Goal: Task Accomplishment & Management: Use online tool/utility

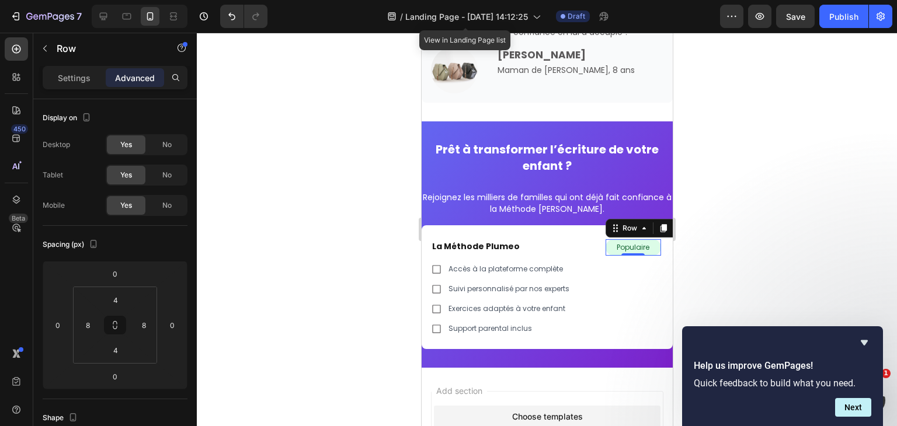
scroll to position [263, 0]
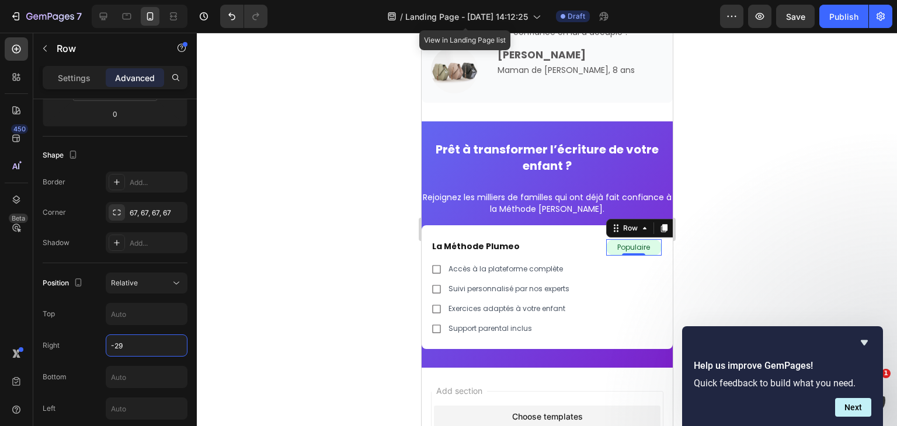
type input "-30"
click at [358, 184] on div at bounding box center [547, 230] width 700 height 394
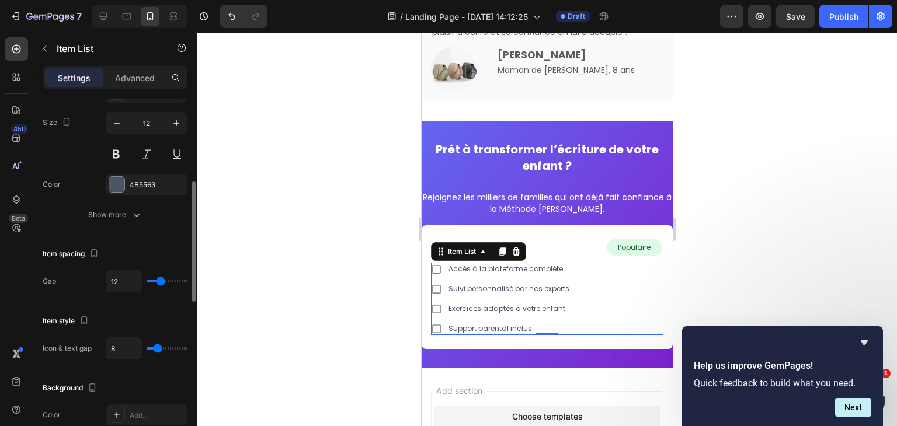
scroll to position [351, 0]
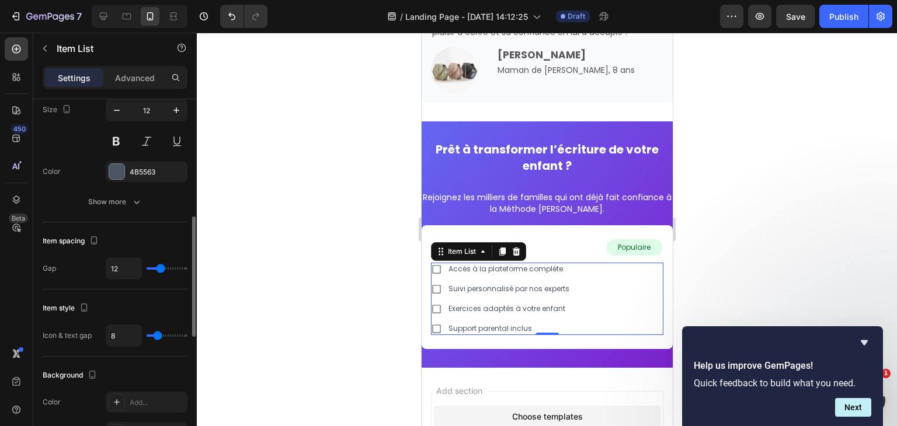
type input "10"
type input "8"
type input "6"
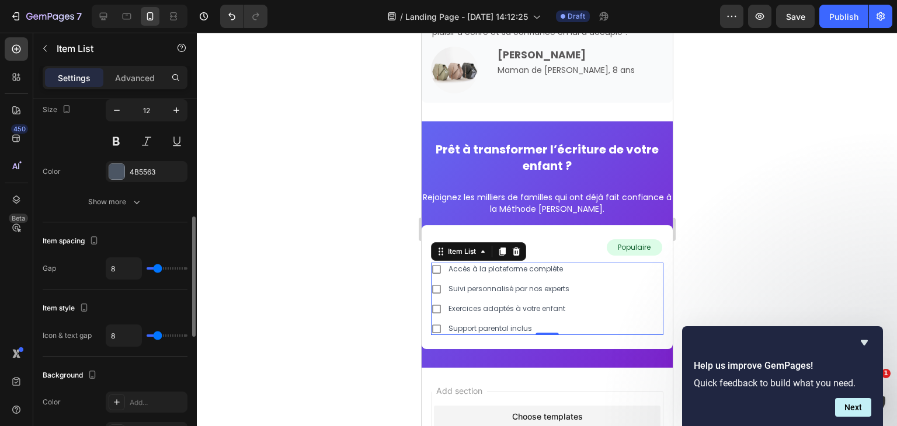
type input "6"
type input "5"
type input "4"
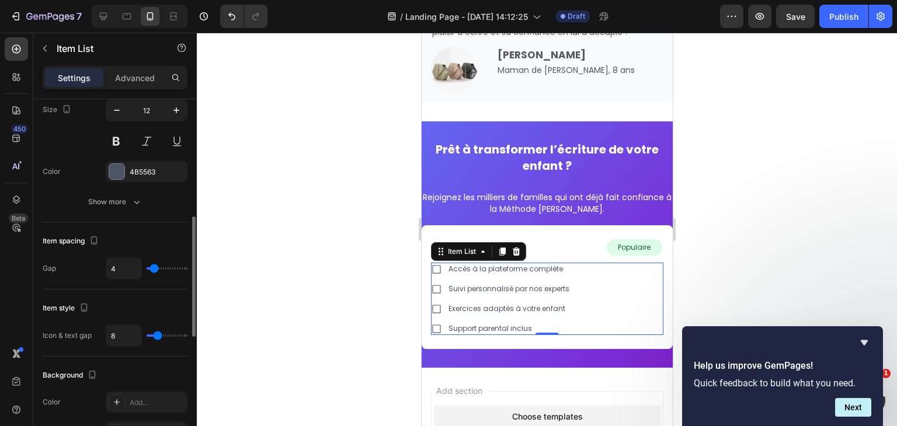
type input "3"
type input "2"
type input "1"
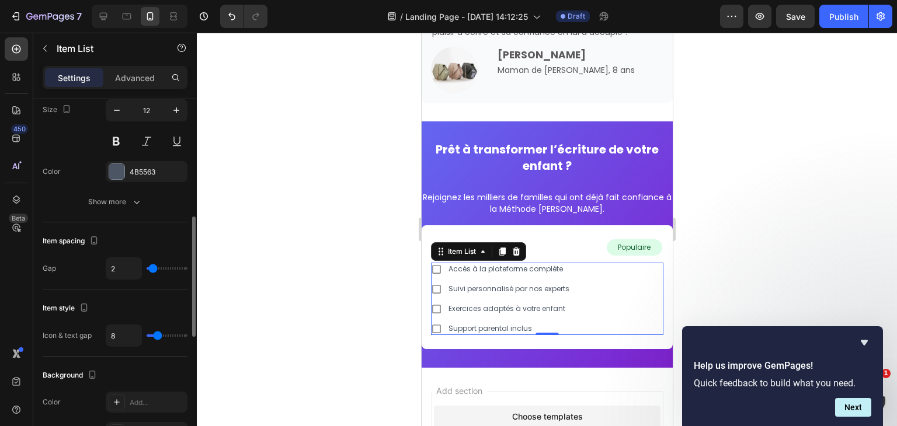
type input "1"
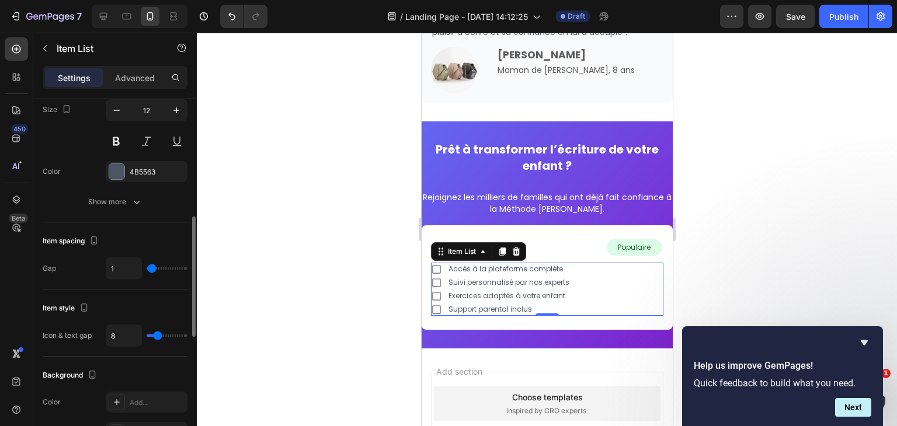
type input "0"
drag, startPoint x: 159, startPoint y: 265, endPoint x: 147, endPoint y: 263, distance: 12.3
type input "0"
click at [147, 268] on input "range" at bounding box center [167, 269] width 41 height 2
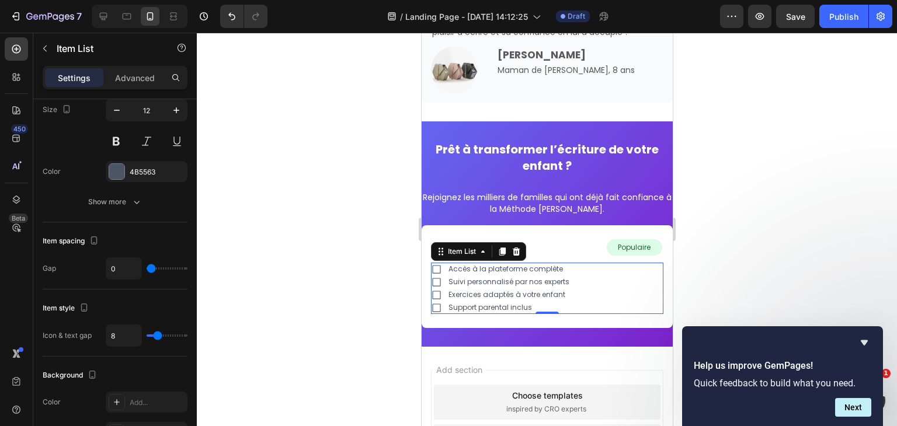
click at [308, 271] on div at bounding box center [547, 230] width 700 height 394
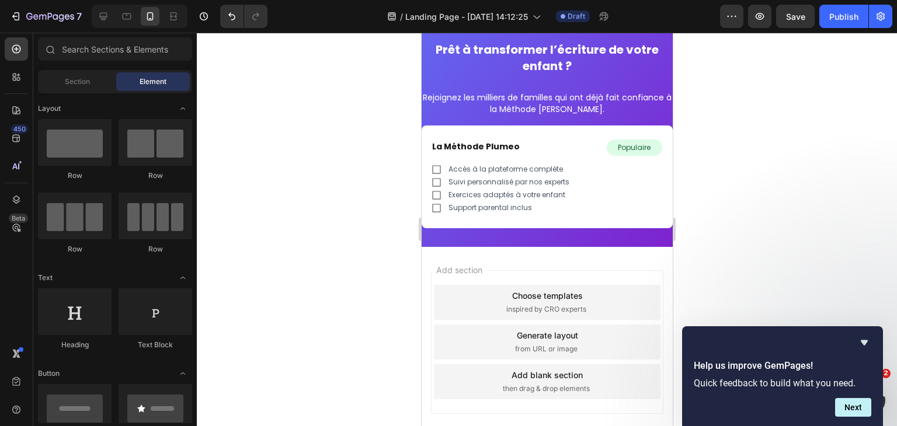
scroll to position [3681, 0]
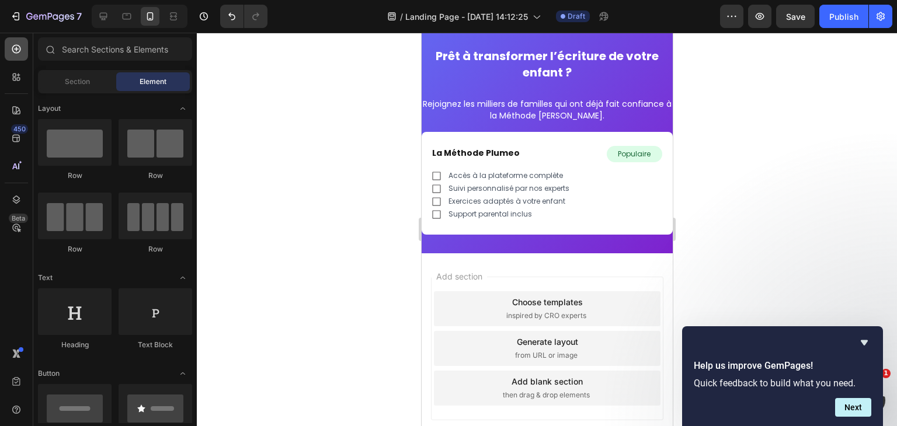
click at [20, 45] on icon at bounding box center [17, 49] width 12 height 12
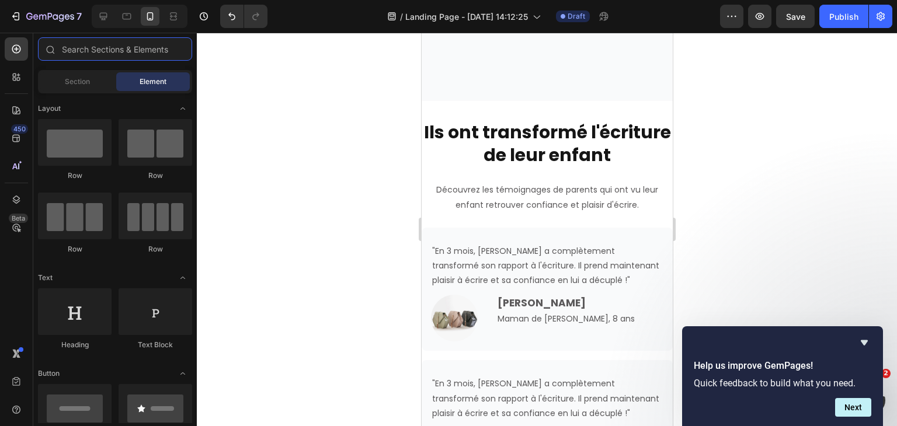
scroll to position [3754, 0]
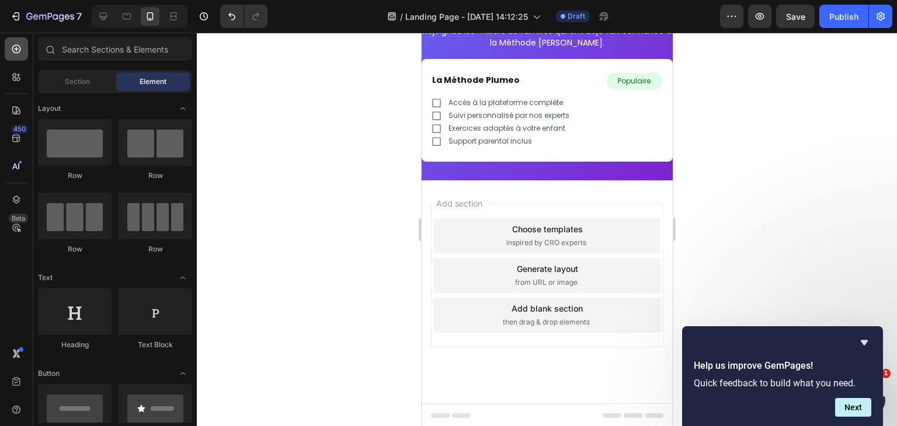
click at [19, 43] on icon at bounding box center [17, 49] width 12 height 12
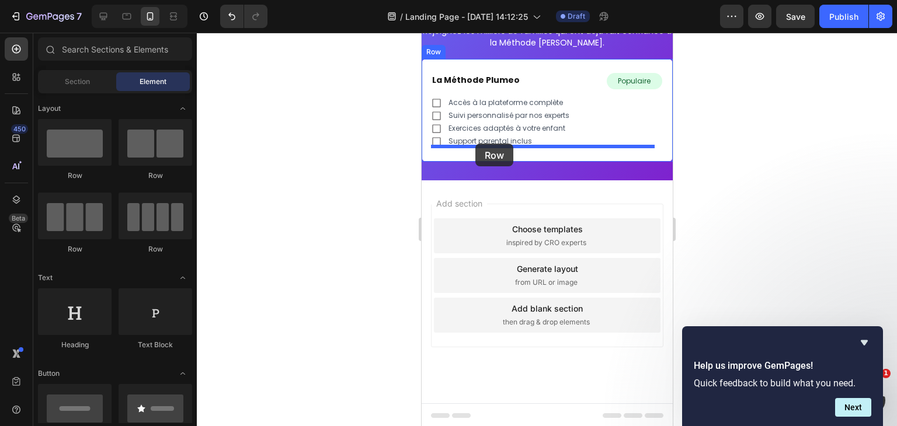
drag, startPoint x: 573, startPoint y: 176, endPoint x: 475, endPoint y: 144, distance: 103.3
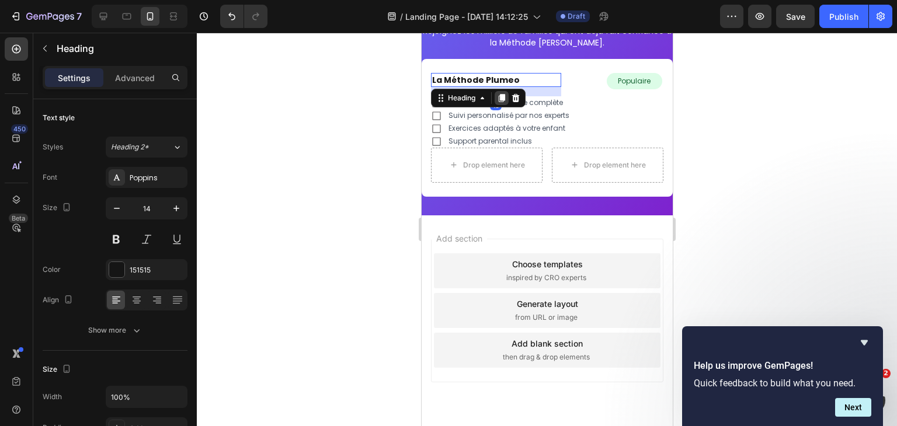
click at [498, 95] on icon at bounding box center [501, 97] width 9 height 9
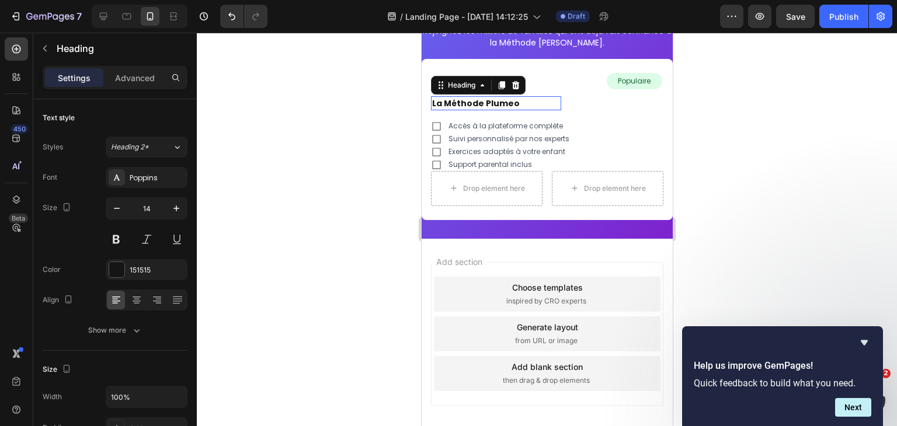
scroll to position [351, 0]
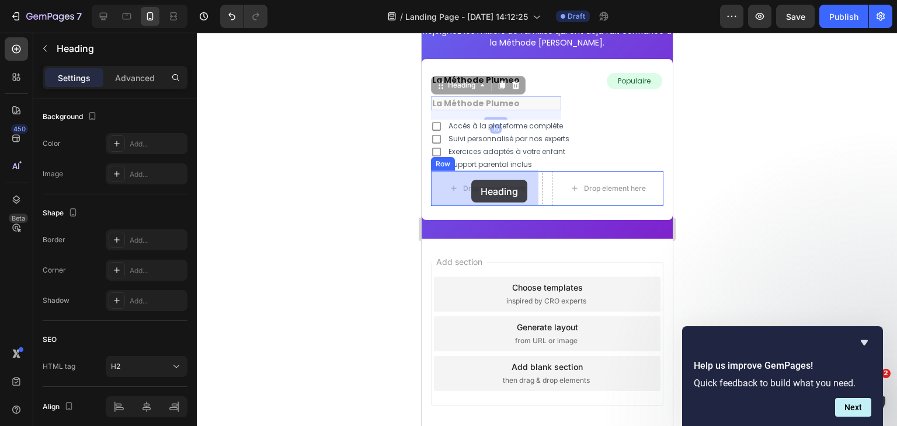
drag, startPoint x: 452, startPoint y: 81, endPoint x: 471, endPoint y: 180, distance: 101.2
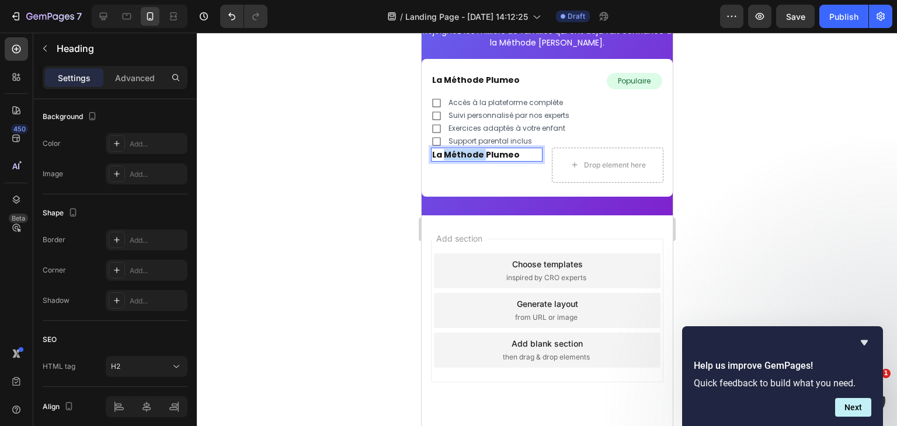
click at [460, 151] on strong "La Méthode Plumeo" at bounding box center [476, 155] width 88 height 12
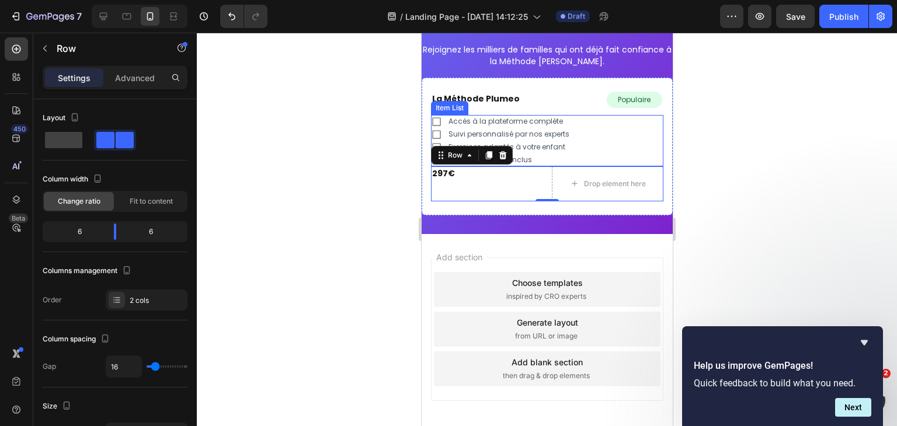
scroll to position [3734, 0]
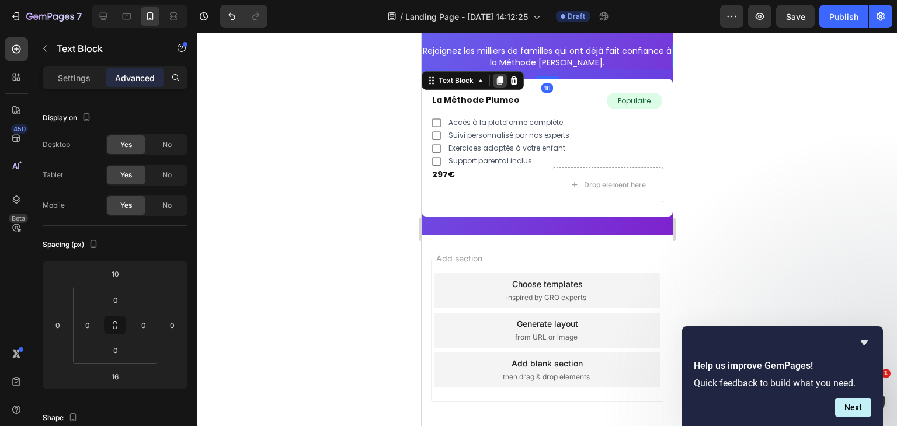
click at [504, 75] on div at bounding box center [499, 81] width 14 height 14
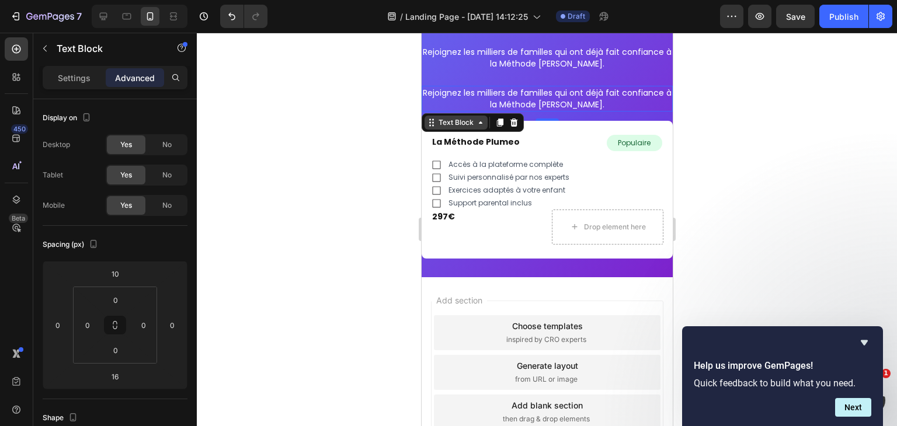
scroll to position [3731, 0]
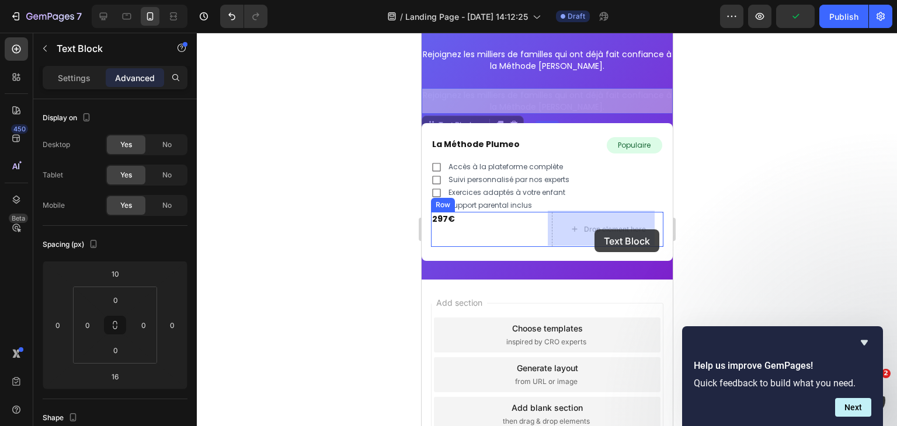
drag, startPoint x: 450, startPoint y: 124, endPoint x: 594, endPoint y: 230, distance: 178.1
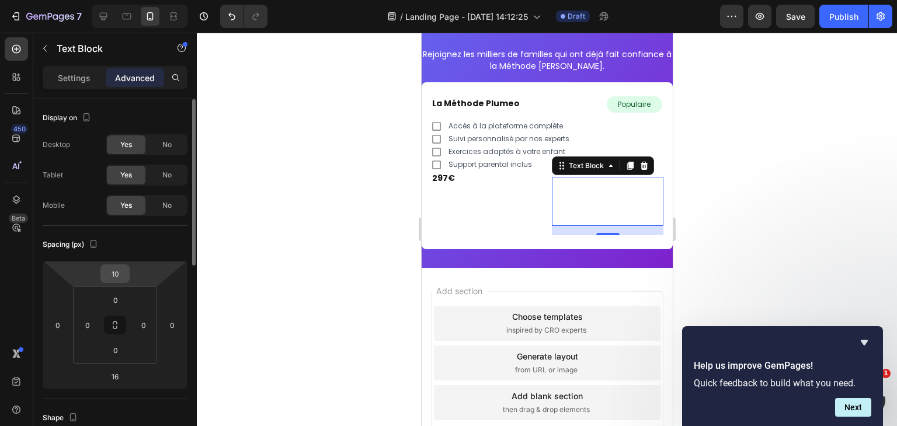
click at [117, 273] on input "10" at bounding box center [114, 274] width 23 height 18
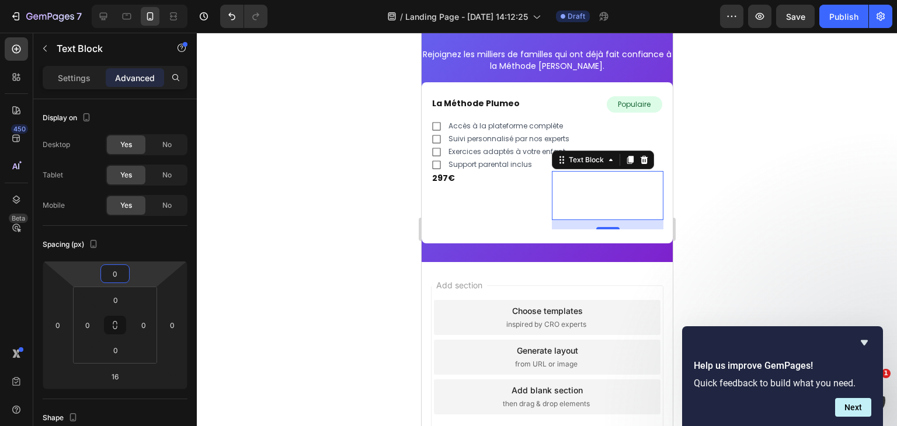
type input "0"
click at [68, 66] on div "Settings Advanced" at bounding box center [115, 77] width 145 height 23
click at [70, 75] on p "Settings" at bounding box center [74, 78] width 33 height 12
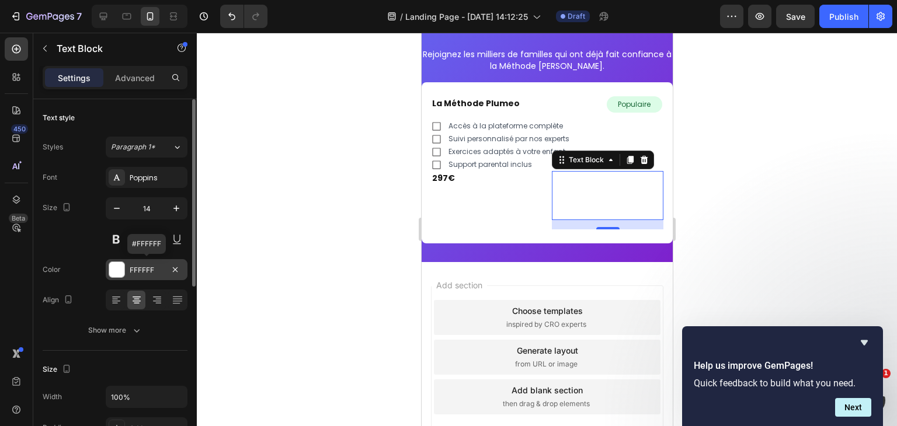
click at [116, 273] on div at bounding box center [116, 269] width 15 height 15
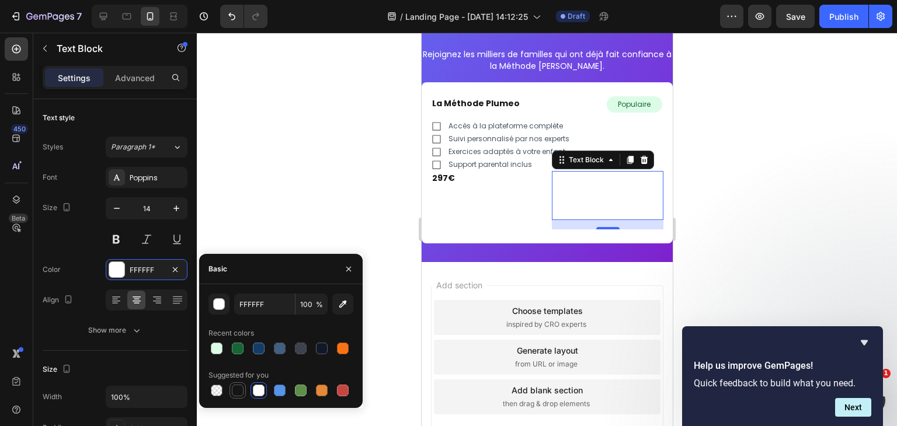
click at [240, 393] on div at bounding box center [238, 391] width 12 height 12
type input "151515"
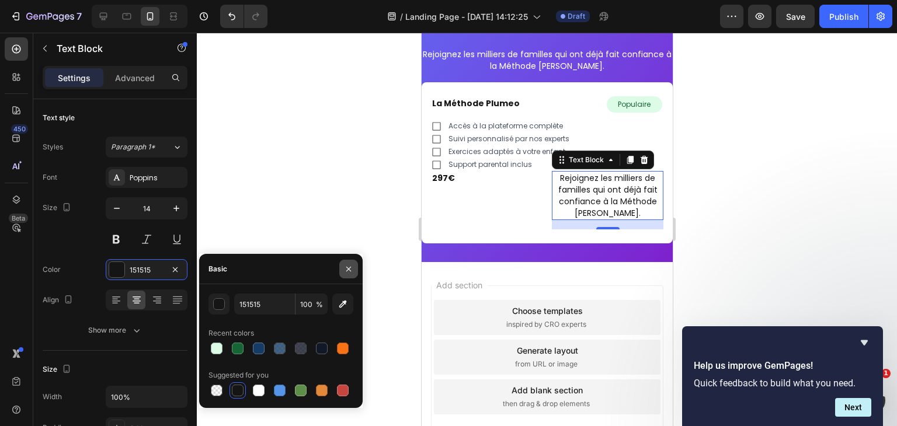
click at [350, 273] on icon "button" at bounding box center [348, 269] width 9 height 9
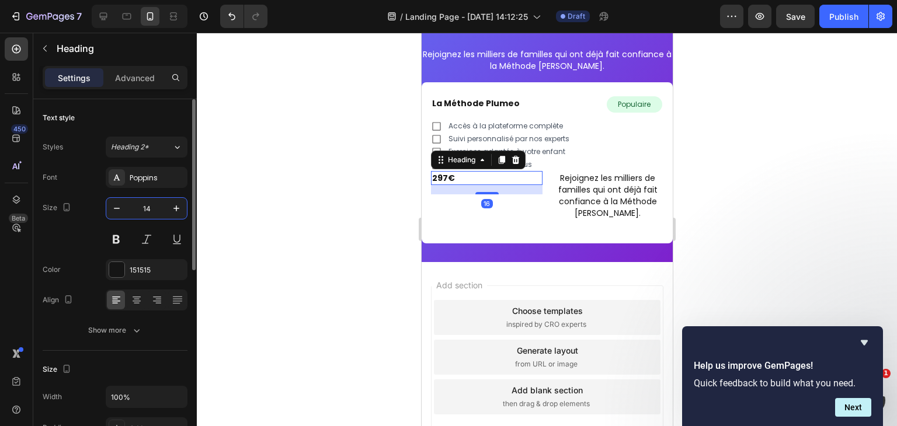
click at [148, 211] on input "14" at bounding box center [146, 208] width 39 height 21
type input "24"
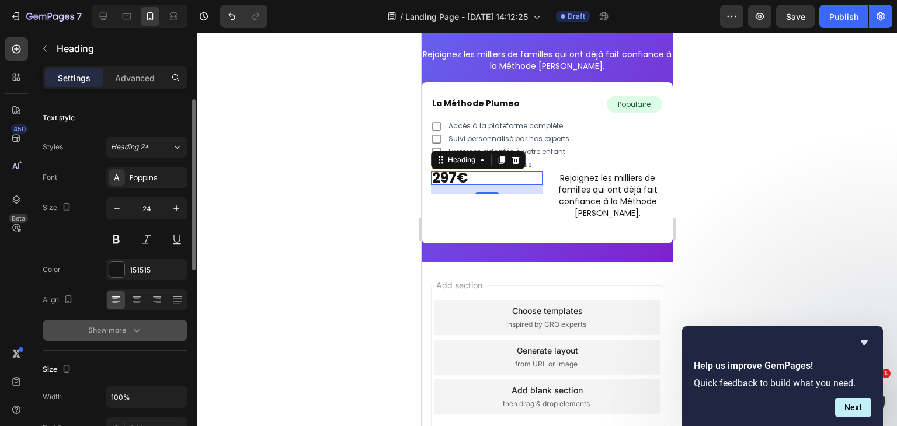
click at [122, 325] on div "Show more" at bounding box center [115, 331] width 54 height 12
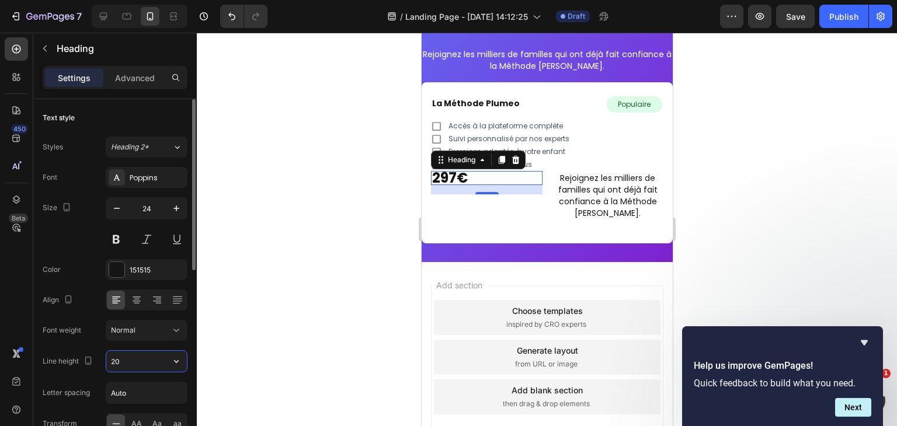
click at [126, 366] on input "20" at bounding box center [146, 361] width 81 height 21
type input "32"
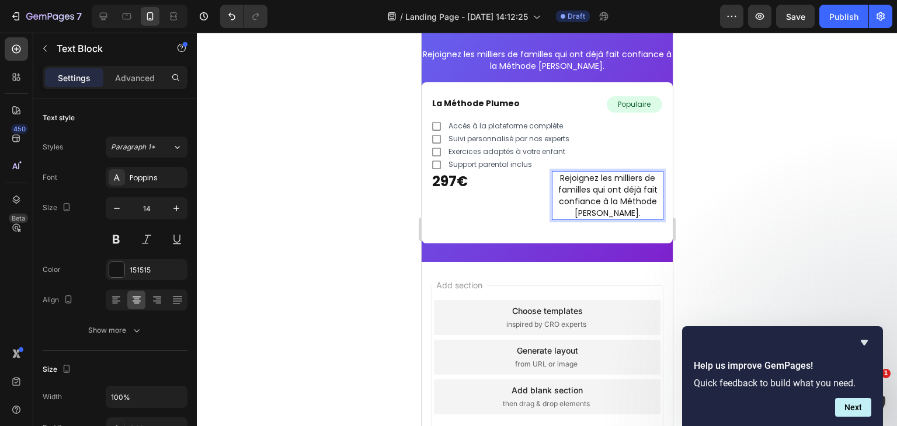
click at [555, 200] on p "Rejoignez les milliers de familles qui ont déjà fait confiance à la Méthode Plu…" at bounding box center [607, 195] width 109 height 47
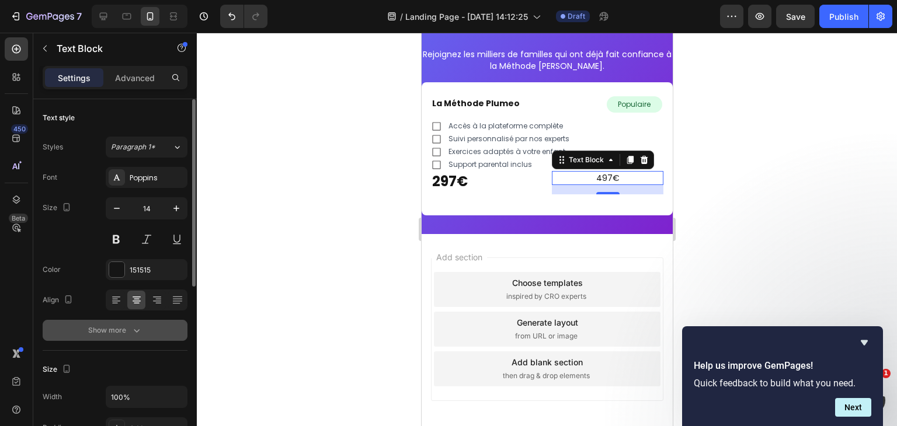
click at [140, 321] on button "Show more" at bounding box center [115, 330] width 145 height 21
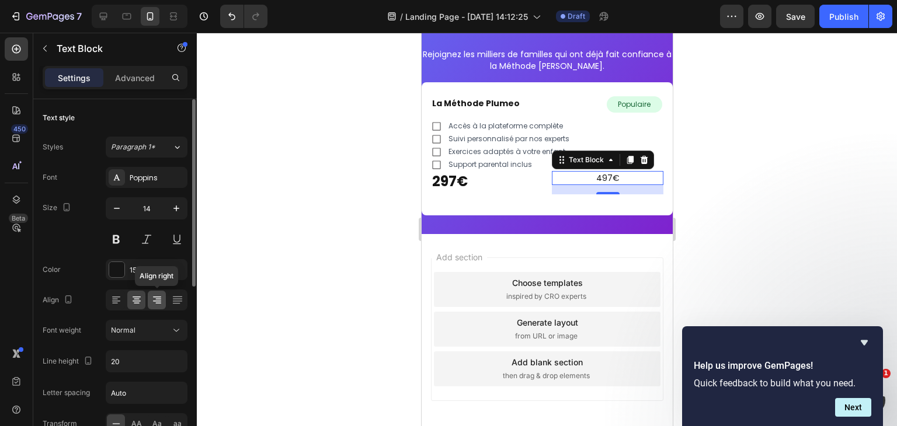
click at [159, 303] on icon at bounding box center [158, 303] width 6 height 1
click at [147, 263] on div "151515" at bounding box center [147, 269] width 82 height 21
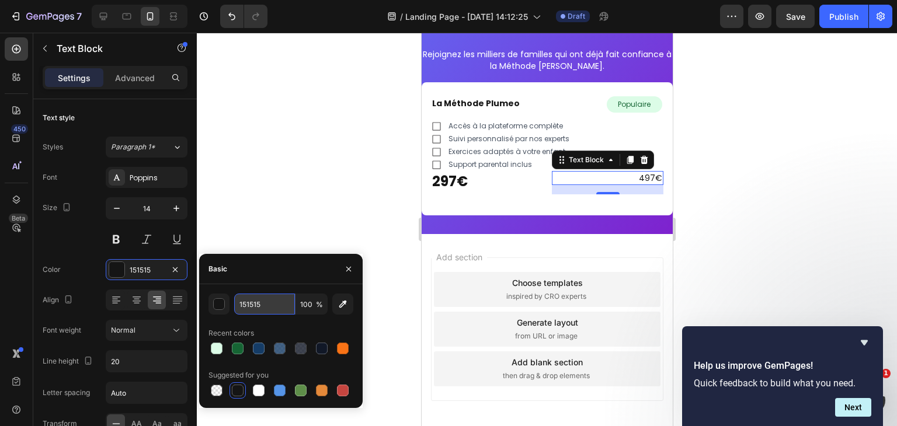
click at [261, 304] on input "151515" at bounding box center [264, 304] width 61 height 21
paste input "6B7280"
type input "6B7280"
click at [454, 186] on strong "297€" at bounding box center [450, 181] width 36 height 19
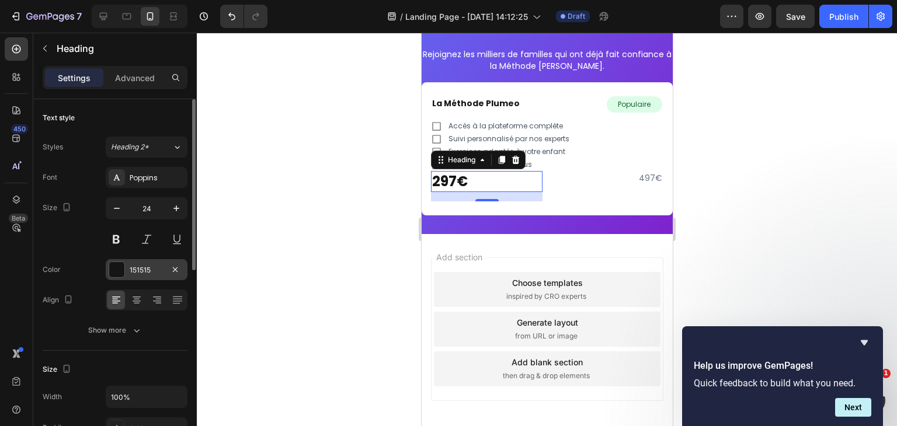
click at [145, 275] on div "151515" at bounding box center [147, 269] width 82 height 21
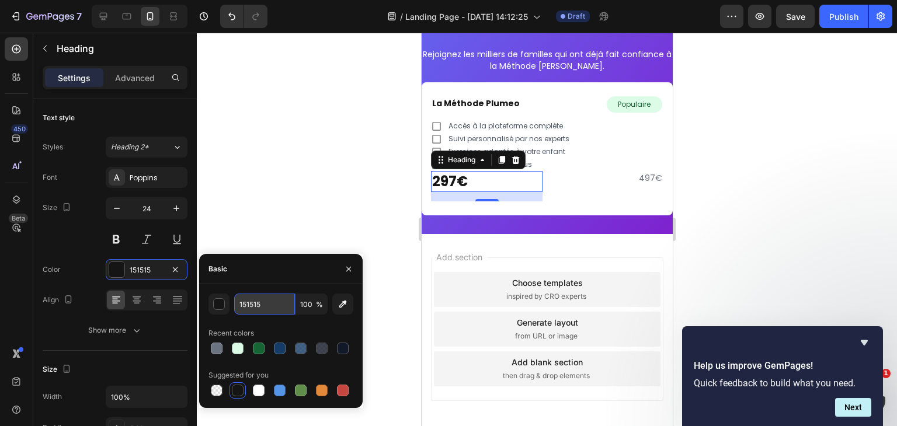
click at [258, 314] on input "151515" at bounding box center [264, 304] width 61 height 21
paste input "11827"
type input "111827"
click at [357, 261] on div at bounding box center [349, 269] width 28 height 30
click at [353, 267] on icon "button" at bounding box center [348, 269] width 9 height 9
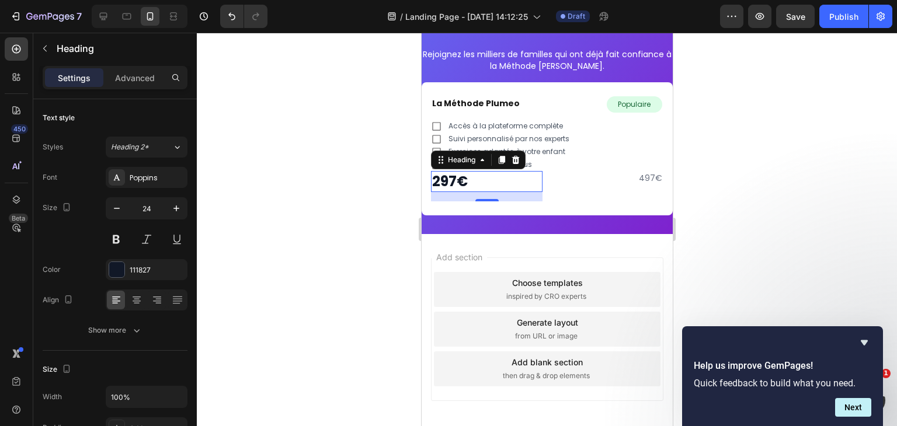
click at [353, 267] on div at bounding box center [547, 230] width 700 height 394
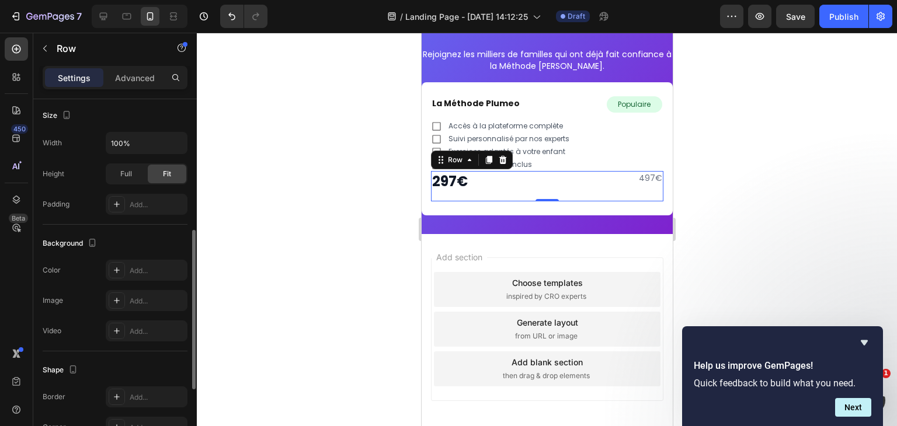
scroll to position [453, 0]
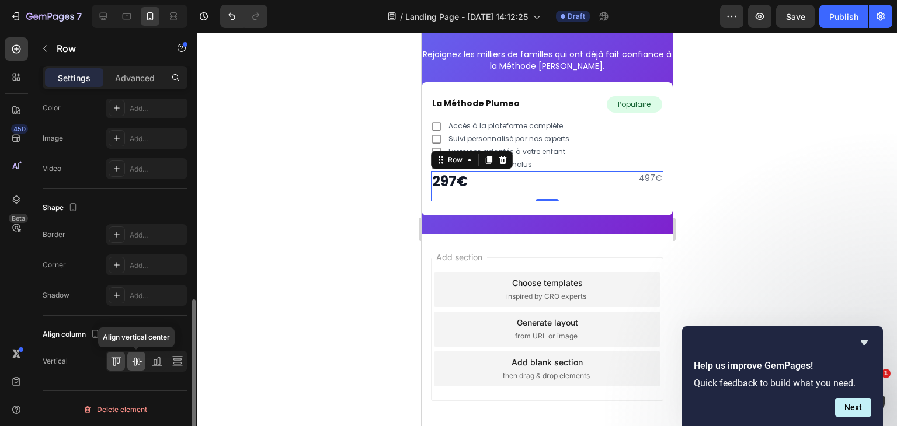
click at [131, 367] on div at bounding box center [136, 361] width 18 height 19
click at [269, 265] on div at bounding box center [547, 230] width 700 height 394
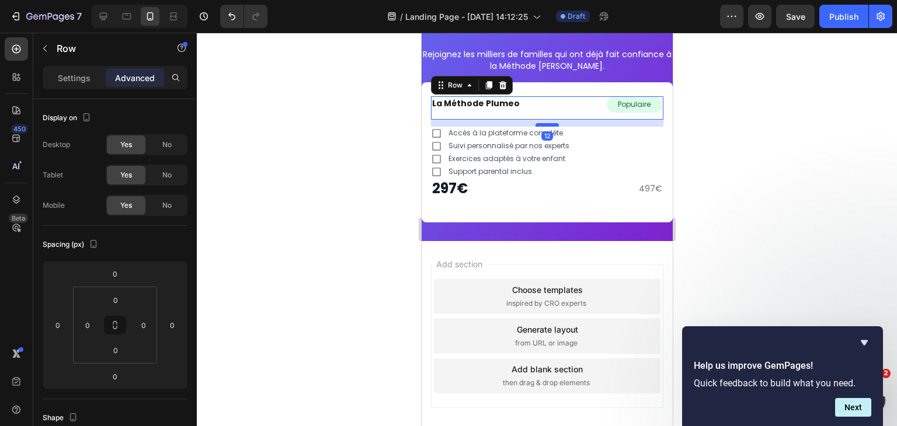
drag, startPoint x: 546, startPoint y: 117, endPoint x: 547, endPoint y: 124, distance: 7.2
click at [547, 124] on div at bounding box center [546, 125] width 23 height 4
type input "12"
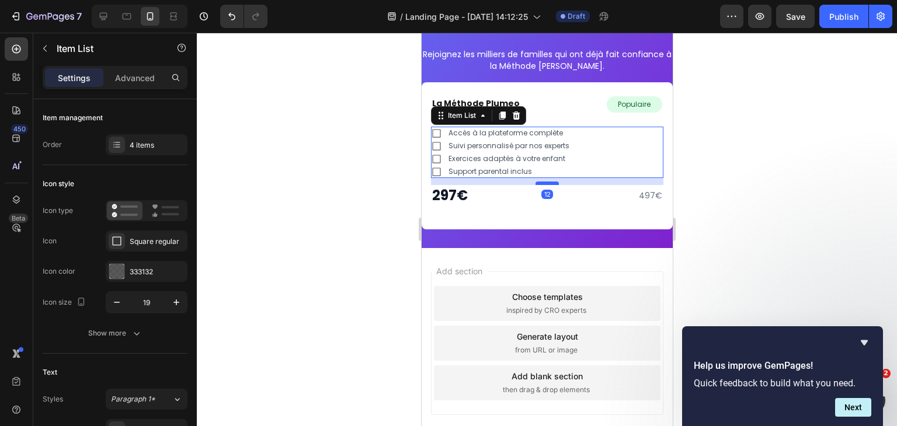
drag, startPoint x: 547, startPoint y: 175, endPoint x: 548, endPoint y: 182, distance: 6.5
click at [548, 182] on div at bounding box center [546, 184] width 23 height 4
type input "100%"
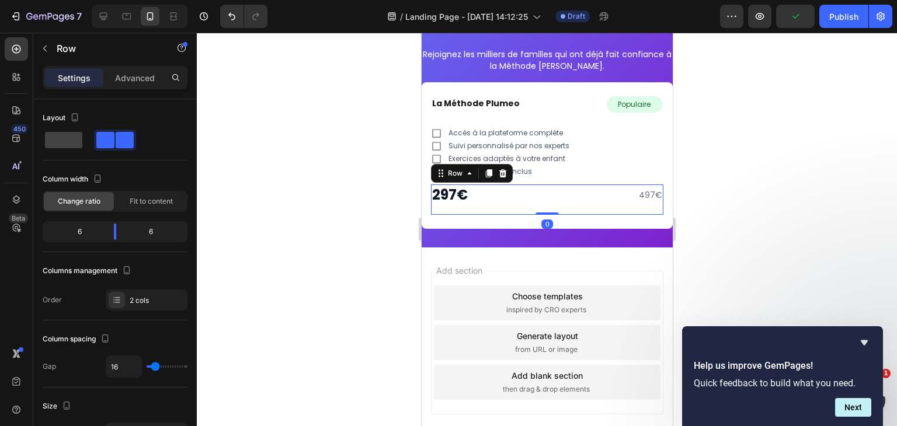
click at [740, 176] on div at bounding box center [547, 230] width 700 height 394
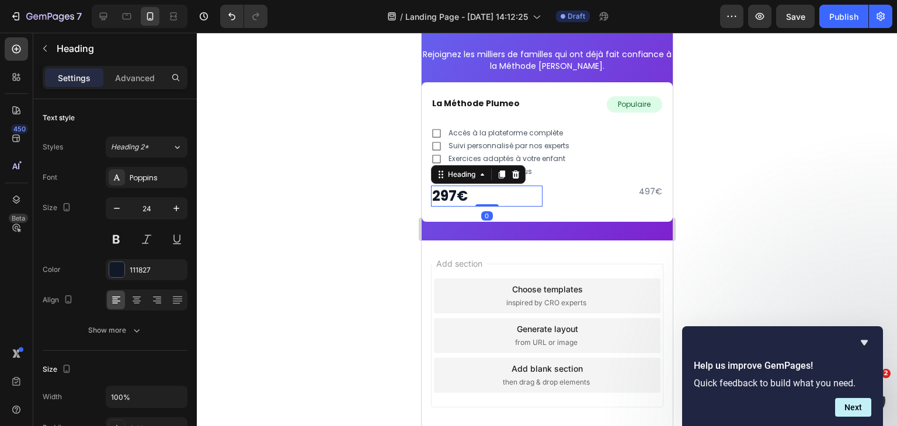
drag, startPoint x: 487, startPoint y: 210, endPoint x: 503, endPoint y: 192, distance: 24.0
click at [489, 192] on div "⁠⁠⁠⁠⁠⁠⁠ 297€ Heading 0" at bounding box center [487, 196] width 112 height 21
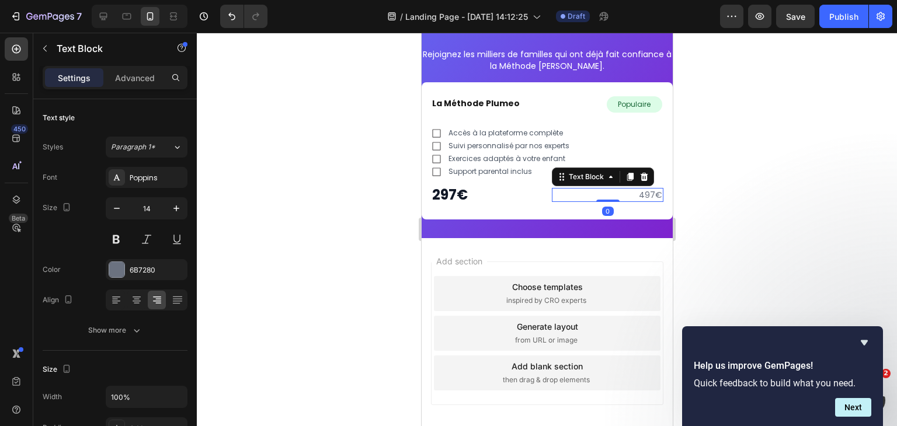
drag, startPoint x: 606, startPoint y: 206, endPoint x: 608, endPoint y: 188, distance: 18.8
click at [608, 188] on div "497€ Text Block 0" at bounding box center [607, 195] width 112 height 14
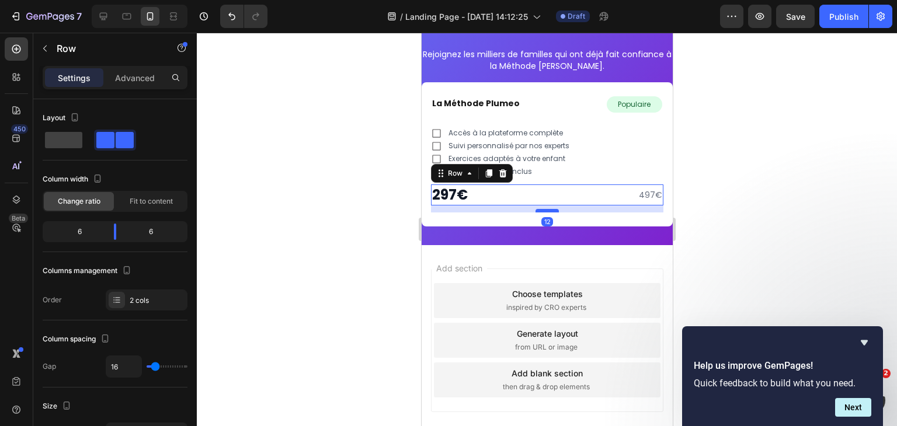
drag, startPoint x: 545, startPoint y: 202, endPoint x: 545, endPoint y: 209, distance: 7.0
click at [545, 209] on div at bounding box center [546, 211] width 23 height 4
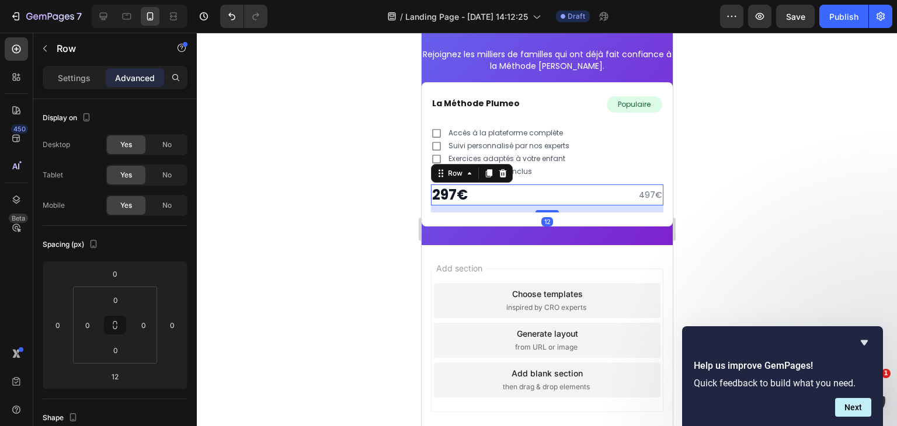
click at [747, 211] on div at bounding box center [547, 230] width 700 height 394
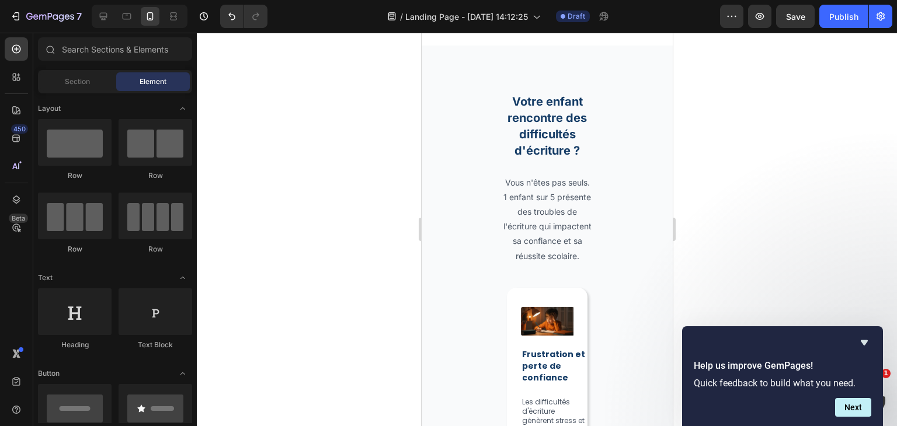
scroll to position [660, 0]
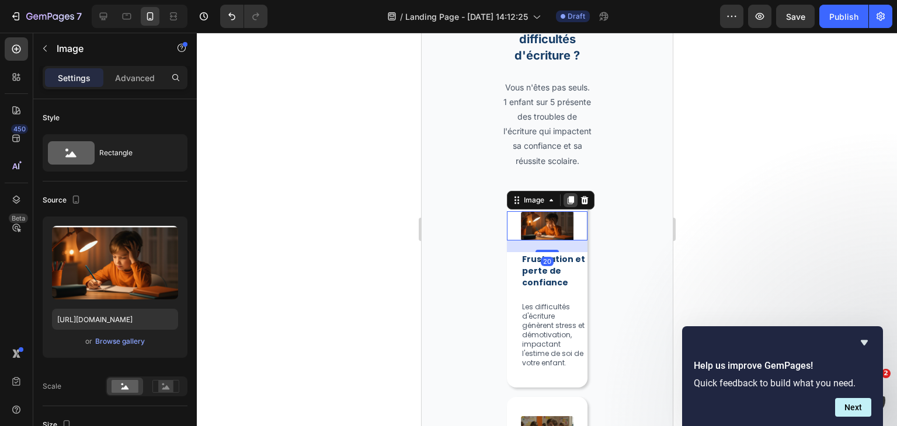
click at [570, 204] on icon at bounding box center [570, 200] width 6 height 8
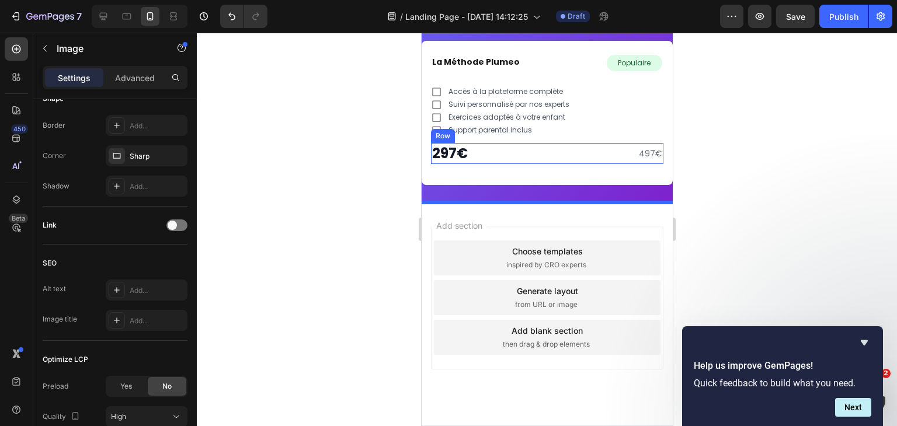
scroll to position [3832, 0]
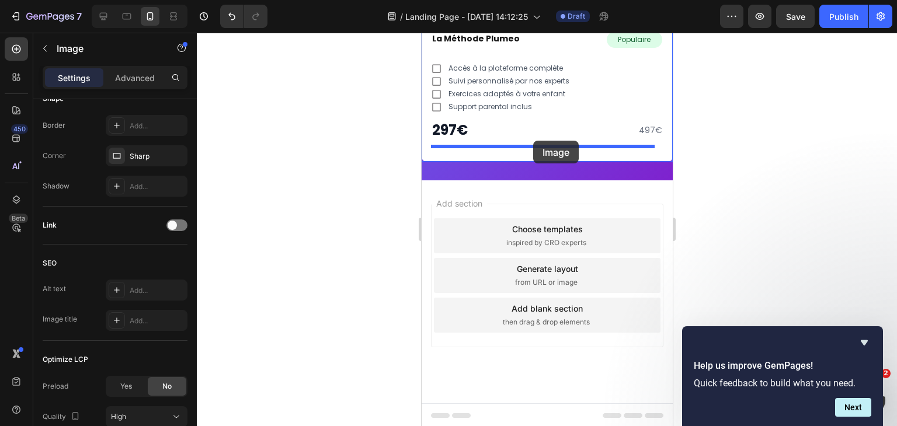
drag, startPoint x: 529, startPoint y: 252, endPoint x: 533, endPoint y: 141, distance: 111.7
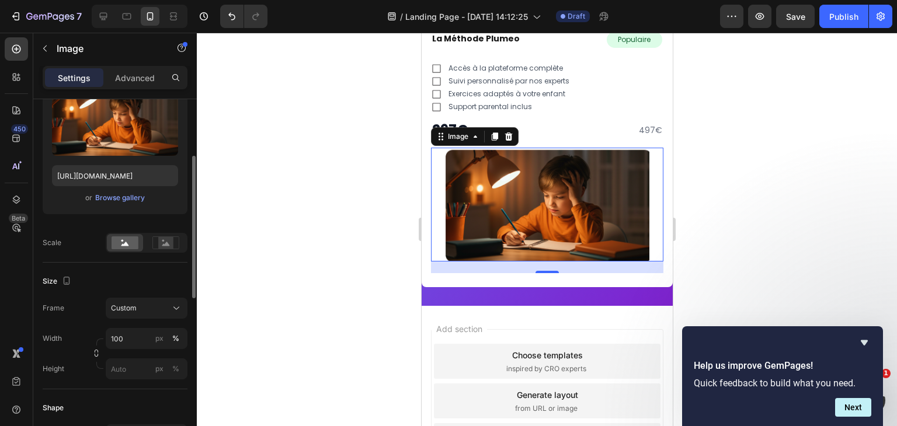
scroll to position [144, 0]
click at [133, 339] on input "100" at bounding box center [147, 338] width 82 height 21
click at [161, 336] on div "px" at bounding box center [159, 338] width 8 height 11
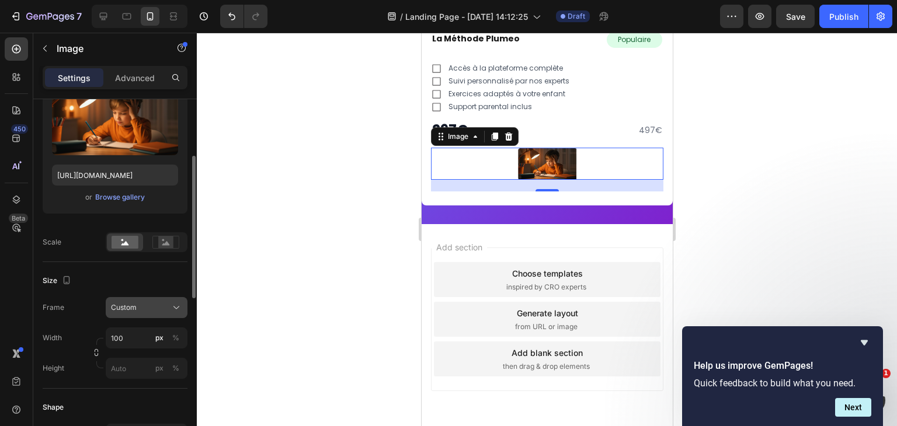
click at [150, 311] on div "Custom" at bounding box center [139, 308] width 57 height 11
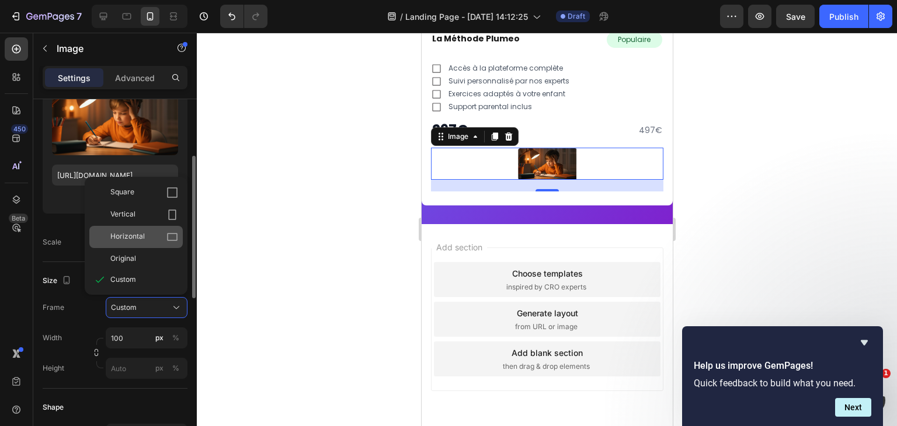
click at [165, 241] on div "Horizontal" at bounding box center [144, 237] width 68 height 12
type input "75"
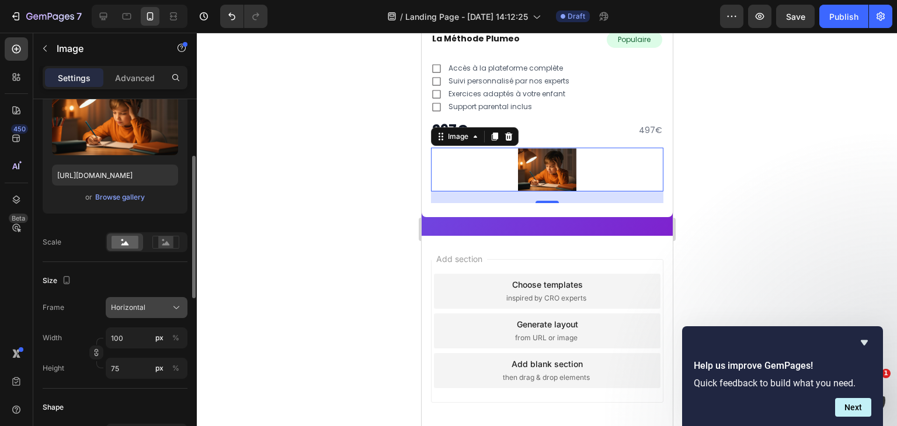
click at [145, 314] on button "Horizontal" at bounding box center [147, 307] width 82 height 21
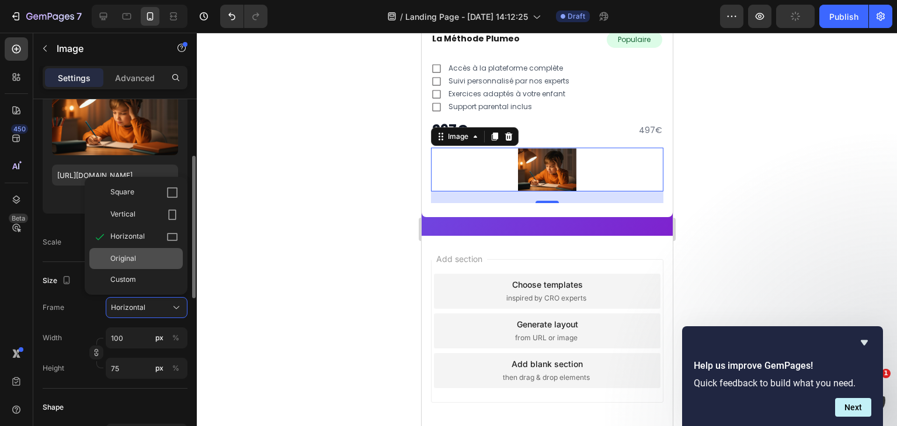
click at [146, 261] on div "Original" at bounding box center [144, 259] width 68 height 11
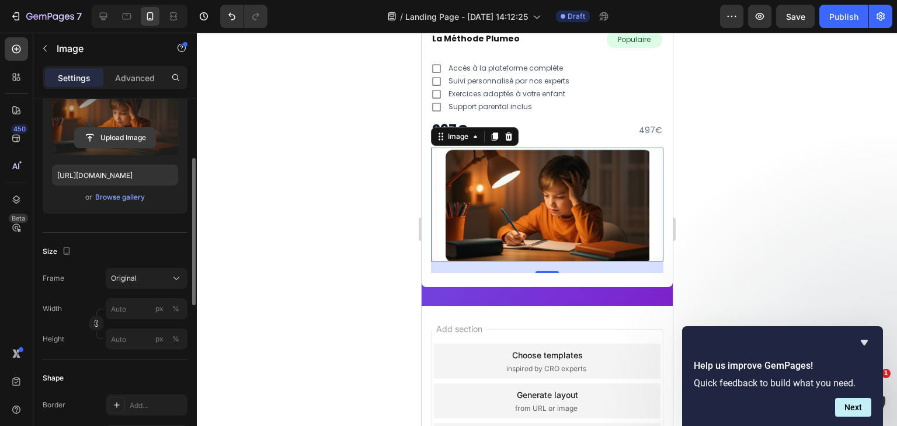
click at [112, 134] on input "file" at bounding box center [115, 138] width 81 height 20
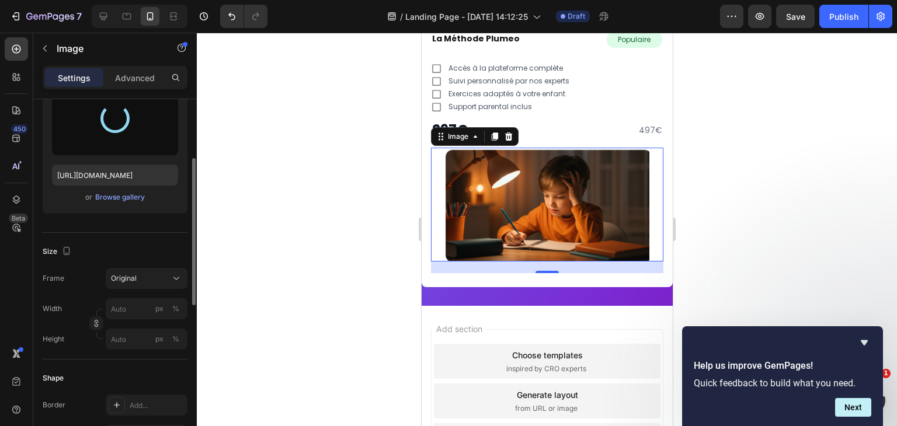
type input "https://cdn.shopify.com/s/files/1/0791/4956/4239/files/gempages_525381896914339…"
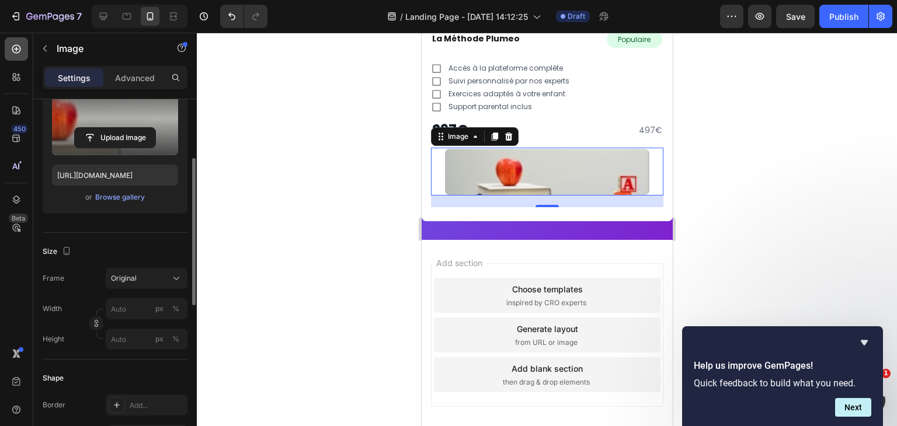
click at [18, 48] on icon at bounding box center [16, 49] width 5 height 5
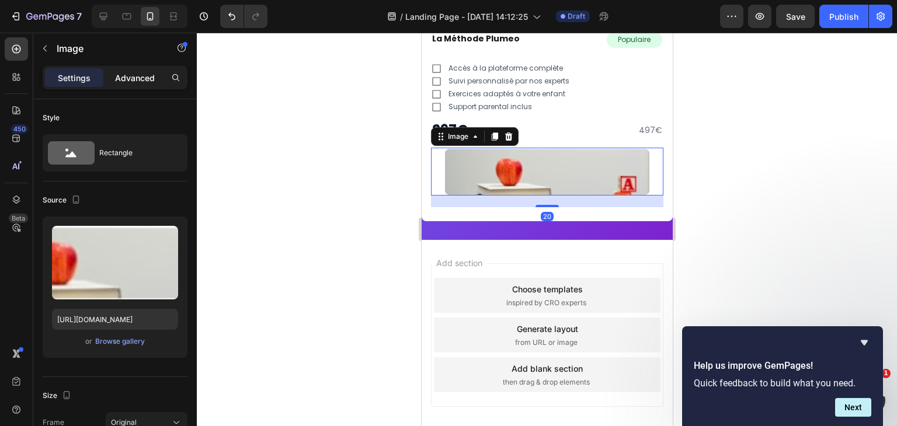
click at [135, 75] on p "Advanced" at bounding box center [135, 78] width 40 height 12
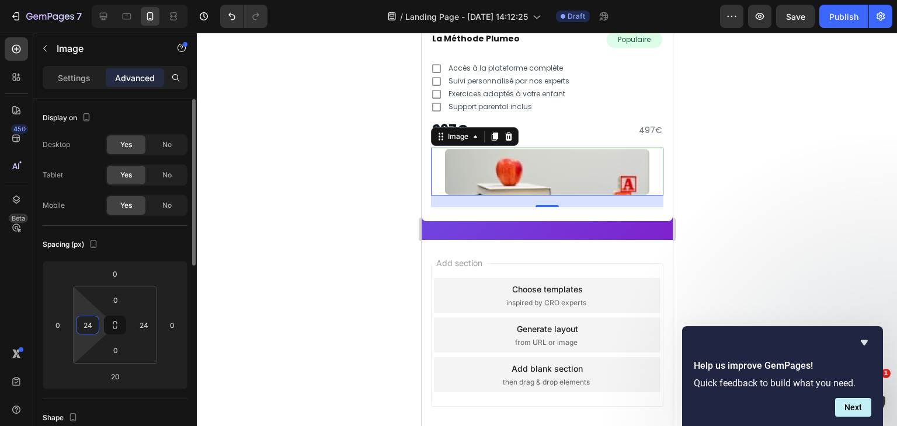
click at [86, 324] on input "24" at bounding box center [88, 326] width 18 height 18
type input "0"
click at [143, 326] on input "24" at bounding box center [144, 326] width 18 height 18
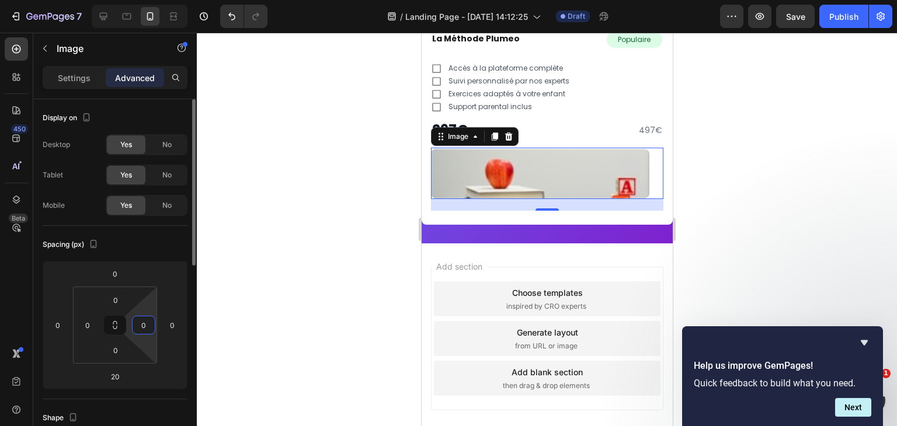
type input "0"
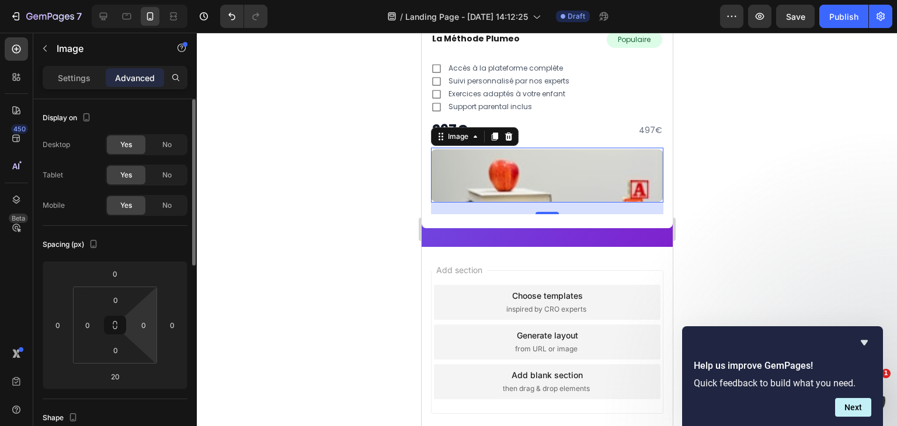
click at [145, 251] on div "Spacing (px)" at bounding box center [115, 244] width 145 height 19
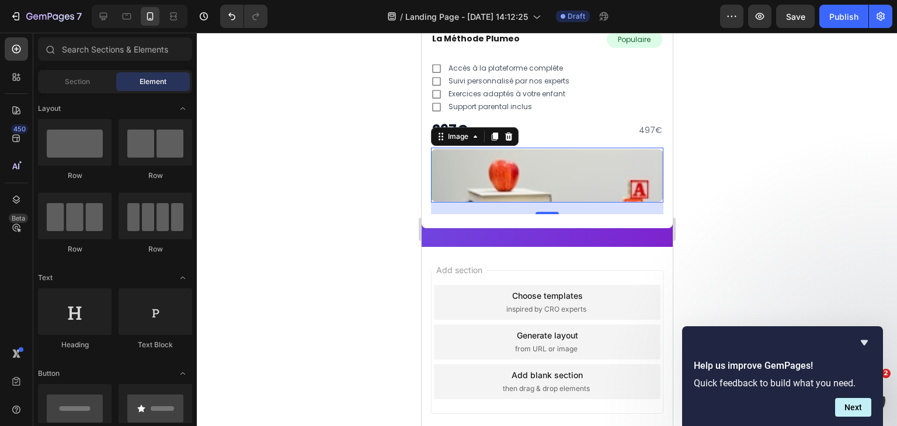
click at [647, 424] on div "Add section Choose templates inspired by CRO experts Generate layout from URL o…" at bounding box center [546, 358] width 251 height 223
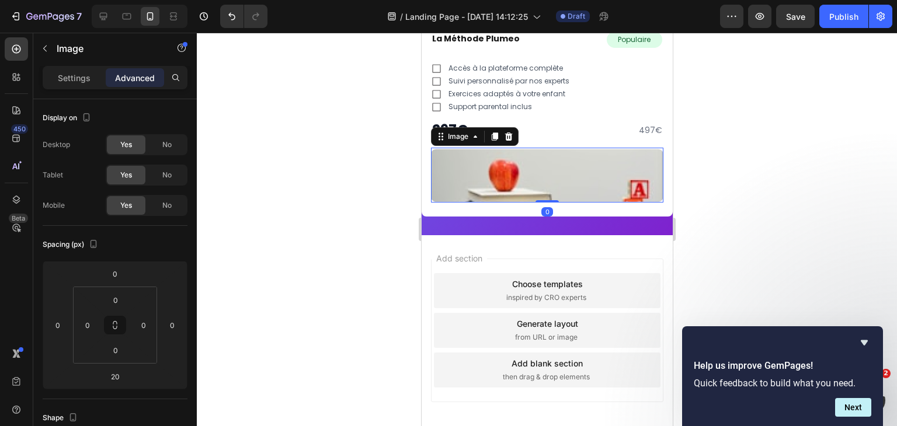
drag, startPoint x: 544, startPoint y: 209, endPoint x: 546, endPoint y: 190, distance: 18.7
click at [546, 190] on div "Image 0" at bounding box center [547, 175] width 233 height 55
type input "0"
click at [712, 157] on div at bounding box center [547, 230] width 700 height 394
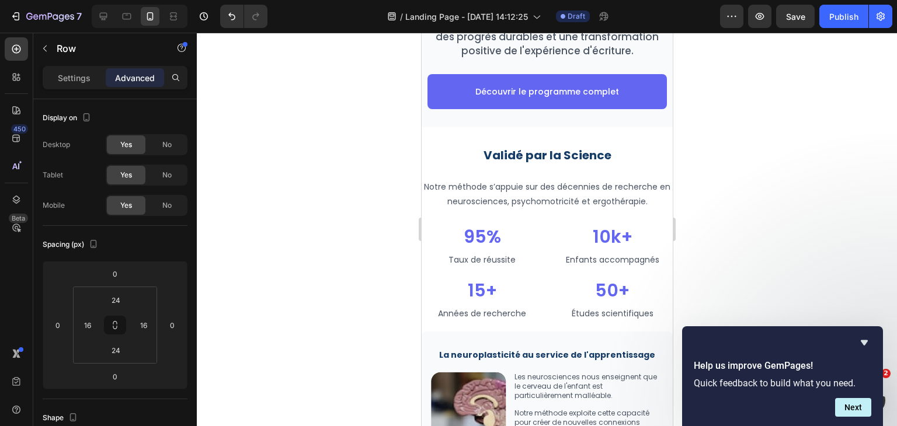
scroll to position [2082, 0]
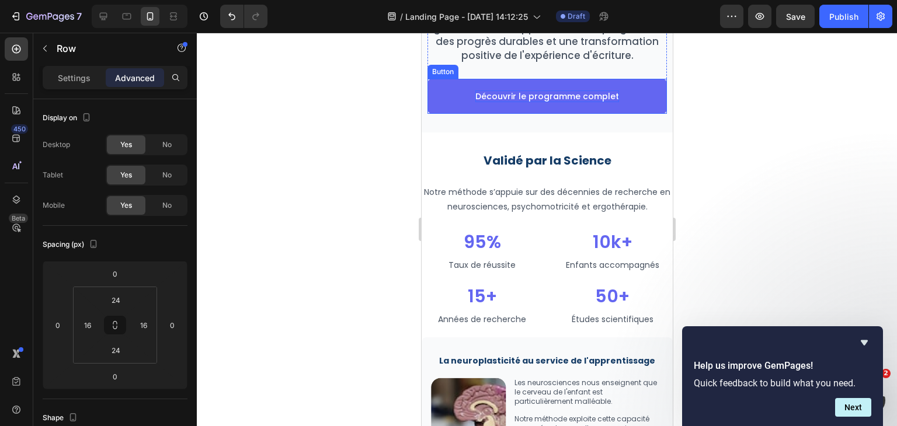
click at [592, 99] on p "Découvrir le programme complet" at bounding box center [547, 97] width 144 height 12
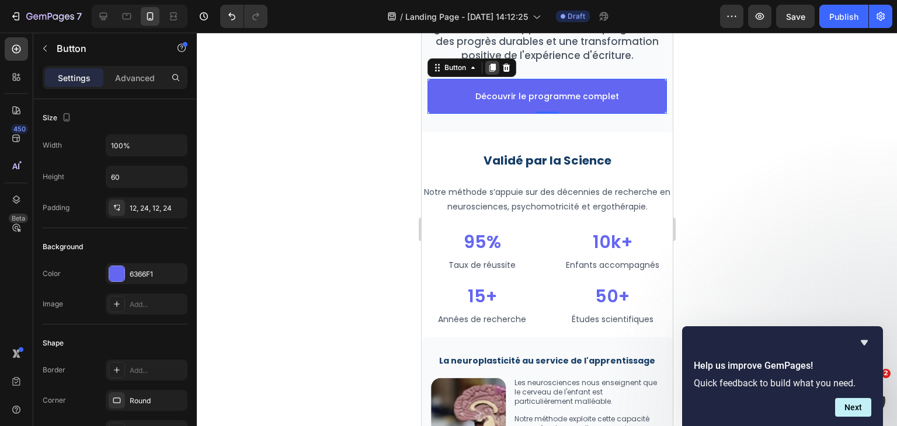
click at [487, 71] on div at bounding box center [492, 68] width 14 height 14
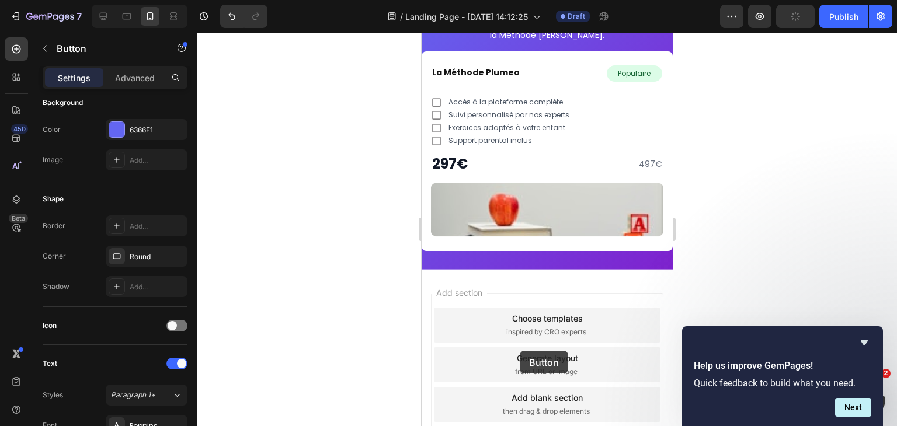
scroll to position [3852, 0]
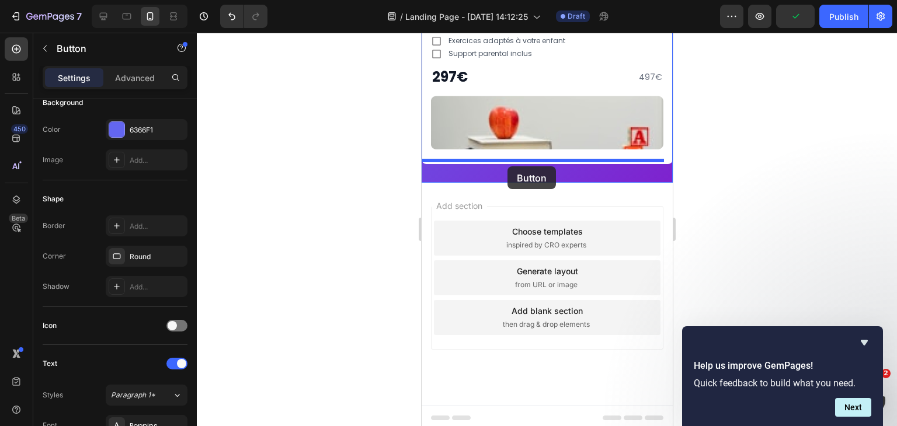
drag, startPoint x: 454, startPoint y: 103, endPoint x: 507, endPoint y: 166, distance: 82.5
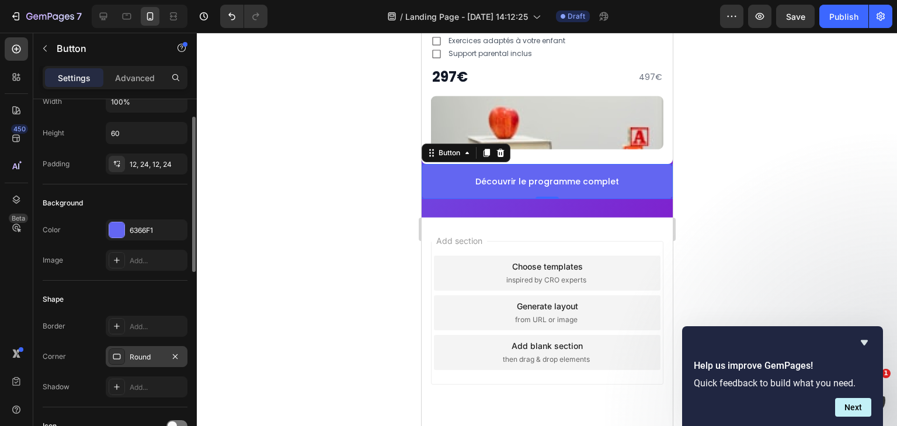
scroll to position [0, 0]
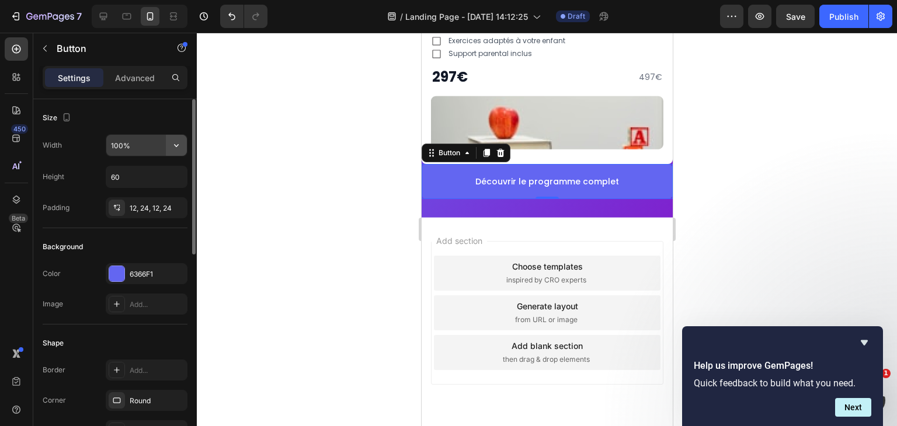
click at [176, 136] on button "button" at bounding box center [176, 145] width 21 height 21
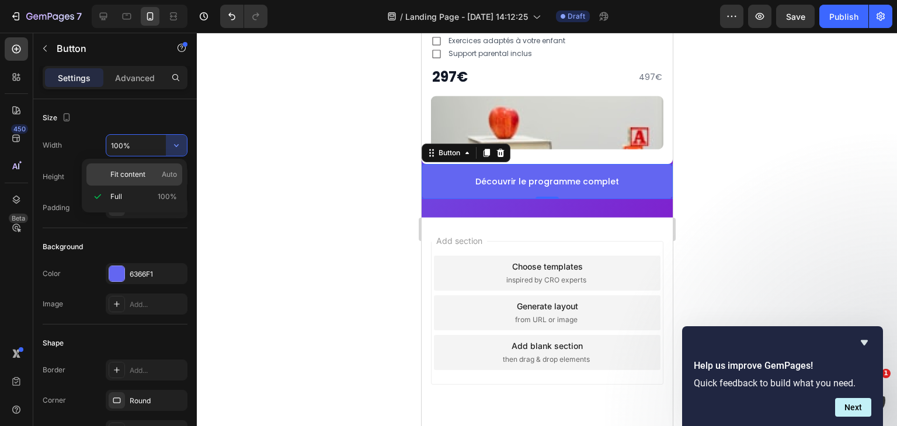
click at [155, 167] on div "Fit content Auto" at bounding box center [134, 175] width 96 height 22
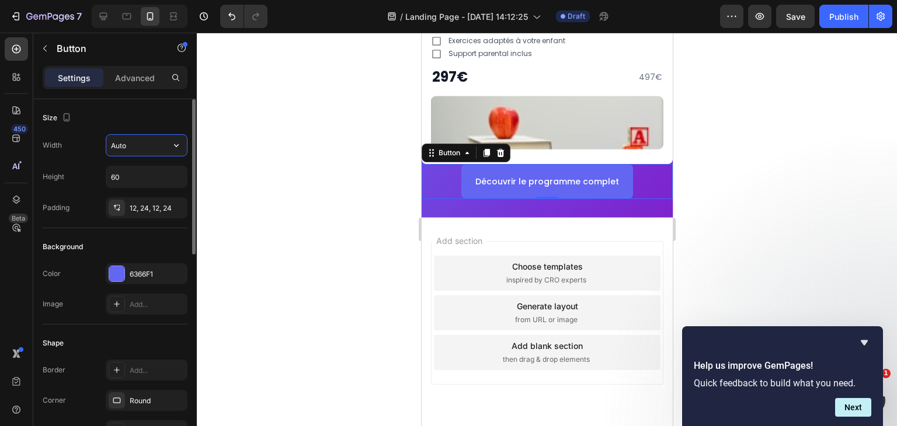
click at [157, 145] on input "Auto" at bounding box center [146, 145] width 81 height 21
click at [168, 145] on button "button" at bounding box center [176, 145] width 21 height 21
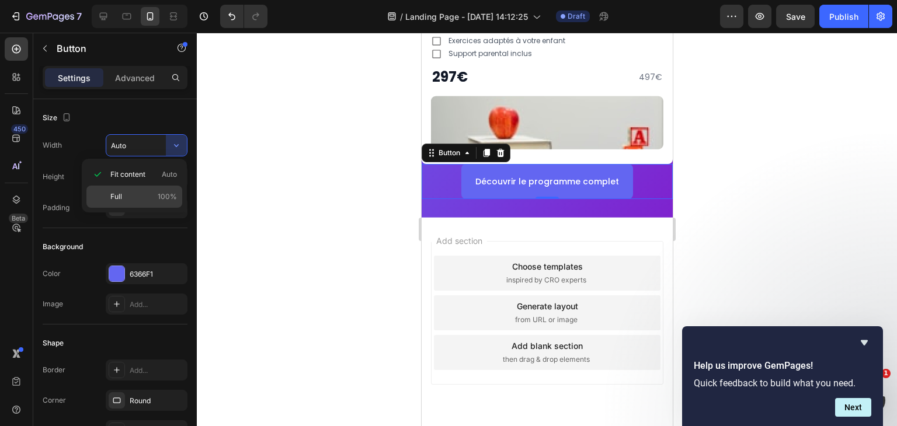
click at [161, 189] on div "Full 100%" at bounding box center [134, 197] width 96 height 22
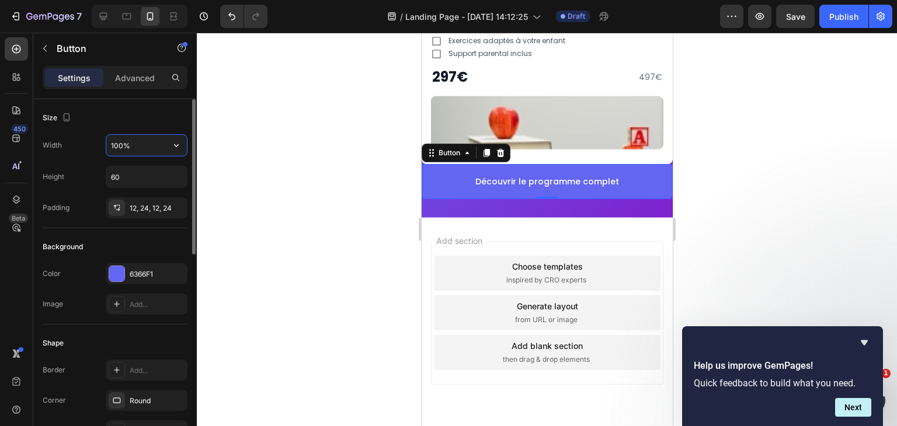
click at [122, 142] on input "100%" at bounding box center [146, 145] width 81 height 21
click at [131, 144] on input "100%" at bounding box center [146, 145] width 81 height 21
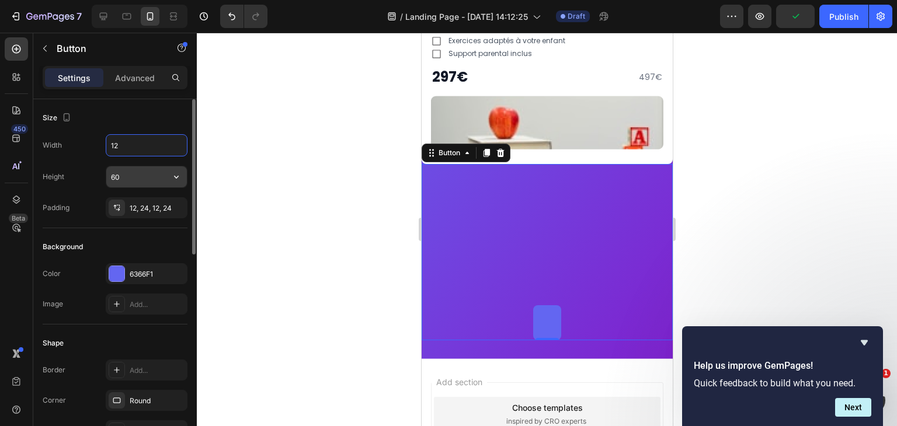
type input "12"
click at [129, 173] on input "60" at bounding box center [146, 176] width 81 height 21
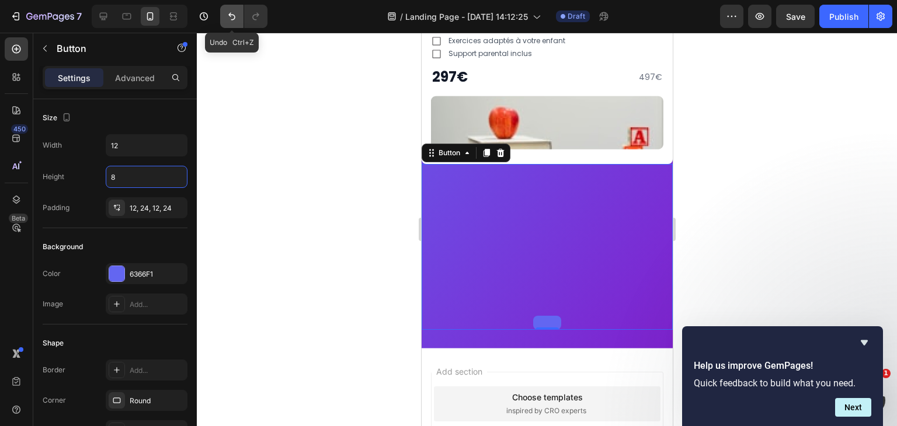
click at [221, 22] on button "Undo/Redo" at bounding box center [231, 16] width 23 height 23
type input "60"
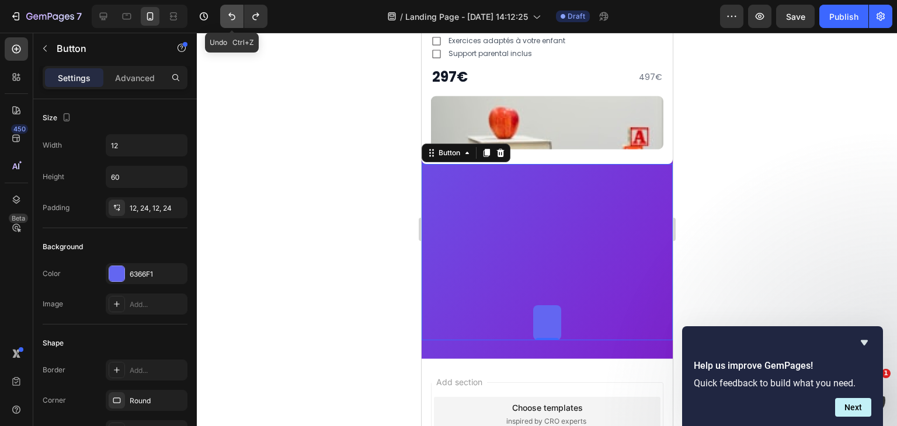
click at [221, 22] on button "Undo/Redo" at bounding box center [231, 16] width 23 height 23
type input "100%"
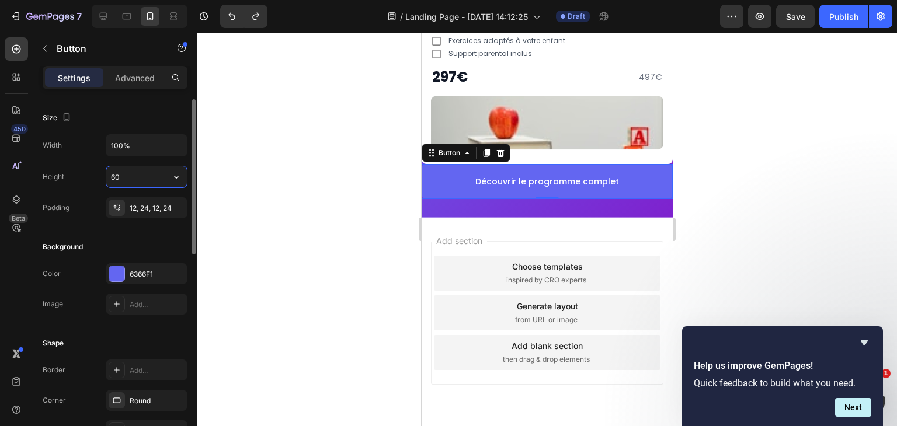
click at [128, 171] on input "60" at bounding box center [146, 176] width 81 height 21
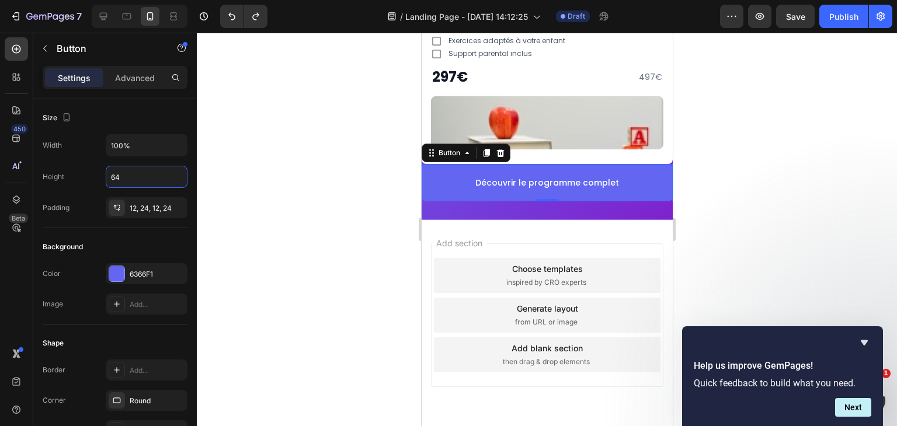
type input "64"
click at [506, 178] on p "Découvrir le programme complet" at bounding box center [547, 183] width 144 height 12
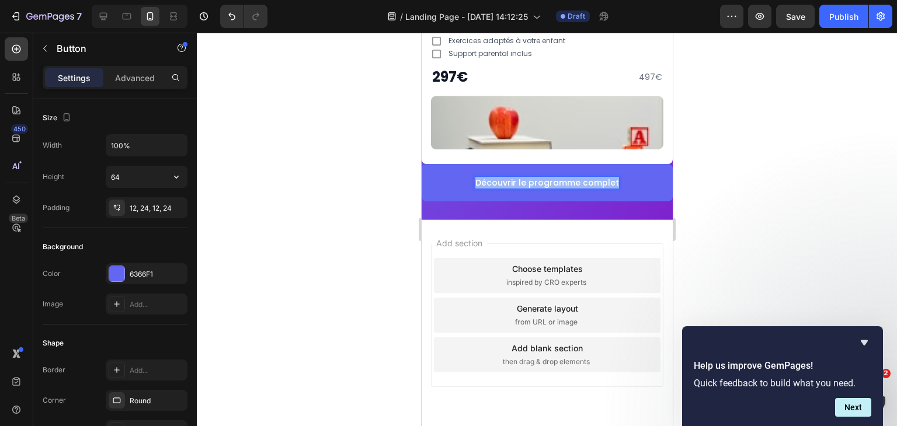
click at [506, 178] on p "Découvrir le programme complet" at bounding box center [547, 183] width 144 height 12
click at [727, 197] on div at bounding box center [547, 230] width 700 height 394
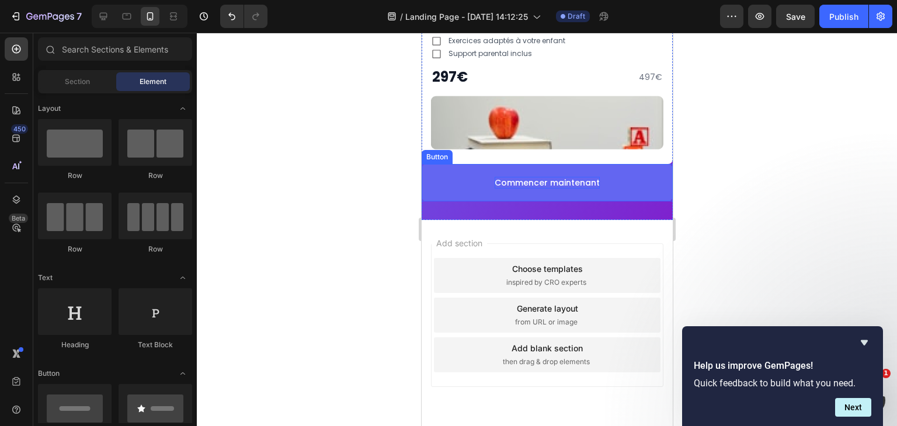
click at [466, 169] on button "Commencer maintenant" at bounding box center [546, 182] width 251 height 37
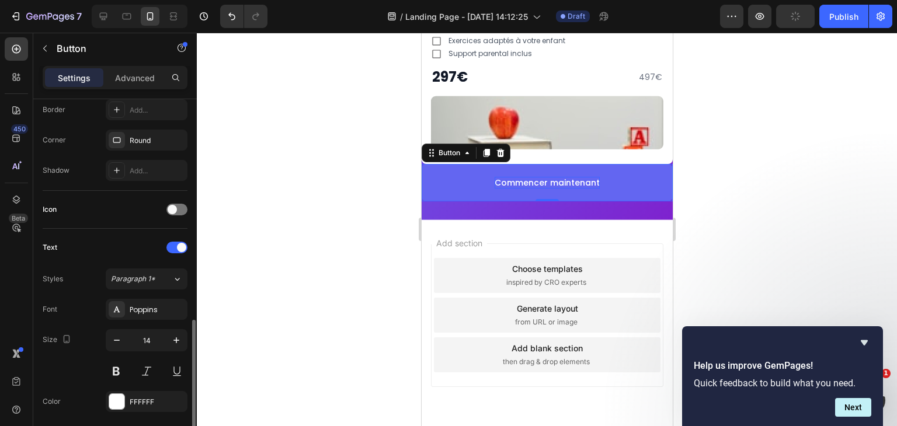
scroll to position [336, 0]
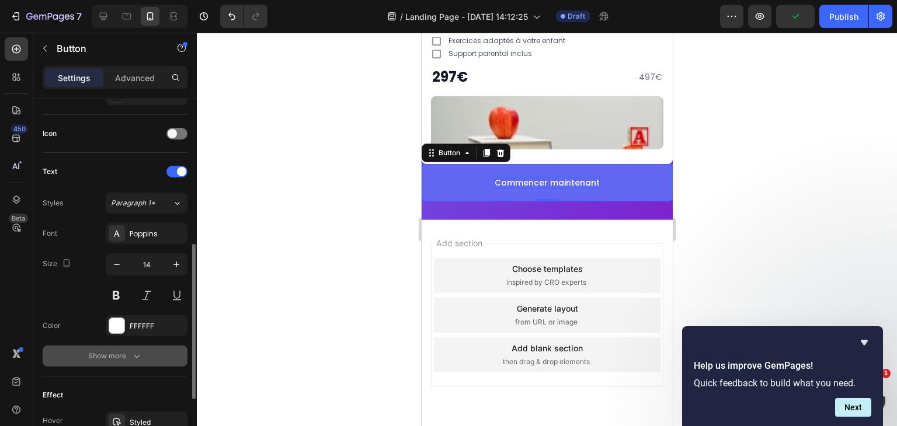
click at [118, 363] on button "Show more" at bounding box center [115, 356] width 145 height 21
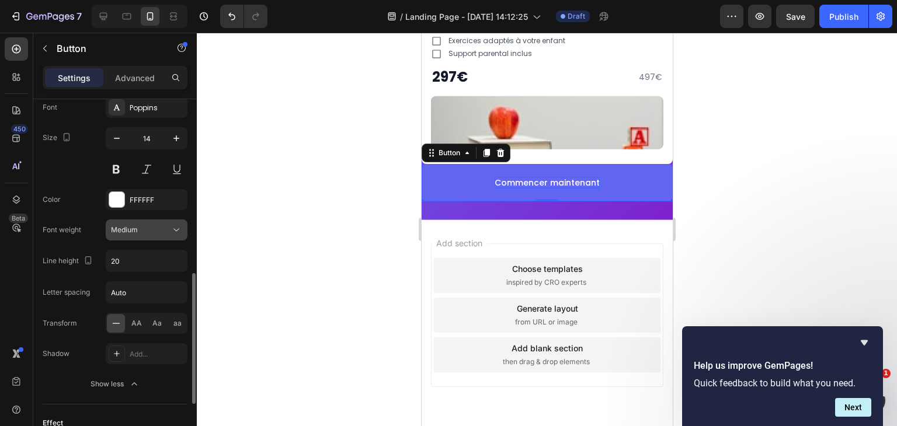
scroll to position [467, 0]
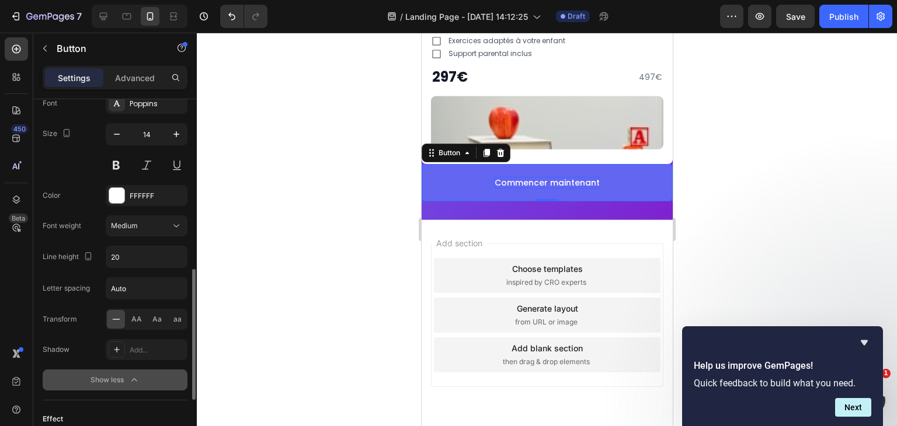
click at [126, 383] on div "Show less" at bounding box center [116, 380] width 50 height 12
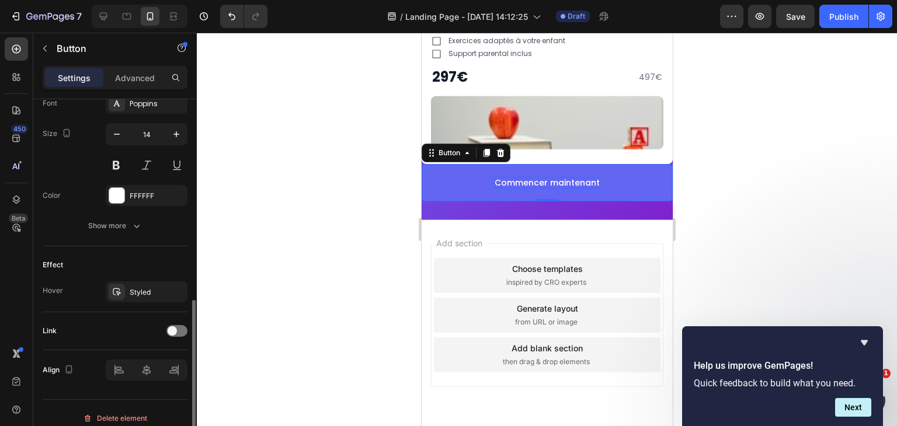
click at [77, 238] on div "Text Styles Paragraph 1* Font Poppins Size 14 Color FFFFFF Show more" at bounding box center [115, 135] width 145 height 224
click at [82, 228] on button "Show more" at bounding box center [115, 226] width 145 height 21
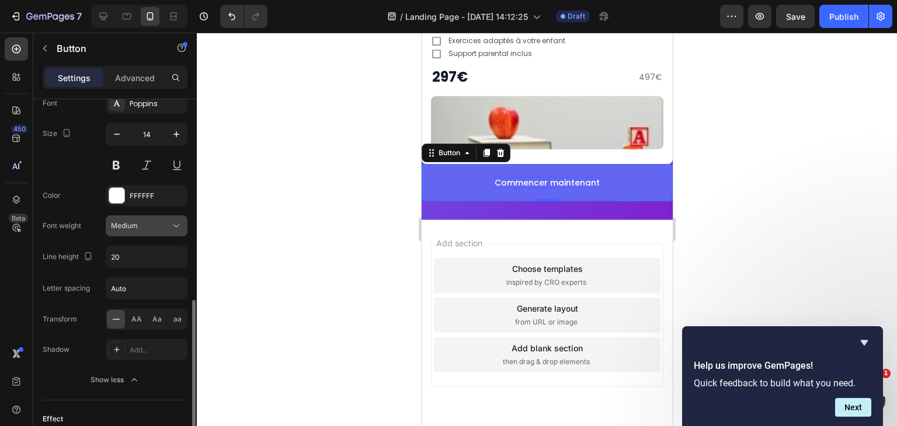
click at [150, 230] on button "Medium" at bounding box center [147, 226] width 82 height 21
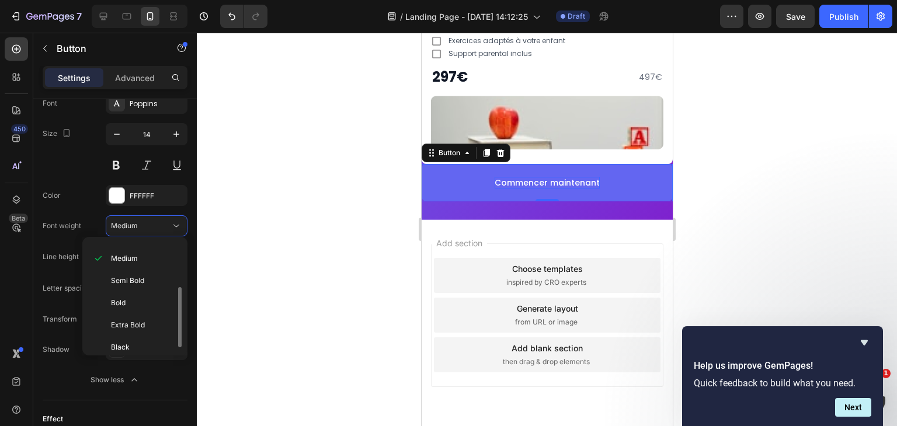
scroll to position [84, 0]
click at [145, 301] on p "Bold" at bounding box center [142, 302] width 62 height 11
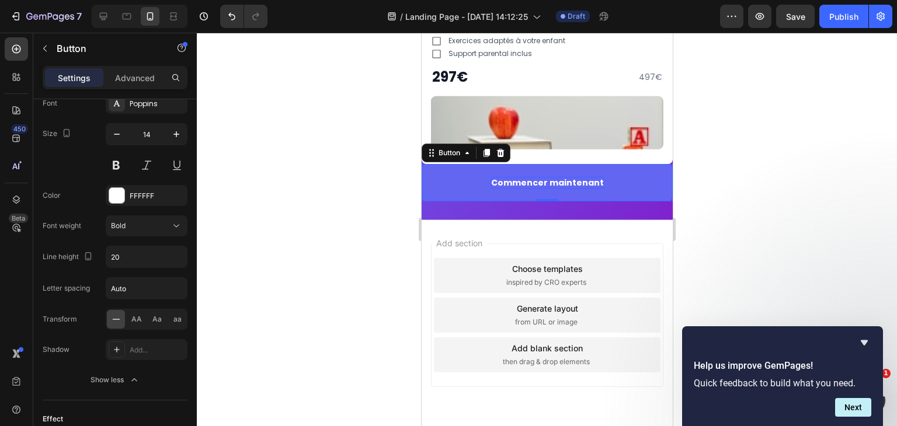
click at [379, 231] on div at bounding box center [547, 230] width 700 height 394
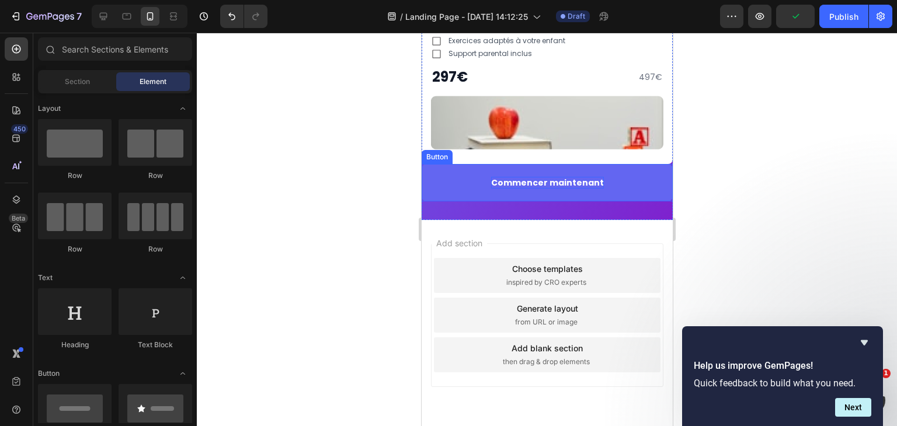
click at [506, 178] on p "Commencer maintenant" at bounding box center [547, 183] width 113 height 12
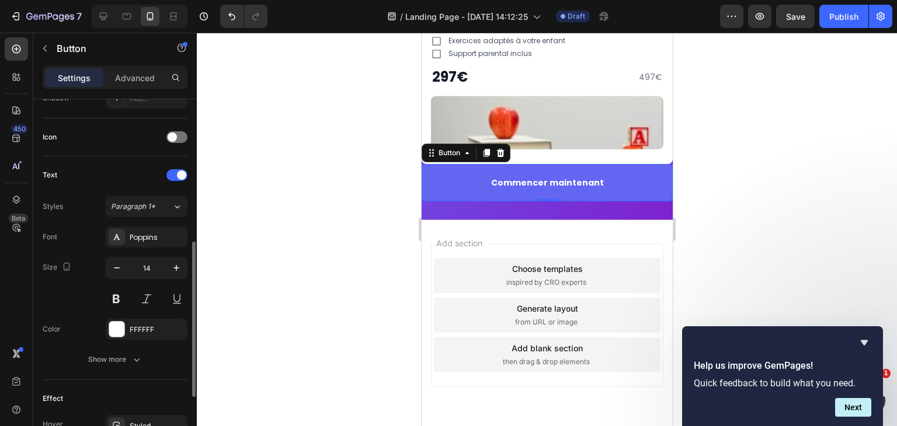
scroll to position [335, 0]
click at [136, 319] on div "FFFFFF" at bounding box center [147, 327] width 82 height 21
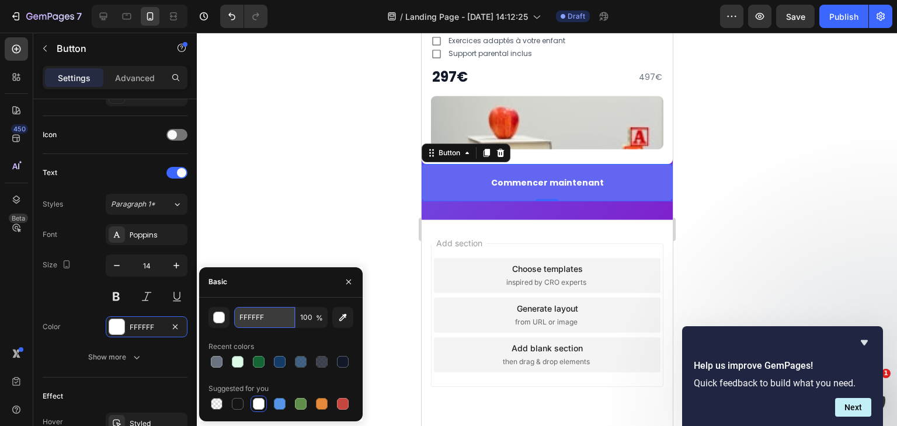
click at [248, 318] on input "FFFFFF" at bounding box center [264, 317] width 61 height 21
paste input "6366F1"
type input "6366F1"
click at [355, 280] on button "button" at bounding box center [348, 282] width 19 height 19
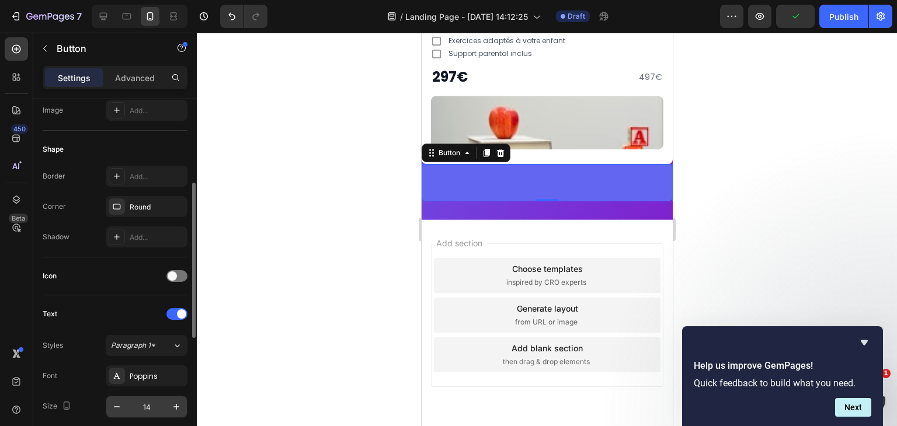
scroll to position [63, 0]
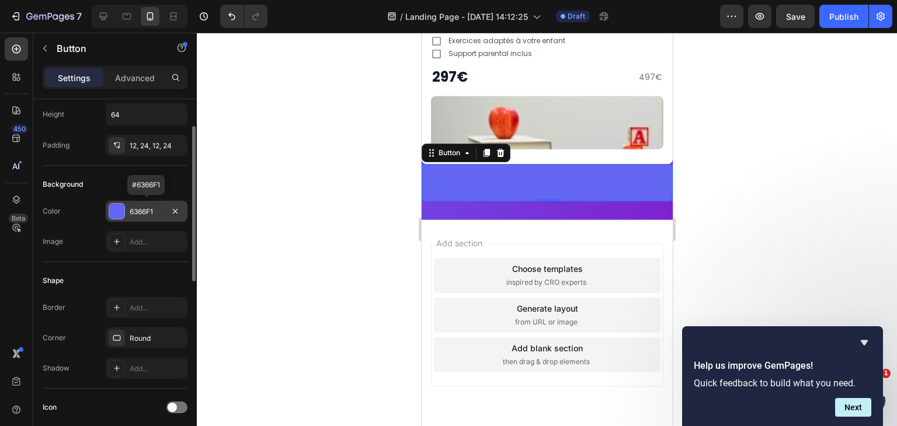
click at [126, 209] on div "6366F1" at bounding box center [147, 211] width 82 height 21
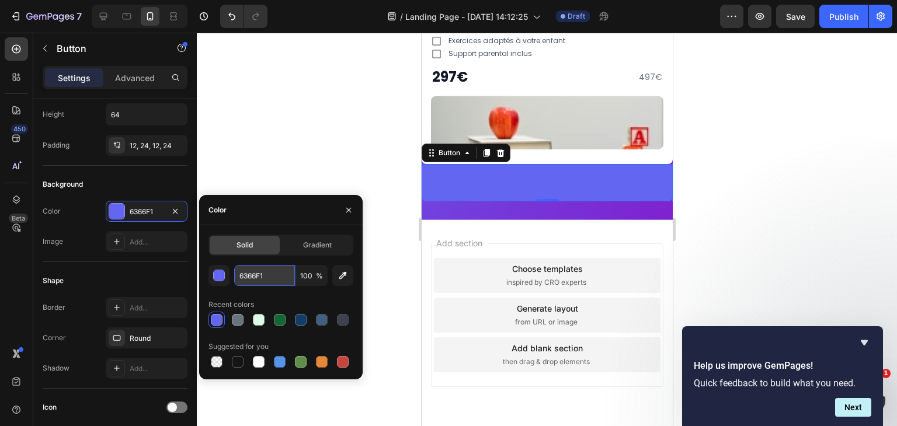
click at [272, 274] on input "6366F1" at bounding box center [264, 275] width 61 height 21
click at [261, 358] on div at bounding box center [259, 362] width 12 height 12
type input "FFFFFF"
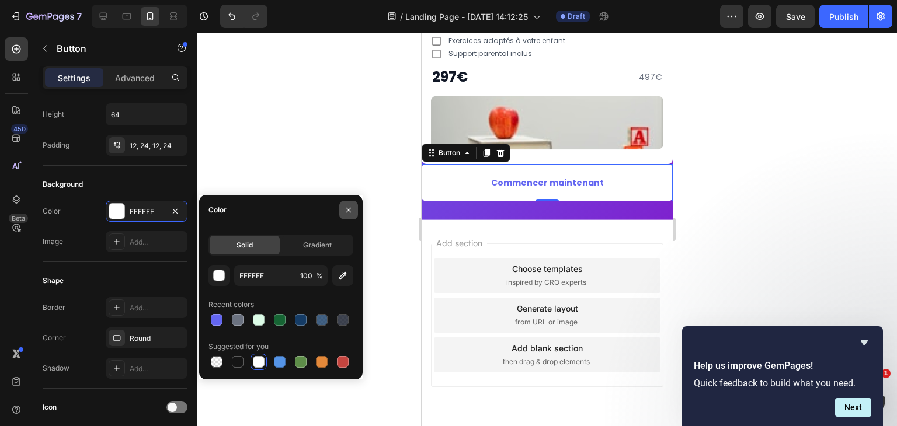
click at [348, 207] on icon "button" at bounding box center [348, 210] width 9 height 9
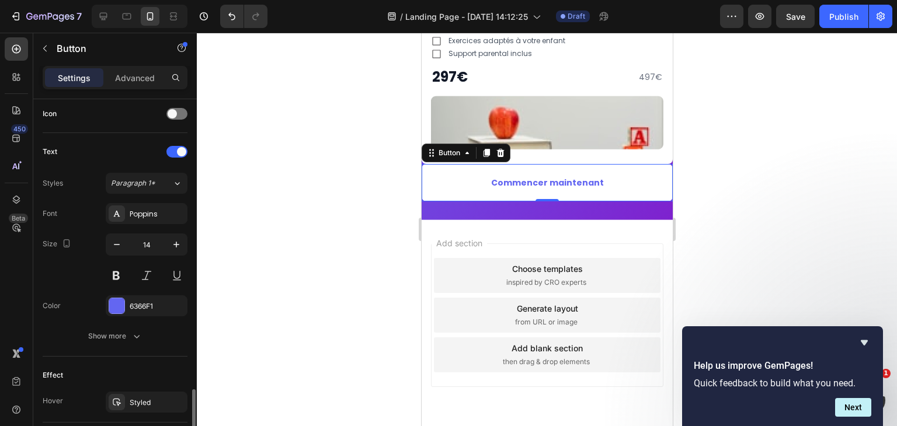
scroll to position [476, 0]
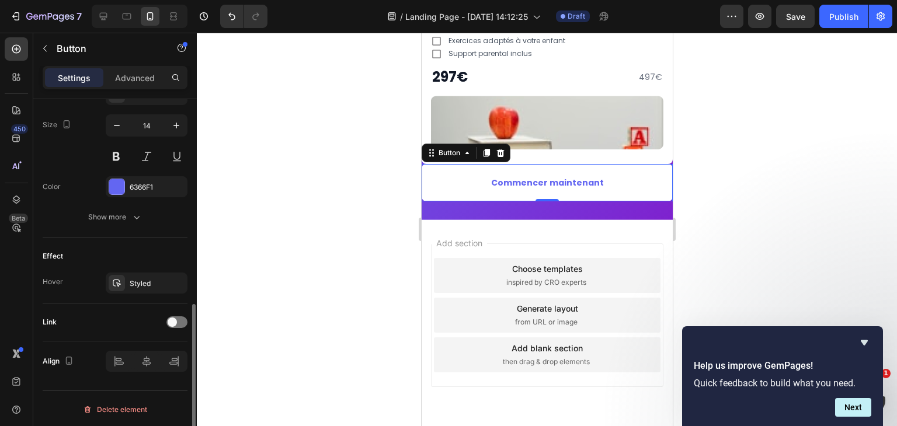
click at [113, 283] on icon at bounding box center [117, 284] width 8 height 8
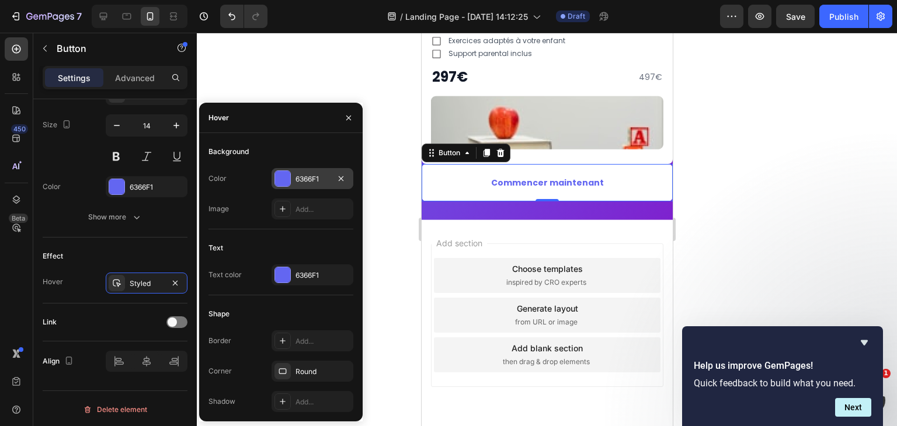
click at [289, 176] on div at bounding box center [282, 178] width 15 height 15
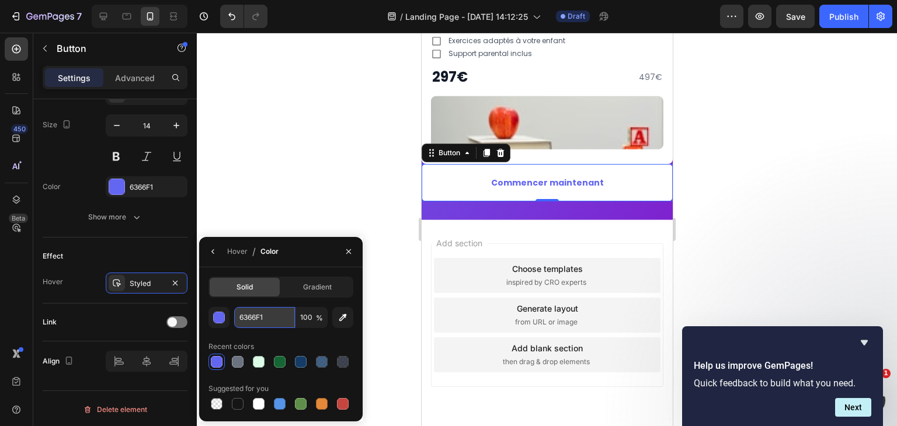
click at [273, 322] on input "6366F1" at bounding box center [264, 317] width 61 height 21
paste input "2563EB"
click at [259, 403] on div at bounding box center [259, 404] width 12 height 12
type input "FFFFFF"
click at [346, 251] on icon "button" at bounding box center [348, 251] width 9 height 9
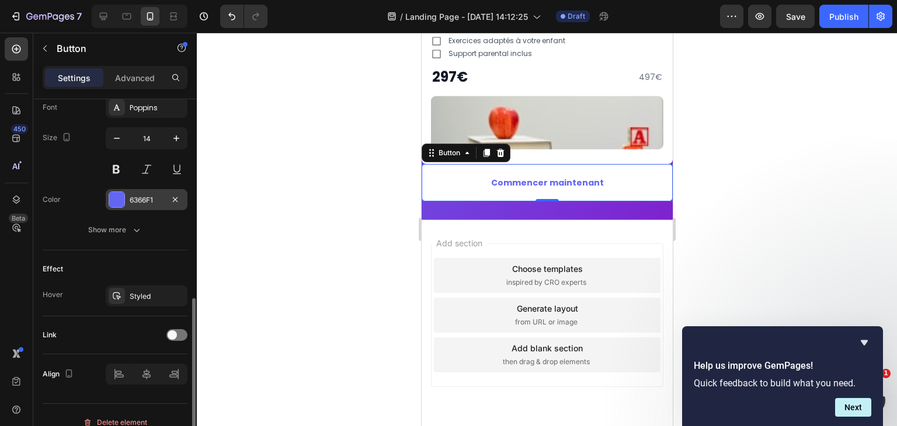
scroll to position [463, 0]
click at [139, 195] on div "6366F1" at bounding box center [147, 200] width 34 height 11
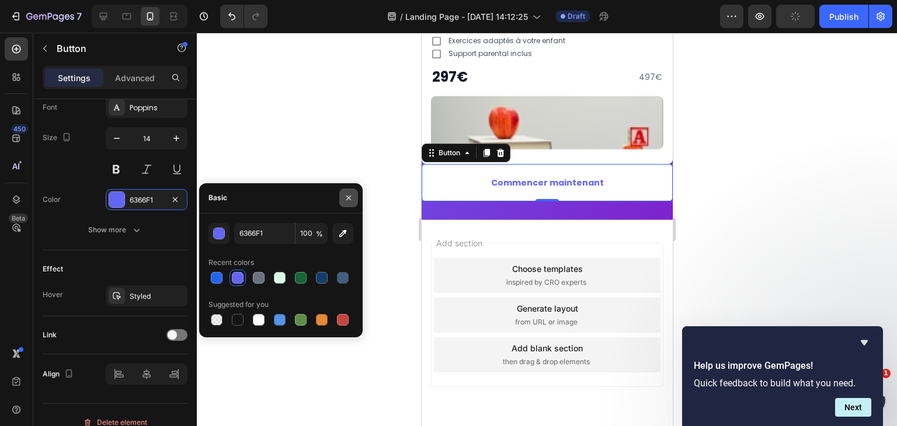
click at [344, 197] on icon "button" at bounding box center [348, 197] width 9 height 9
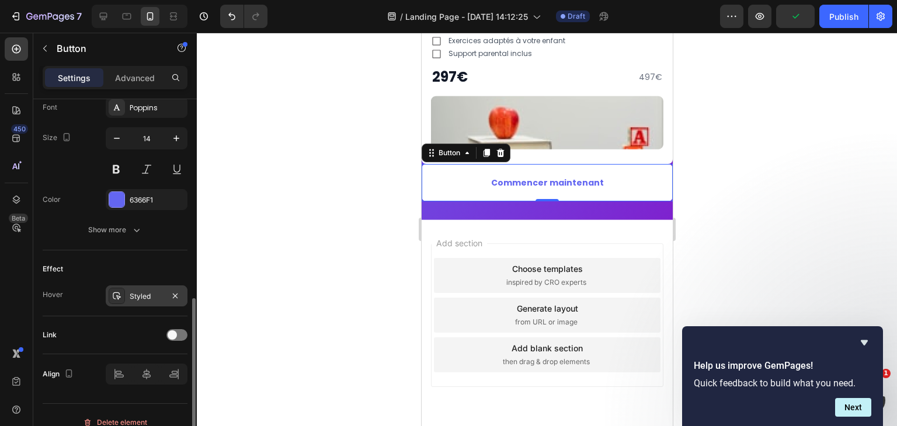
click at [140, 292] on div "Styled" at bounding box center [147, 297] width 34 height 11
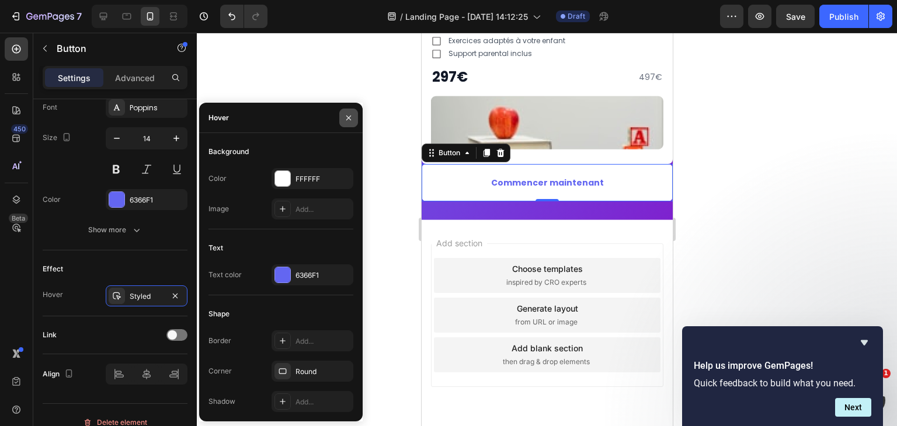
click at [350, 119] on icon "button" at bounding box center [348, 117] width 5 height 5
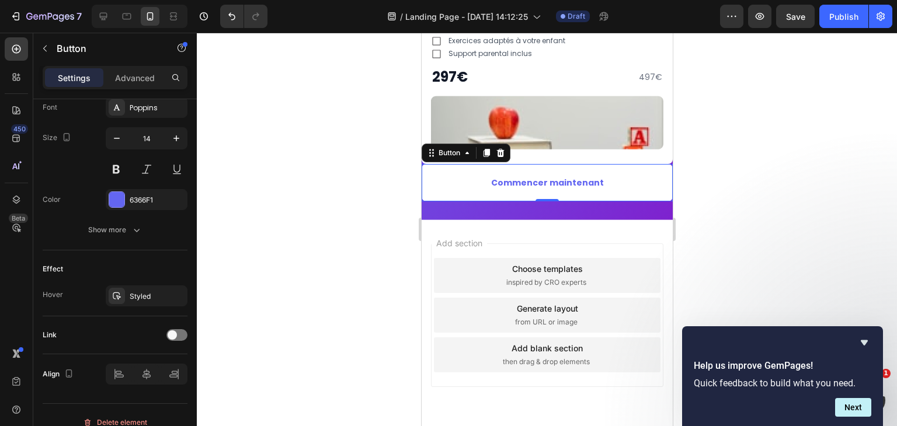
click at [388, 186] on div at bounding box center [547, 230] width 700 height 394
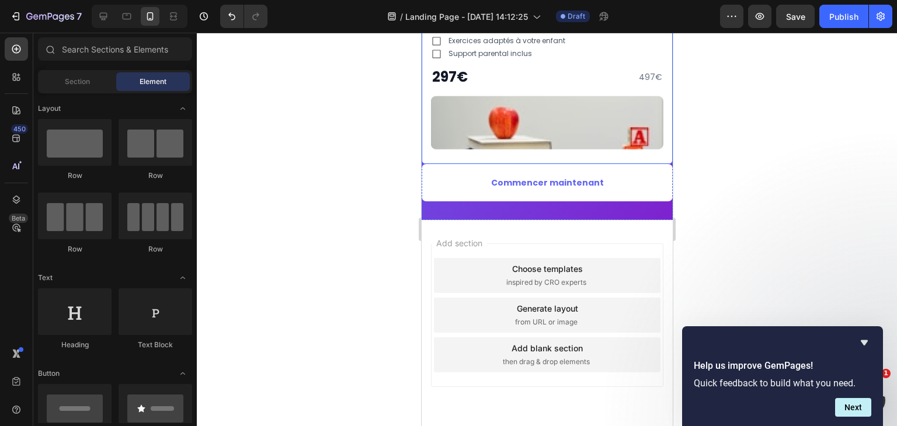
click at [596, 153] on div "La Méthode Plumeo Heading Populaire Text Block Row Row Accès à la plateforme co…" at bounding box center [546, 63] width 251 height 199
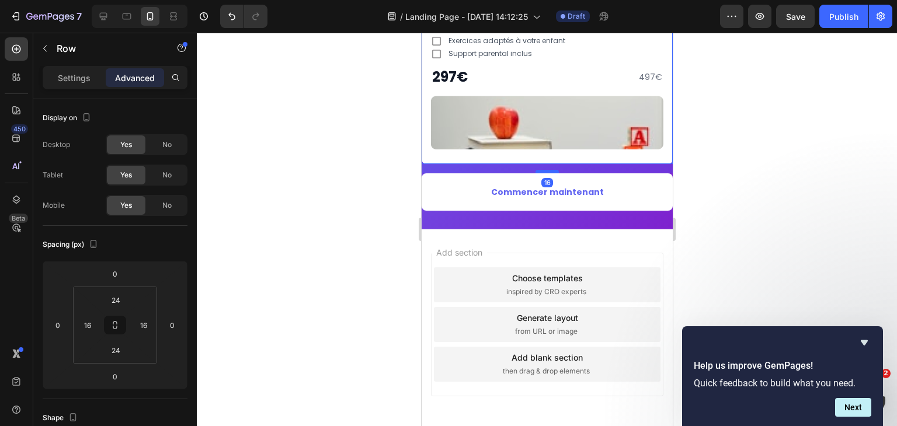
drag, startPoint x: 544, startPoint y: 157, endPoint x: 545, endPoint y: 166, distance: 9.4
click at [545, 170] on div at bounding box center [546, 172] width 23 height 4
type input "16"
click at [562, 211] on div "Prêt à transformer l’écriture de votre enfant ? Heading Rejoignez les milliers …" at bounding box center [546, 44] width 251 height 369
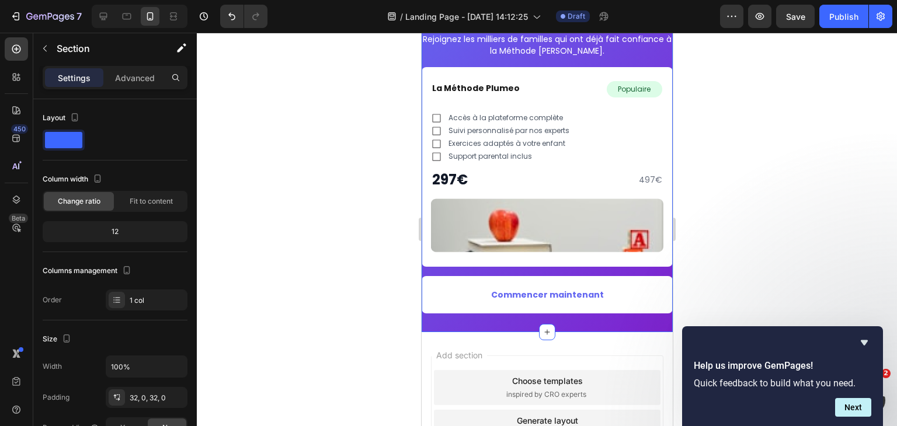
scroll to position [3710, 0]
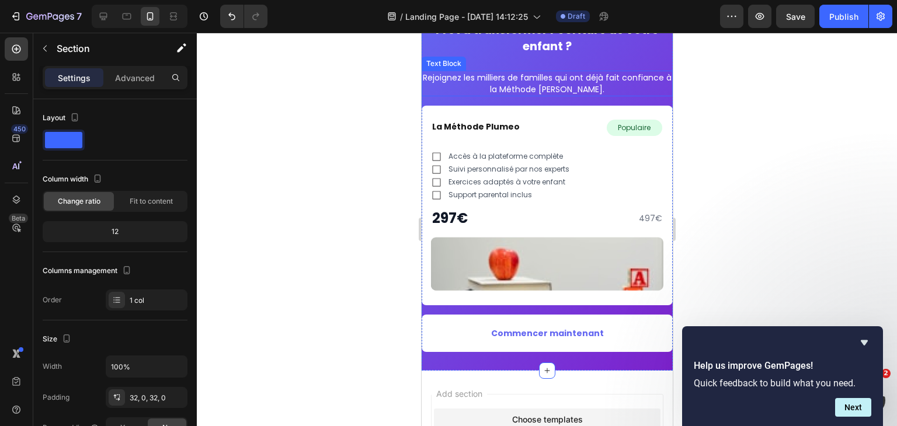
click at [580, 79] on p "Rejoignez les milliers de familles qui ont déjà fait confiance à la Méthode Plu…" at bounding box center [546, 83] width 249 height 23
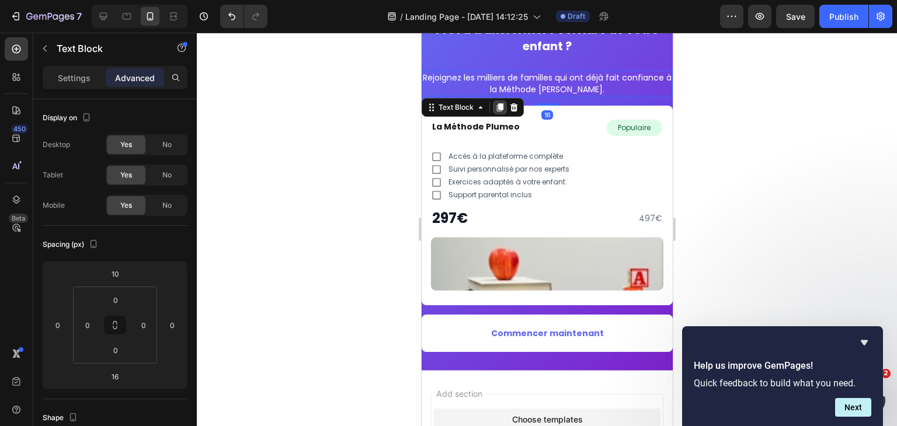
click at [498, 111] on icon at bounding box center [500, 108] width 6 height 8
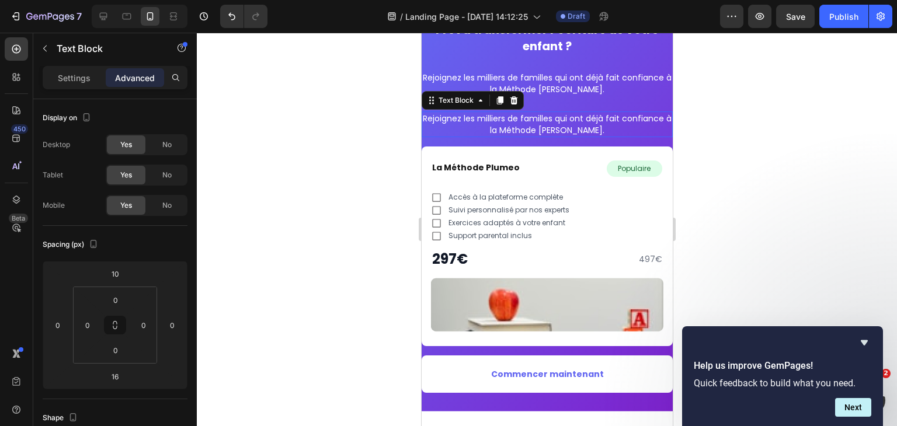
scroll to position [418, 0]
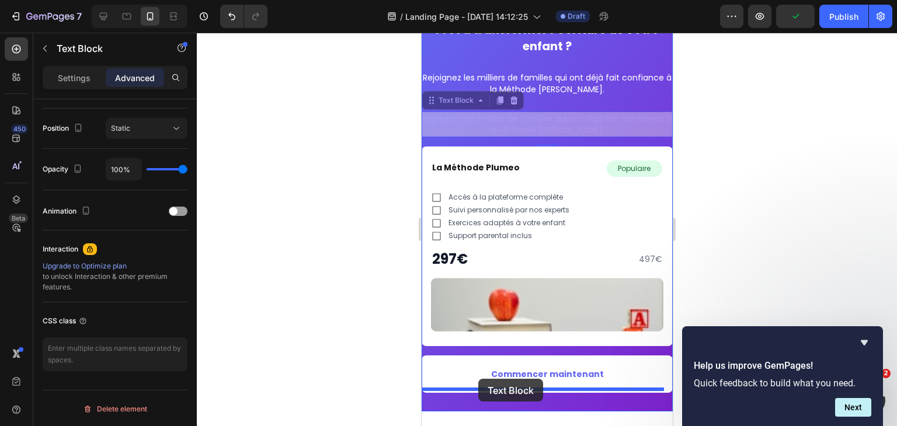
drag, startPoint x: 442, startPoint y: 101, endPoint x: 478, endPoint y: 379, distance: 280.3
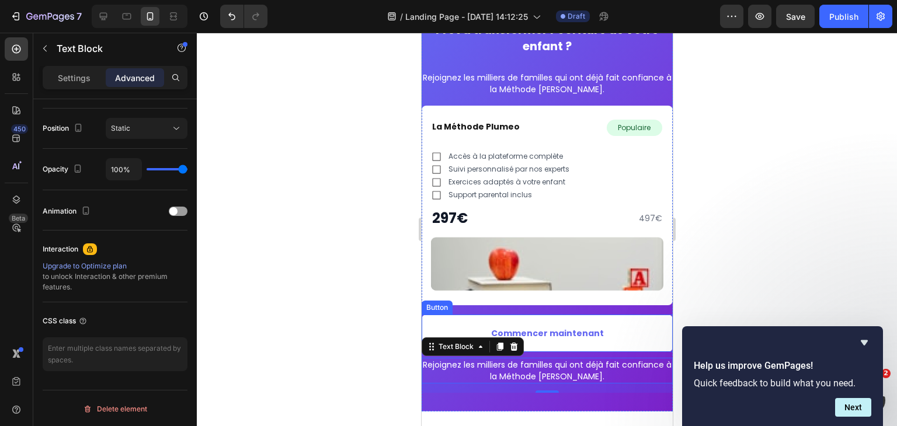
click at [541, 341] on button "Commencer maintenant" at bounding box center [546, 333] width 251 height 37
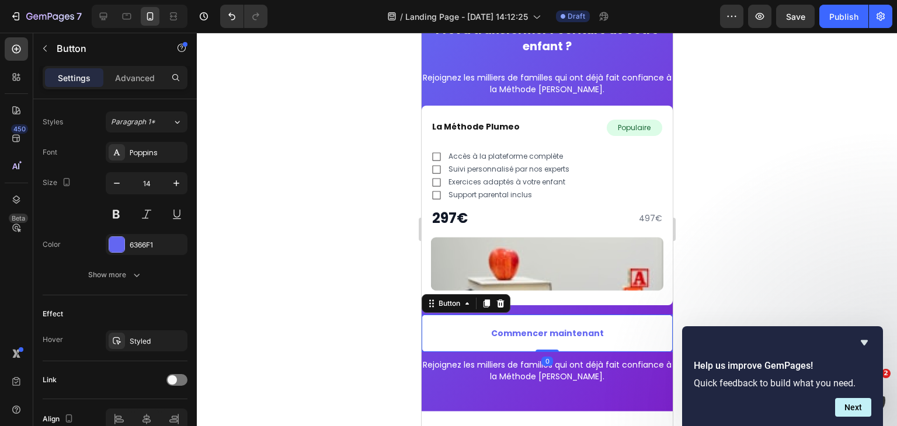
scroll to position [0, 0]
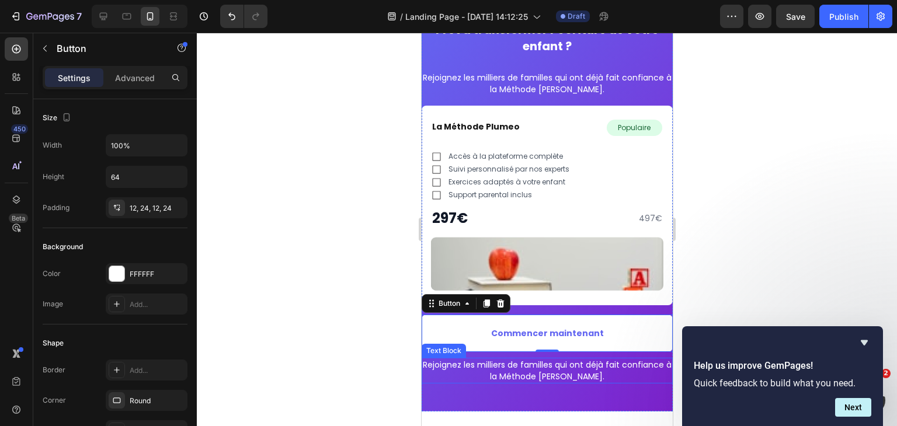
click at [521, 358] on div "Rejoignez les milliers de familles qui ont déjà fait confiance à la Méthode Plu…" at bounding box center [546, 371] width 251 height 26
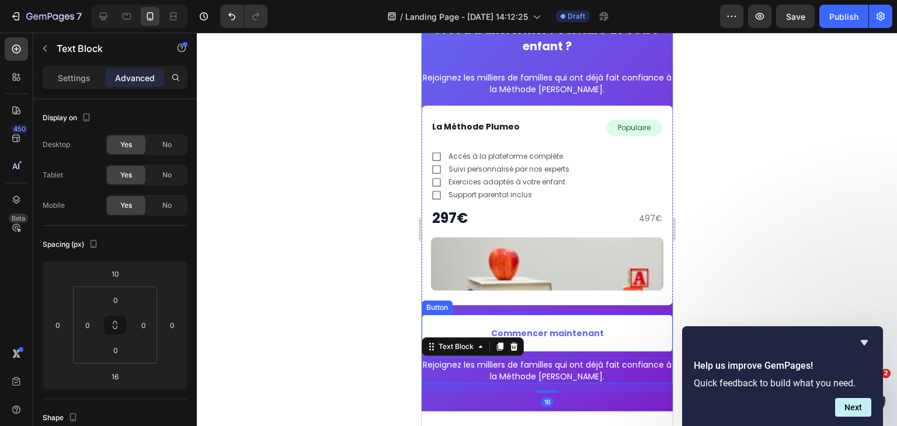
click at [536, 347] on button "Commencer maintenant" at bounding box center [546, 333] width 251 height 37
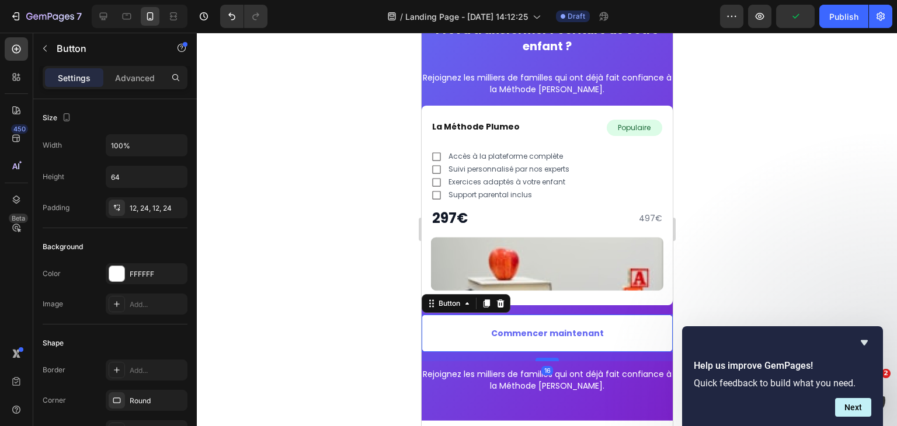
drag, startPoint x: 542, startPoint y: 346, endPoint x: 543, endPoint y: 356, distance: 9.4
click at [543, 358] on div at bounding box center [546, 360] width 23 height 4
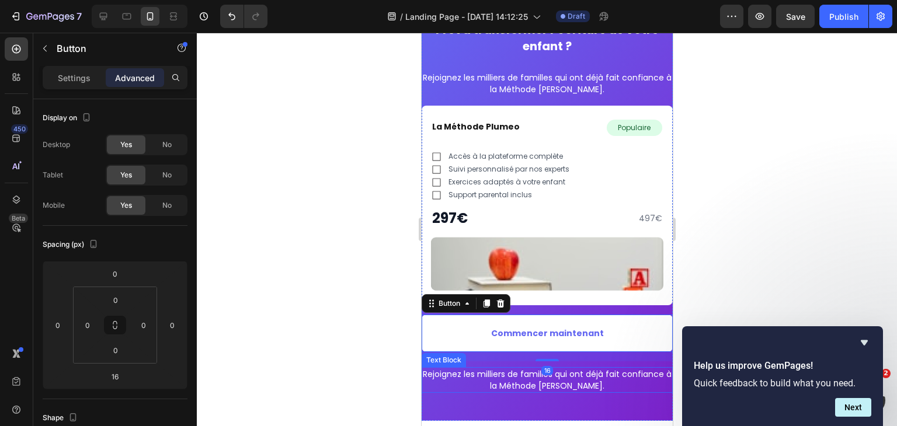
click at [561, 376] on p "Rejoignez les milliers de familles qui ont déjà fait confiance à la Méthode Plu…" at bounding box center [546, 380] width 249 height 23
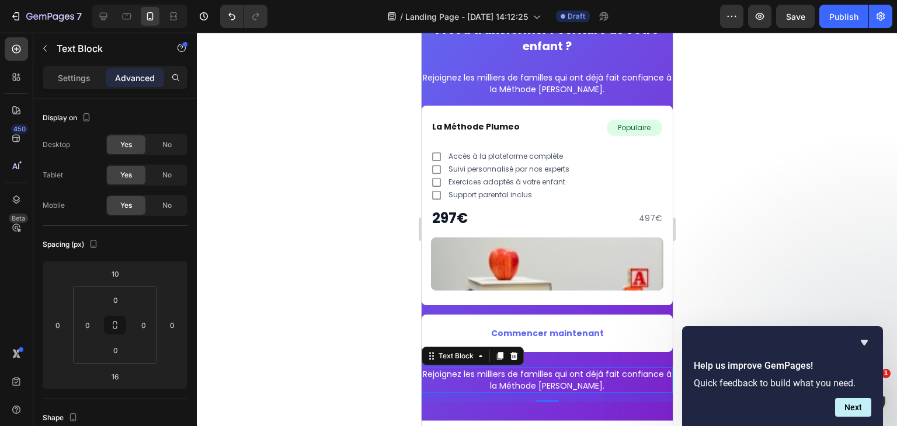
click at [470, 372] on p "Rejoignez les milliers de familles qui ont déjà fait confiance à la Méthode Plu…" at bounding box center [546, 380] width 249 height 23
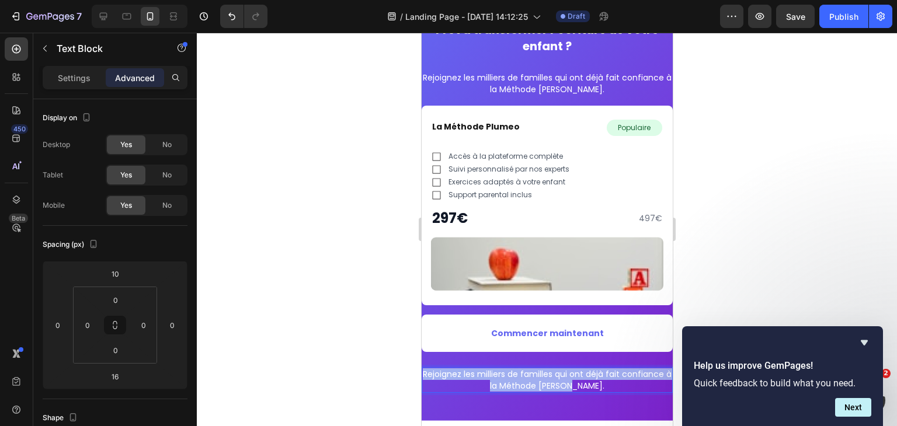
click at [470, 372] on p "Rejoignez les milliers de familles qui ont déjà fait confiance à la Méthode Plu…" at bounding box center [546, 380] width 249 height 23
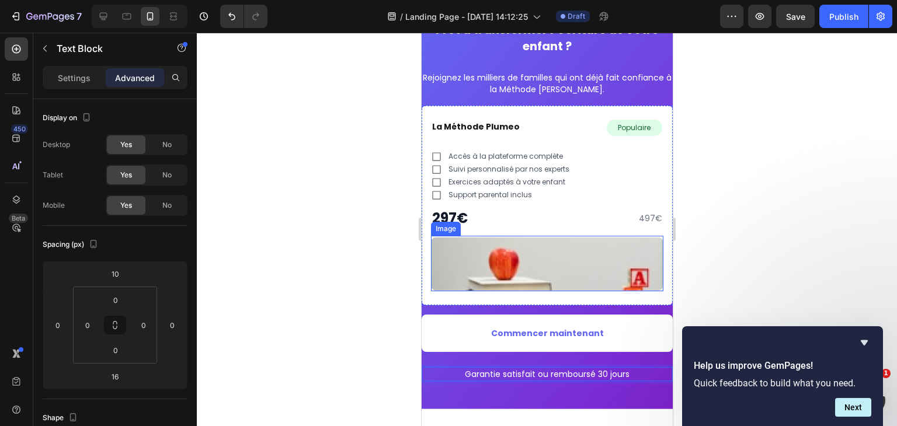
scroll to position [3750, 0]
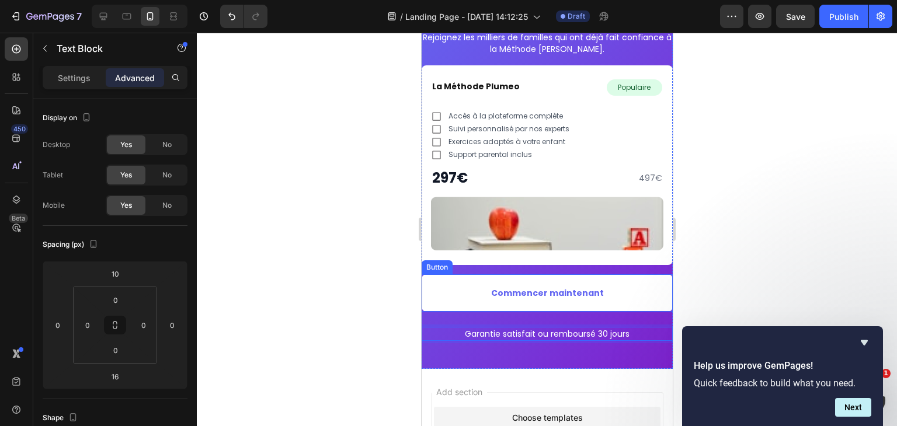
click at [552, 302] on button "Commencer maintenant" at bounding box center [546, 293] width 251 height 37
click at [65, 77] on p "Settings" at bounding box center [74, 78] width 33 height 12
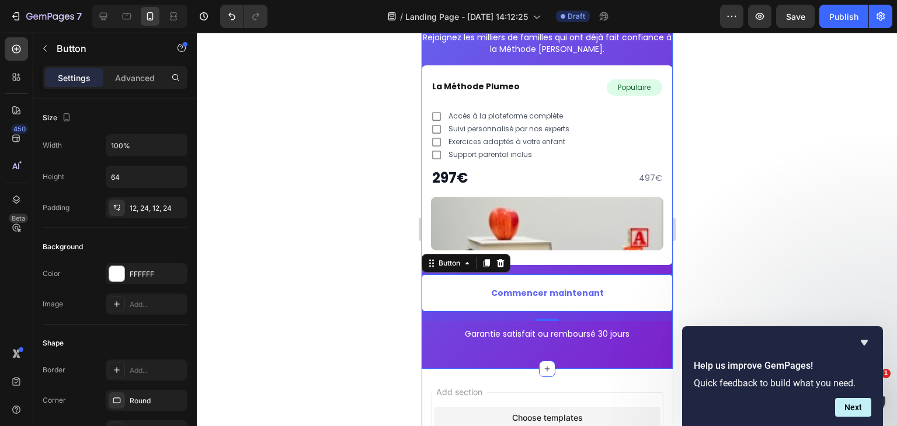
click at [511, 354] on div "Prêt à transformer l’écriture de votre enfant ? Heading Rejoignez les milliers …" at bounding box center [546, 164] width 251 height 407
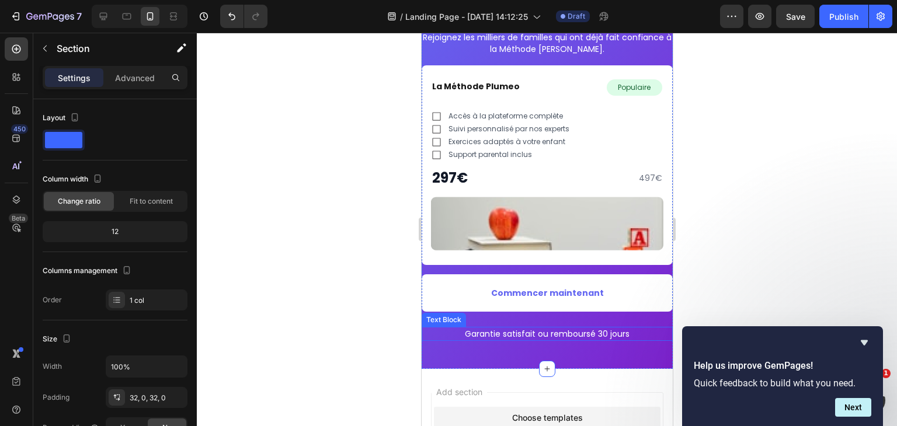
click at [606, 334] on p "Garantie satisfait ou remboursé 30 jours" at bounding box center [546, 334] width 249 height 12
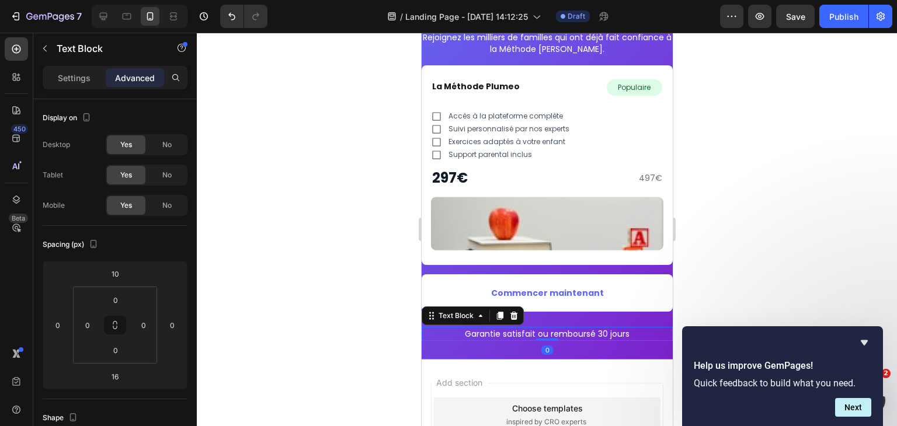
drag, startPoint x: 544, startPoint y: 345, endPoint x: 553, endPoint y: 342, distance: 9.8
click at [543, 327] on div "Garantie satisfait ou remboursé 30 jours Text Block 0" at bounding box center [546, 334] width 251 height 14
click at [555, 342] on div "Prêt à transformer l’écriture de votre enfant ? Heading Rejoignez les milliers …" at bounding box center [546, 160] width 251 height 398
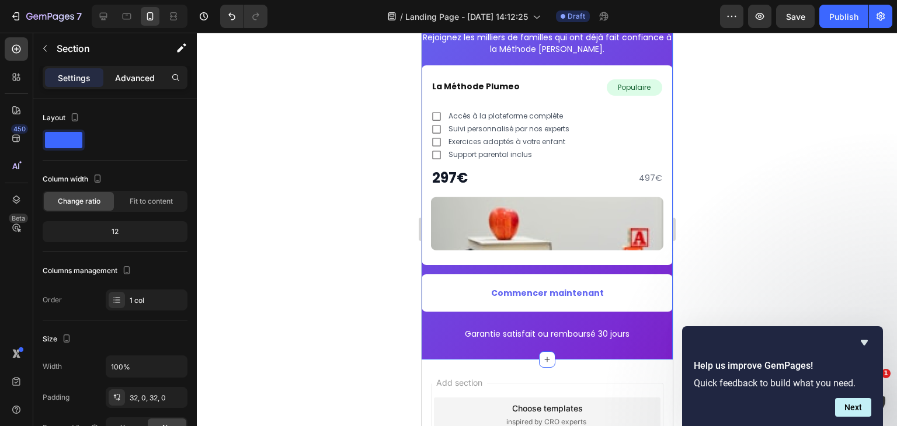
click at [138, 80] on p "Advanced" at bounding box center [135, 78] width 40 height 12
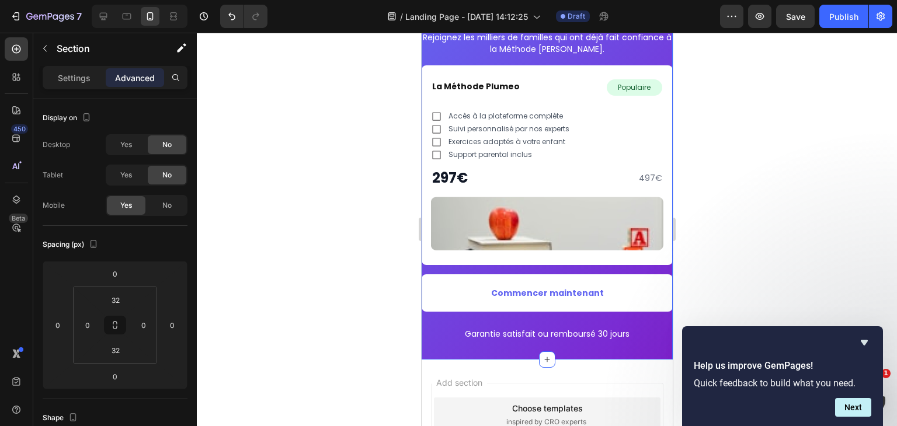
click at [397, 297] on div at bounding box center [547, 230] width 700 height 394
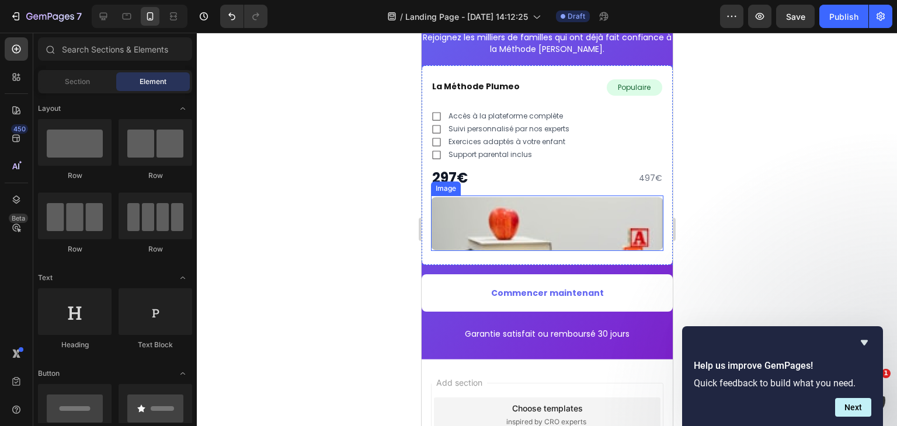
scroll to position [3686, 0]
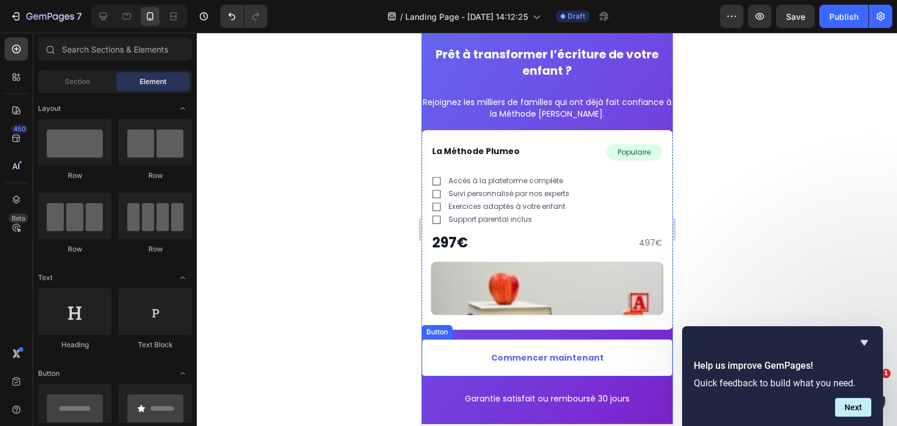
click at [553, 365] on button "Commencer maintenant" at bounding box center [546, 357] width 251 height 37
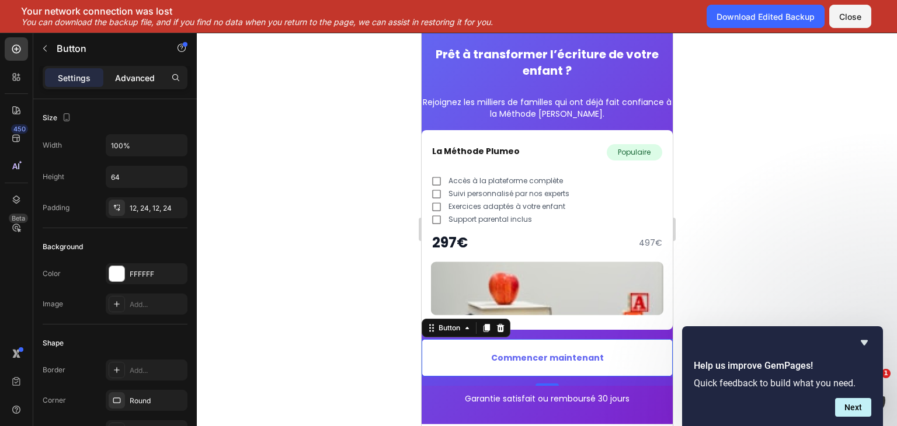
click at [131, 78] on p "Advanced" at bounding box center [135, 78] width 40 height 12
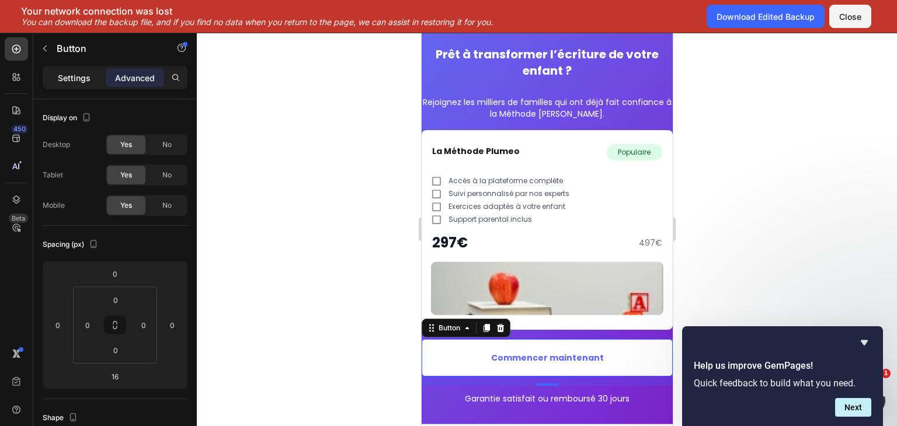
click at [65, 72] on p "Settings" at bounding box center [74, 78] width 33 height 12
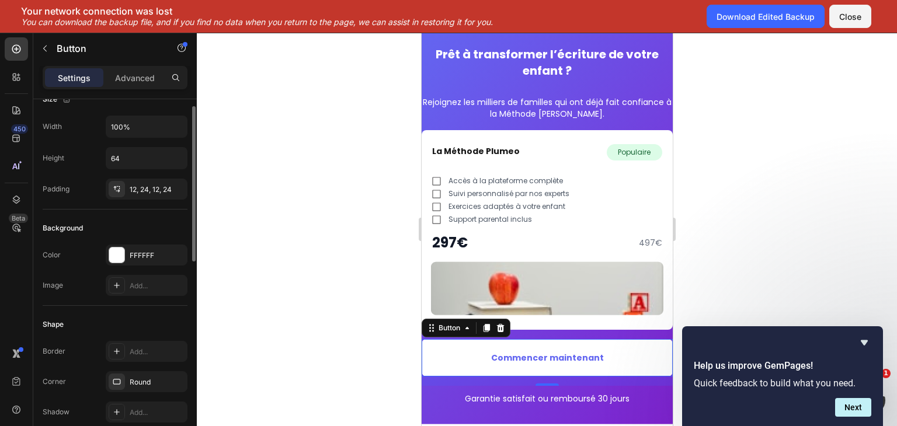
scroll to position [20, 0]
click at [125, 178] on div "12, 24, 12, 24" at bounding box center [147, 188] width 82 height 21
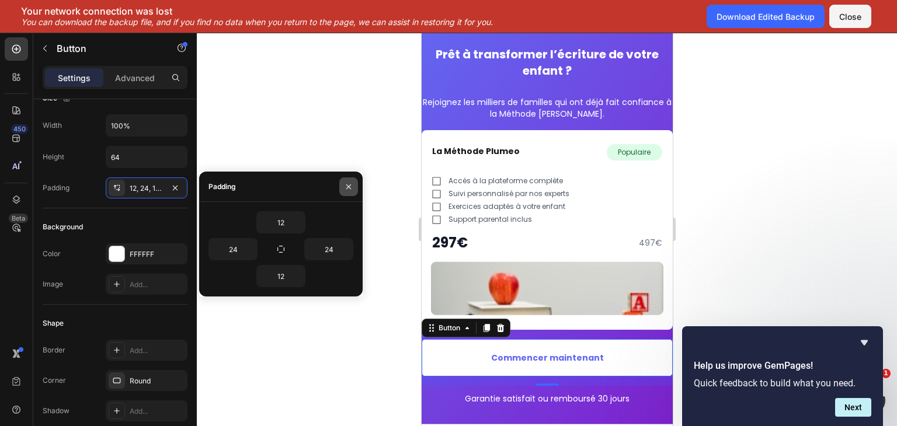
click at [344, 186] on icon "button" at bounding box center [348, 186] width 9 height 9
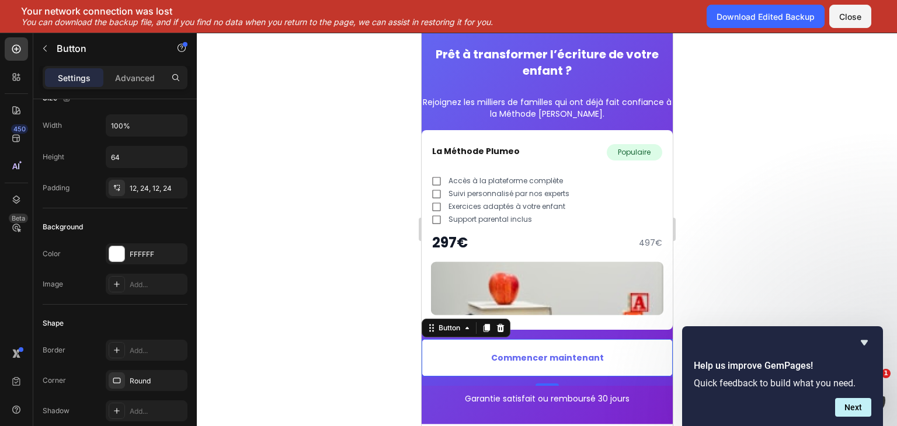
click at [344, 186] on div at bounding box center [547, 230] width 700 height 394
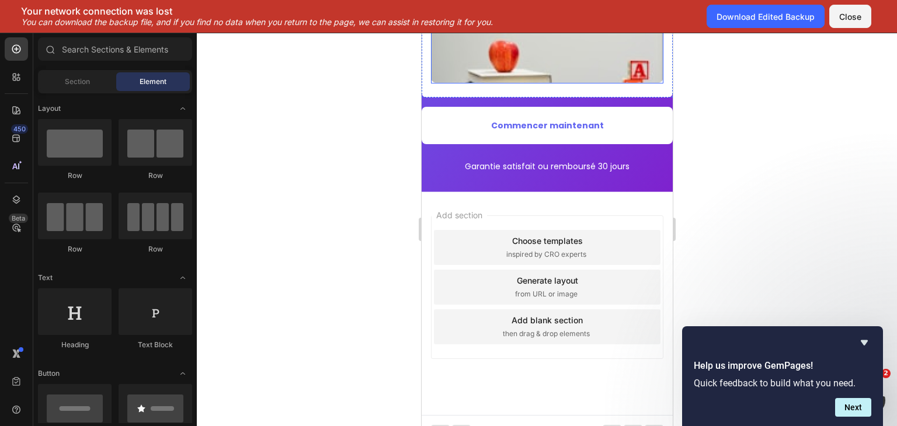
scroll to position [3928, 0]
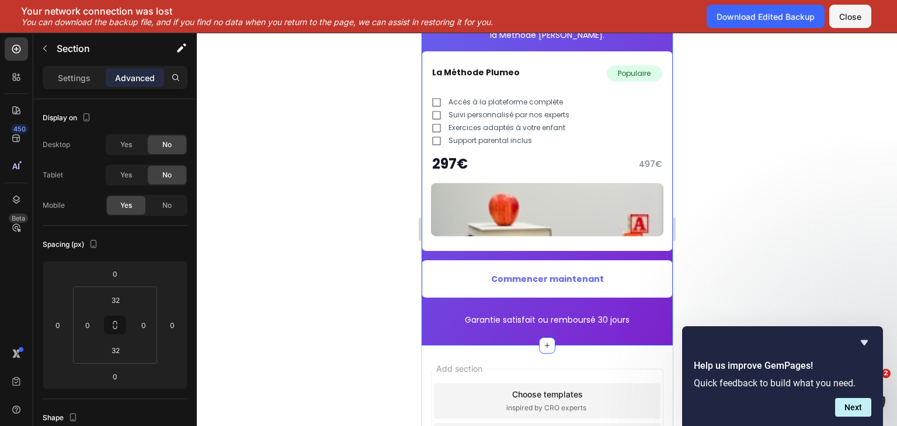
scroll to position [3762, 0]
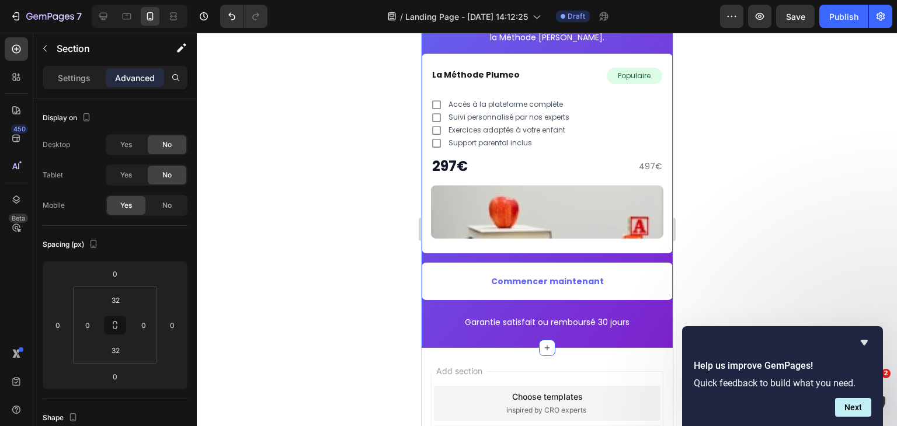
click at [592, 334] on div "Prêt à transformer l’écriture de votre enfant ? Heading Rejoignez les milliers …" at bounding box center [546, 149] width 251 height 398
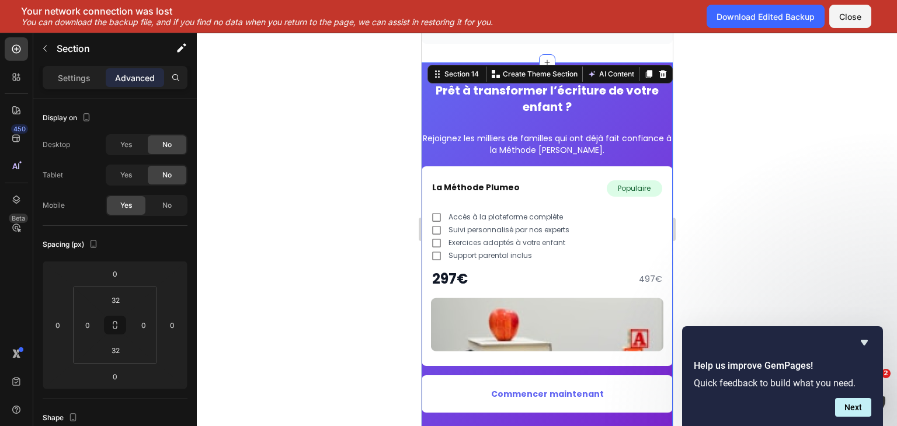
scroll to position [3648, 0]
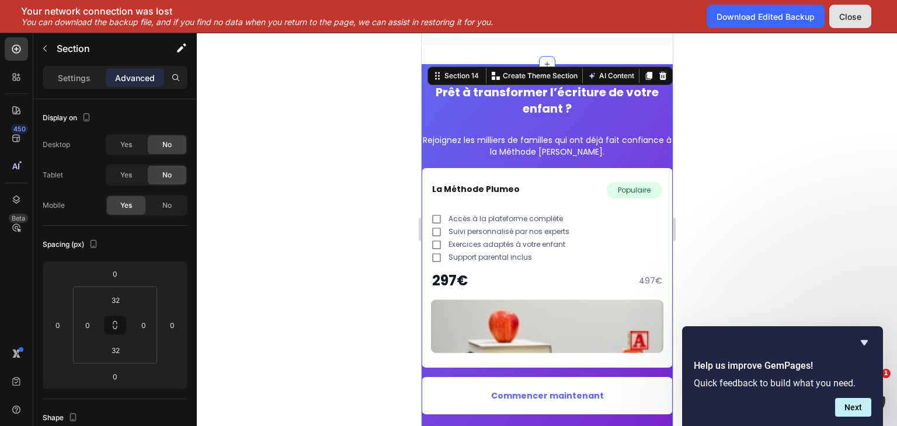
click at [850, 16] on div "Close" at bounding box center [850, 17] width 22 height 12
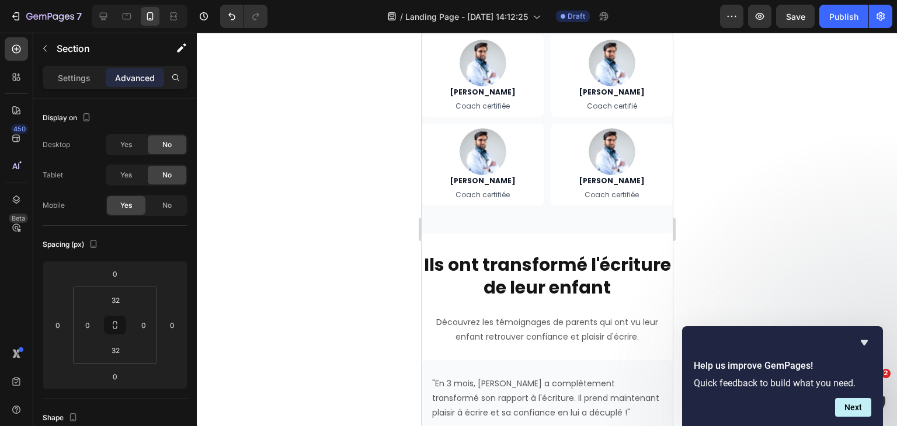
scroll to position [2899, 0]
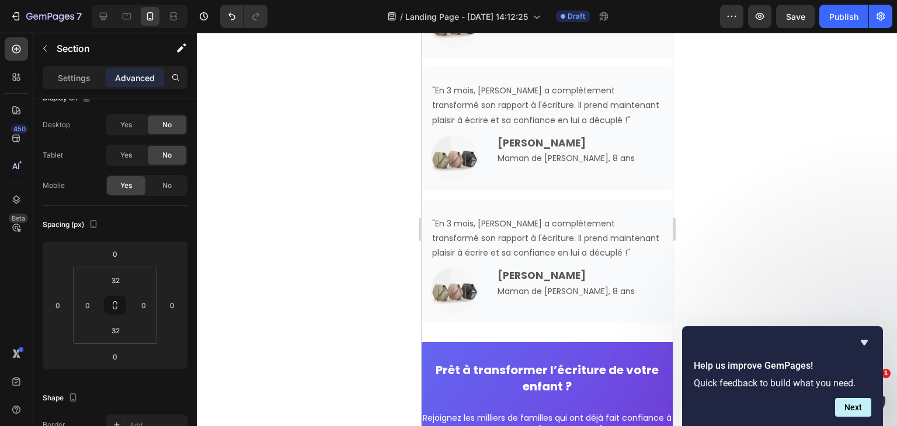
scroll to position [3399, 0]
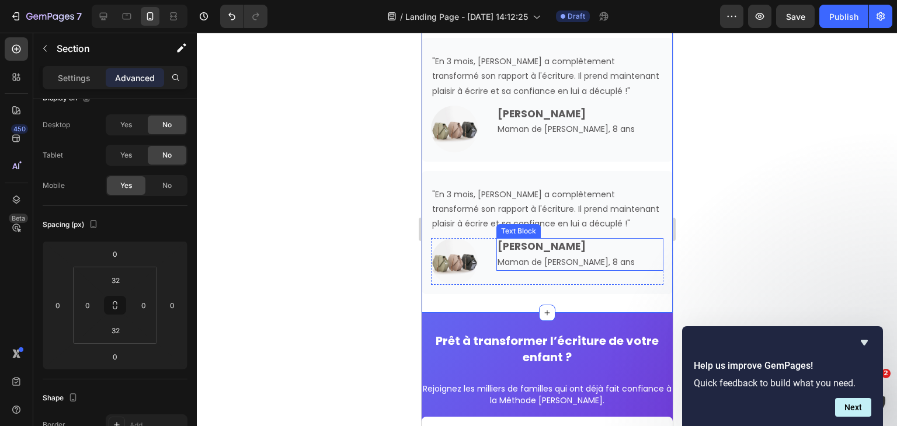
click at [559, 270] on div "Marie P. Maman de Léo, 8 ans" at bounding box center [580, 254] width 168 height 32
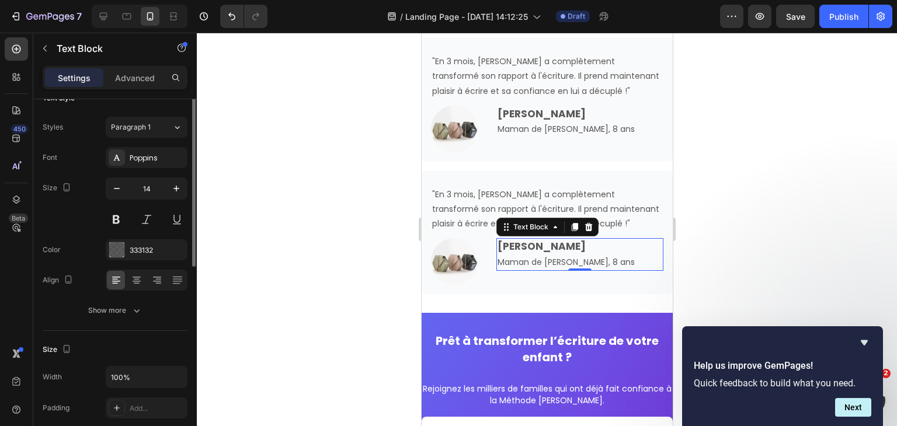
scroll to position [0, 0]
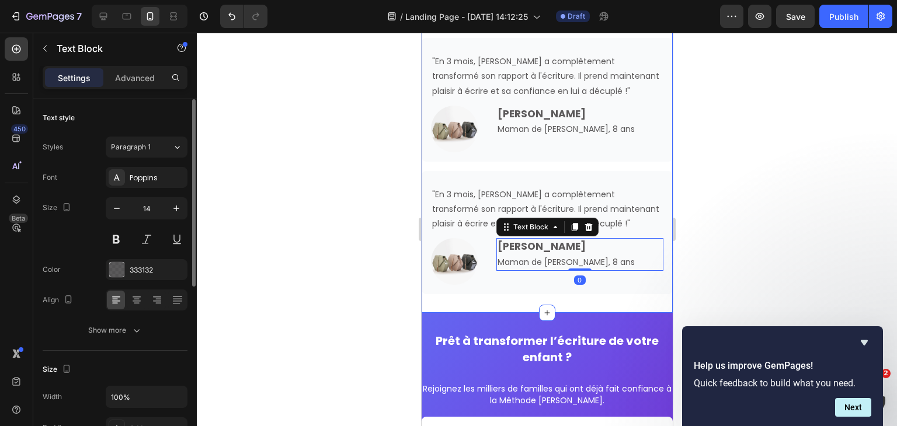
click at [558, 299] on div "Ils ont transformé l'écriture de leur enfant Heading Découvrez les témoignages …" at bounding box center [546, 46] width 251 height 535
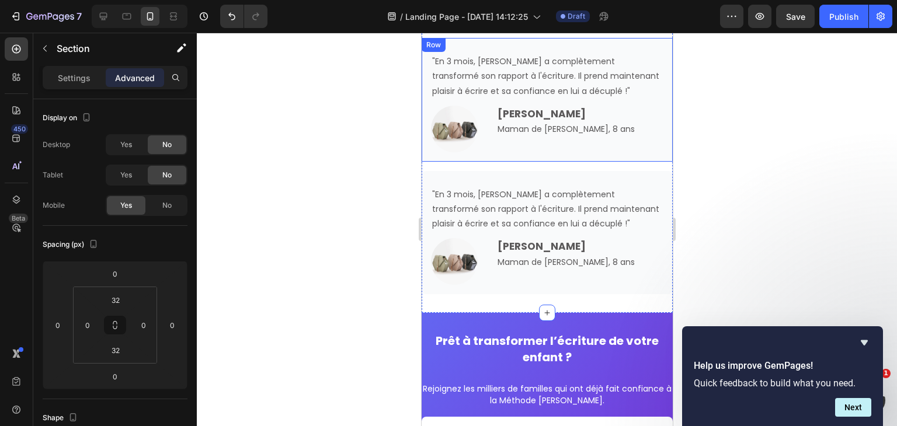
click at [554, 155] on div ""En 3 mois, Léo a complètement transformé son rapport à l'écriture. Il prend ma…" at bounding box center [546, 100] width 251 height 124
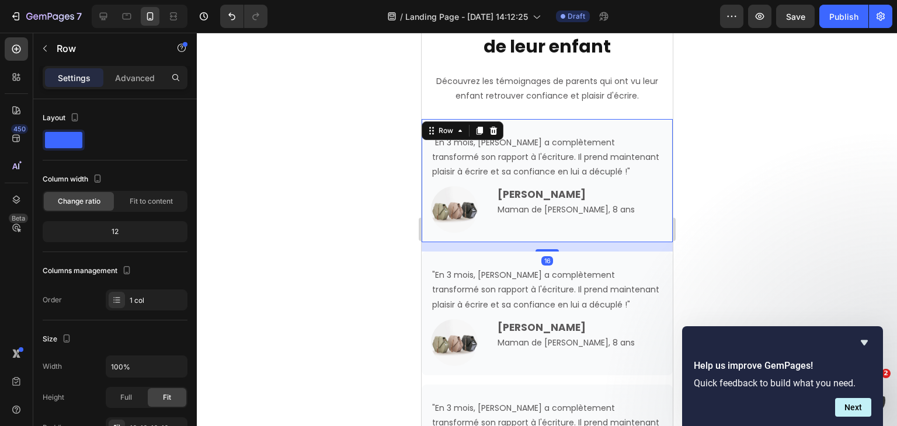
scroll to position [3180, 0]
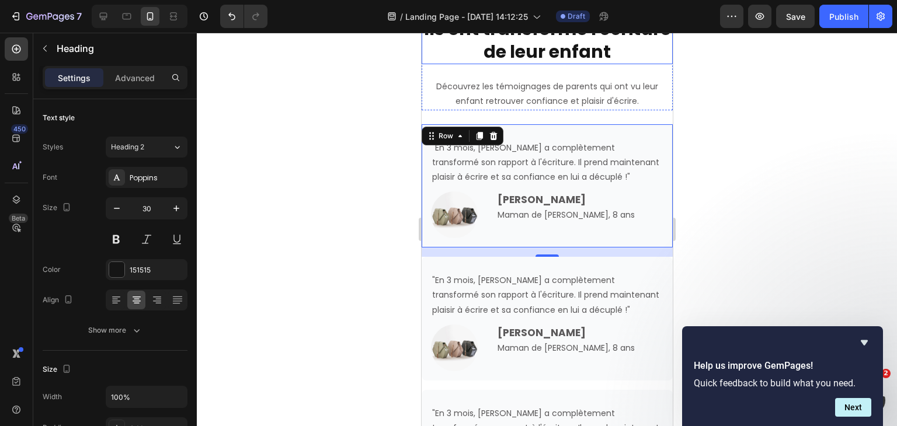
click at [554, 45] on strong "Ils ont transformé l'écriture de leur enfant" at bounding box center [547, 40] width 247 height 48
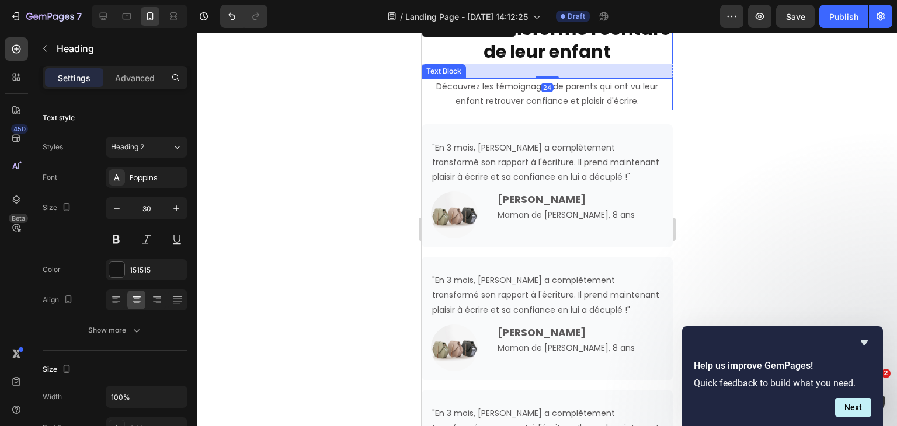
click at [556, 105] on p "Découvrez les témoignages de parents qui ont vu leur enfant retrouver confiance…" at bounding box center [546, 93] width 249 height 29
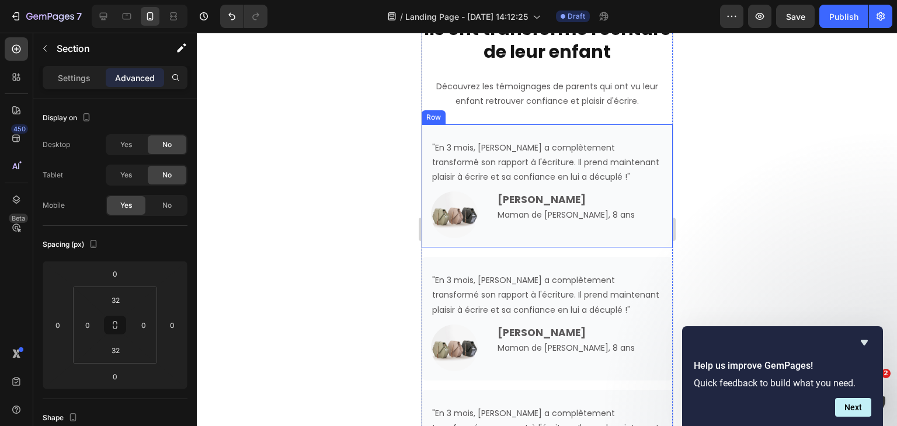
click at [551, 124] on div ""En 3 mois, [PERSON_NAME] a complètement transformé son rapport à l'écriture. I…" at bounding box center [546, 186] width 251 height 124
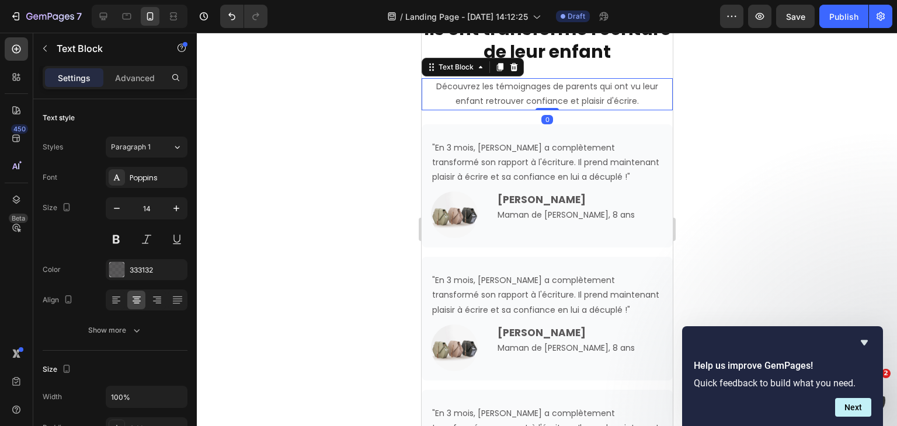
click at [554, 108] on p "Découvrez les témoignages de parents qui ont vu leur enfant retrouver confiance…" at bounding box center [546, 93] width 249 height 29
click at [129, 80] on p "Advanced" at bounding box center [135, 78] width 40 height 12
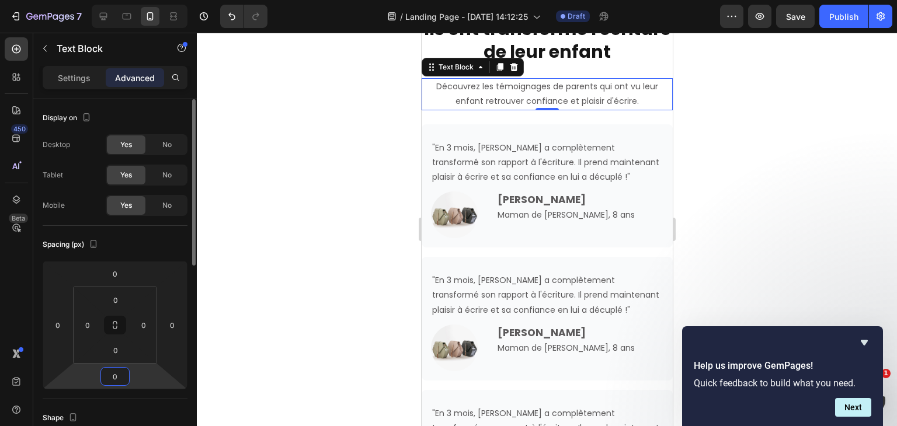
click at [112, 374] on input "0" at bounding box center [114, 377] width 23 height 18
type input "24"
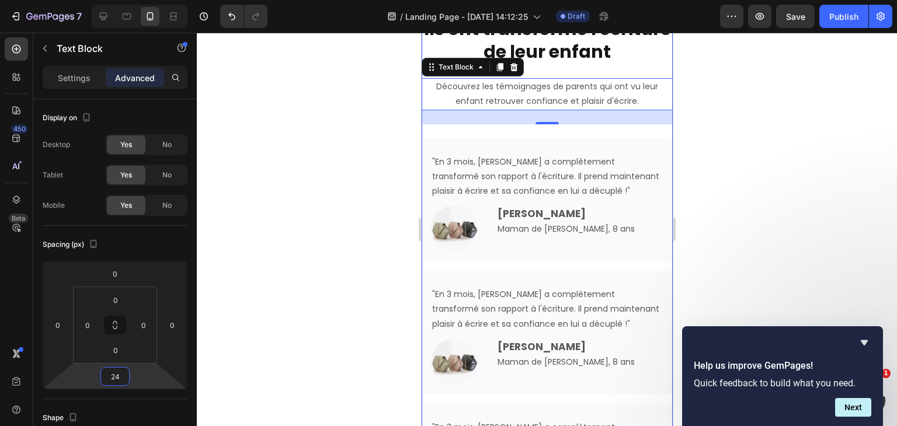
click at [574, 131] on div "Ils ont transformé l'écriture de leur enfant Heading Découvrez les témoignages …" at bounding box center [546, 271] width 251 height 511
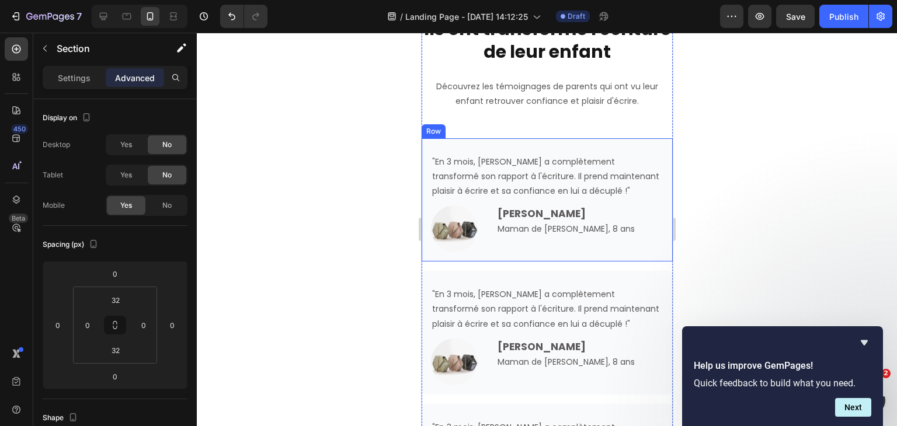
click at [577, 143] on div ""En 3 mois, Léo a complètement transformé son rapport à l'écriture. Il prend ma…" at bounding box center [546, 200] width 251 height 124
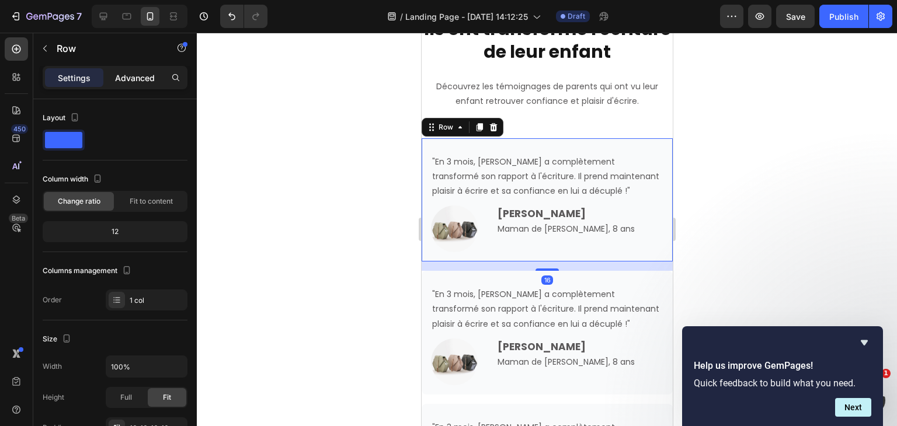
click at [127, 73] on p "Advanced" at bounding box center [135, 78] width 40 height 12
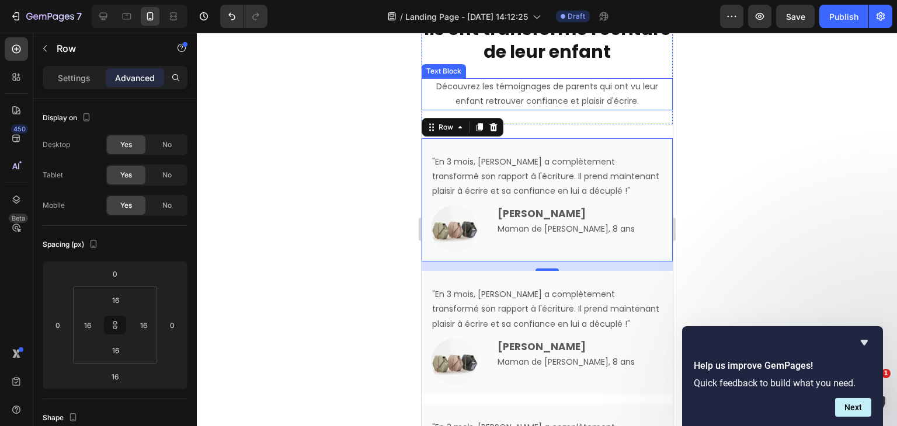
click at [549, 108] on p "Découvrez les témoignages de parents qui ont vu leur enfant retrouver confiance…" at bounding box center [546, 93] width 249 height 29
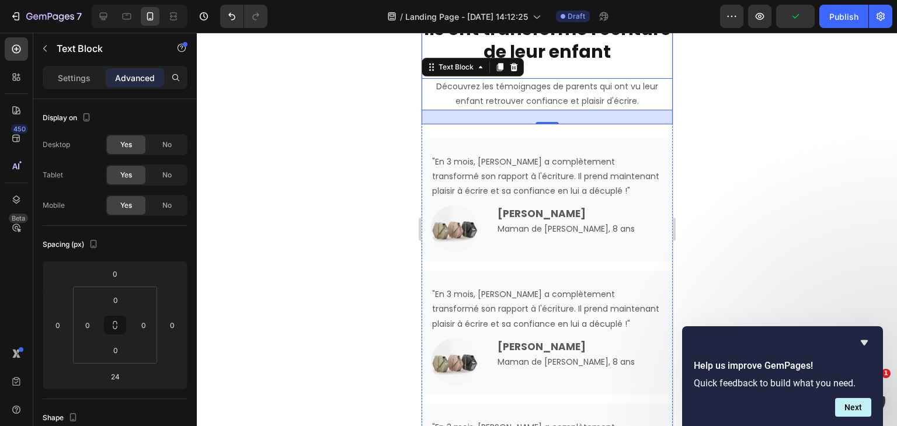
click at [597, 67] on div "Ils ont transformé l'écriture de leur enfant Heading Découvrez les témoignages …" at bounding box center [546, 69] width 251 height 107
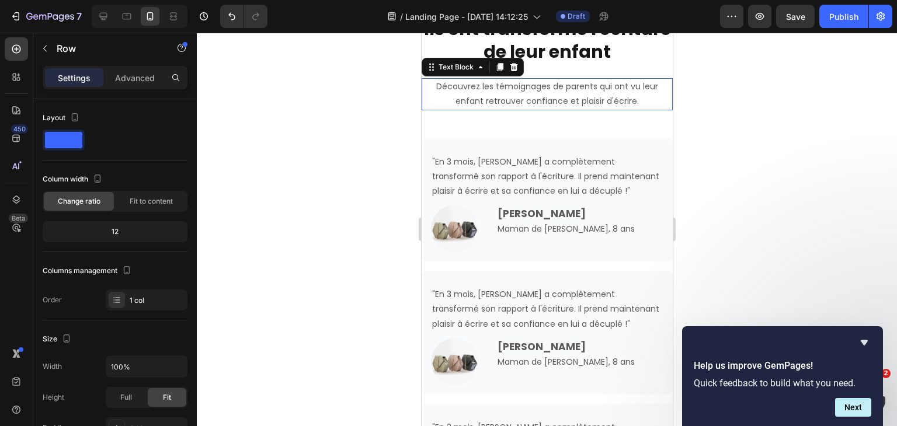
click at [547, 100] on p "Découvrez les témoignages de parents qui ont vu leur enfant retrouver confiance…" at bounding box center [546, 93] width 249 height 29
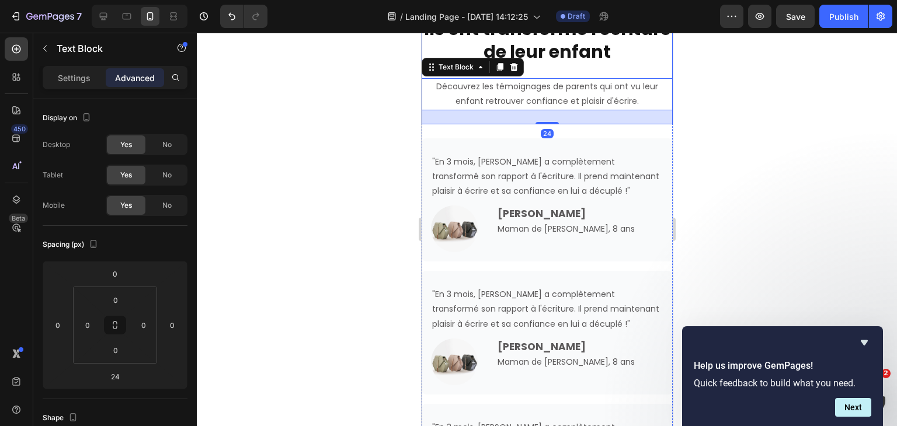
click at [561, 71] on div "Ils ont transformé l'écriture de leur enfant Heading Découvrez les témoignages …" at bounding box center [546, 69] width 251 height 107
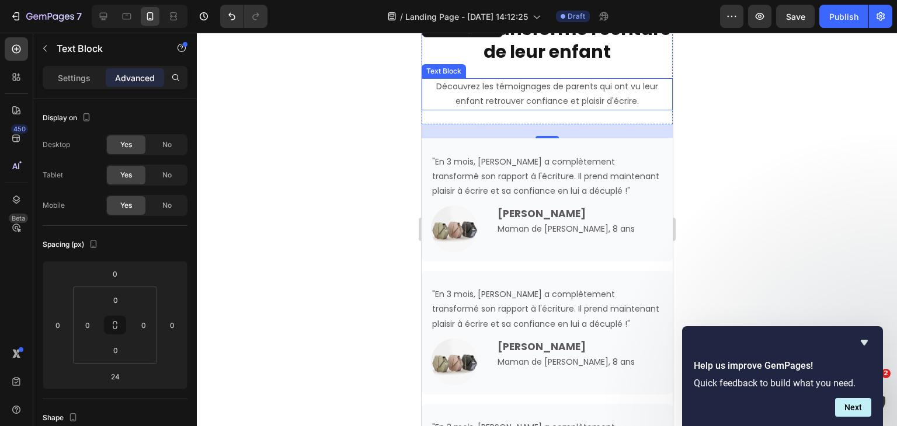
click at [553, 98] on p "Découvrez les témoignages de parents qui ont vu leur enfant retrouver confiance…" at bounding box center [546, 93] width 249 height 29
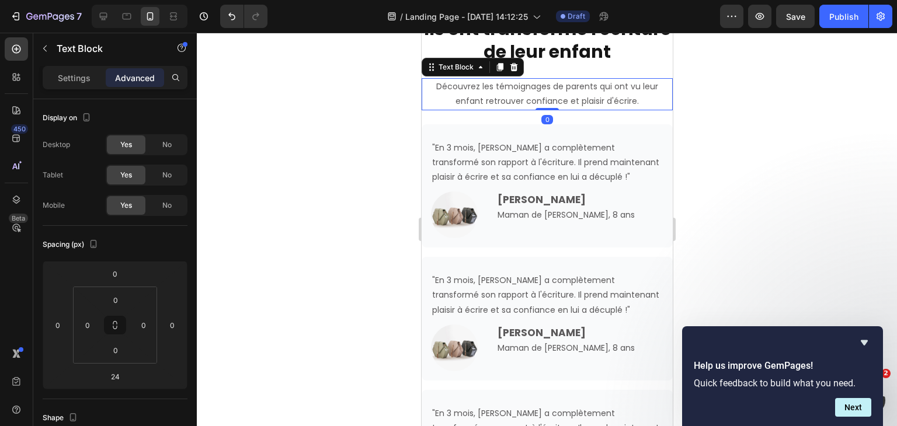
drag, startPoint x: 543, startPoint y: 122, endPoint x: 1129, endPoint y: 131, distance: 586.6
click at [543, 102] on div "Découvrez les témoignages de parents qui ont vu leur enfant retrouver confiance…" at bounding box center [546, 94] width 251 height 32
type input "0"
click at [708, 98] on div at bounding box center [547, 230] width 700 height 394
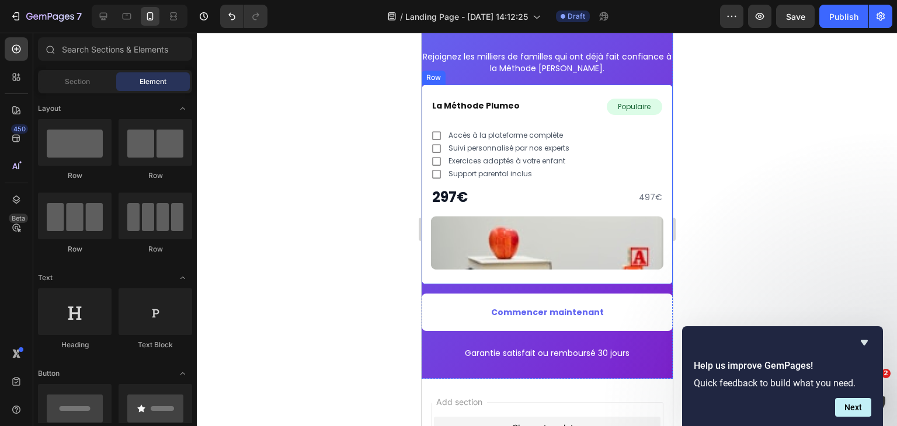
scroll to position [3561, 0]
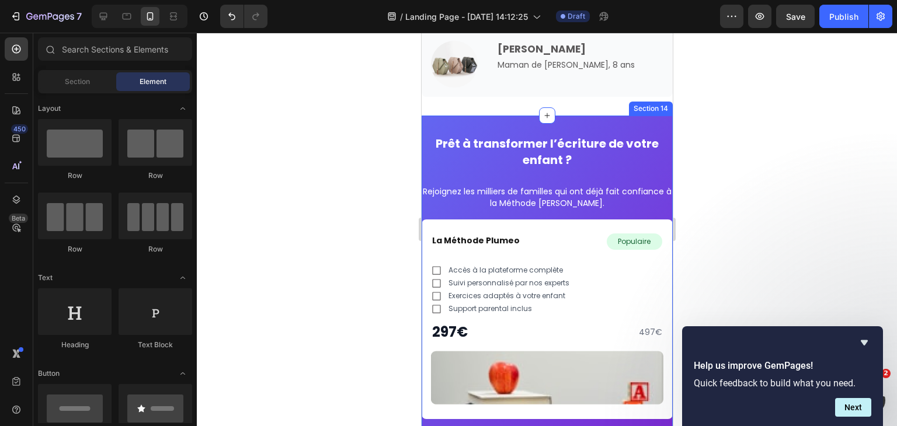
click at [461, 121] on div "Prêt à transformer l’écriture de votre enfant ? Heading Rejoignez les milliers …" at bounding box center [546, 315] width 251 height 398
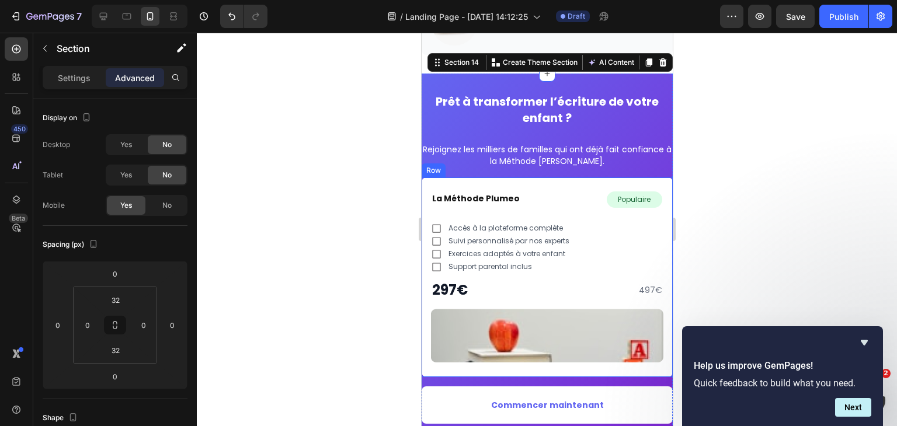
scroll to position [3606, 0]
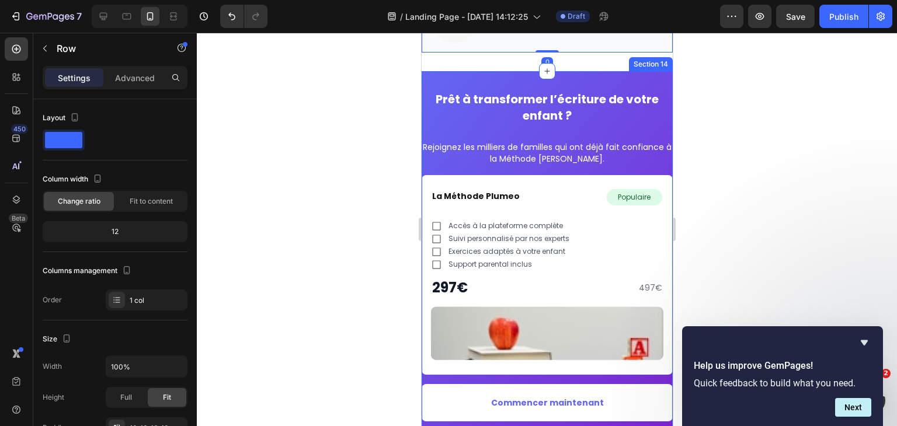
click at [656, 74] on div "Prêt à transformer l’écriture de votre enfant ? Heading Rejoignez les milliers …" at bounding box center [546, 270] width 251 height 398
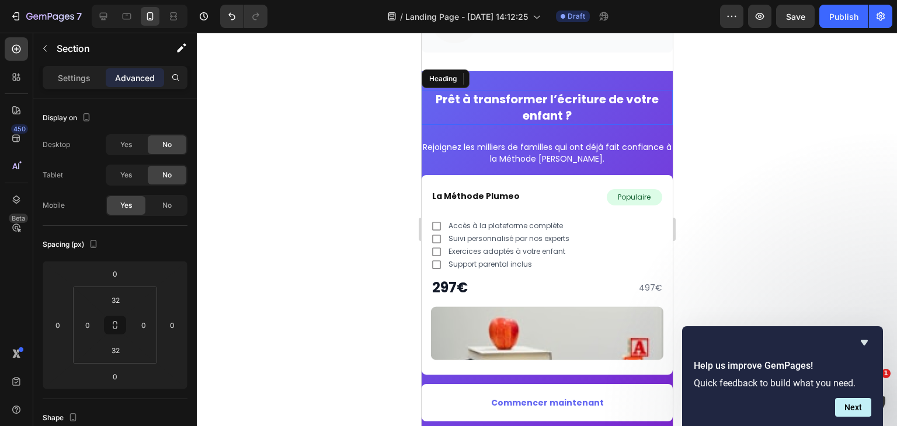
click at [516, 108] on h2 "Prêt à transformer l’écriture de votre enfant ?" at bounding box center [546, 107] width 251 height 35
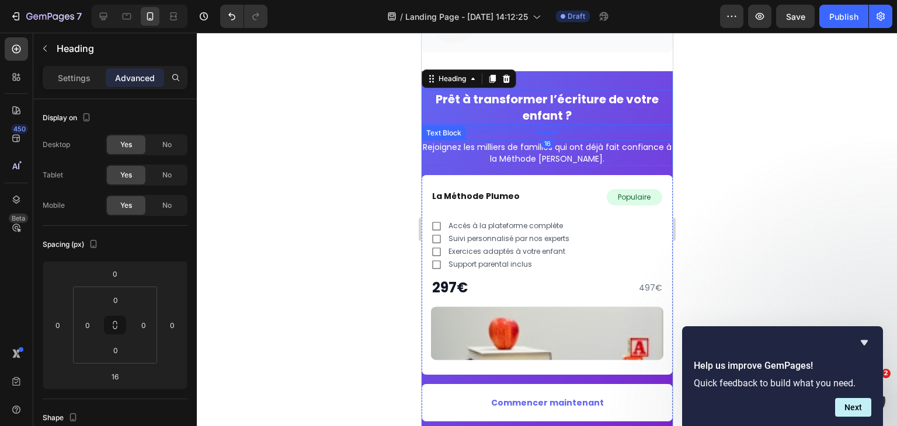
click at [521, 151] on p "Rejoignez les milliers de familles qui ont déjà fait confiance à la Méthode Plu…" at bounding box center [546, 152] width 249 height 23
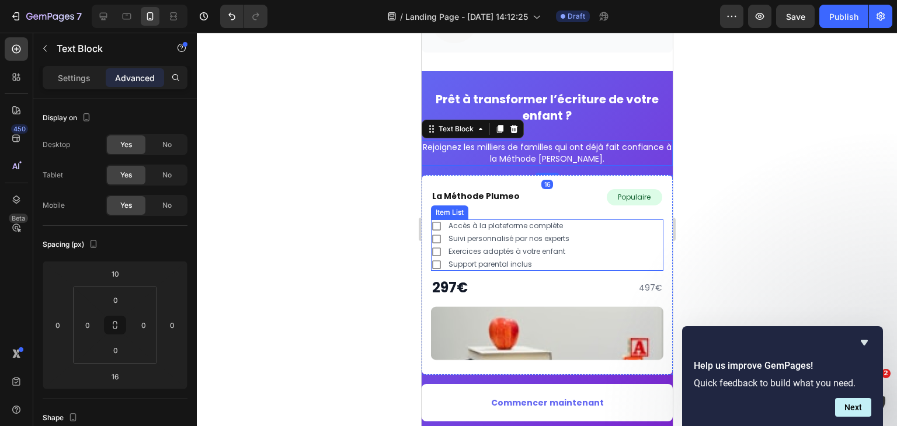
scroll to position [3693, 0]
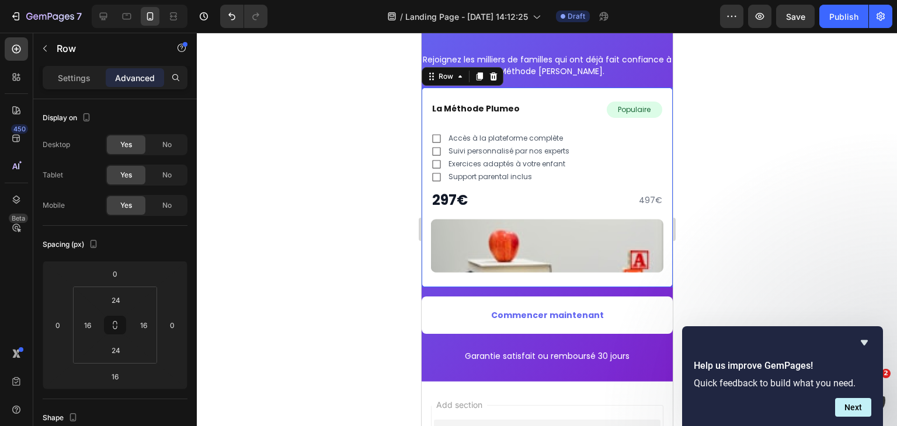
click at [515, 276] on div "La Méthode Plumeo Heading Populaire Text Block Row Row Accès à la plateforme co…" at bounding box center [546, 187] width 251 height 199
click at [523, 324] on button "Commencer maintenant" at bounding box center [546, 315] width 251 height 37
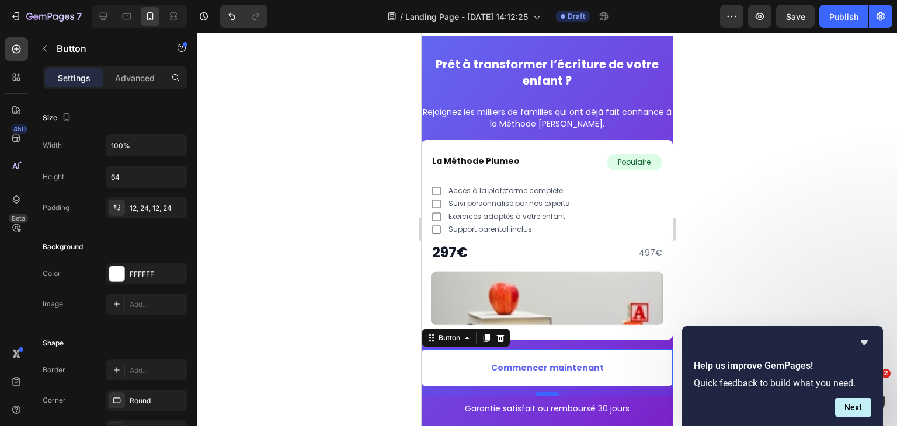
scroll to position [3628, 0]
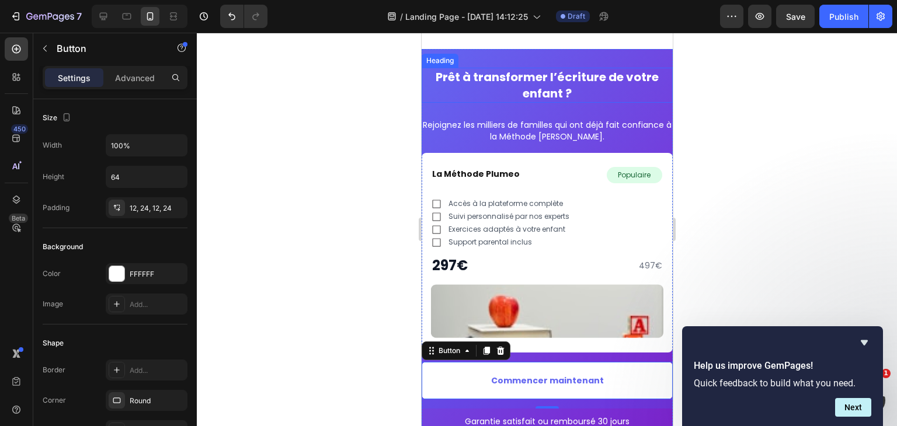
click at [559, 85] on strong "Prêt à transformer l’écriture de votre enfant ?" at bounding box center [546, 85] width 223 height 33
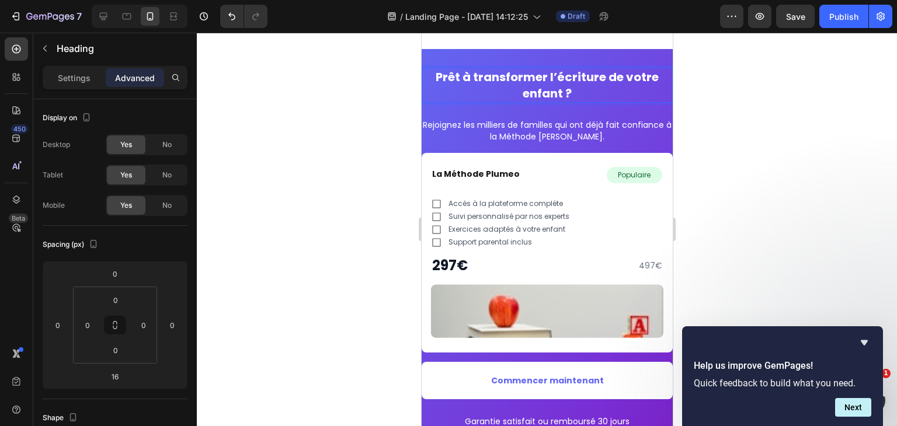
click at [480, 89] on p "Prêt à transformer l’écriture de votre enfant ?" at bounding box center [546, 85] width 249 height 33
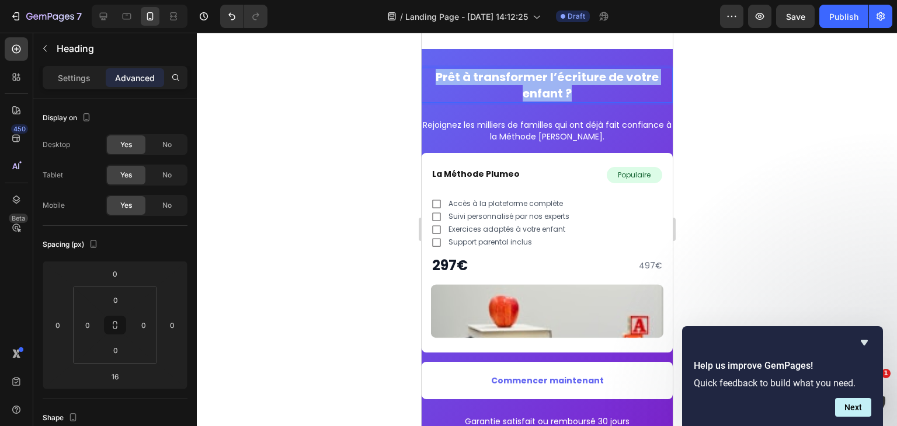
click at [480, 89] on p "Prêt à transformer l’écriture de votre enfant ?" at bounding box center [546, 85] width 249 height 33
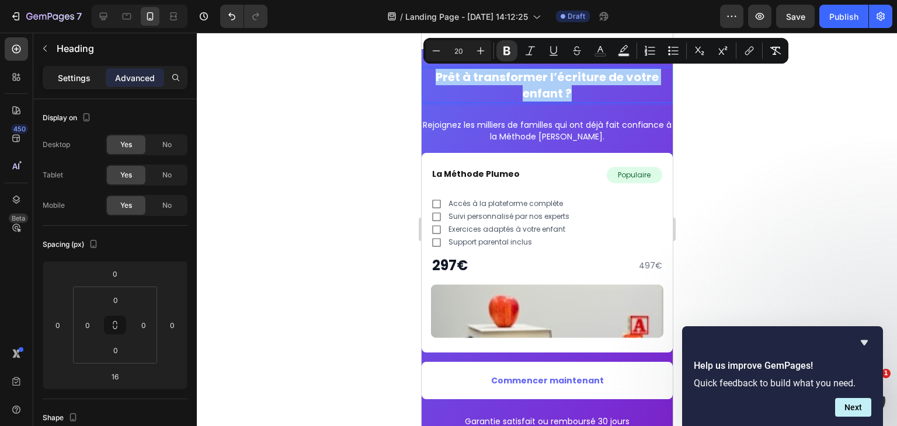
click at [65, 74] on p "Settings" at bounding box center [74, 78] width 33 height 12
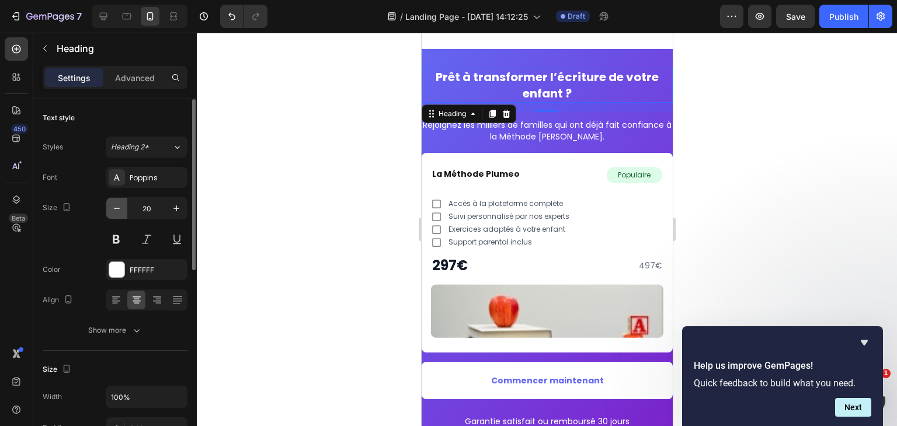
click at [119, 207] on icon "button" at bounding box center [117, 209] width 12 height 12
click at [154, 204] on input "19" at bounding box center [146, 208] width 39 height 21
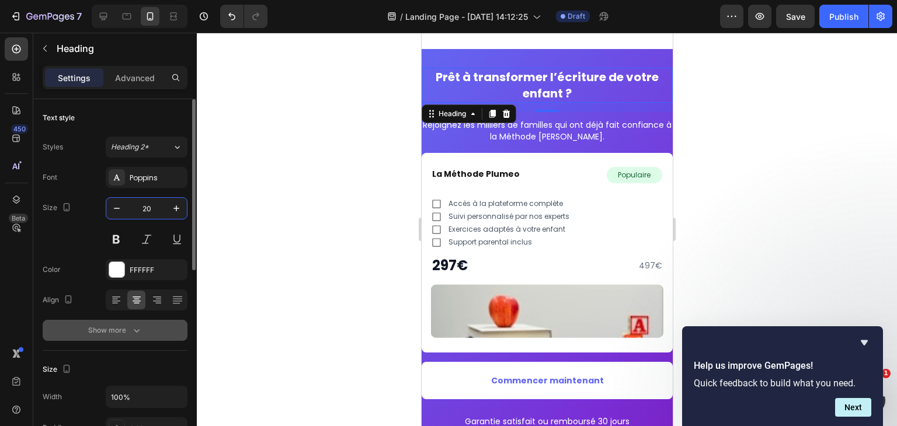
type input "20"
click at [145, 329] on button "Show more" at bounding box center [115, 330] width 145 height 21
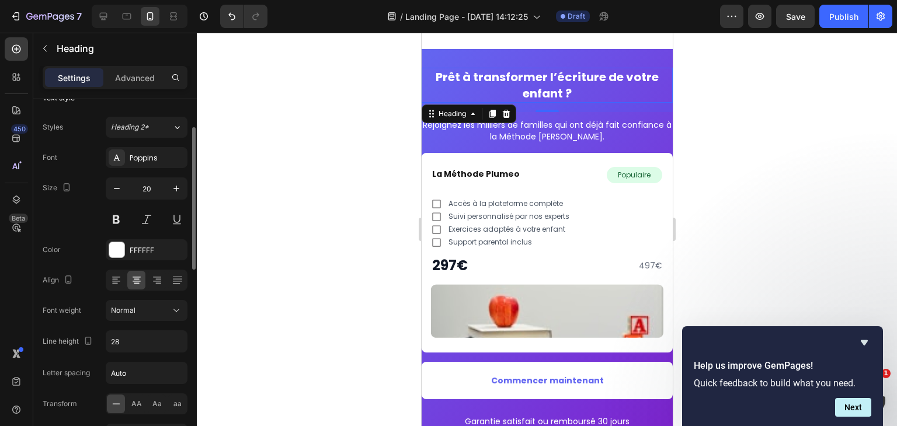
scroll to position [12, 0]
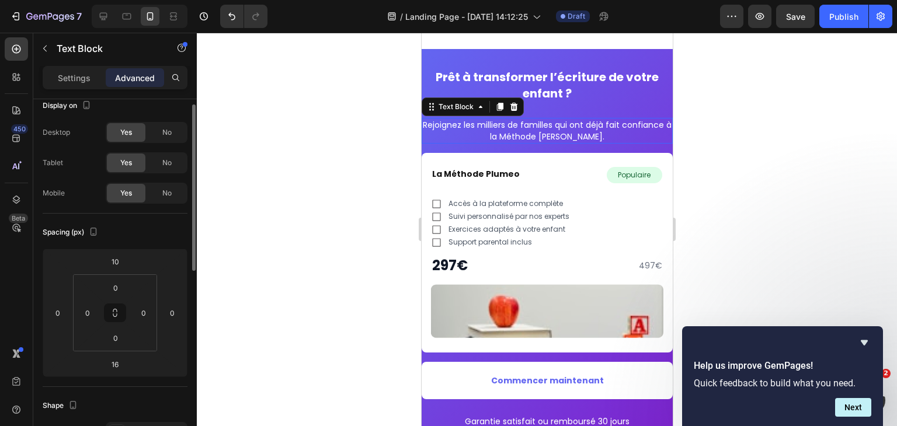
click at [530, 126] on p "Rejoignez les milliers de familles qui ont déjà fait confiance à la Méthode Plu…" at bounding box center [546, 130] width 249 height 23
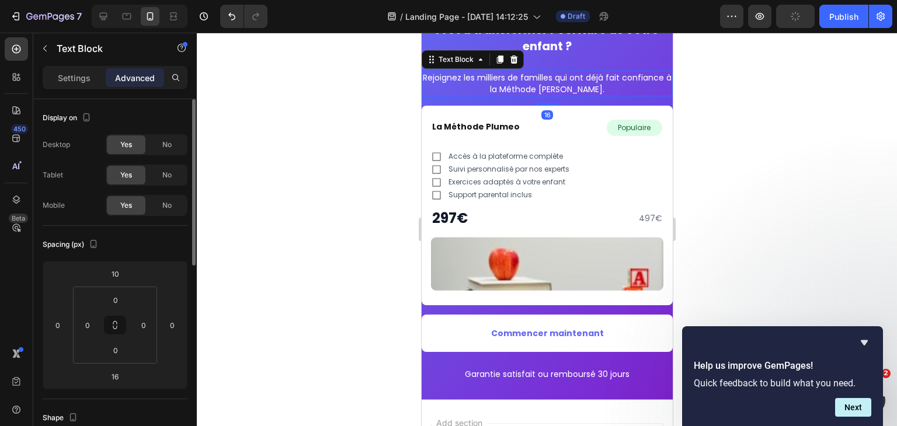
scroll to position [3680, 0]
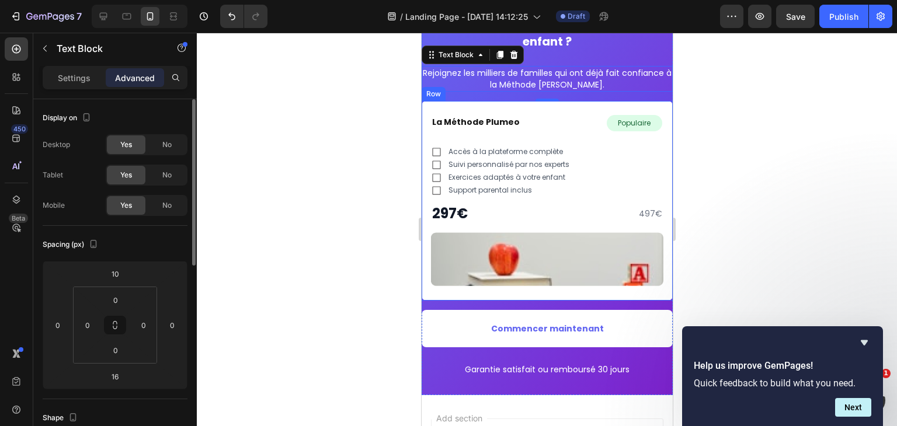
click at [540, 105] on div "La Méthode Plumeo Heading Populaire Text Block Row Row Accès à la plateforme co…" at bounding box center [546, 200] width 251 height 199
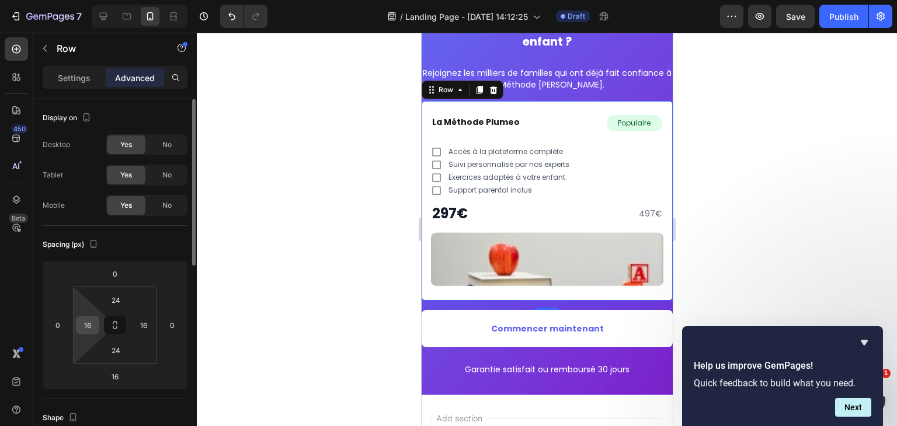
click at [98, 321] on div "16" at bounding box center [87, 325] width 23 height 19
click at [92, 321] on input "16" at bounding box center [88, 326] width 18 height 18
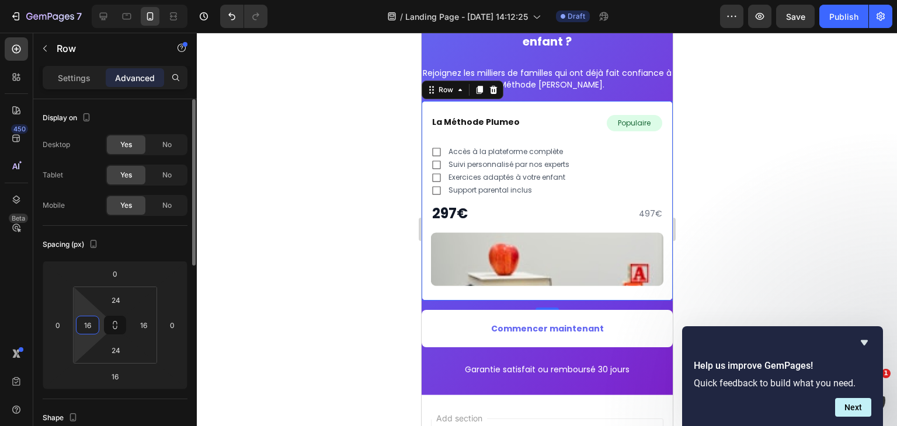
click at [92, 321] on input "16" at bounding box center [88, 326] width 18 height 18
click at [140, 320] on input "16" at bounding box center [144, 326] width 18 height 18
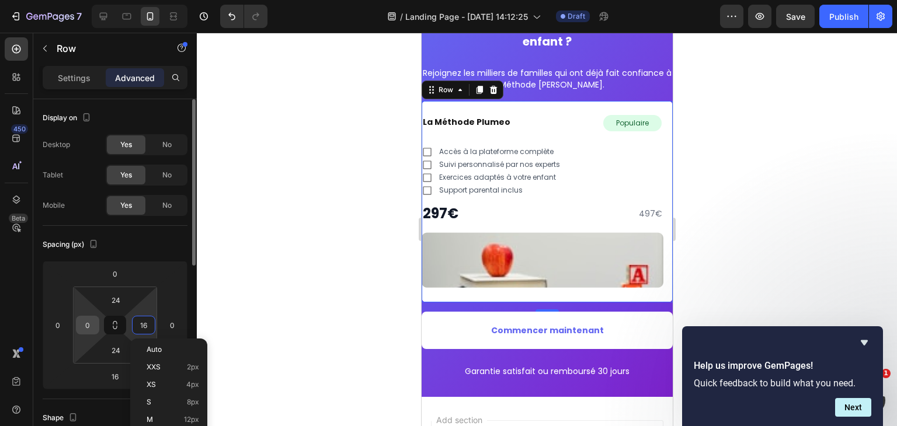
click at [89, 326] on input "0" at bounding box center [88, 326] width 18 height 18
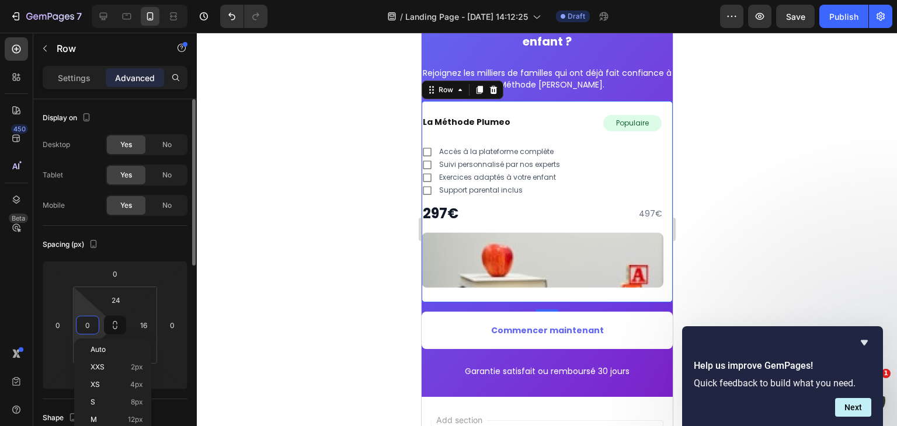
click at [90, 323] on input "0" at bounding box center [88, 326] width 18 height 18
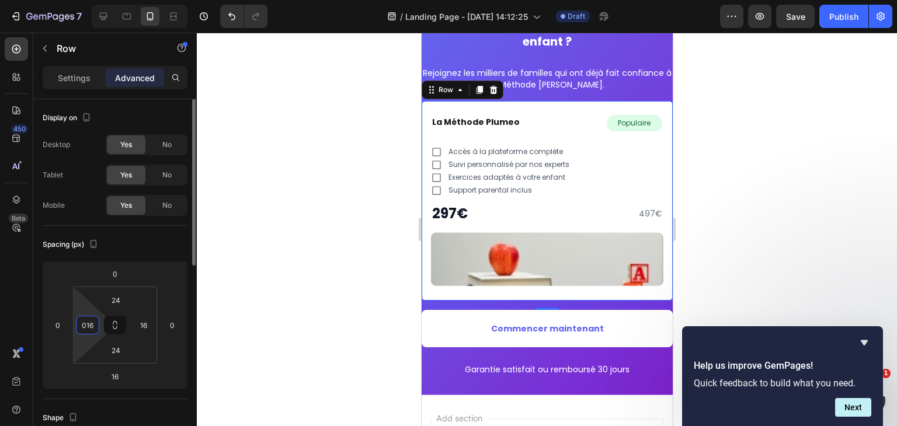
click at [85, 324] on input "016" at bounding box center [88, 326] width 18 height 18
type input "16"
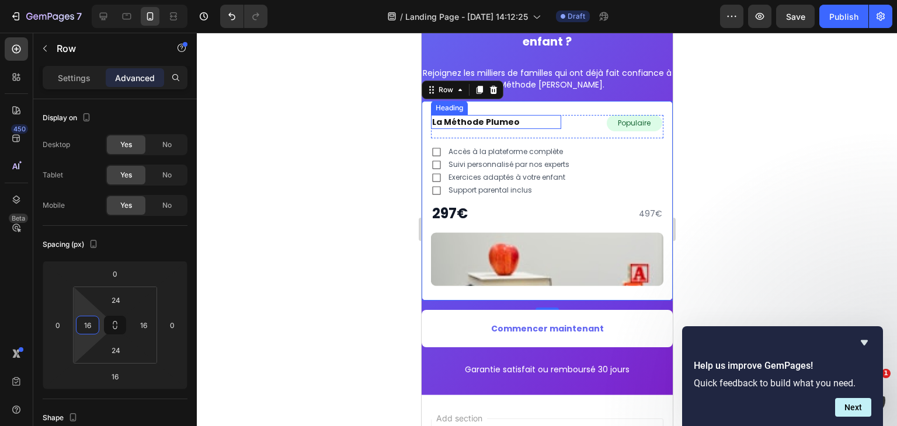
click at [470, 122] on strong "La Méthode Plumeo" at bounding box center [476, 122] width 88 height 12
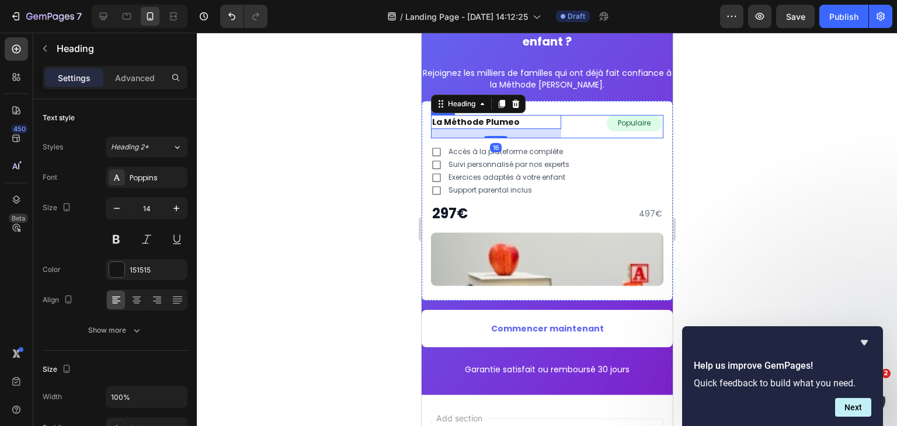
click at [573, 120] on div "Populaire Text Block Row" at bounding box center [616, 126] width 93 height 23
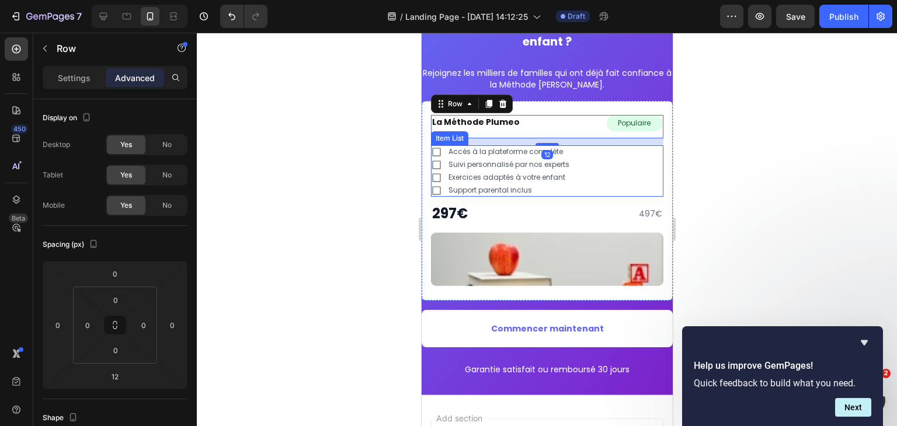
click at [578, 150] on div "Accès à la plateforme complète Suivi personnalisé par nos experts Exercices ada…" at bounding box center [547, 170] width 233 height 51
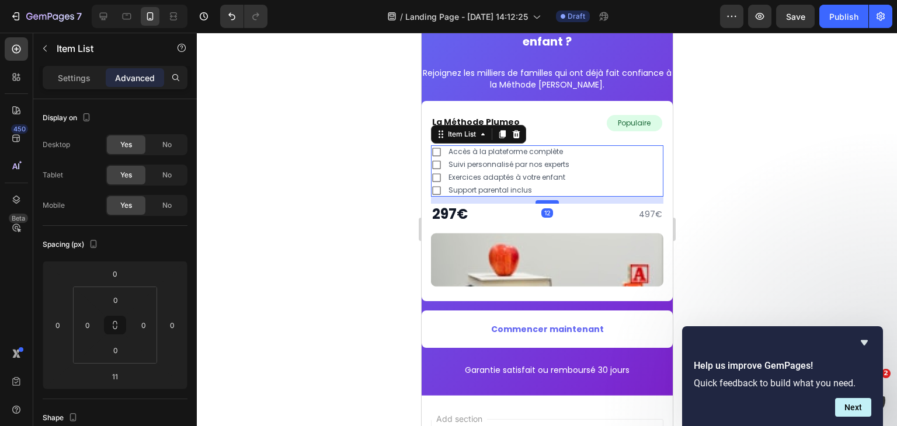
type input "12"
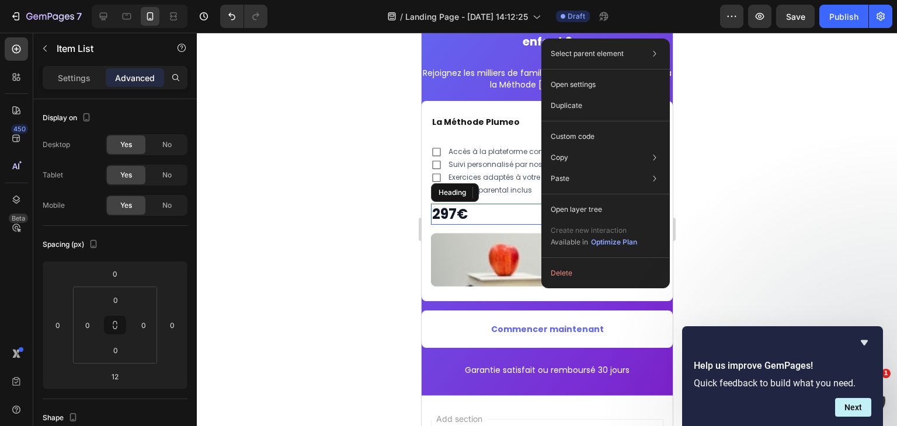
click at [491, 213] on h2 "297€" at bounding box center [487, 214] width 112 height 21
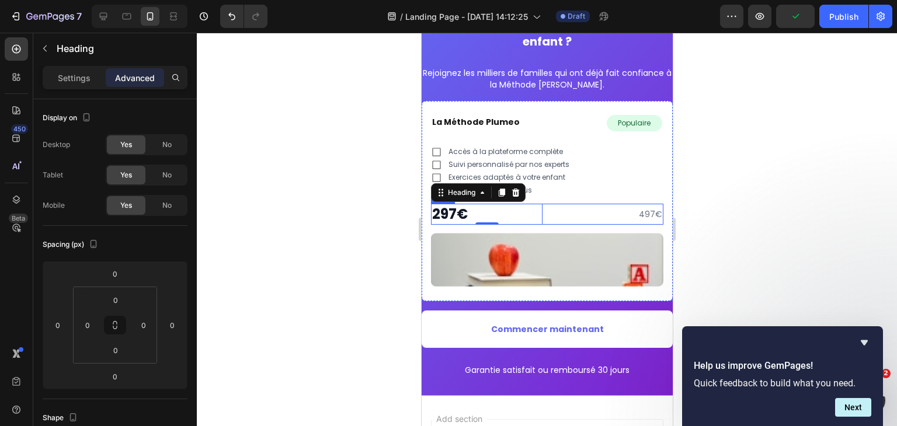
click at [545, 215] on div "297€ Heading 0 497€ Text Block Row" at bounding box center [547, 214] width 233 height 21
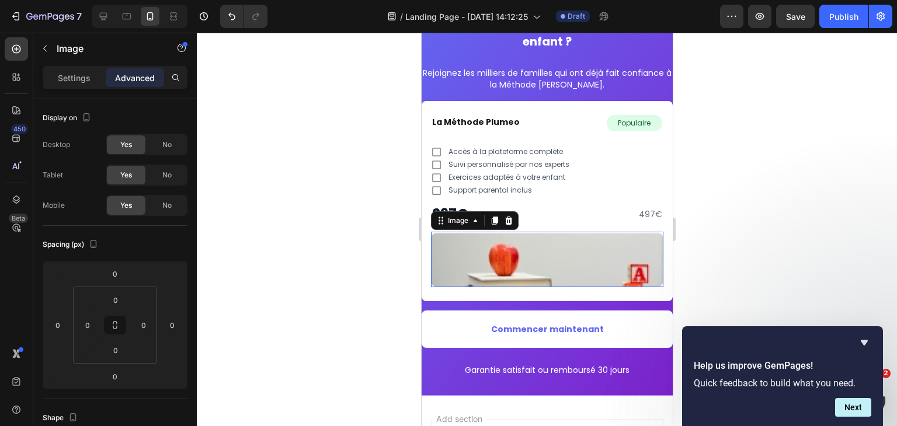
click at [582, 248] on img at bounding box center [547, 259] width 233 height 55
click at [547, 293] on div "0" at bounding box center [547, 296] width 12 height 9
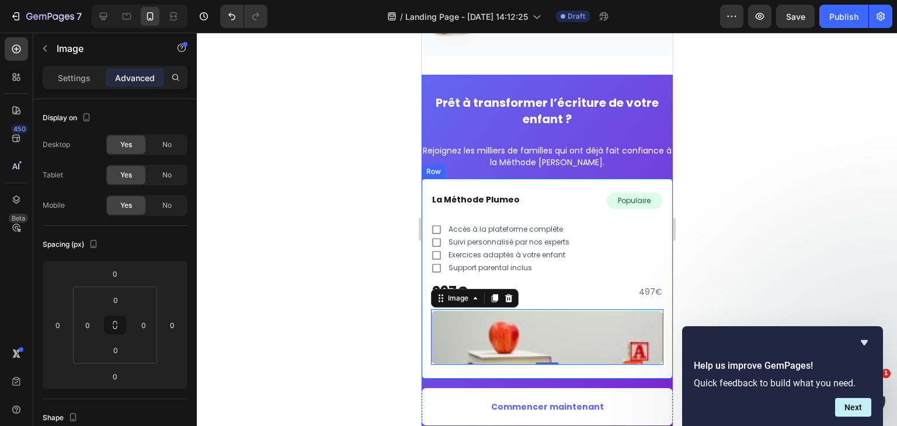
click at [659, 190] on div "La Méthode Plumeo Heading Populaire Text Block Row Row Accès à la plateforme co…" at bounding box center [546, 279] width 251 height 200
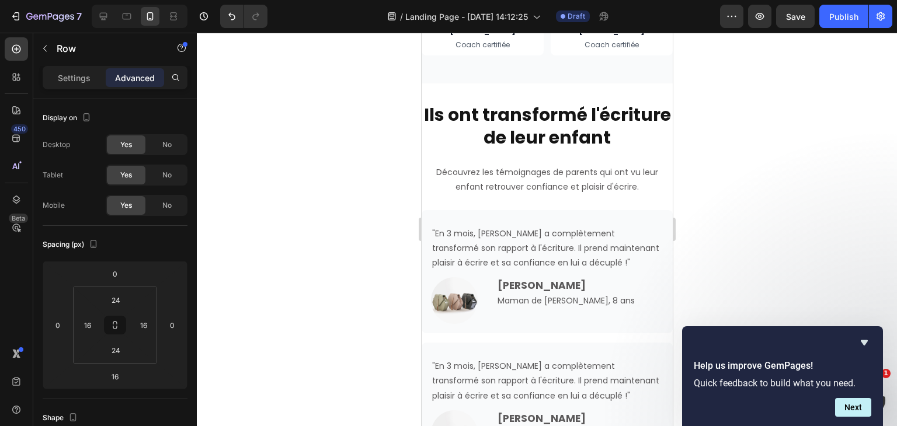
scroll to position [3045, 0]
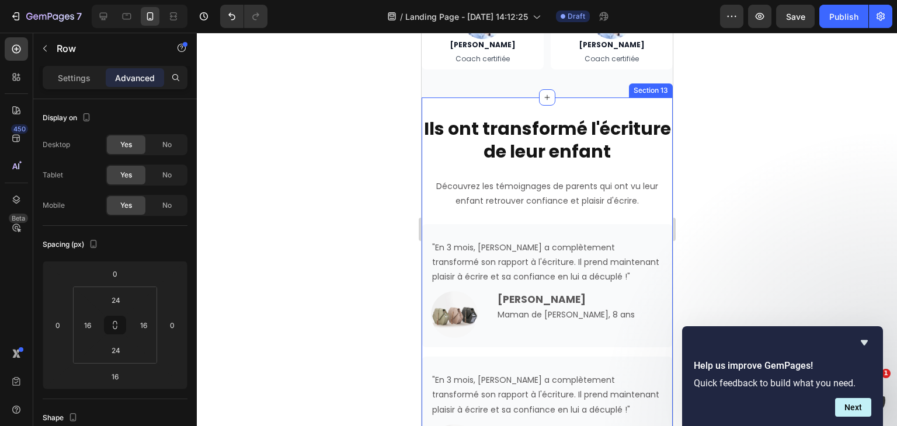
click at [568, 104] on div "Ils ont transformé l'écriture de leur enfant Heading Découvrez les témoignages …" at bounding box center [546, 365] width 251 height 535
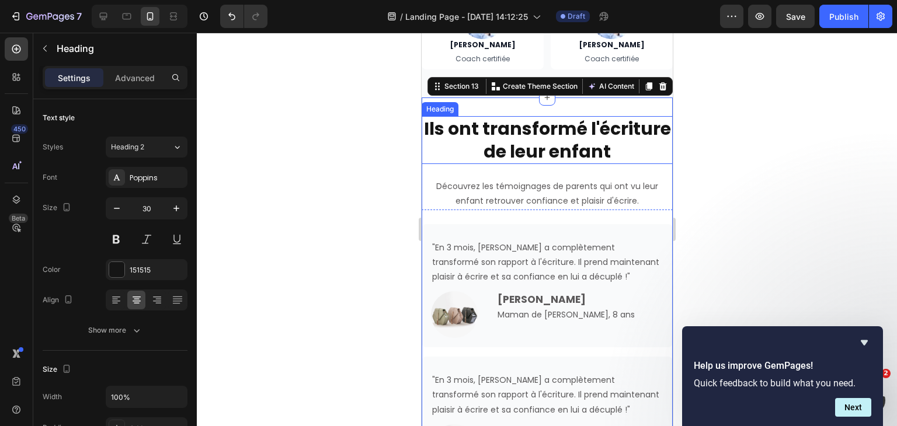
click at [525, 125] on strong "Ils ont transformé l'écriture de leur enfant" at bounding box center [547, 140] width 247 height 48
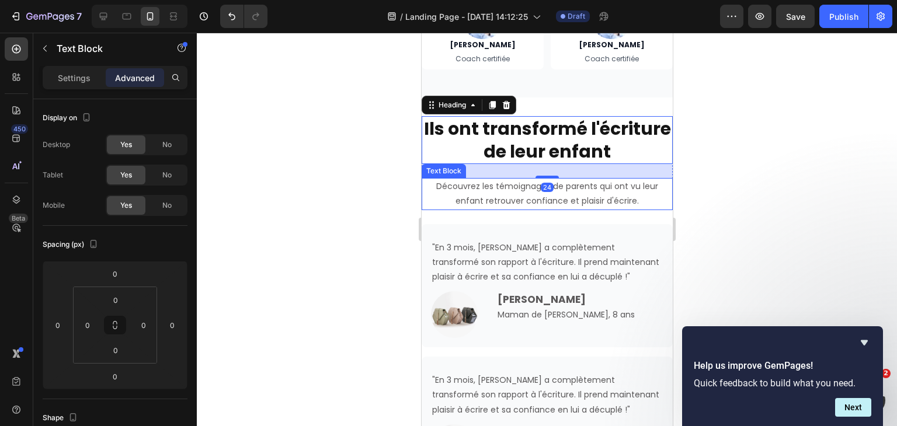
click at [551, 185] on p "Découvrez les témoignages de parents qui ont vu leur enfant retrouver confiance…" at bounding box center [546, 193] width 249 height 29
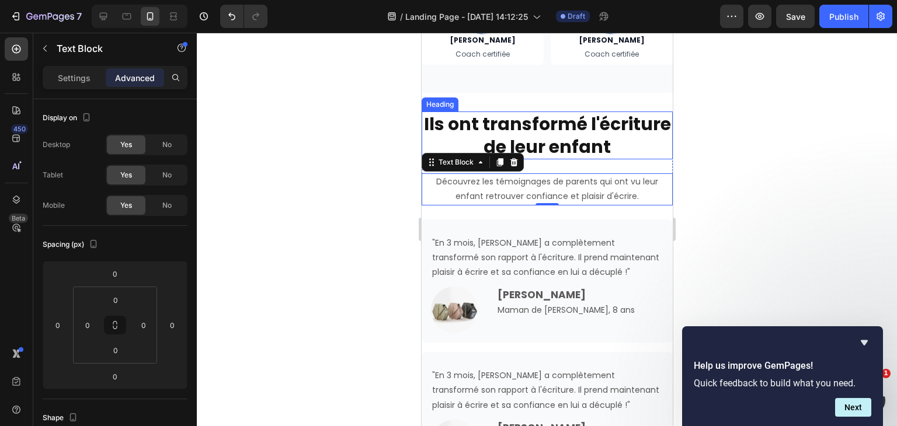
scroll to position [3074, 0]
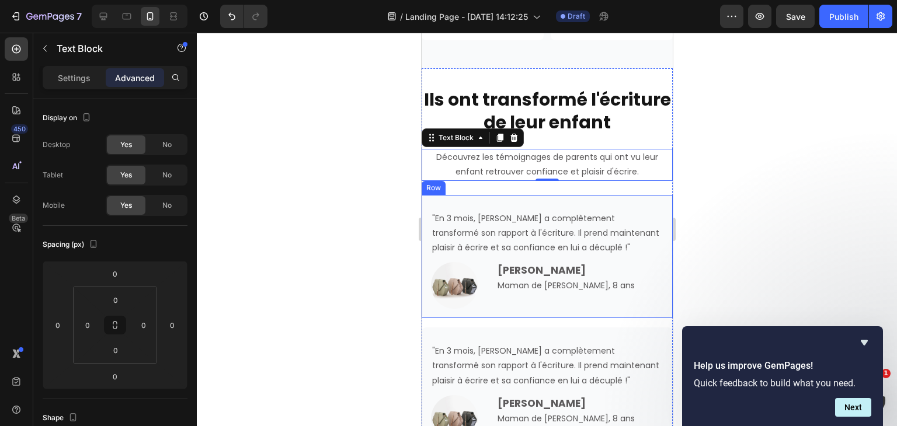
click at [656, 204] on div ""En 3 mois, Léo a complètement transformé son rapport à l'écriture. Il prend ma…" at bounding box center [546, 257] width 251 height 124
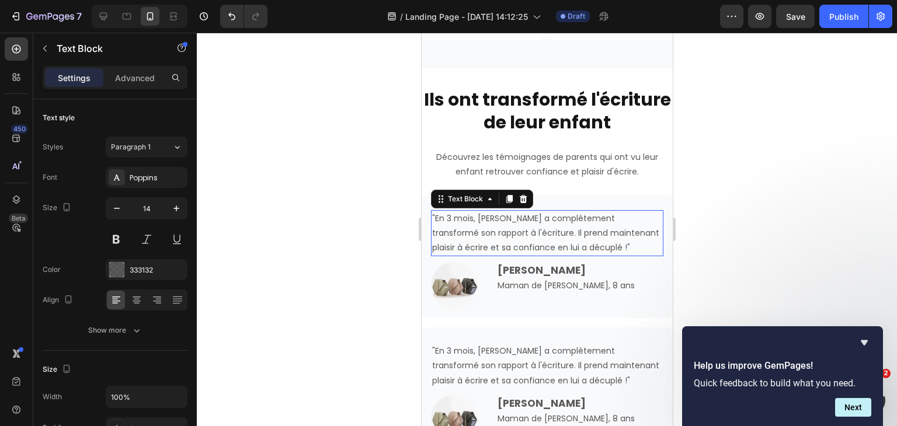
click at [551, 243] on p ""En 3 mois, Léo a complètement transformé son rapport à l'écriture. Il prend ma…" at bounding box center [547, 233] width 230 height 44
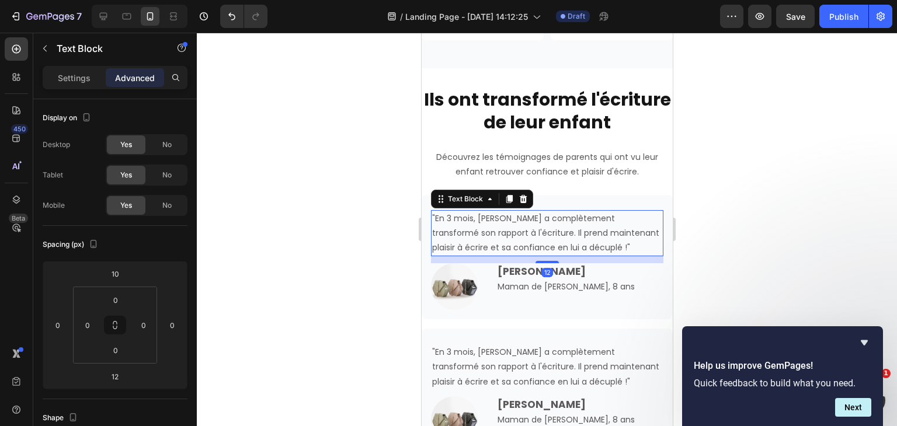
click at [360, 137] on div at bounding box center [547, 230] width 700 height 394
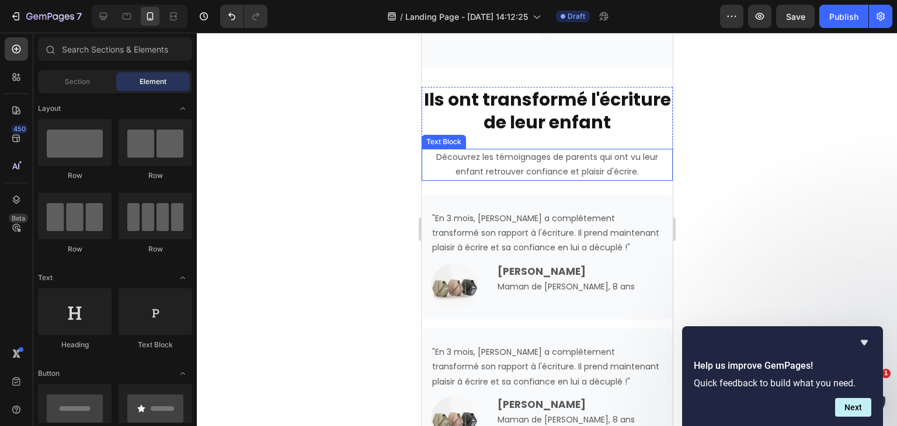
click at [544, 164] on p "Découvrez les témoignages de parents qui ont vu leur enfant retrouver confiance…" at bounding box center [546, 164] width 249 height 29
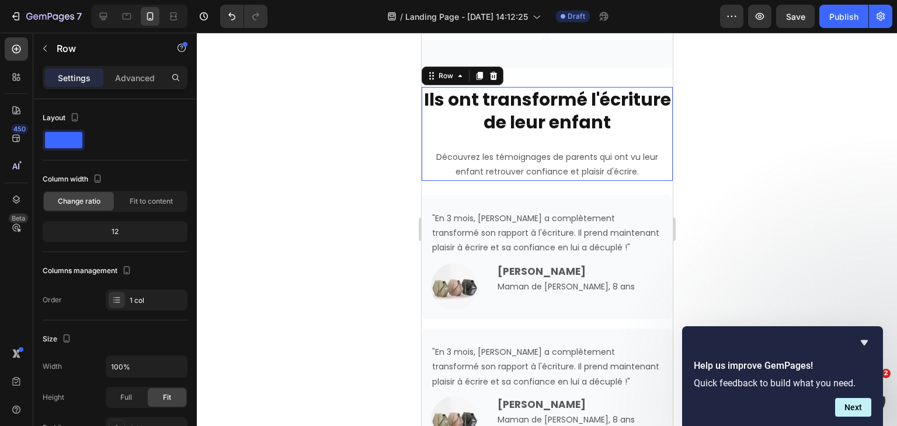
click at [660, 138] on div "Ils ont transformé l'écriture de leur enfant Heading Découvrez les témoignages …" at bounding box center [546, 133] width 251 height 93
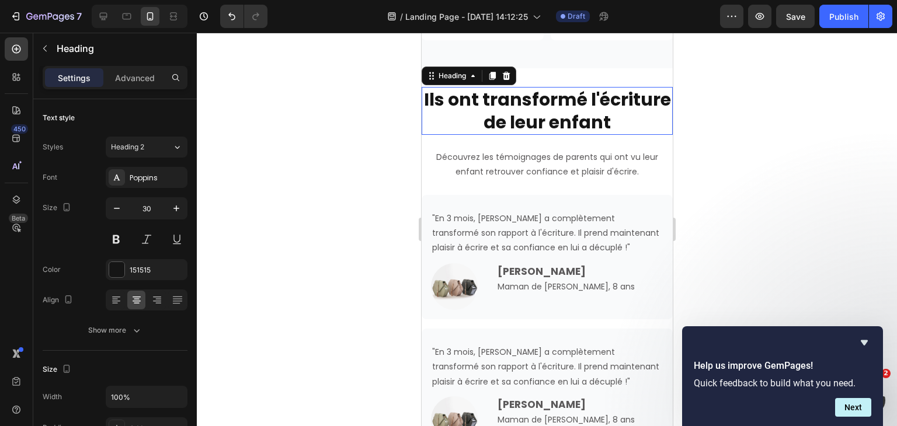
click at [584, 114] on strong "Ils ont transformé l'écriture de leur enfant" at bounding box center [547, 111] width 247 height 48
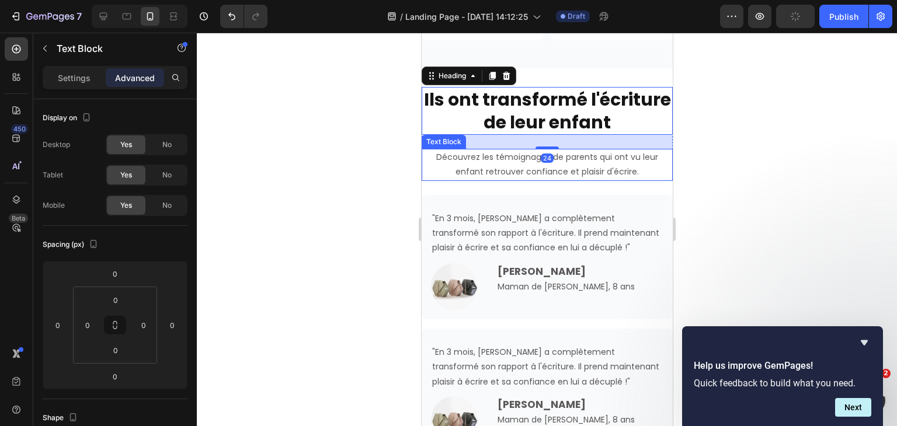
click at [602, 175] on p "Découvrez les témoignages de parents qui ont vu leur enfant retrouver confiance…" at bounding box center [546, 164] width 249 height 29
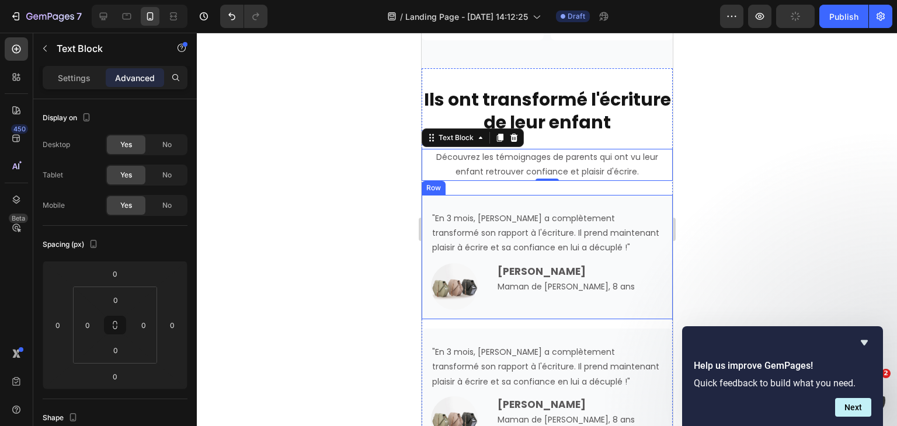
click at [601, 207] on div ""En 3 mois, Léo a complètement transformé son rapport à l'écriture. Il prend ma…" at bounding box center [547, 257] width 233 height 106
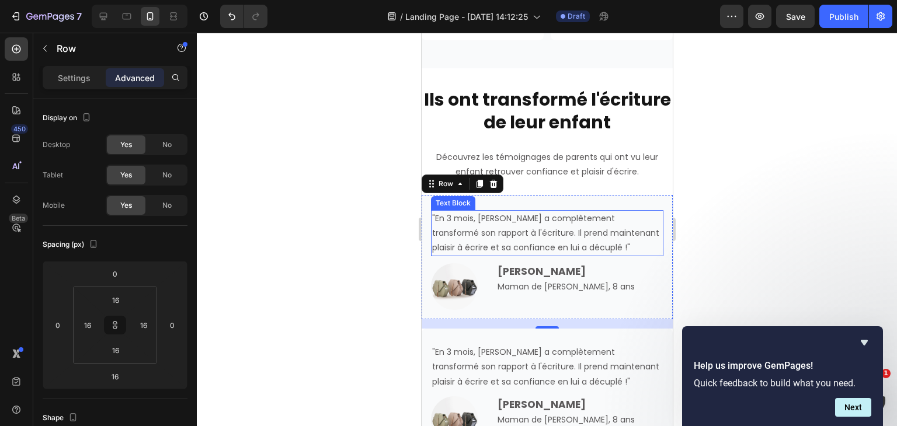
click at [569, 240] on p ""En 3 mois, Léo a complètement transformé son rapport à l'écriture. Il prend ma…" at bounding box center [547, 233] width 230 height 44
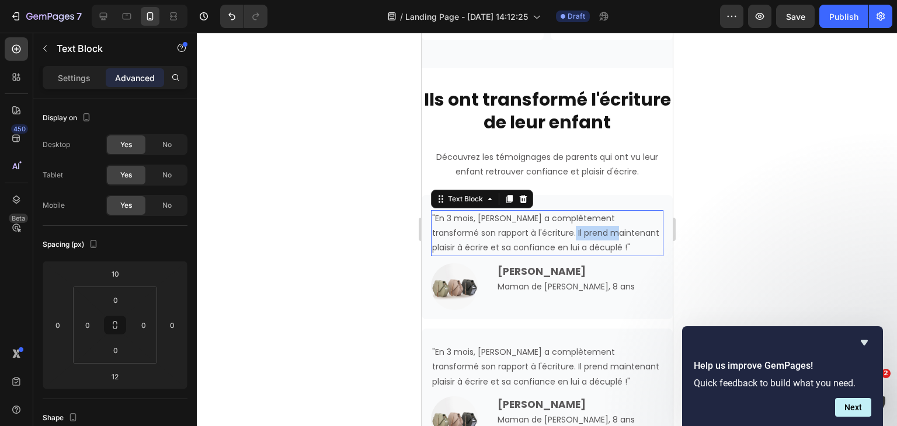
click at [569, 240] on p ""En 3 mois, Léo a complètement transformé son rapport à l'écriture. Il prend ma…" at bounding box center [547, 233] width 230 height 44
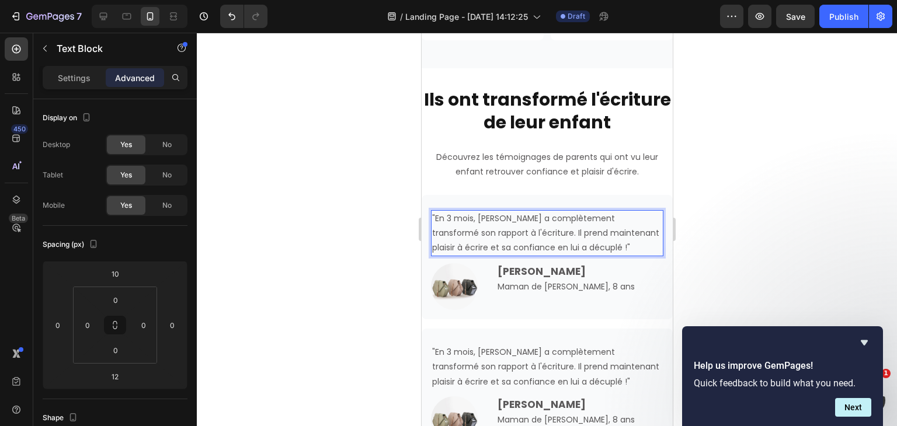
click at [535, 228] on p ""En 3 mois, Léo a complètement transformé son rapport à l'écriture. Il prend ma…" at bounding box center [547, 233] width 230 height 44
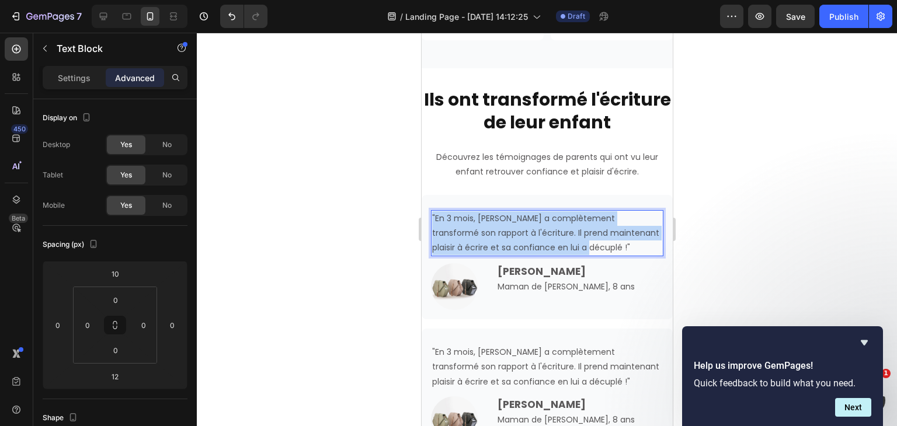
click at [535, 228] on p ""En 3 mois, Léo a complètement transformé son rapport à l'écriture. Il prend ma…" at bounding box center [547, 233] width 230 height 44
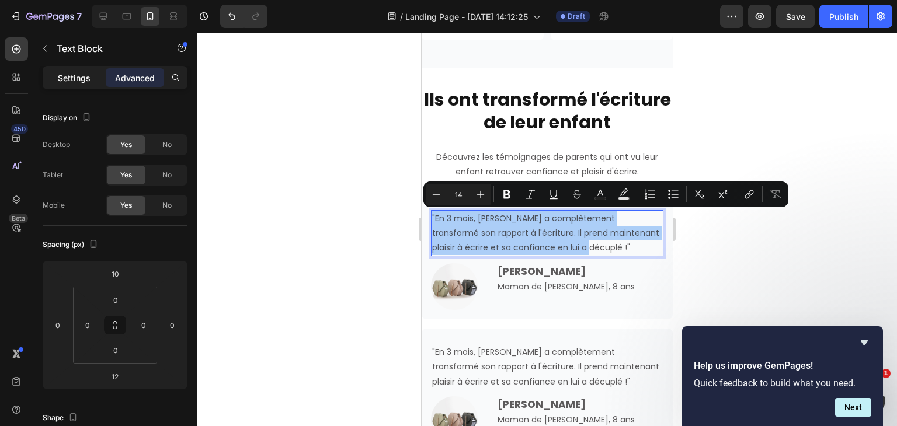
click at [72, 84] on div "Settings" at bounding box center [74, 77] width 58 height 19
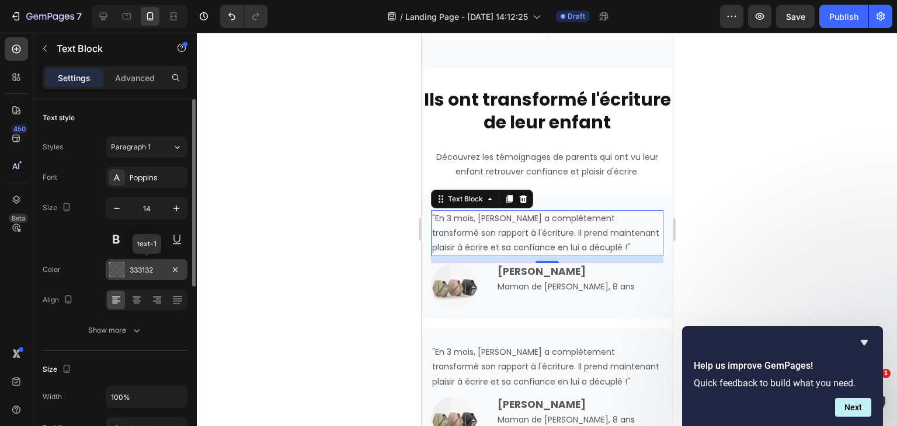
click at [118, 272] on div at bounding box center [116, 269] width 15 height 15
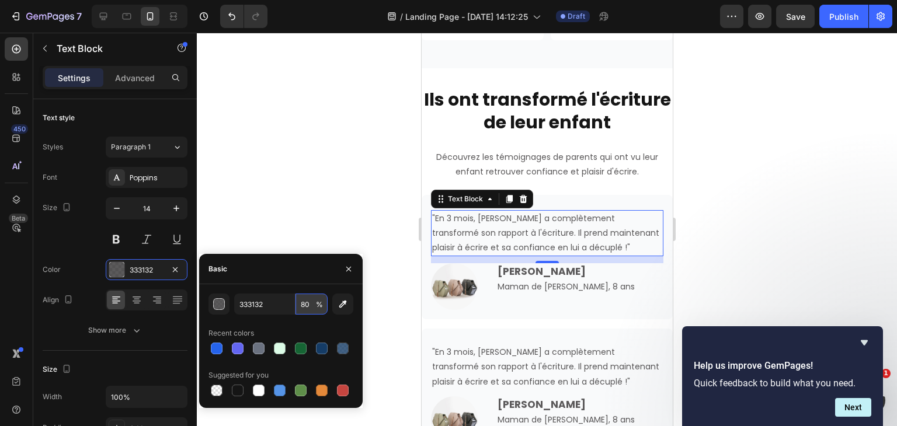
click at [307, 303] on input "80" at bounding box center [312, 304] width 32 height 21
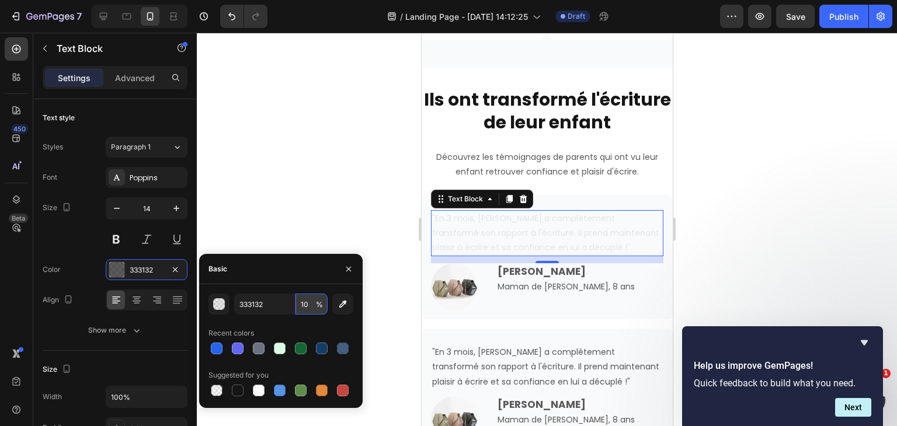
type input "100"
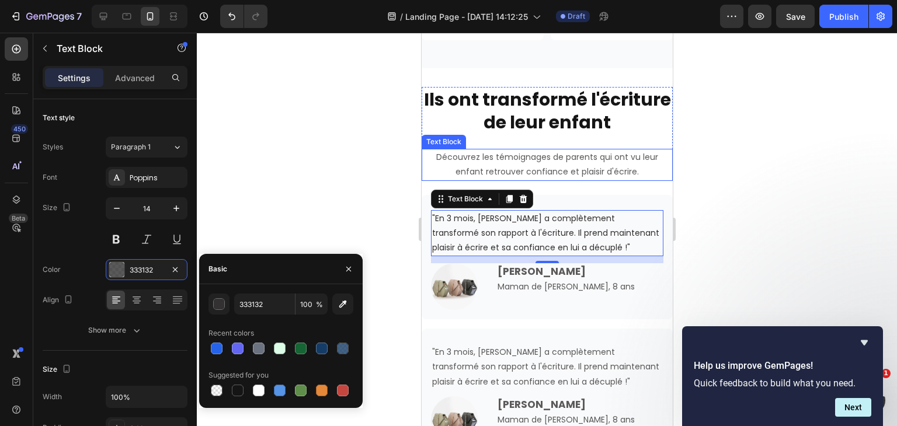
click at [531, 169] on p "Découvrez les témoignages de parents qui ont vu leur enfant retrouver confiance…" at bounding box center [546, 164] width 249 height 29
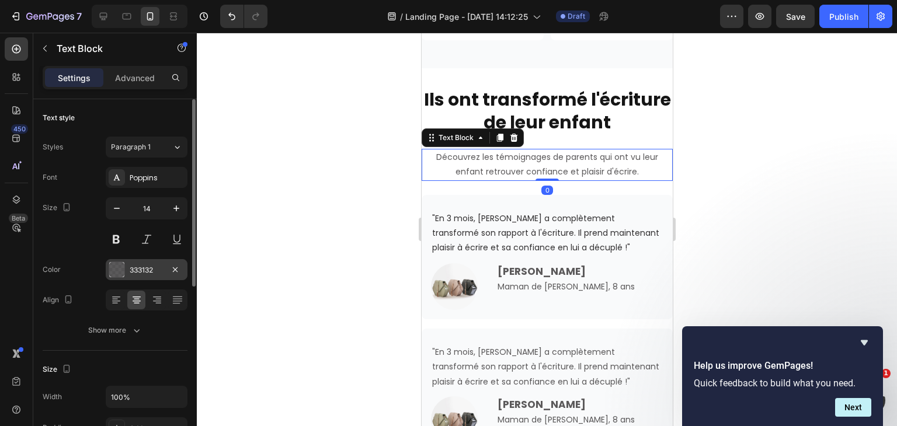
click at [151, 265] on div "333132" at bounding box center [147, 270] width 34 height 11
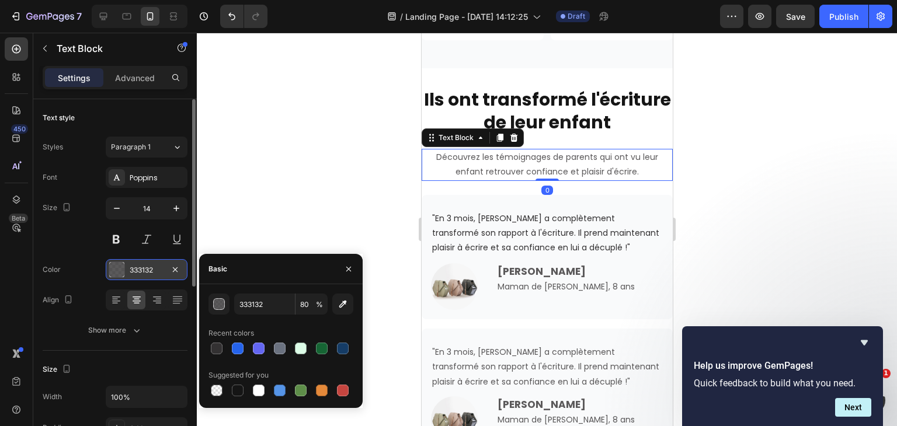
click at [151, 265] on div "333132" at bounding box center [147, 270] width 34 height 11
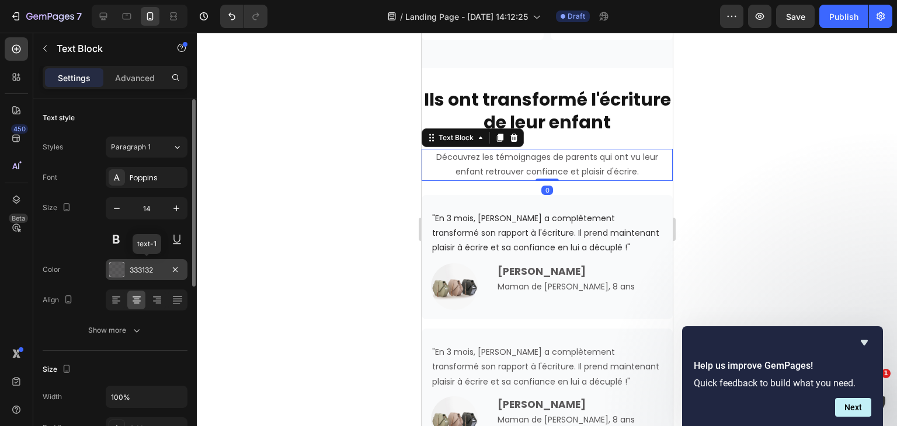
click at [151, 265] on div "333132" at bounding box center [147, 270] width 34 height 11
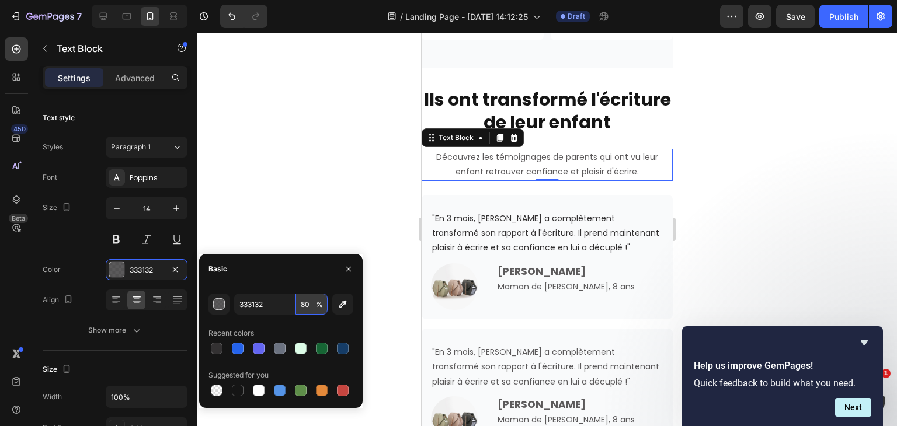
click at [305, 304] on input "80" at bounding box center [312, 304] width 32 height 21
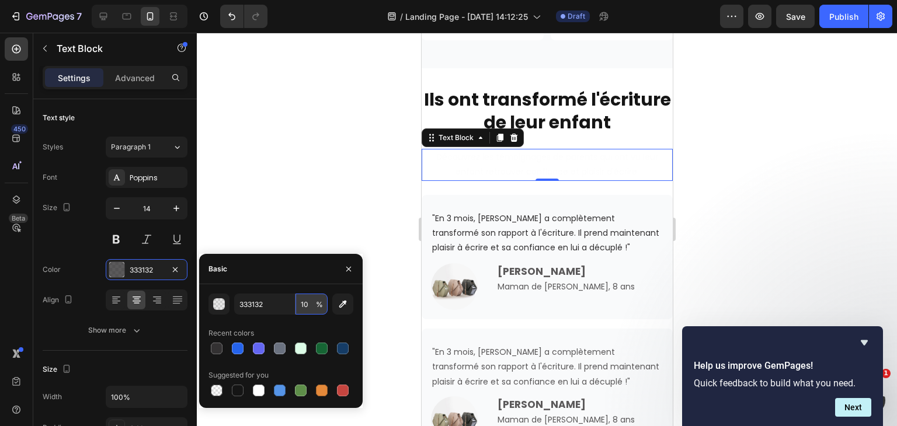
type input "100"
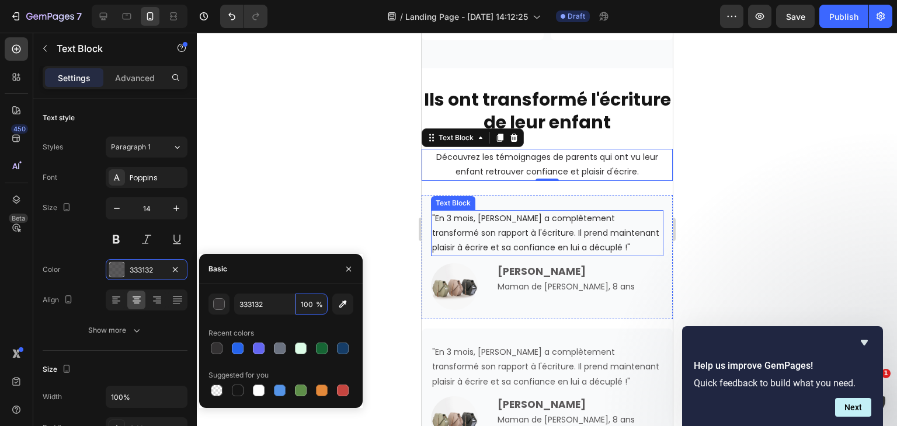
scroll to position [3122, 0]
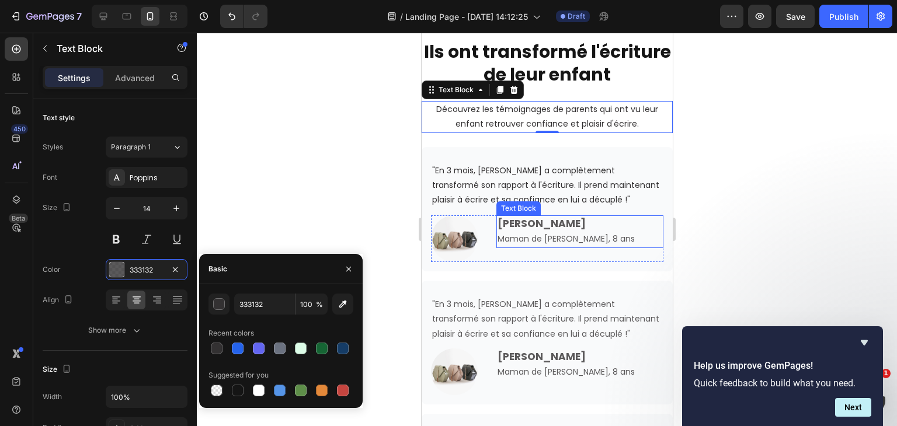
click at [550, 241] on p "Marie P. Maman de Léo, 8 ans" at bounding box center [579, 232] width 165 height 30
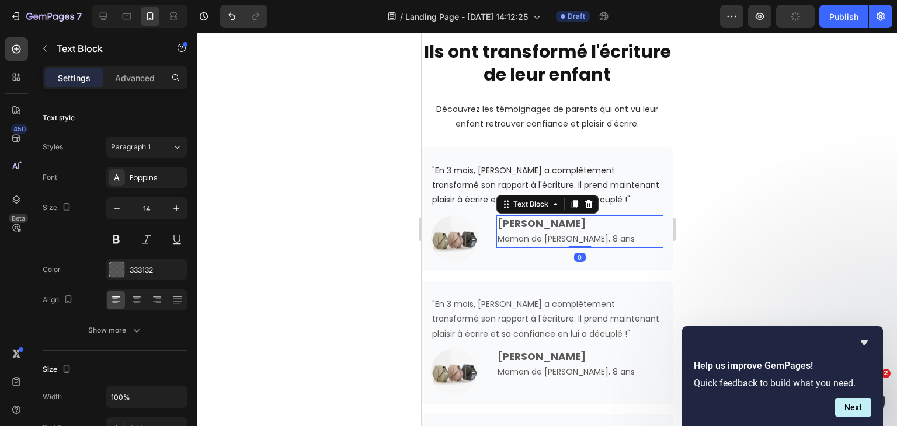
click at [516, 221] on strong "Marie P." at bounding box center [541, 224] width 88 height 14
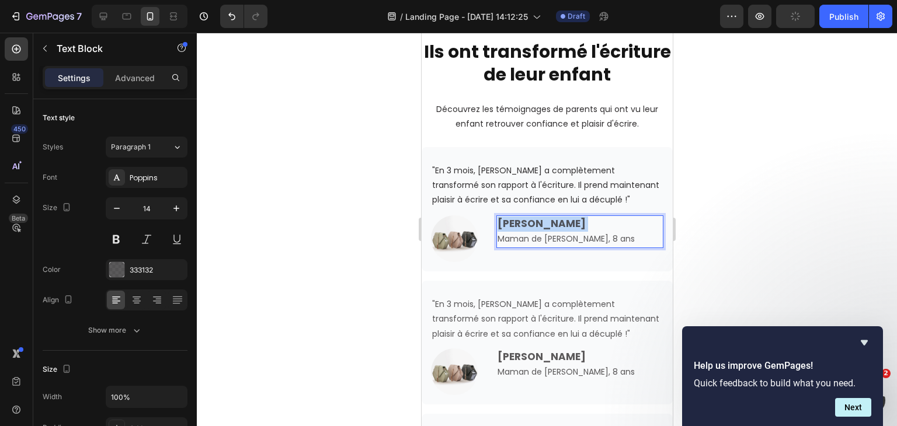
click at [516, 221] on strong "Marie P." at bounding box center [541, 224] width 88 height 14
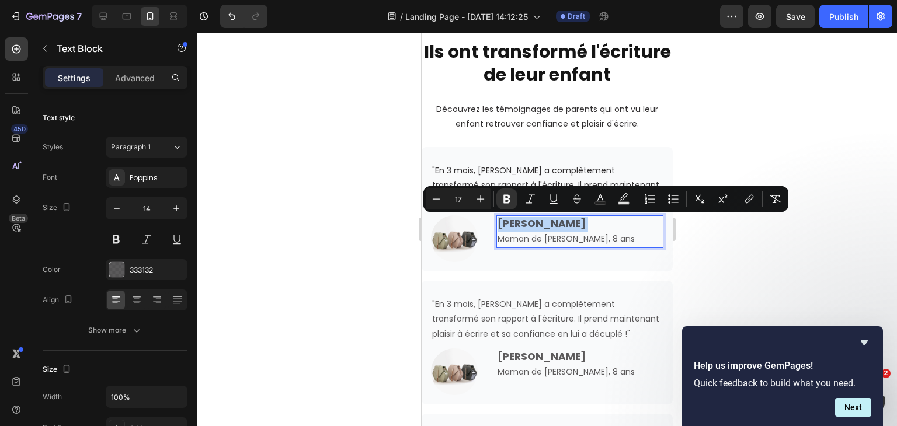
type input "14"
click at [565, 233] on p "Marie P. Maman de Léo, 8 ans" at bounding box center [579, 232] width 165 height 30
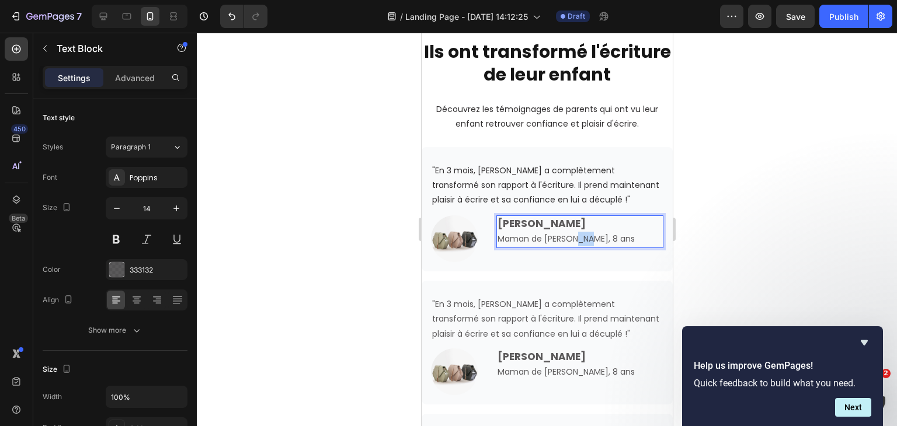
click at [565, 233] on p "Marie P. Maman de Léo, 8 ans" at bounding box center [579, 232] width 165 height 30
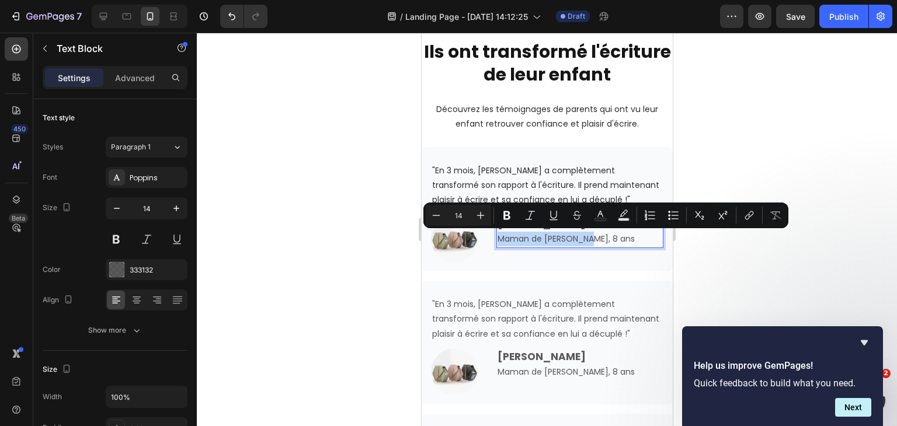
copy p "Maman de Léo, 8 ans"
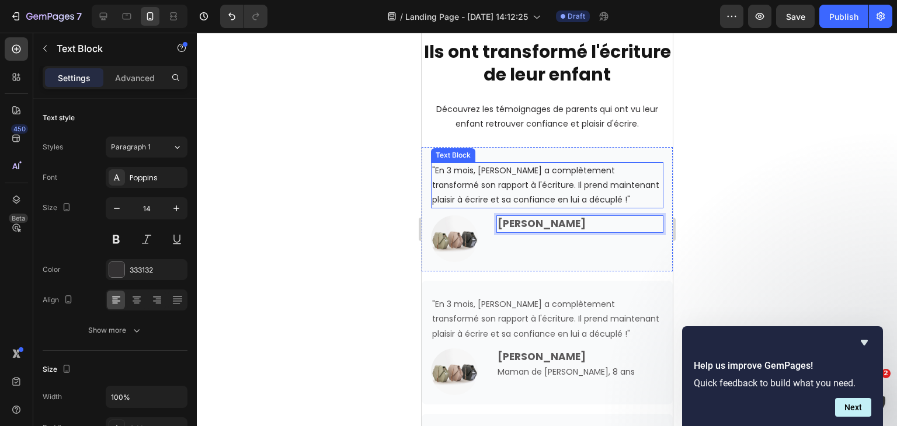
click at [613, 194] on p ""En 3 mois, Léo a complètement transformé son rapport à l'écriture. Il prend ma…" at bounding box center [547, 186] width 230 height 44
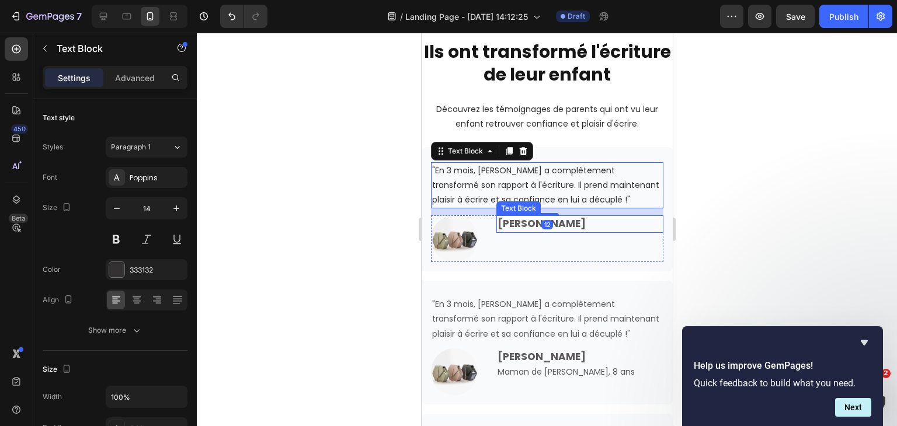
click at [591, 224] on p "Marie P." at bounding box center [579, 224] width 165 height 15
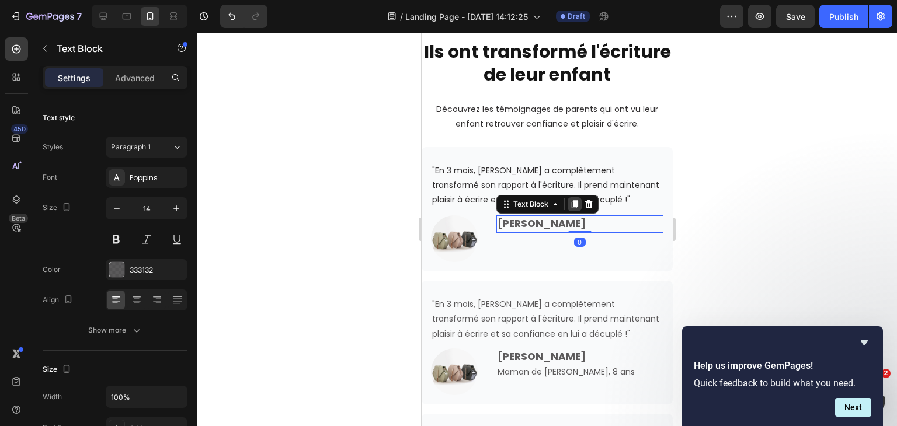
click at [572, 207] on icon at bounding box center [574, 204] width 9 height 9
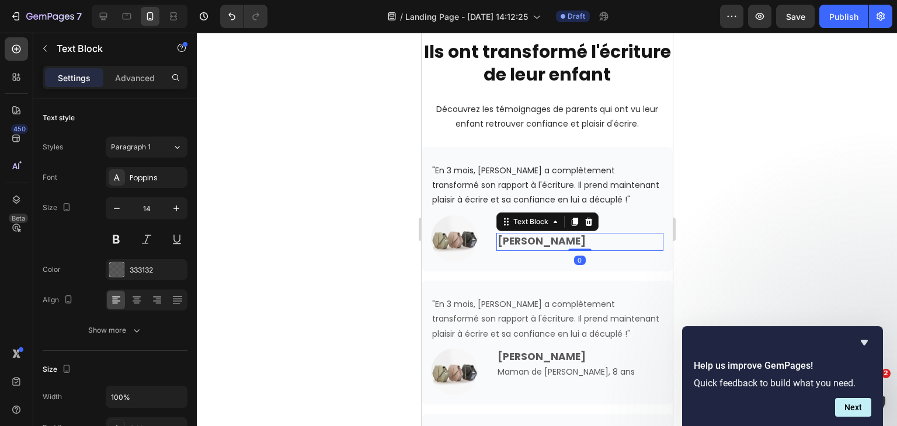
click at [551, 240] on p "Marie P." at bounding box center [579, 241] width 165 height 15
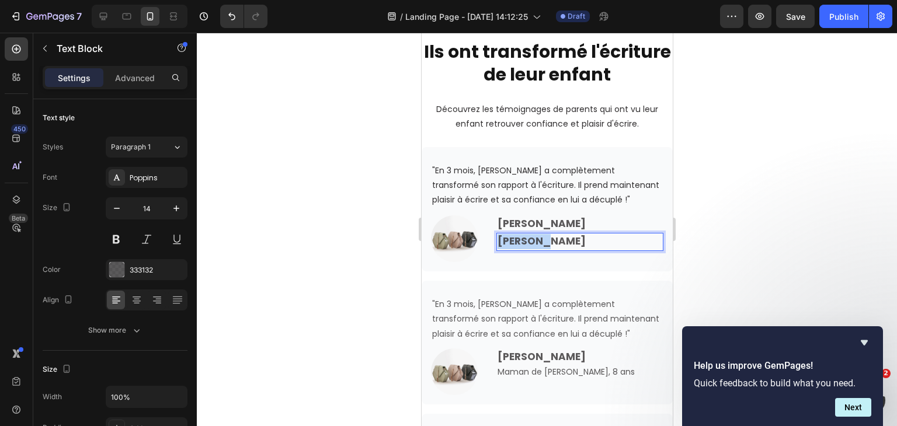
click at [551, 240] on p "Marie P." at bounding box center [579, 241] width 165 height 15
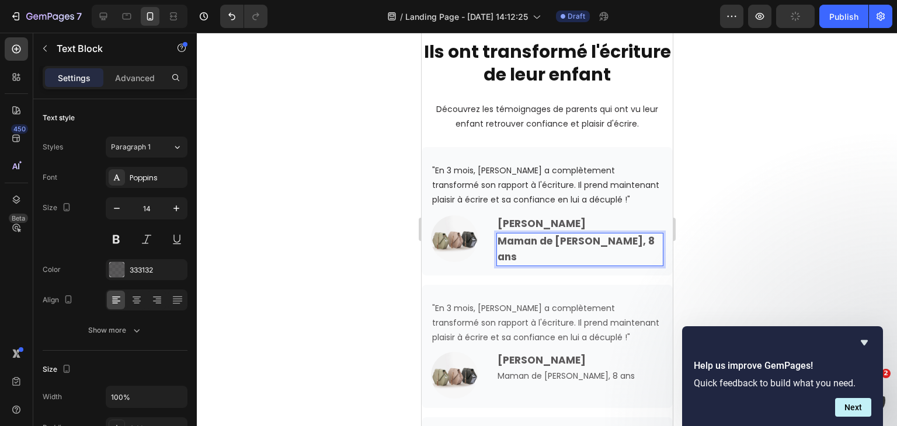
click at [551, 240] on strong "Maman de Léo, 8 ans" at bounding box center [575, 248] width 157 height 29
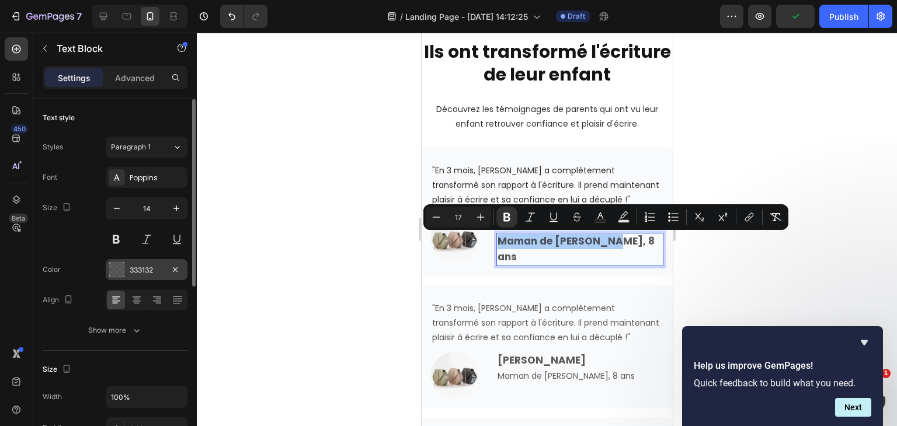
click at [122, 270] on div at bounding box center [116, 269] width 15 height 15
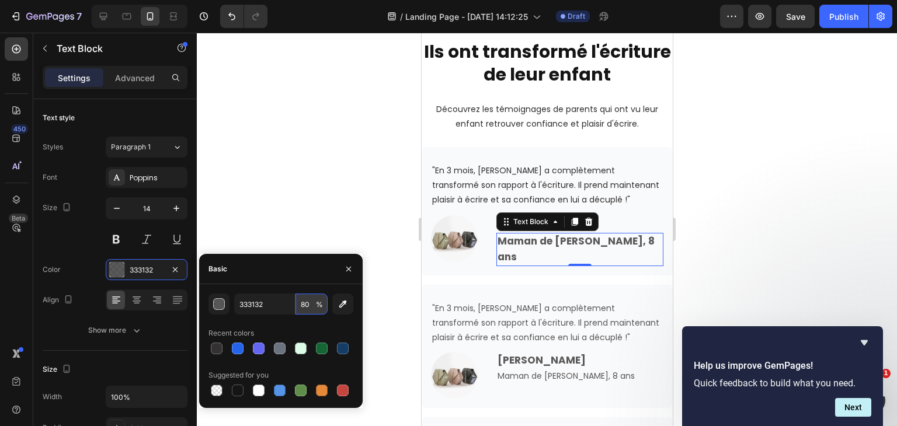
click at [305, 306] on input "80" at bounding box center [312, 304] width 32 height 21
type input "100"
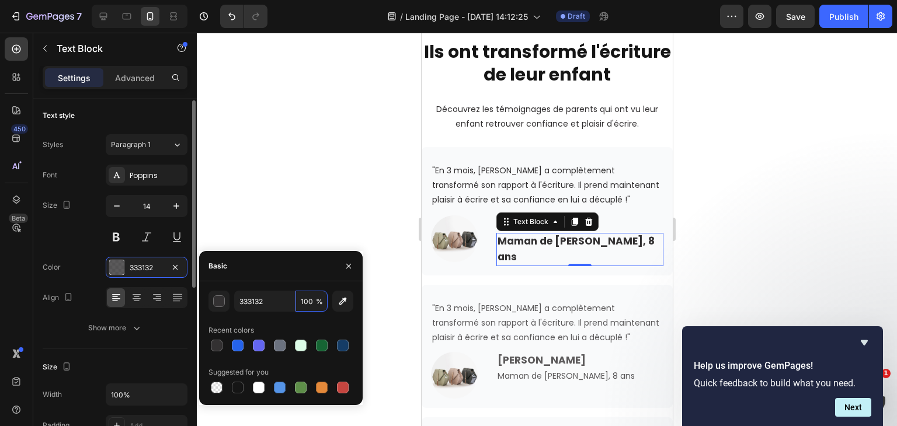
scroll to position [2, 0]
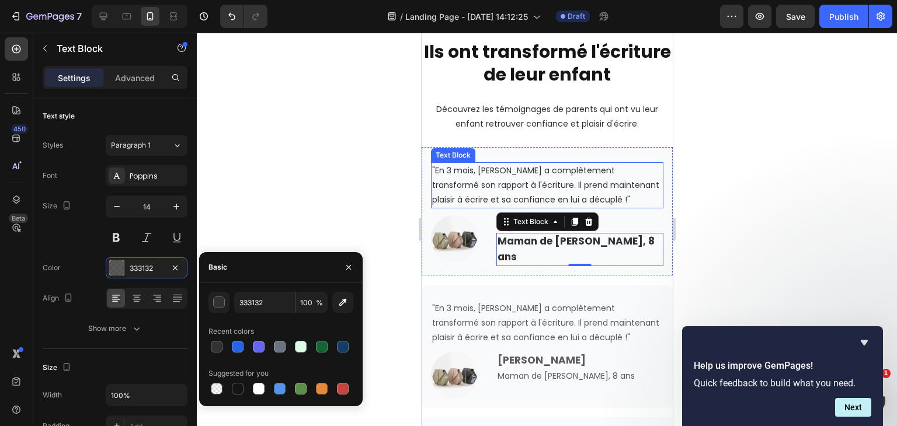
click at [470, 188] on p ""En 3 mois, Léo a complètement transformé son rapport à l'écriture. Il prend ma…" at bounding box center [547, 186] width 230 height 44
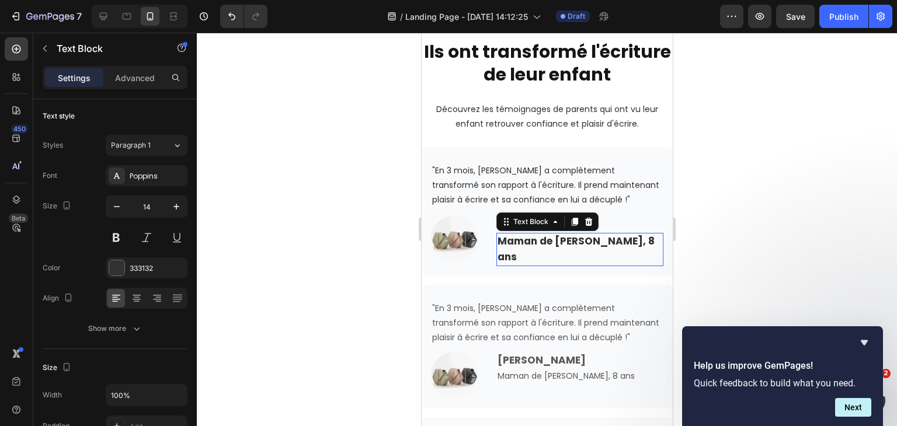
click at [532, 237] on strong "Maman de Léo, 8 ans" at bounding box center [575, 248] width 157 height 29
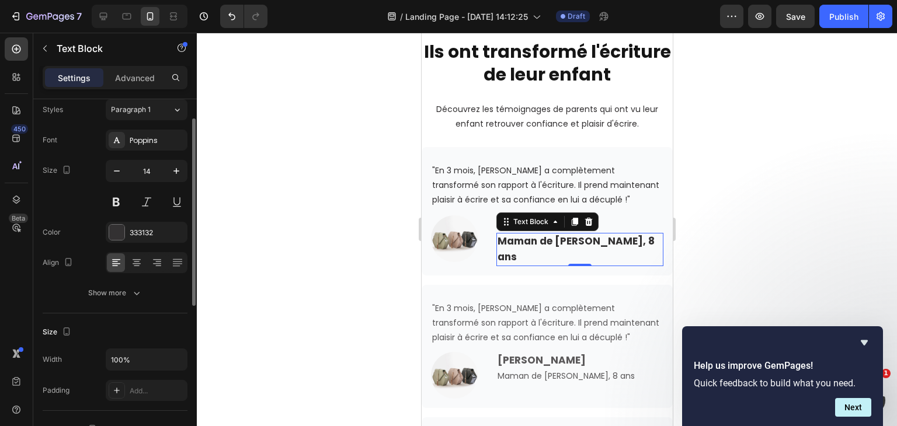
scroll to position [38, 0]
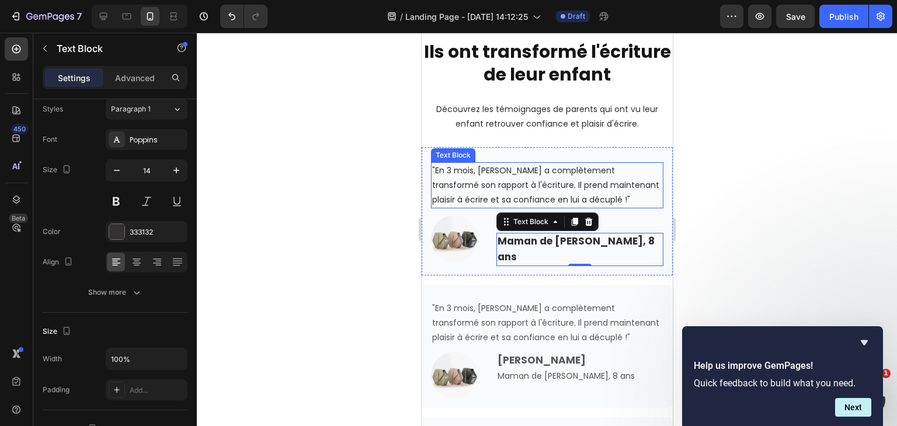
click at [488, 166] on p ""En 3 mois, Léo a complètement transformé son rapport à l'écriture. Il prend ma…" at bounding box center [547, 186] width 230 height 44
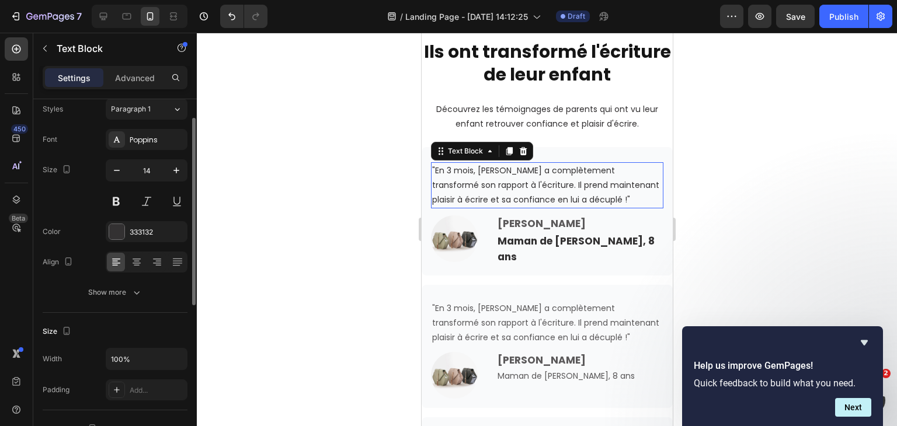
scroll to position [37, 0]
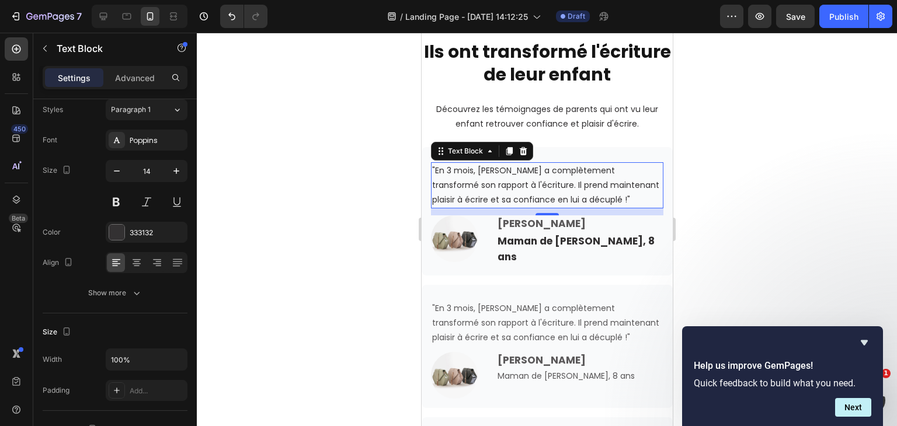
click at [771, 154] on div at bounding box center [547, 230] width 700 height 394
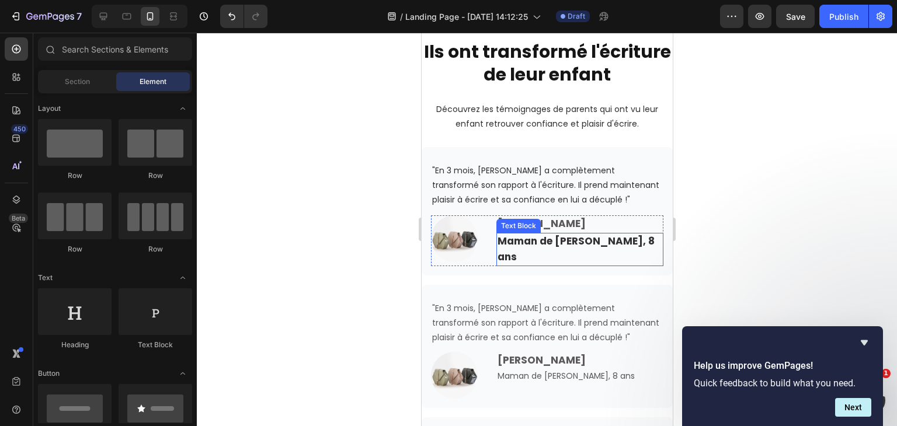
click at [561, 242] on strong "Maman de Léo, 8 ans" at bounding box center [575, 248] width 157 height 29
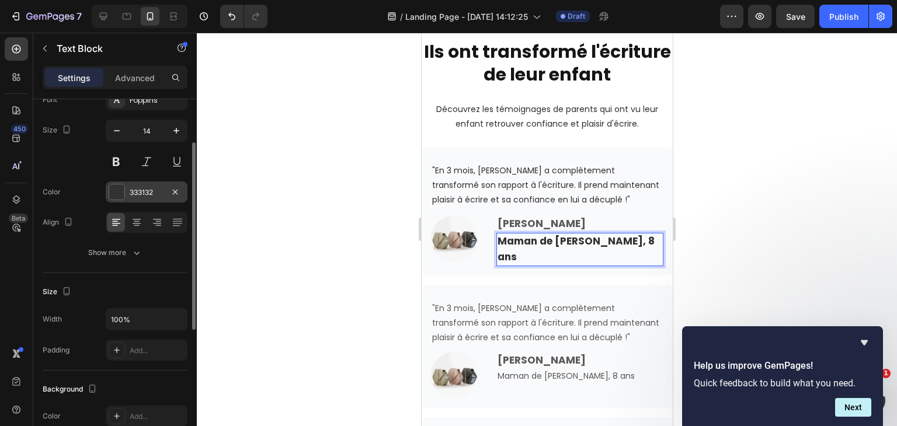
scroll to position [80, 0]
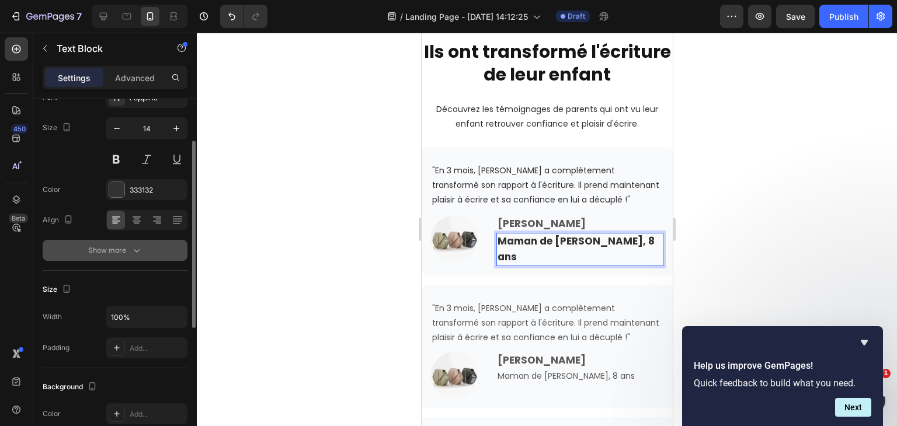
click at [138, 246] on icon "button" at bounding box center [137, 251] width 12 height 12
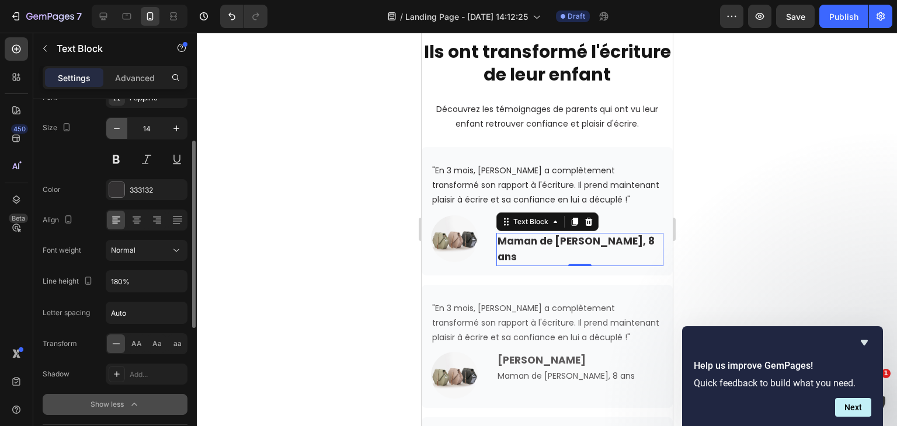
click at [120, 126] on icon "button" at bounding box center [117, 129] width 12 height 12
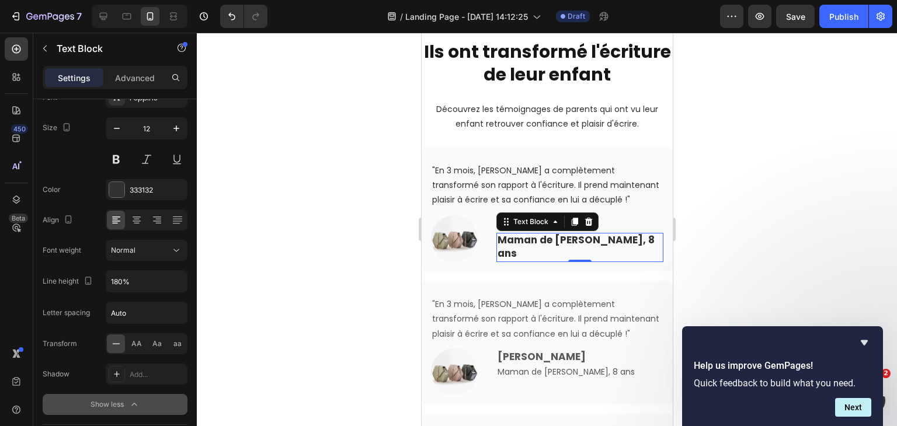
click at [573, 244] on strong "Maman de Léo, 8 ans" at bounding box center [575, 246] width 157 height 27
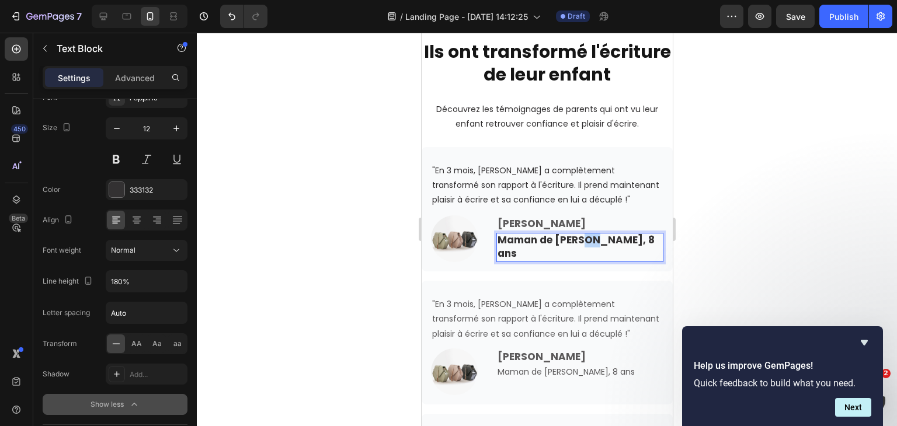
click at [573, 244] on strong "Maman de Léo, 8 ans" at bounding box center [575, 246] width 157 height 27
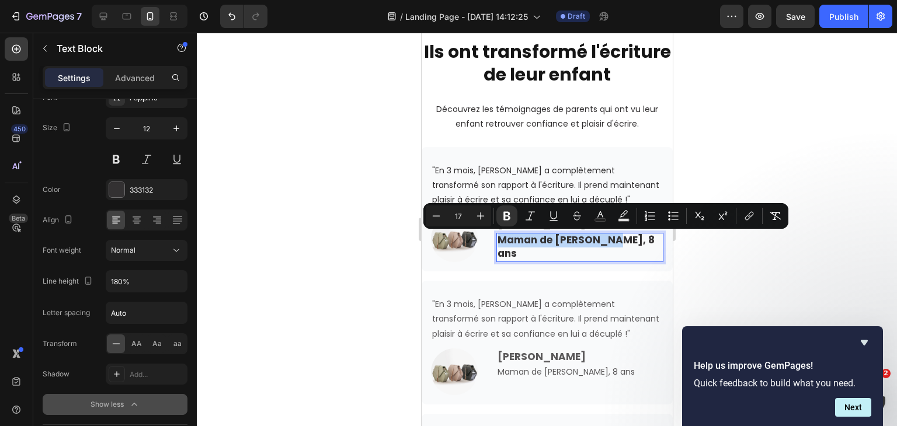
click at [573, 244] on strong "Maman de Léo, 8 ans" at bounding box center [575, 246] width 157 height 27
copy strong "Maman de Léo, 8 ans"
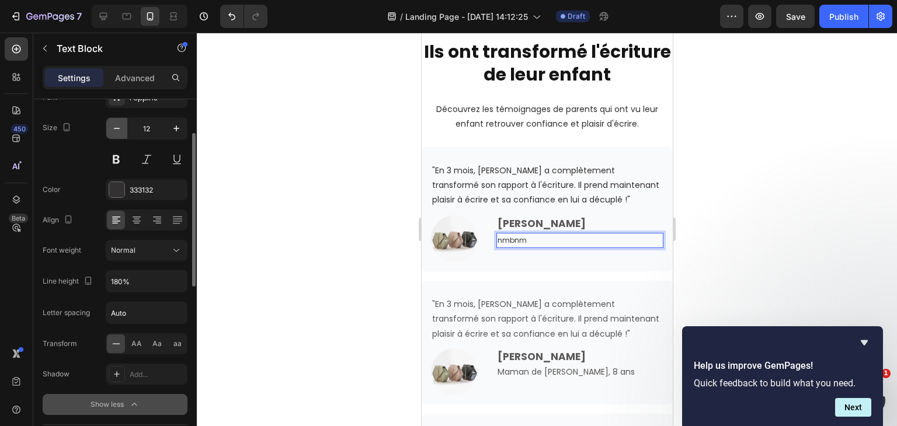
click at [116, 127] on icon "button" at bounding box center [117, 129] width 12 height 12
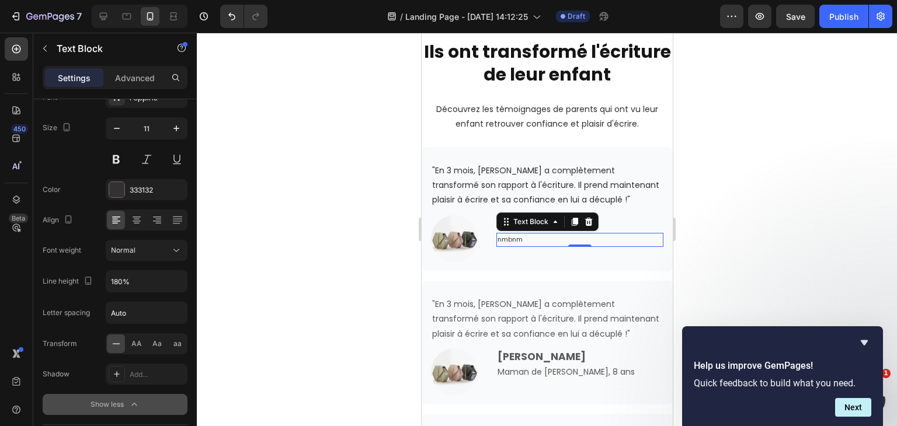
click at [528, 244] on p "nmbnm" at bounding box center [579, 240] width 165 height 12
click at [124, 123] on button "button" at bounding box center [116, 128] width 21 height 21
click at [176, 123] on icon "button" at bounding box center [177, 129] width 12 height 12
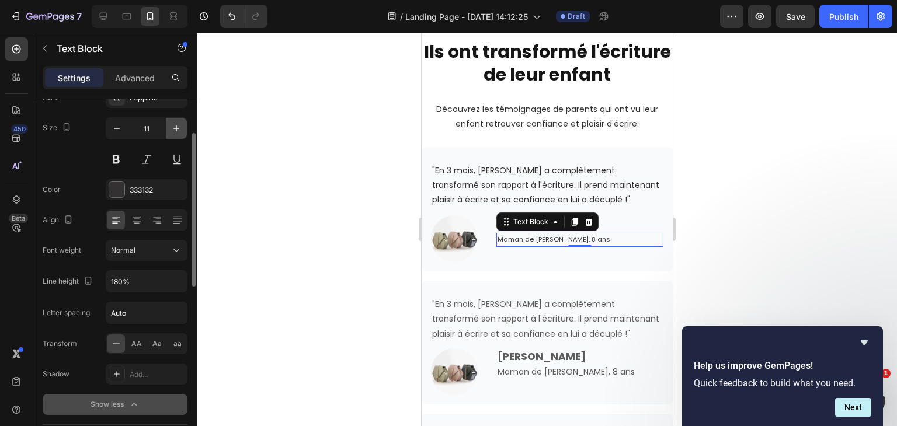
click at [176, 123] on icon "button" at bounding box center [177, 129] width 12 height 12
type input "12"
click at [179, 246] on icon at bounding box center [177, 251] width 12 height 12
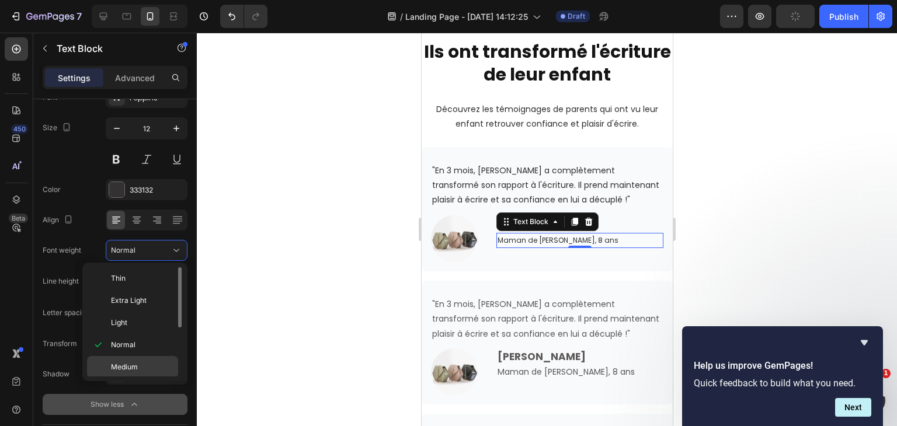
click at [139, 360] on div "Medium" at bounding box center [132, 367] width 91 height 22
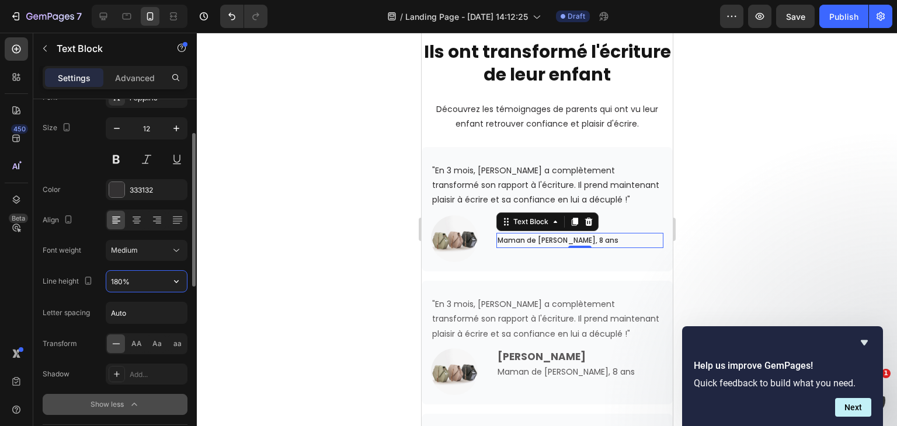
click at [147, 276] on input "180%" at bounding box center [146, 281] width 81 height 21
type input "16"
click at [754, 151] on div at bounding box center [547, 230] width 700 height 394
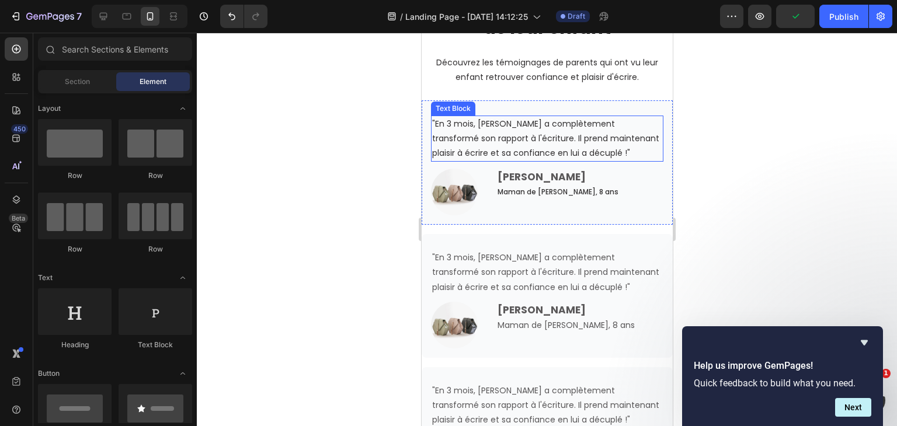
scroll to position [3171, 0]
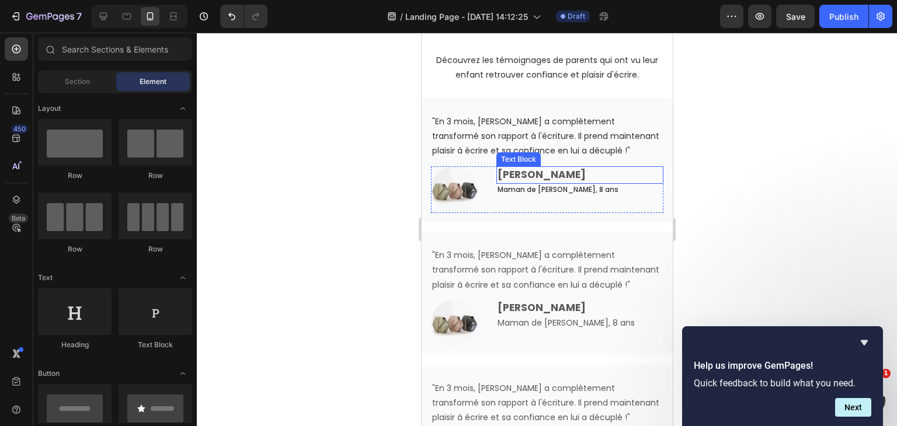
click at [530, 180] on strong "Marie P." at bounding box center [541, 175] width 88 height 14
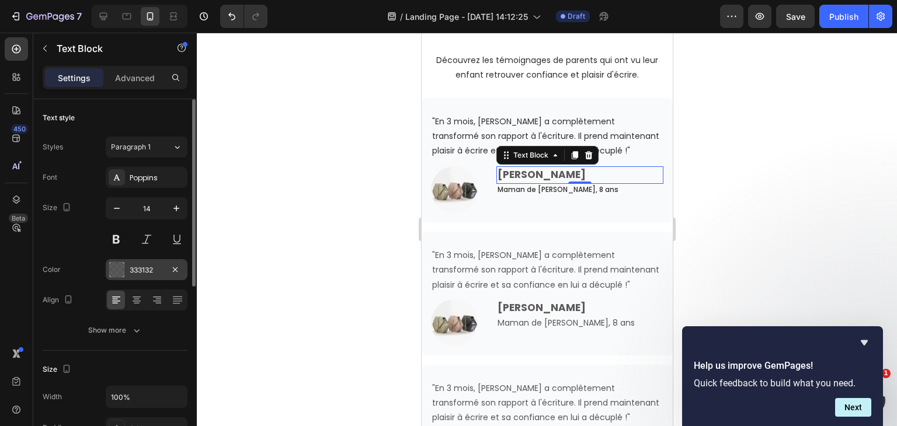
click at [120, 262] on div at bounding box center [116, 269] width 15 height 15
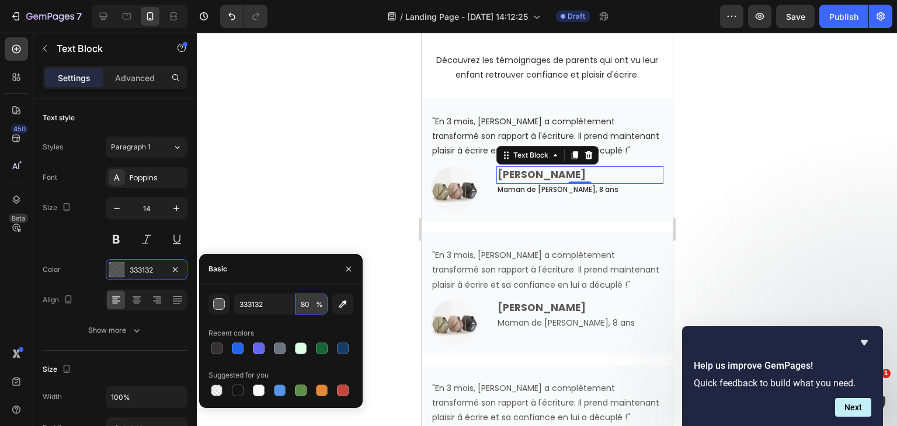
click at [306, 303] on input "80" at bounding box center [312, 304] width 32 height 21
type input "100"
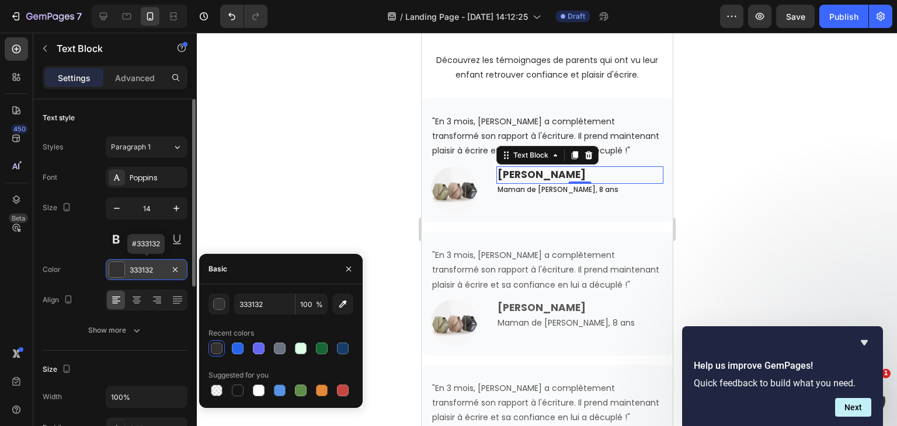
click at [154, 268] on div "333132" at bounding box center [147, 270] width 34 height 11
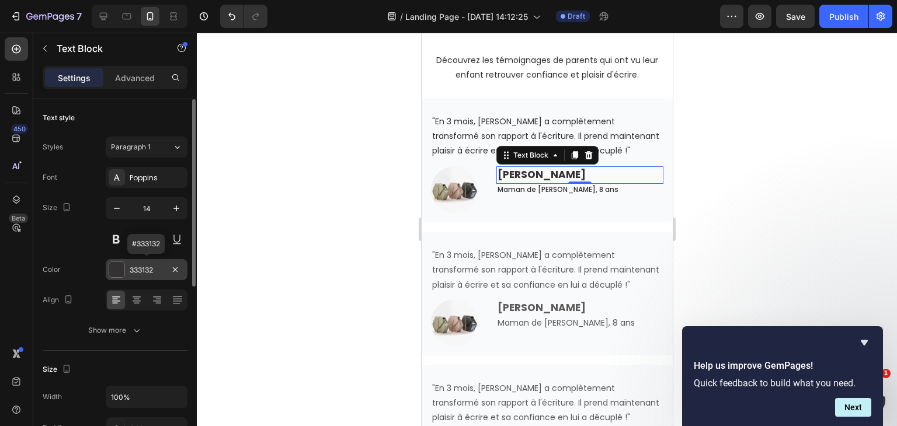
click at [154, 268] on div "333132" at bounding box center [147, 270] width 34 height 11
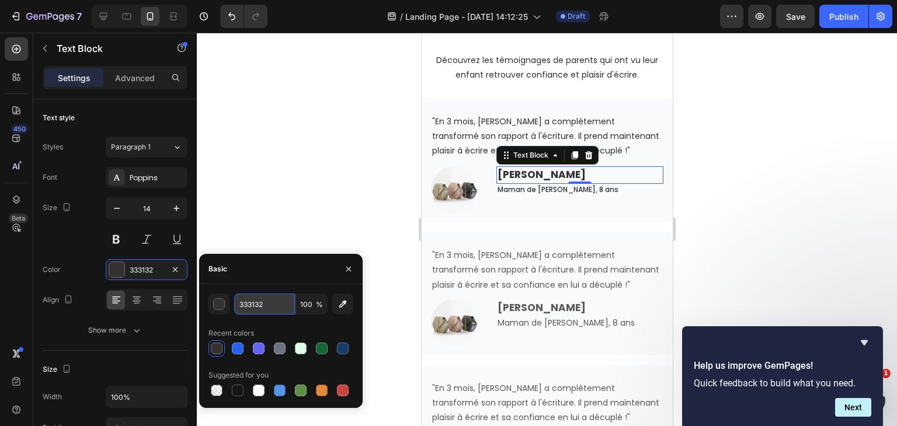
click at [263, 300] on input "333132" at bounding box center [264, 304] width 61 height 21
paste input "111827"
type input "111827"
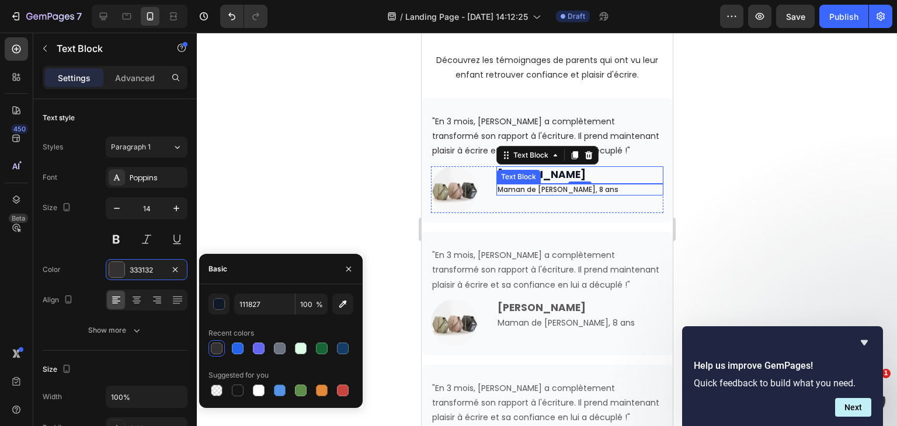
click at [508, 189] on p "Maman de Léo, 8 ans" at bounding box center [579, 189] width 165 height 9
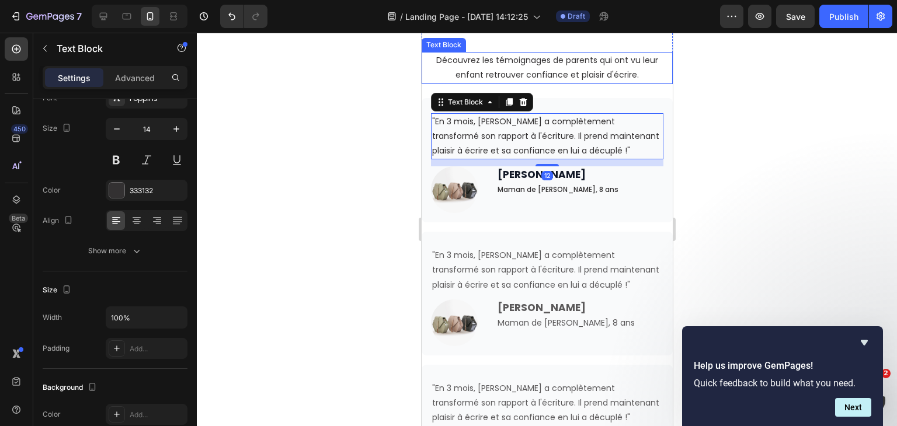
scroll to position [3110, 0]
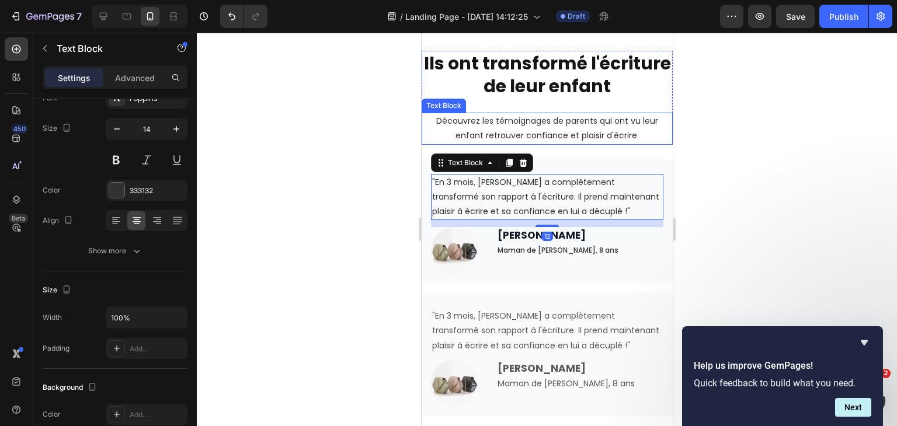
click at [524, 127] on p "Découvrez les témoignages de parents qui ont vu leur enfant retrouver confiance…" at bounding box center [546, 128] width 249 height 29
click at [550, 206] on p ""En 3 mois, Léo a complètement transformé son rapport à l'écriture. Il prend ma…" at bounding box center [547, 197] width 230 height 44
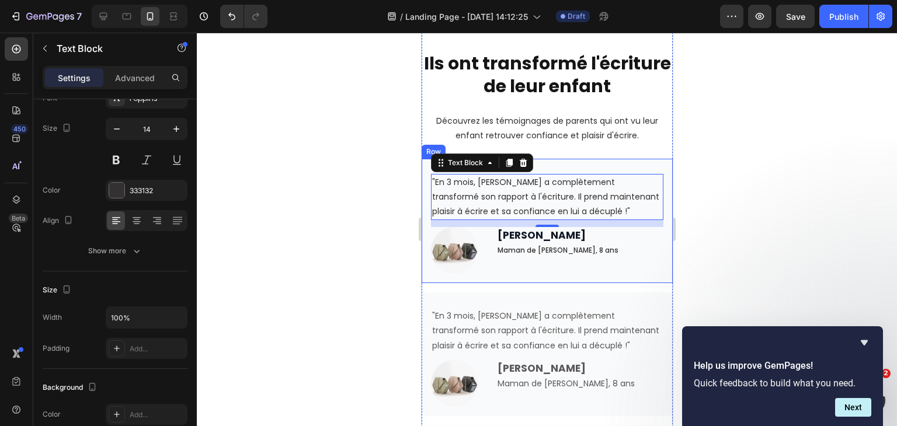
scroll to position [3127, 0]
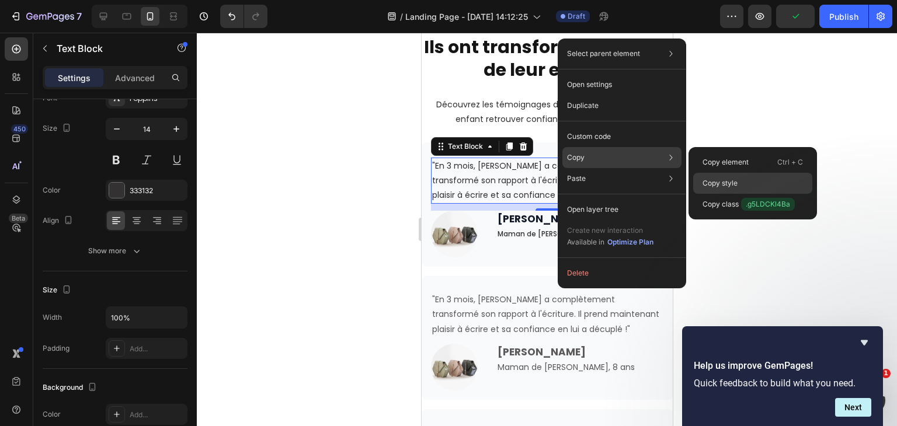
click at [737, 183] on p "Copy style" at bounding box center [720, 183] width 35 height 11
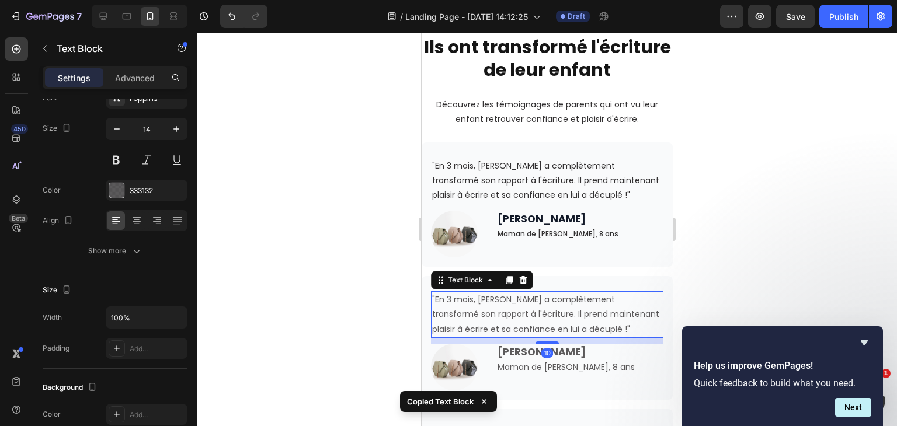
click at [577, 309] on p ""En 3 mois, Léo a complètement transformé son rapport à l'écriture. Il prend ma…" at bounding box center [547, 315] width 230 height 44
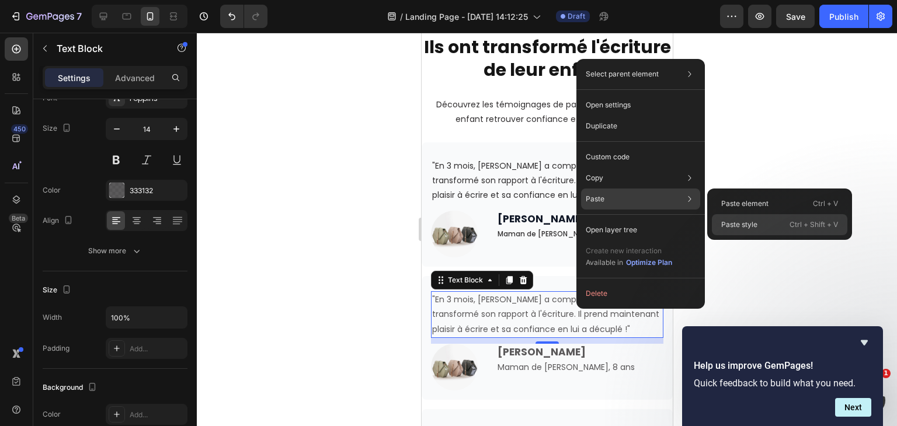
click at [736, 220] on p "Paste style" at bounding box center [739, 225] width 36 height 11
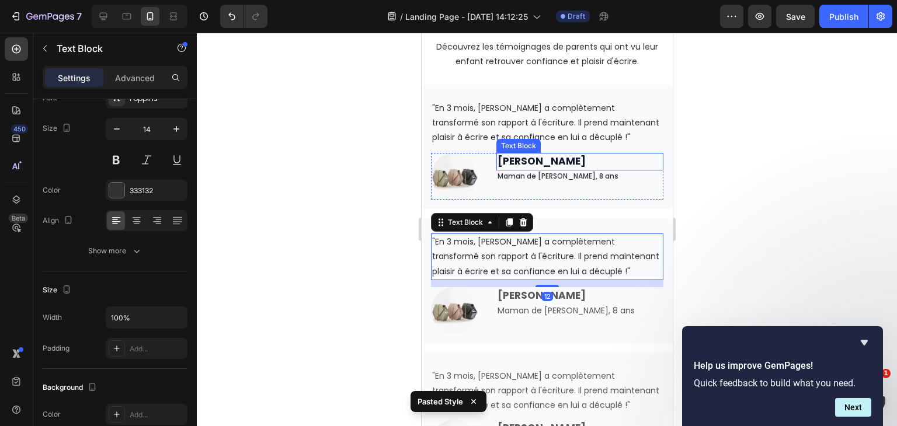
scroll to position [3239, 0]
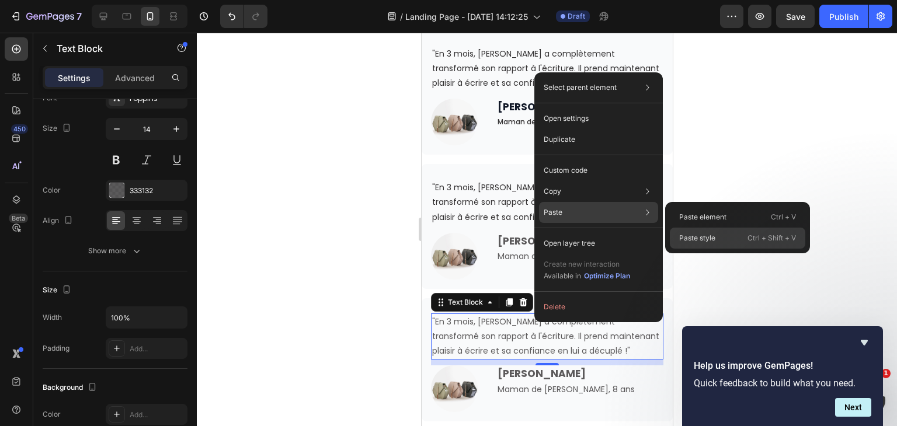
click at [686, 234] on p "Paste style" at bounding box center [697, 238] width 36 height 11
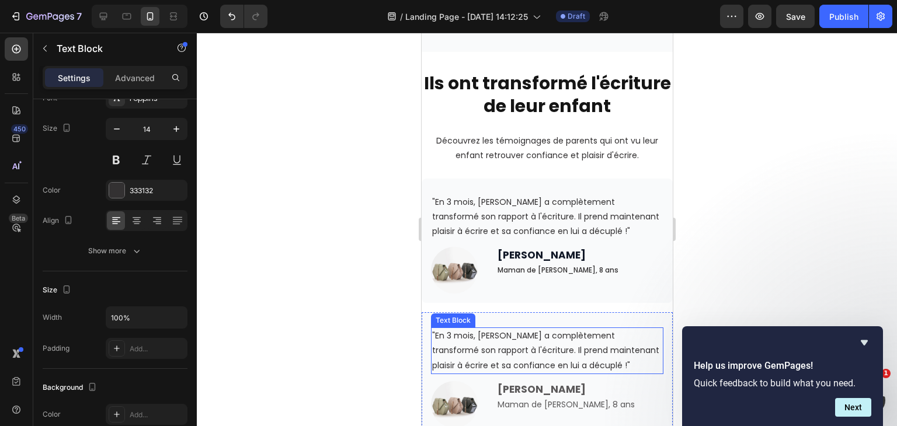
scroll to position [3133, 0]
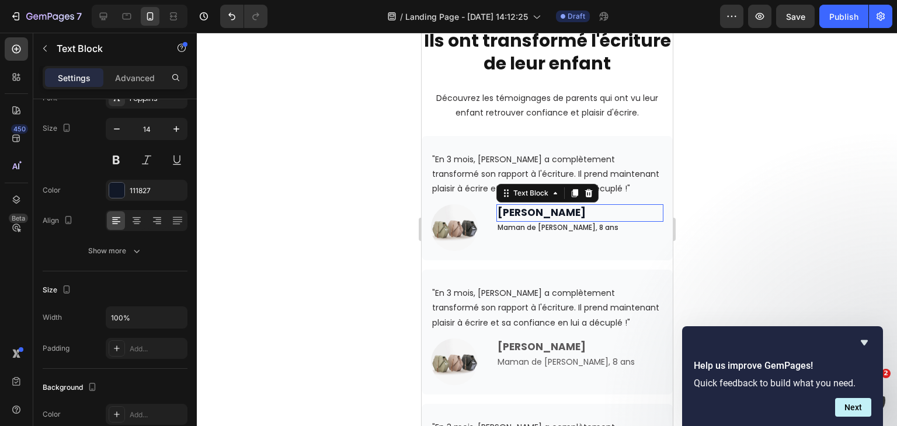
click at [526, 211] on strong "Marie P." at bounding box center [541, 213] width 88 height 14
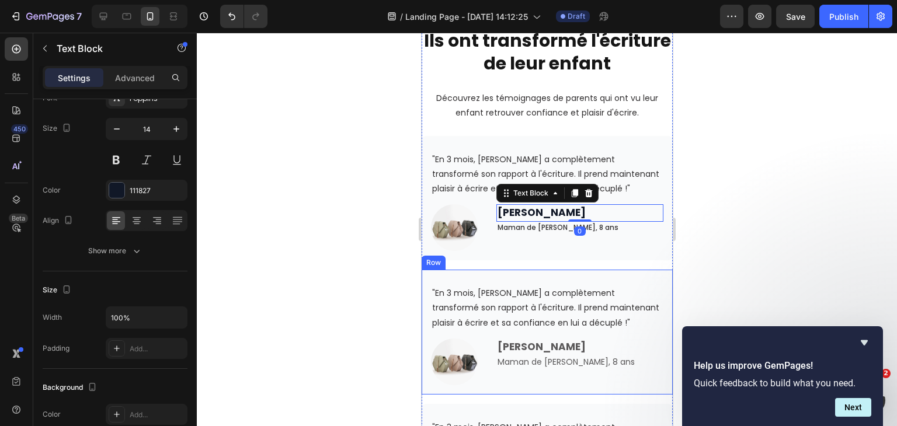
scroll to position [3184, 0]
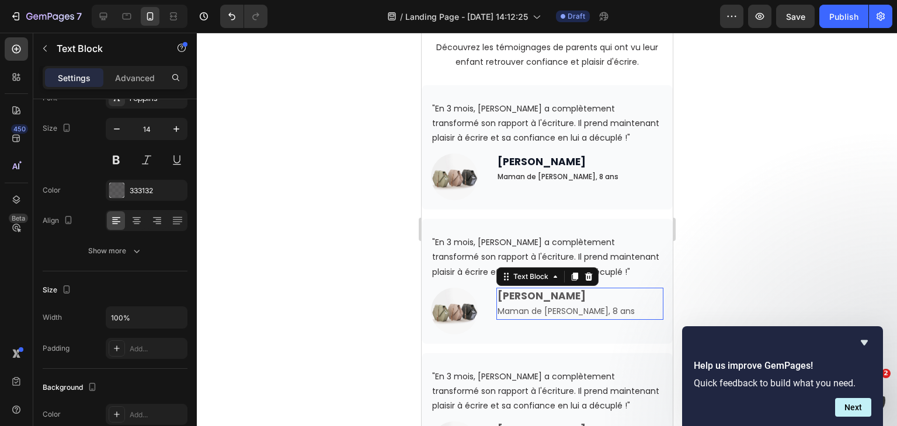
click at [514, 292] on strong "Marie P." at bounding box center [541, 296] width 88 height 14
click at [527, 309] on p "Marie P. Maman de Léo, 8 ans" at bounding box center [579, 304] width 165 height 30
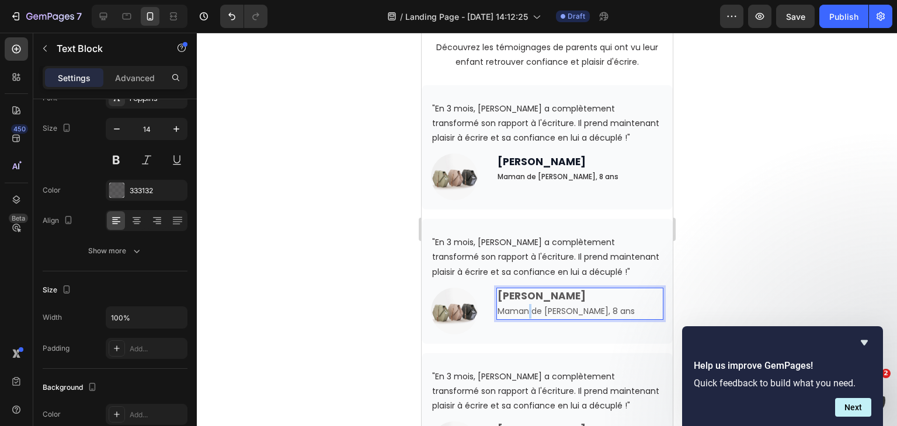
click at [527, 309] on p "Marie P. Maman de Léo, 8 ans" at bounding box center [579, 304] width 165 height 30
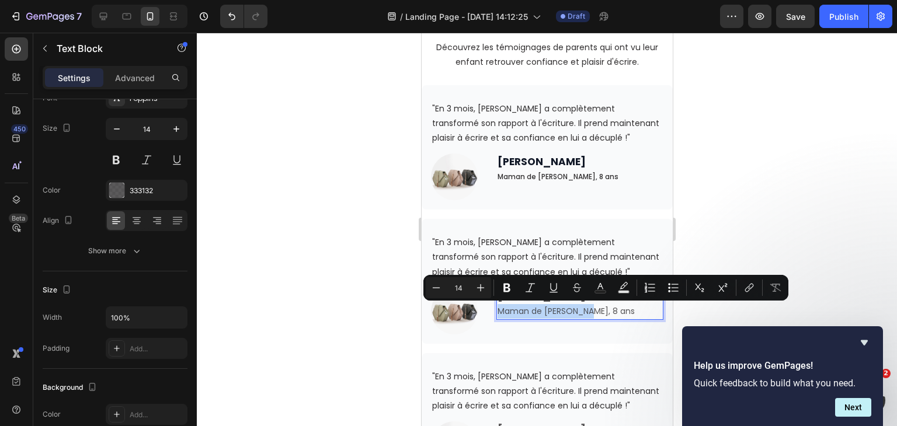
copy p "Maman de Léo, 8 ans"
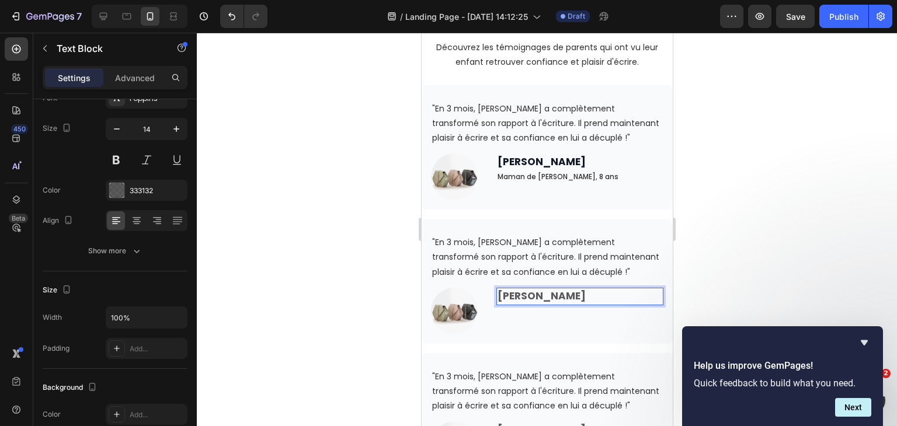
click at [560, 294] on p "Marie P." at bounding box center [579, 296] width 165 height 15
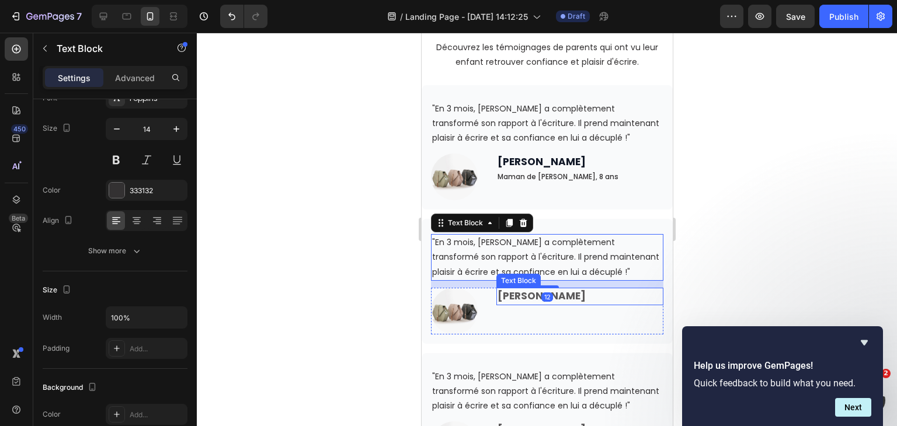
click at [568, 301] on p "Marie P." at bounding box center [579, 296] width 165 height 15
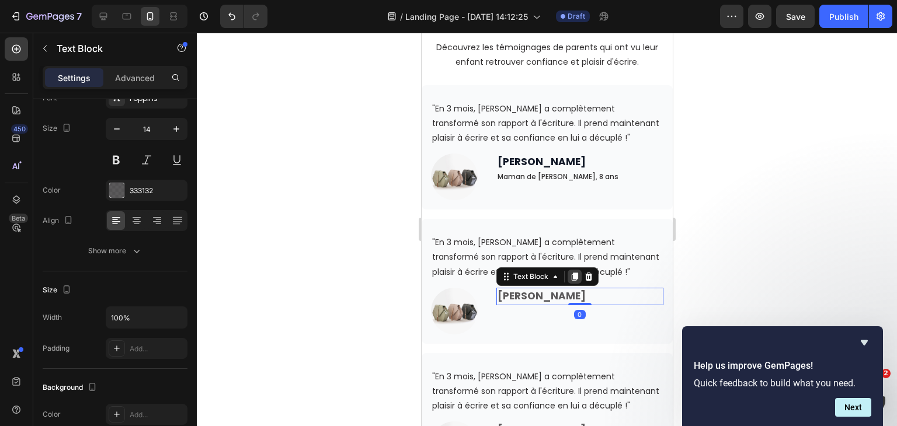
click at [570, 273] on icon at bounding box center [574, 276] width 9 height 9
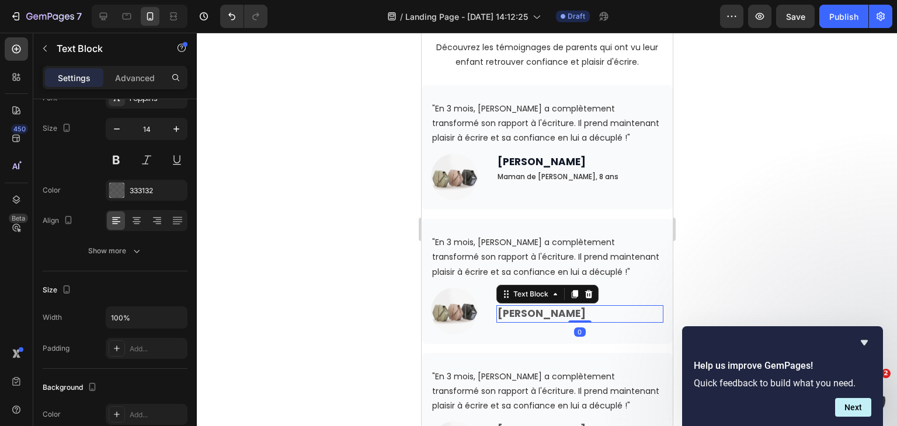
click at [554, 316] on p "Marie P." at bounding box center [579, 314] width 165 height 15
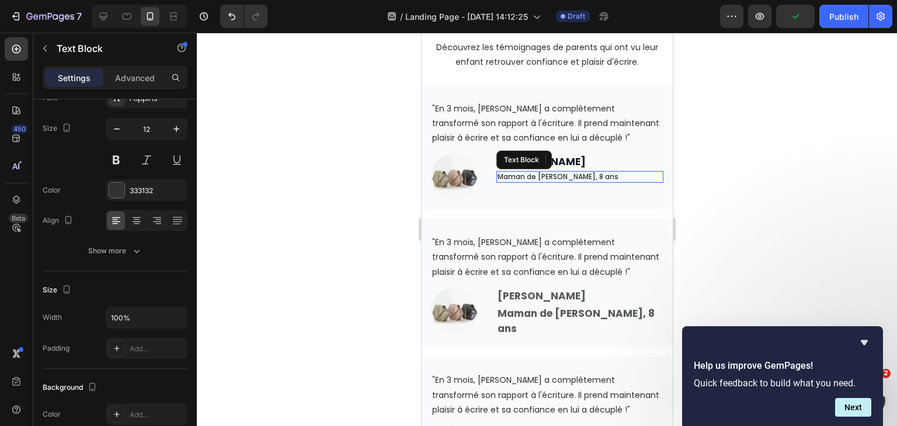
click at [536, 180] on p "Maman de Léo, 8 ans" at bounding box center [579, 176] width 165 height 9
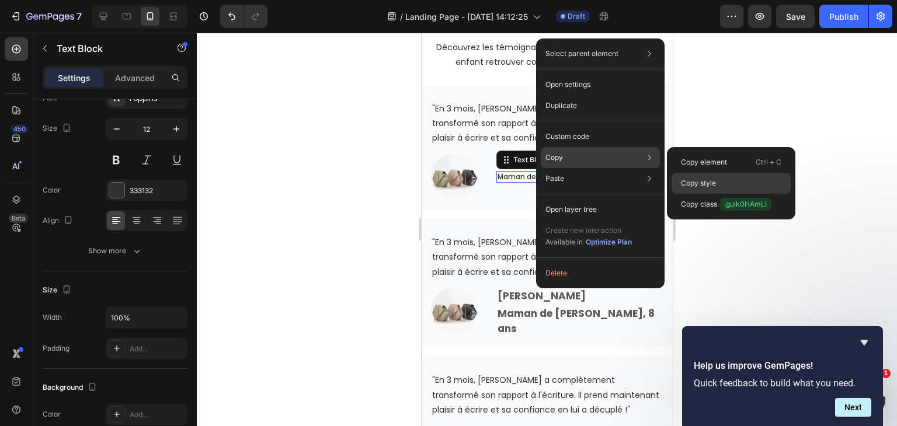
click at [719, 179] on div "Copy style" at bounding box center [731, 183] width 119 height 21
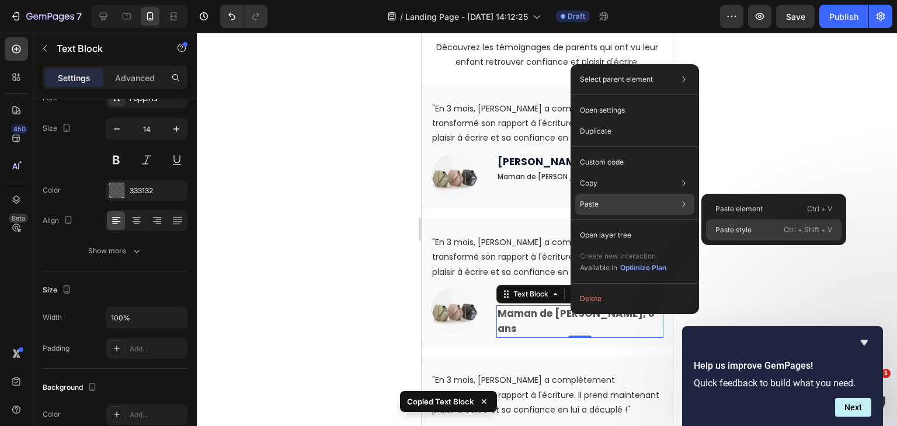
click at [730, 227] on p "Paste style" at bounding box center [734, 230] width 36 height 11
type input "12"
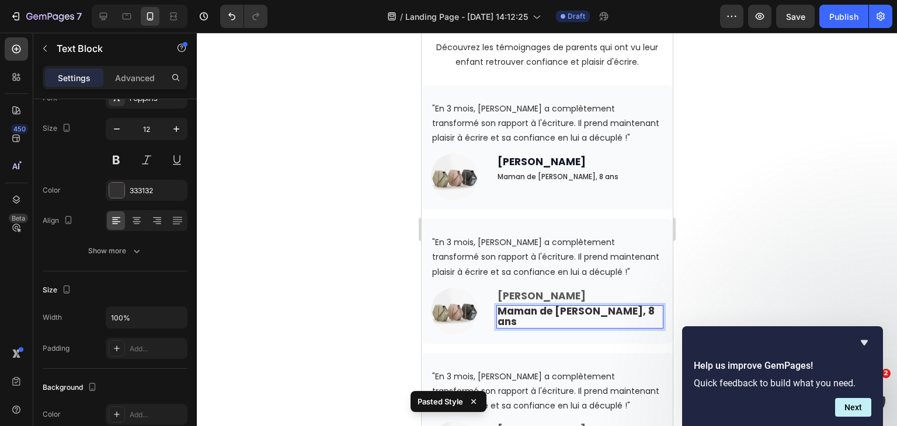
click at [610, 310] on p "Maman de Léo, 8 ans" at bounding box center [579, 317] width 165 height 21
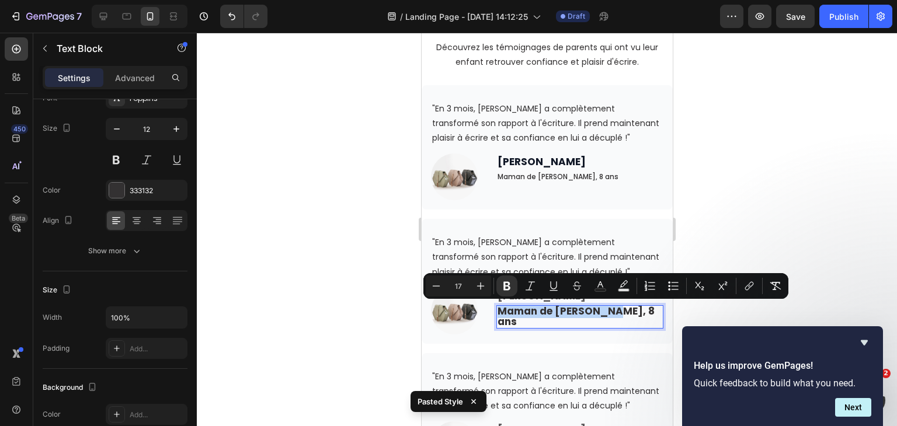
click at [610, 310] on p "Maman de Léo, 8 ans" at bounding box center [579, 317] width 165 height 21
copy strong "Maman de Léo, 8 ans"
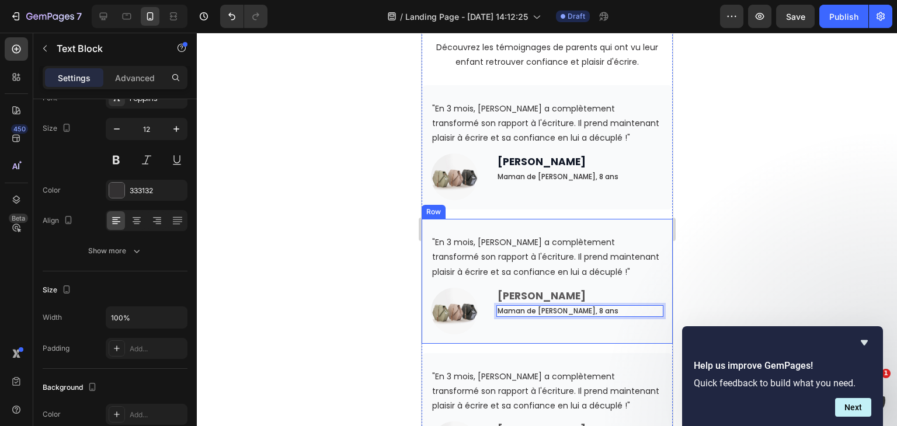
scroll to position [3212, 0]
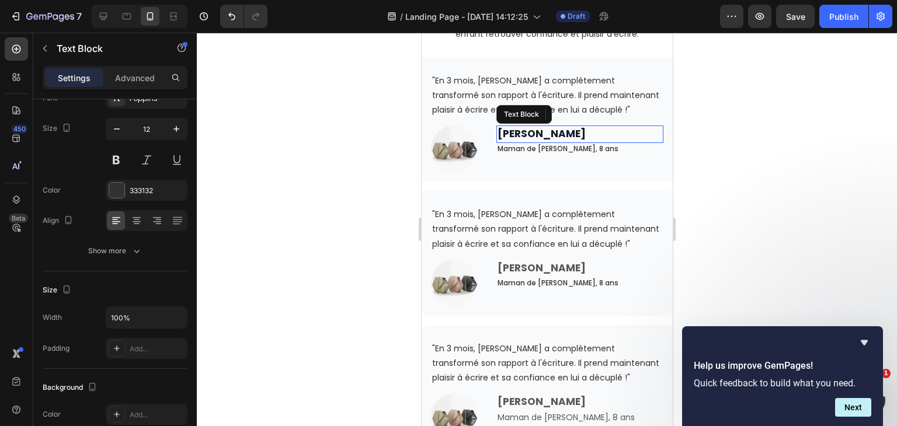
click at [592, 134] on p "Marie P." at bounding box center [579, 134] width 165 height 15
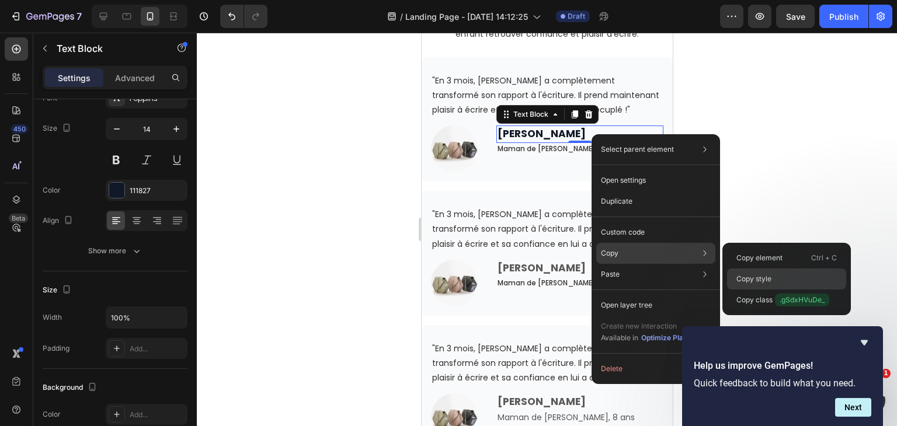
click at [771, 281] on p "Copy style" at bounding box center [754, 279] width 35 height 11
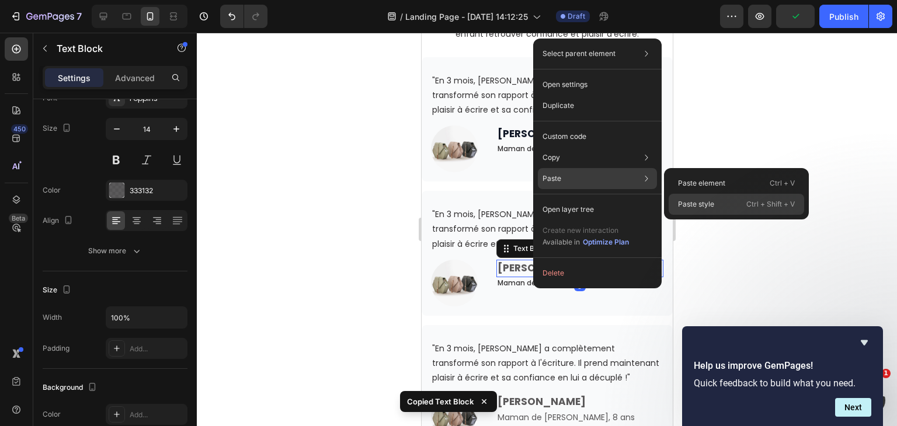
click at [698, 205] on p "Paste style" at bounding box center [696, 204] width 36 height 11
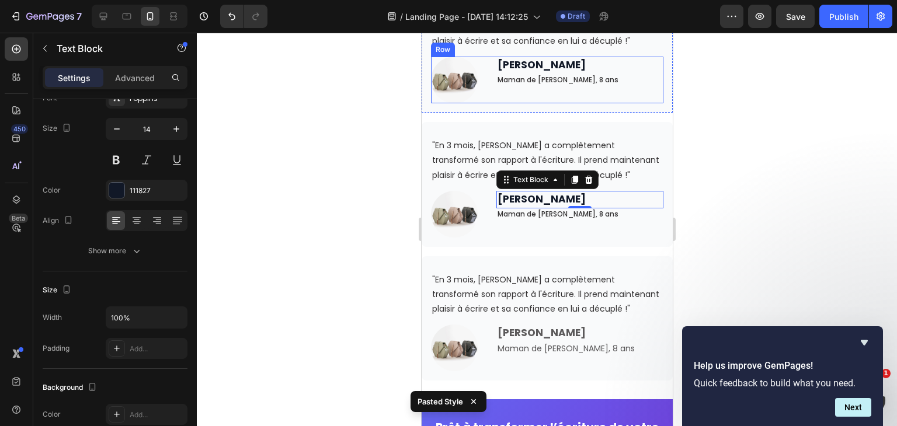
scroll to position [3302, 0]
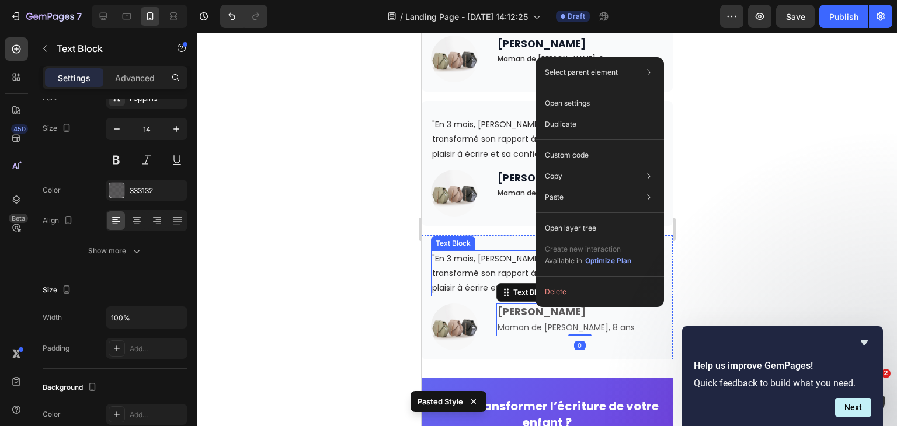
click at [467, 249] on div ""En 3 mois, Léo a complètement transformé son rapport à l'écriture. Il prend ma…" at bounding box center [547, 298] width 233 height 106
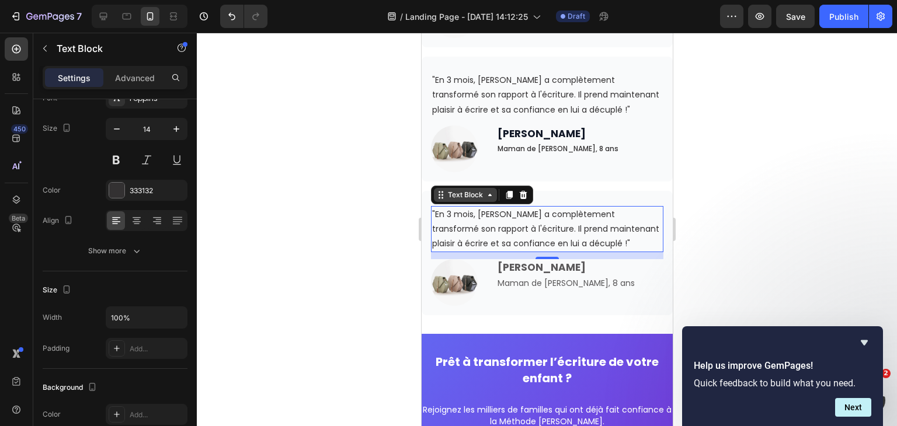
scroll to position [3360, 0]
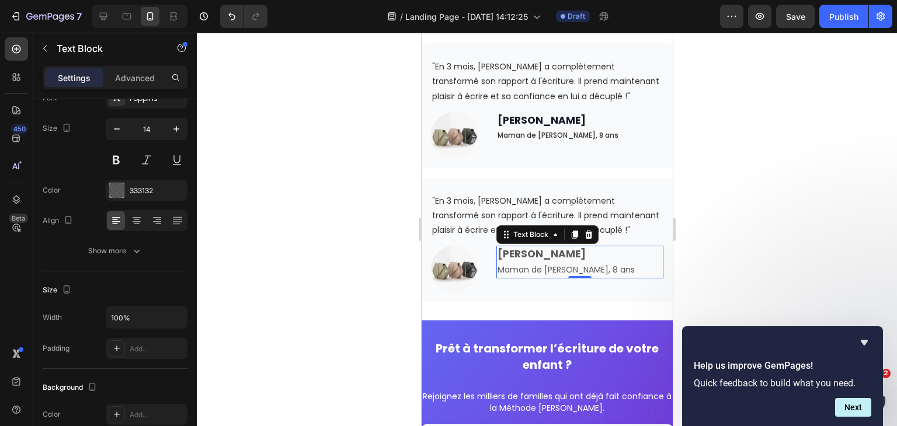
click at [564, 265] on p "Marie P. Maman de Léo, 8 ans" at bounding box center [579, 262] width 165 height 30
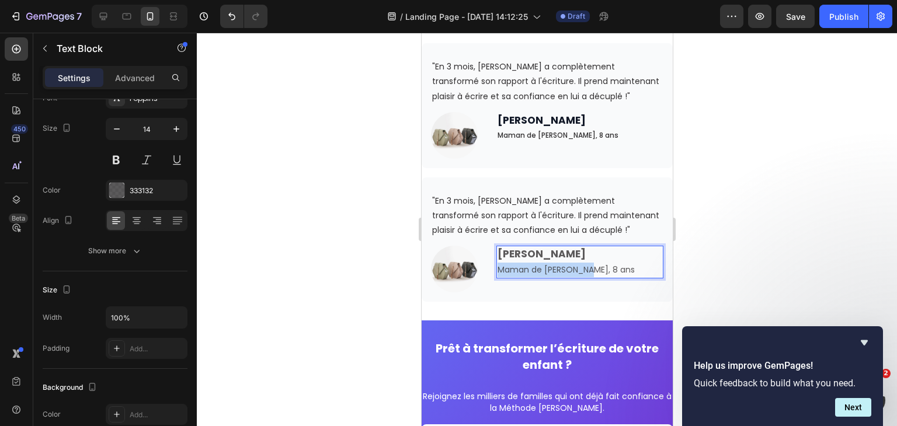
click at [564, 265] on p "Marie P. Maman de Léo, 8 ans" at bounding box center [579, 262] width 165 height 30
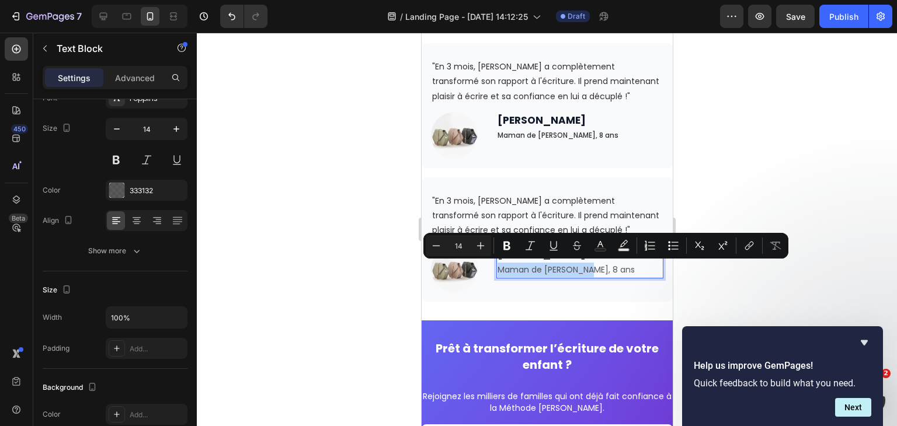
copy p "Maman de Léo, 8 ans"
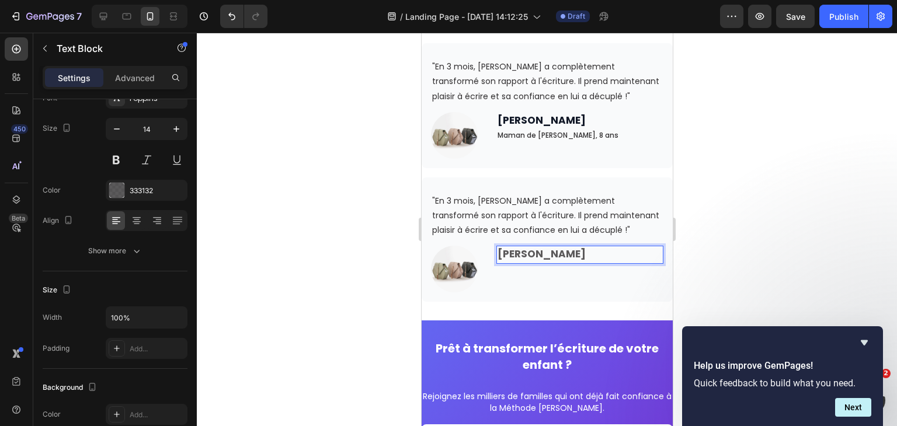
drag, startPoint x: 547, startPoint y: 259, endPoint x: 532, endPoint y: 247, distance: 19.5
click at [532, 247] on div "Marie P." at bounding box center [580, 255] width 168 height 18
click at [522, 207] on p ""En 3 mois, Léo a complètement transformé son rapport à l'écriture. Il prend ma…" at bounding box center [547, 216] width 230 height 44
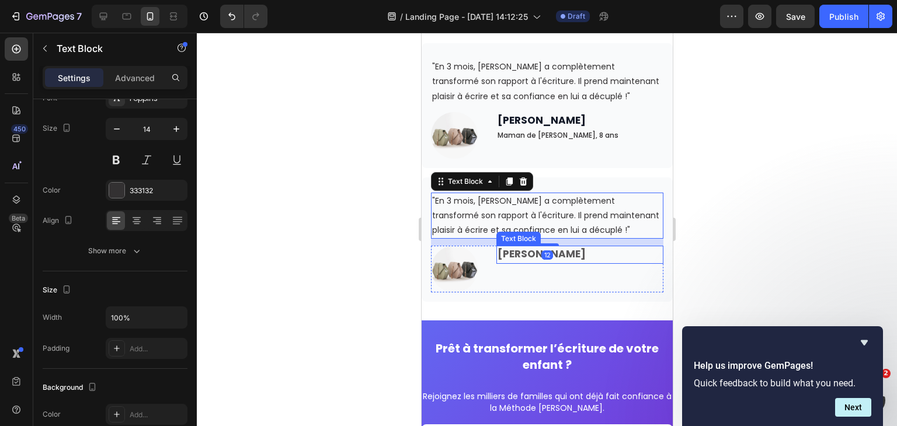
click at [564, 251] on p "Marie P." at bounding box center [579, 254] width 165 height 15
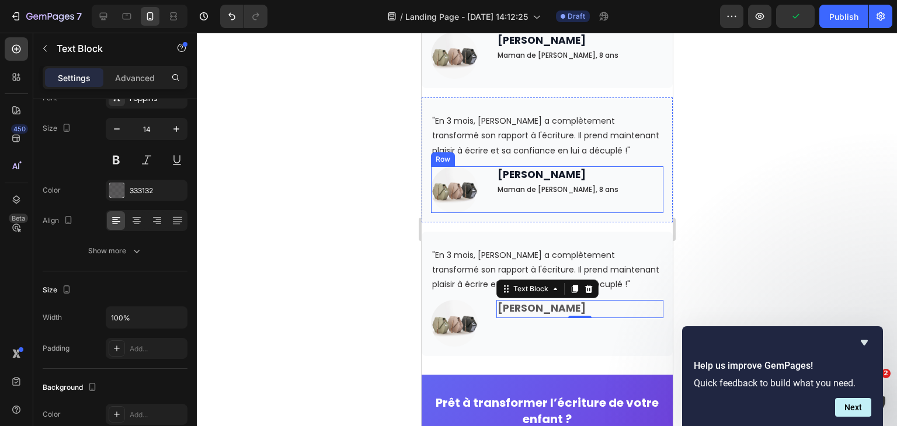
scroll to position [3332, 0]
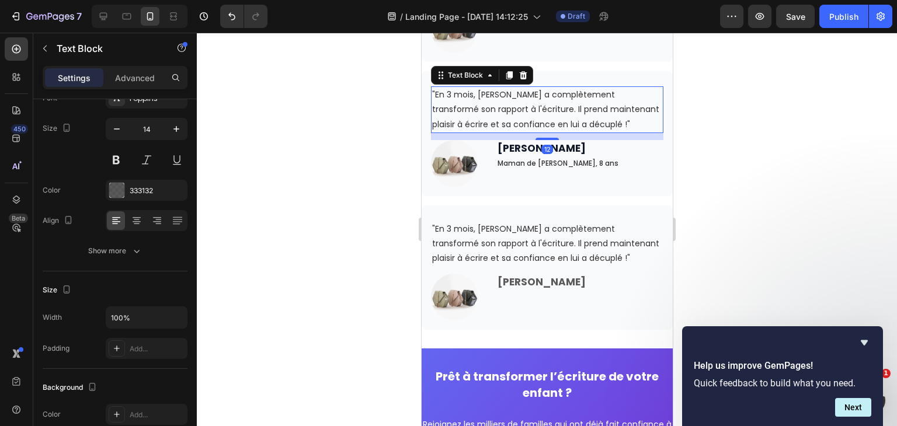
click at [503, 113] on p ""En 3 mois, Léo a complètement transformé son rapport à l'écriture. Il prend ma…" at bounding box center [547, 110] width 230 height 44
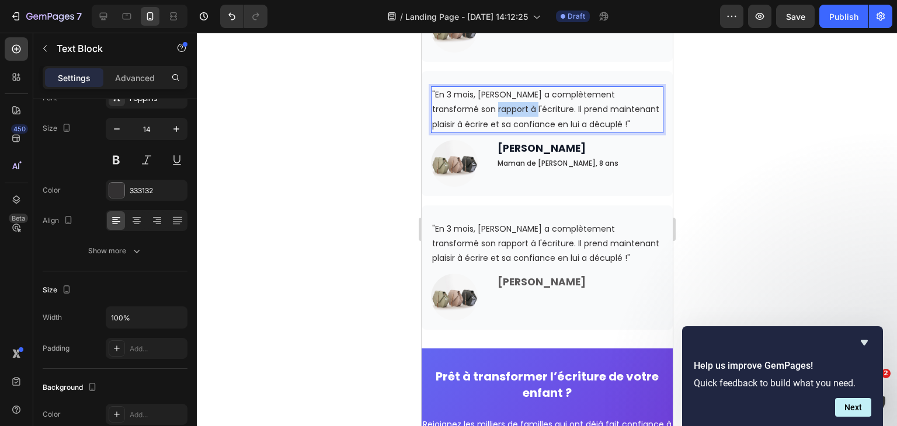
click at [503, 113] on p ""En 3 mois, Léo a complètement transformé son rapport à l'écriture. Il prend ma…" at bounding box center [547, 110] width 230 height 44
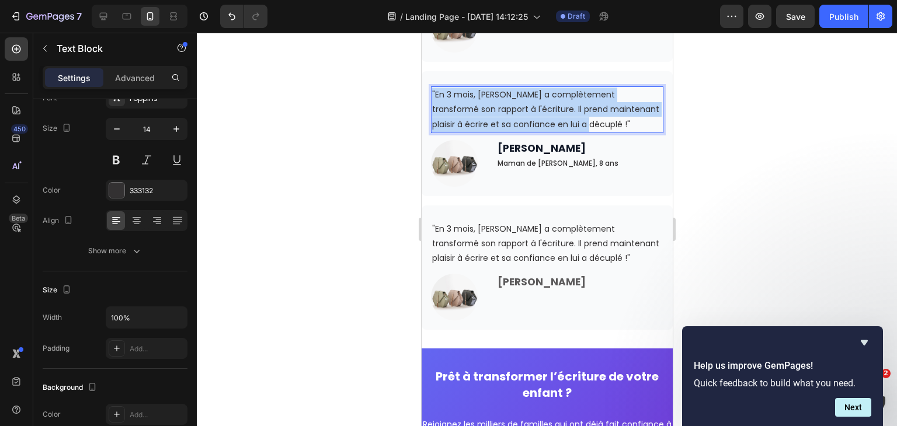
click at [503, 113] on p ""En 3 mois, Léo a complètement transformé son rapport à l'écriture. Il prend ma…" at bounding box center [547, 110] width 230 height 44
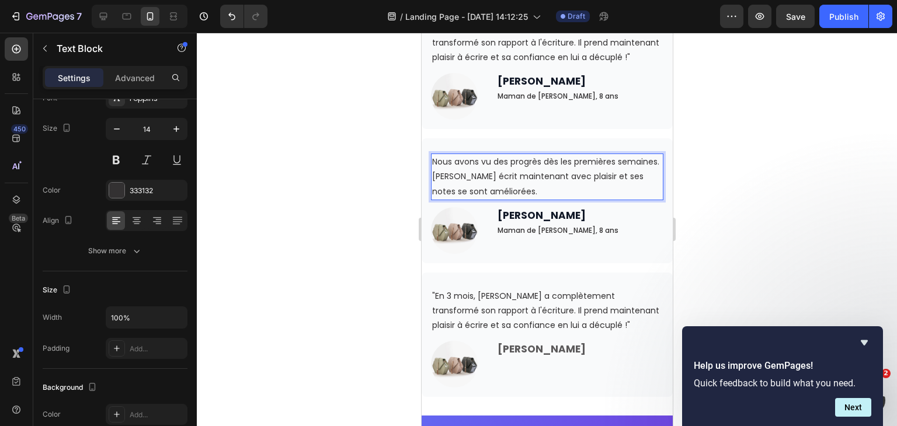
scroll to position [3264, 0]
click at [517, 175] on p "Nous avons vu des progrès dès les premières semaines. Thomas écrit maintenant a…" at bounding box center [547, 177] width 230 height 44
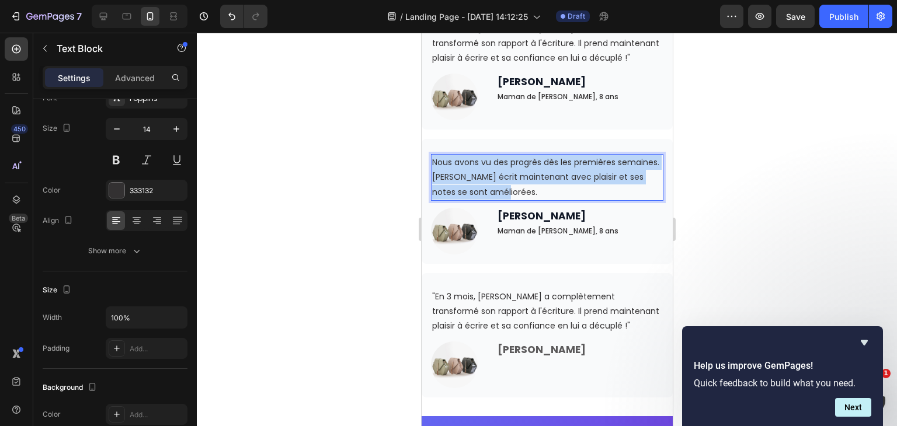
click at [517, 175] on p "Nous avons vu des progrès dès les premières semaines. Thomas écrit maintenant a…" at bounding box center [547, 177] width 230 height 44
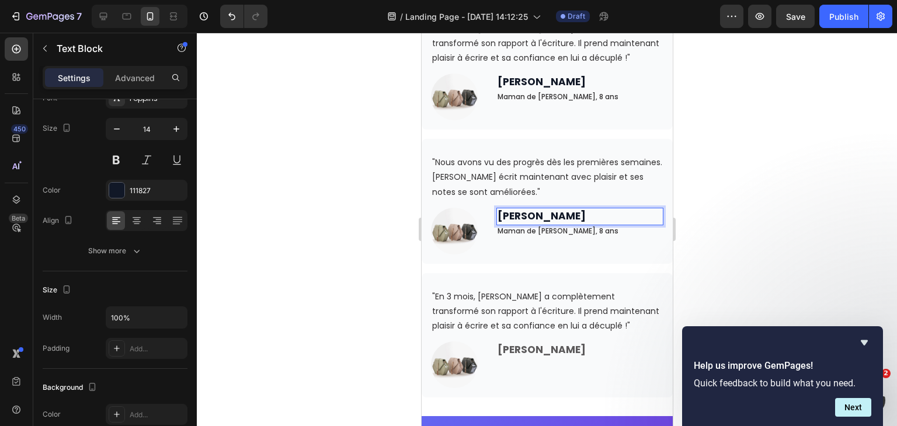
drag, startPoint x: 566, startPoint y: 220, endPoint x: 556, endPoint y: 218, distance: 10.8
click at [556, 218] on p "Marie P." at bounding box center [579, 216] width 165 height 15
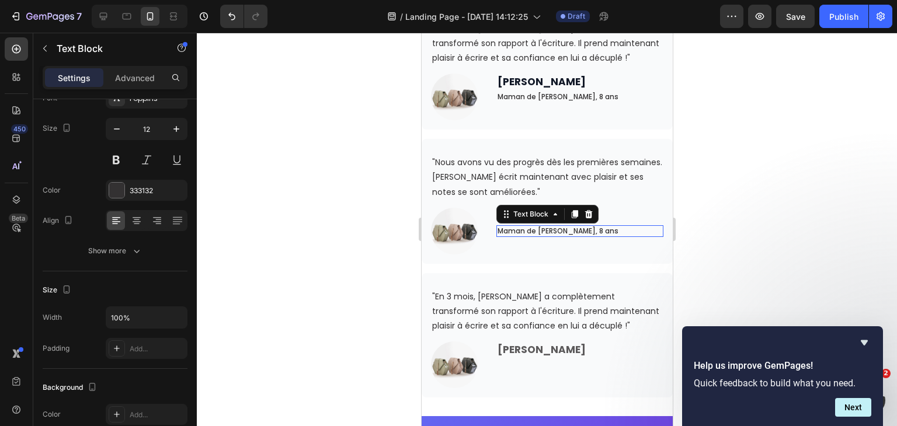
click at [532, 230] on p "Maman de Léo, 8 ans" at bounding box center [579, 231] width 165 height 9
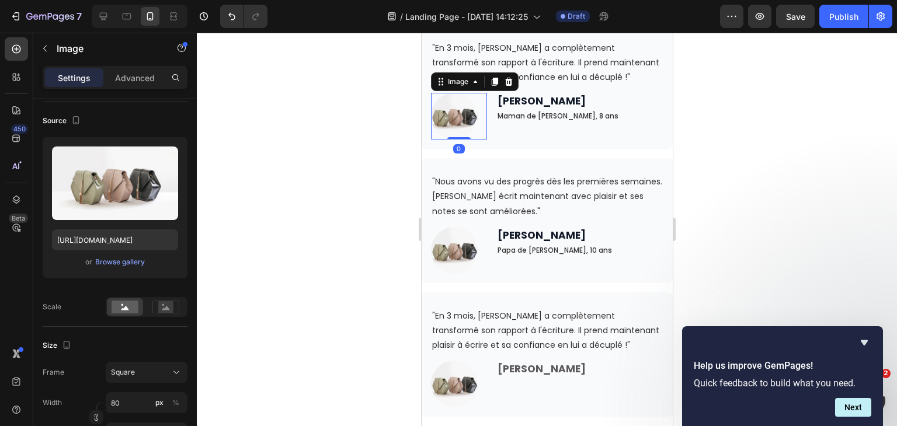
scroll to position [0, 0]
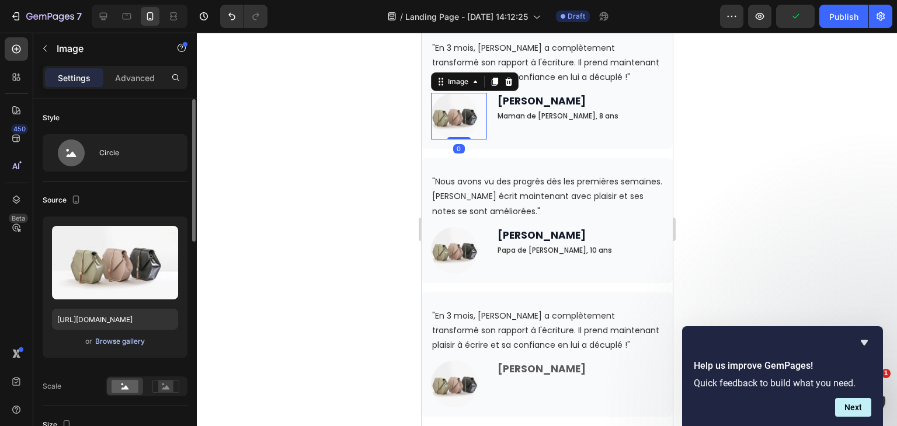
click at [134, 342] on div "Browse gallery" at bounding box center [120, 341] width 50 height 11
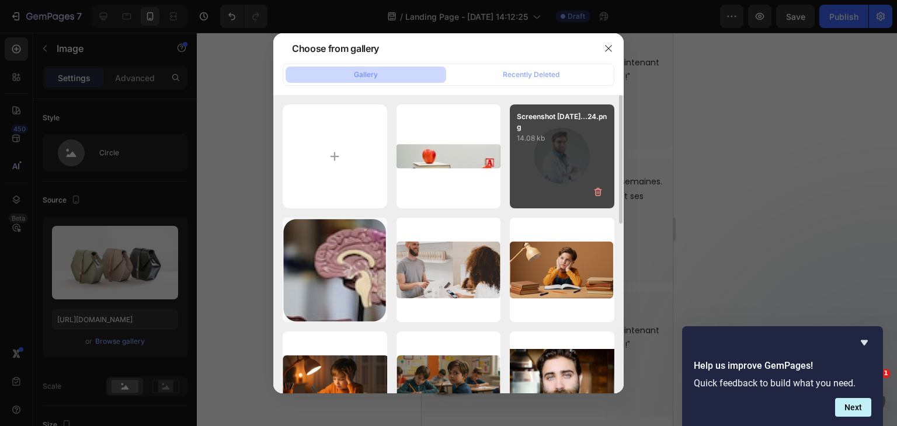
click at [557, 192] on div "Screenshot 2025-09-25...24.png 14.08 kb" at bounding box center [562, 157] width 105 height 105
type input "https://cdn.shopify.com/s/files/1/0791/4956/4239/files/gempages_525381896914339…"
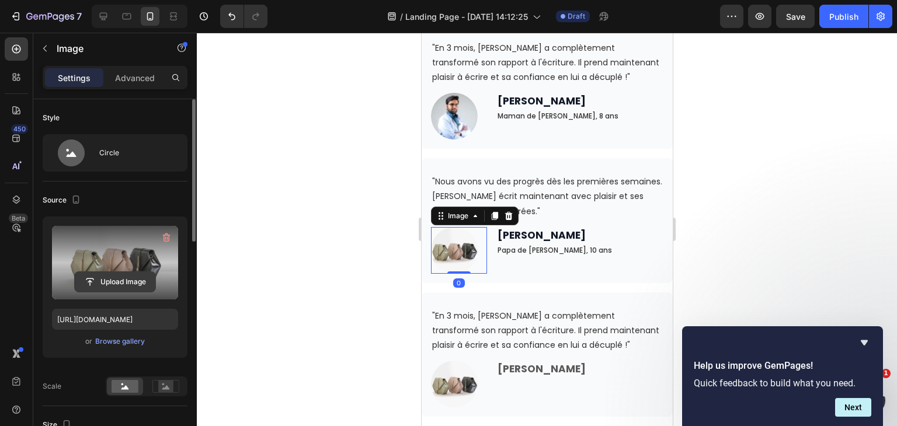
click at [136, 275] on input "file" at bounding box center [115, 282] width 81 height 20
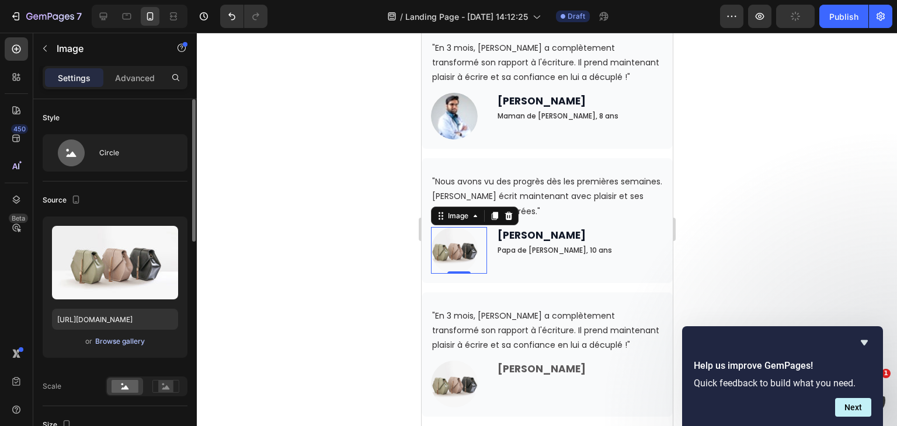
click at [112, 340] on div "Browse gallery" at bounding box center [120, 341] width 50 height 11
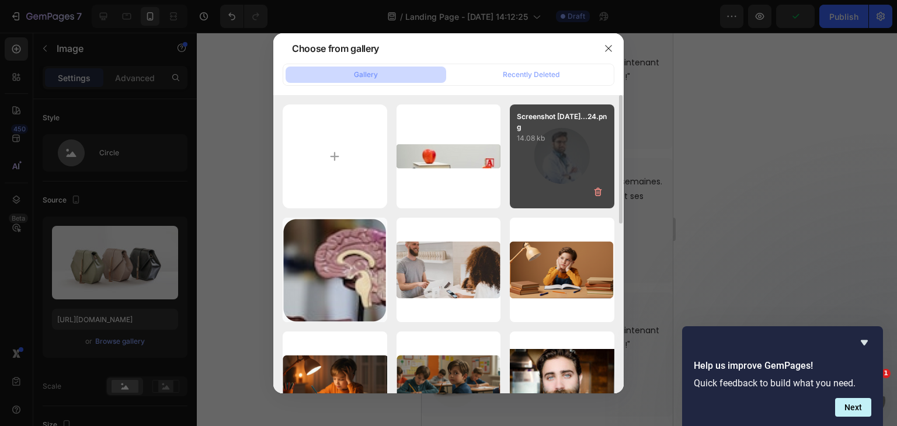
click at [553, 150] on div "Screenshot 2025-09-25...24.png 14.08 kb" at bounding box center [562, 157] width 105 height 105
type input "https://cdn.shopify.com/s/files/1/0791/4956/4239/files/gempages_525381896914339…"
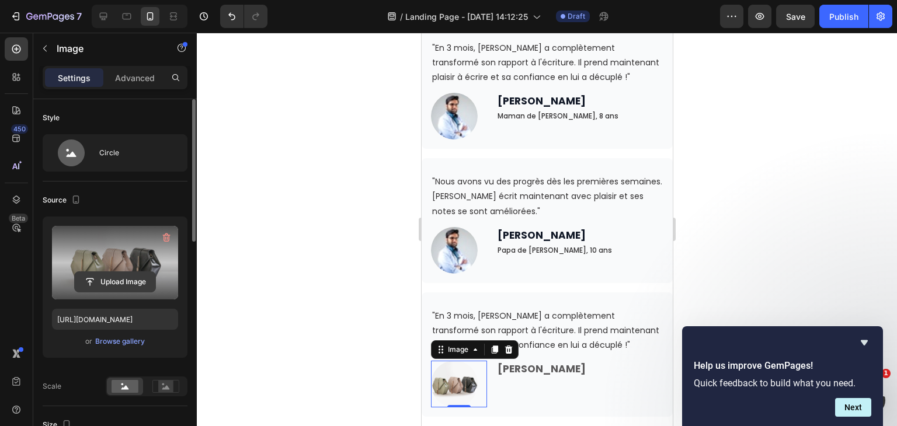
click at [124, 277] on input "file" at bounding box center [115, 282] width 81 height 20
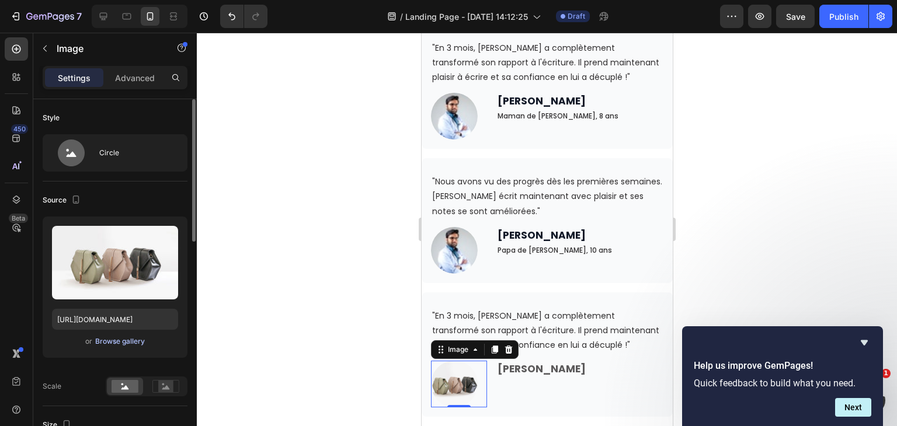
click at [124, 338] on div "Browse gallery" at bounding box center [120, 341] width 50 height 11
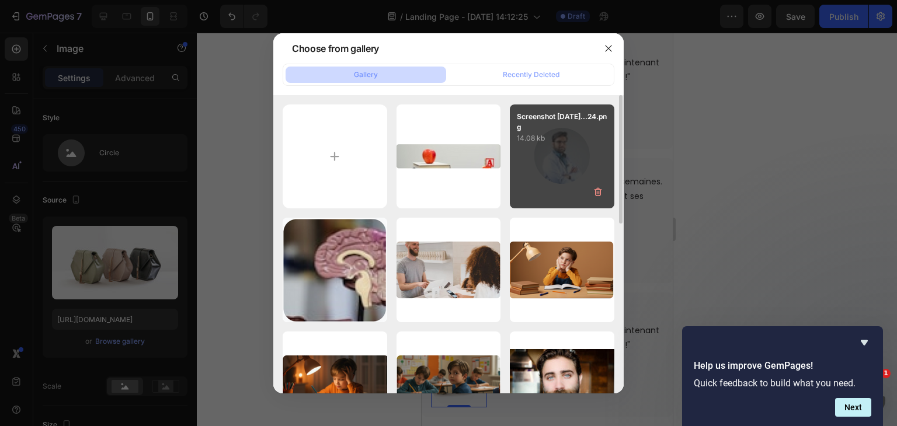
click at [562, 150] on div "Screenshot 2025-09-25...24.png 14.08 kb" at bounding box center [562, 157] width 105 height 105
type input "https://cdn.shopify.com/s/files/1/0791/4956/4239/files/gempages_525381896914339…"
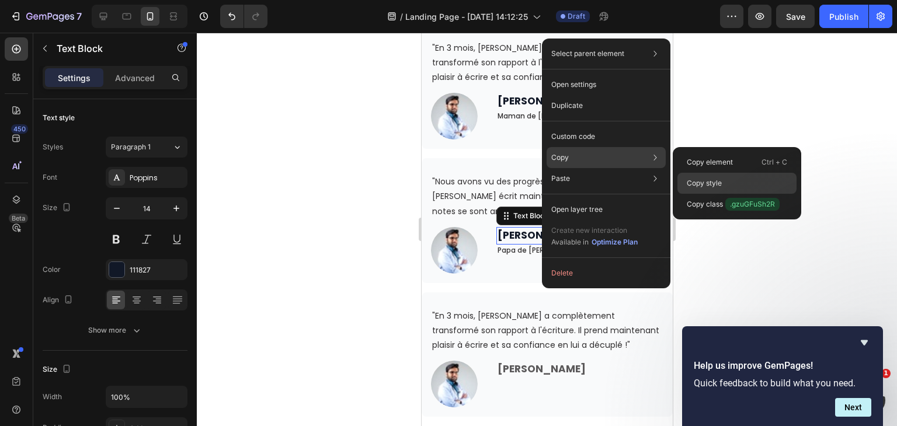
click at [731, 183] on div "Copy style" at bounding box center [737, 183] width 119 height 21
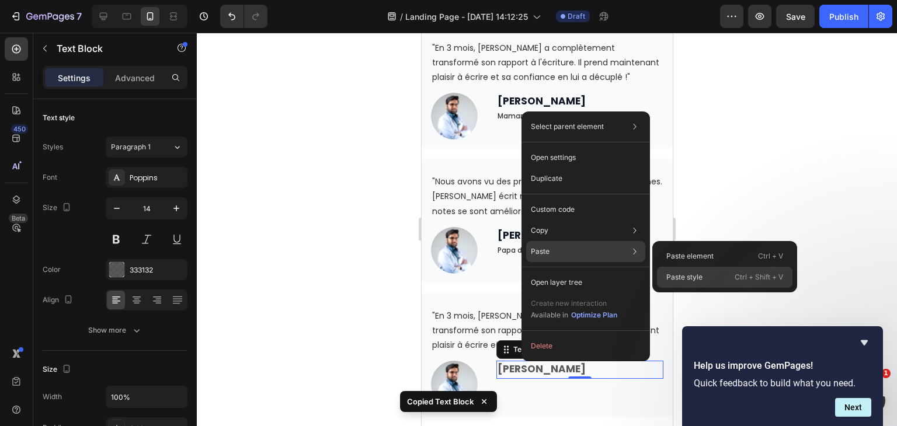
click at [695, 269] on div "Paste style Ctrl + Shift + V" at bounding box center [725, 277] width 136 height 21
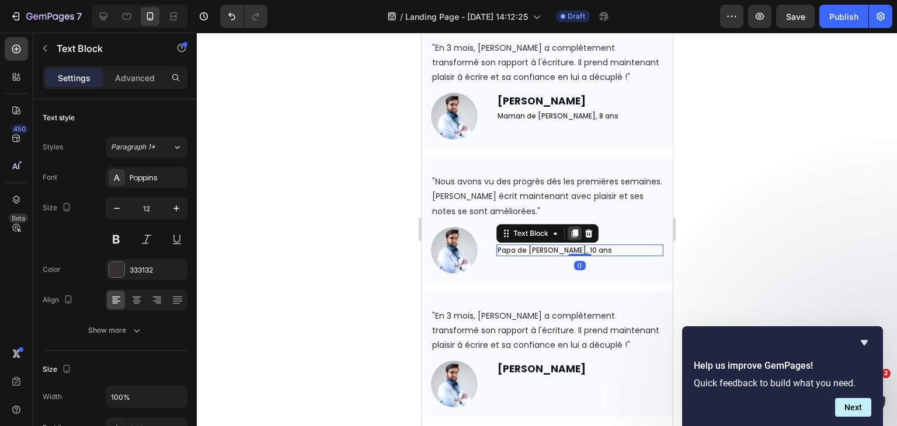
click at [570, 234] on icon at bounding box center [574, 233] width 9 height 9
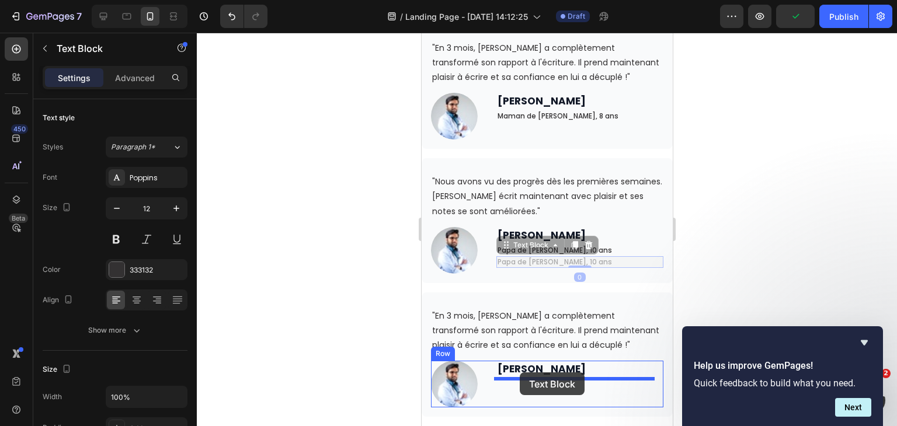
drag, startPoint x: 504, startPoint y: 248, endPoint x: 519, endPoint y: 373, distance: 125.4
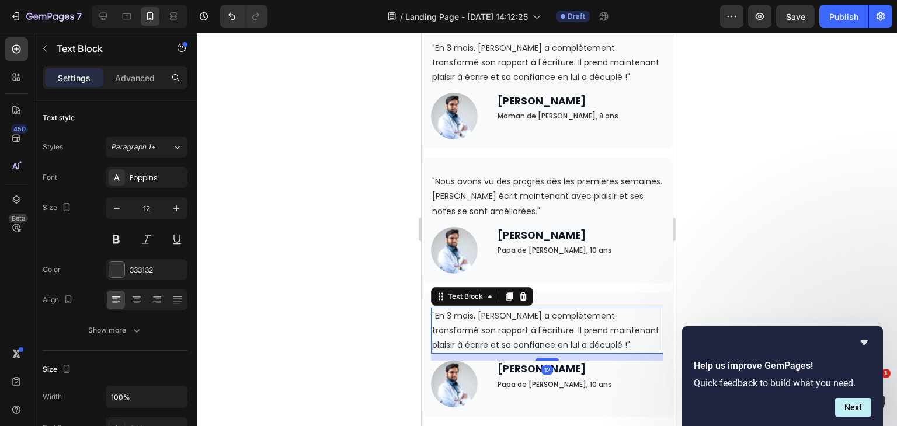
click at [512, 322] on p ""En 3 mois, Léo a complètement transformé son rapport à l'écriture. Il prend ma…" at bounding box center [547, 331] width 230 height 44
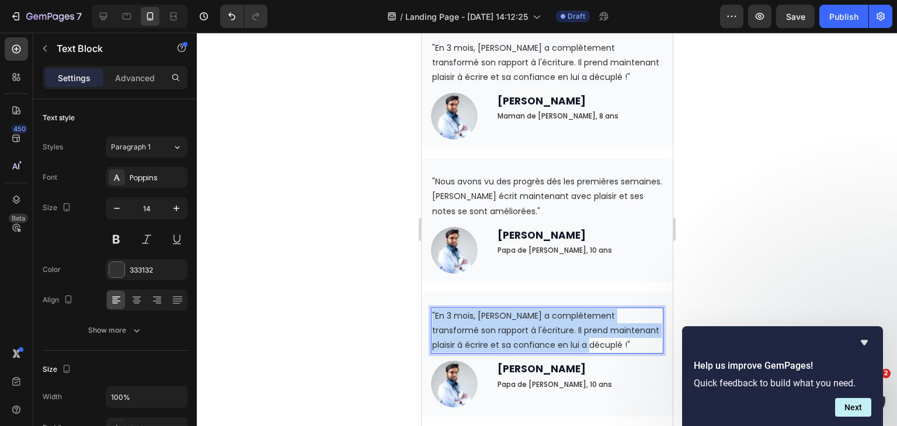
click at [512, 322] on p ""En 3 mois, Léo a complètement transformé son rapport à l'écriture. Il prend ma…" at bounding box center [547, 331] width 230 height 44
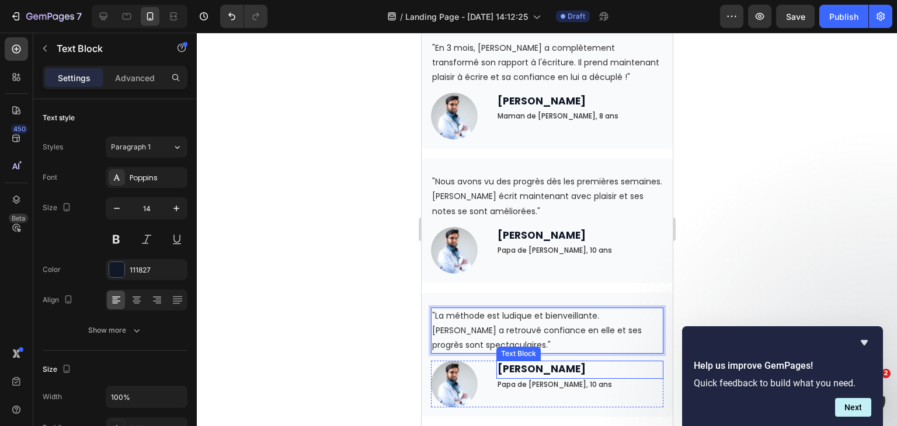
click at [531, 370] on strong "Marie P." at bounding box center [541, 369] width 88 height 14
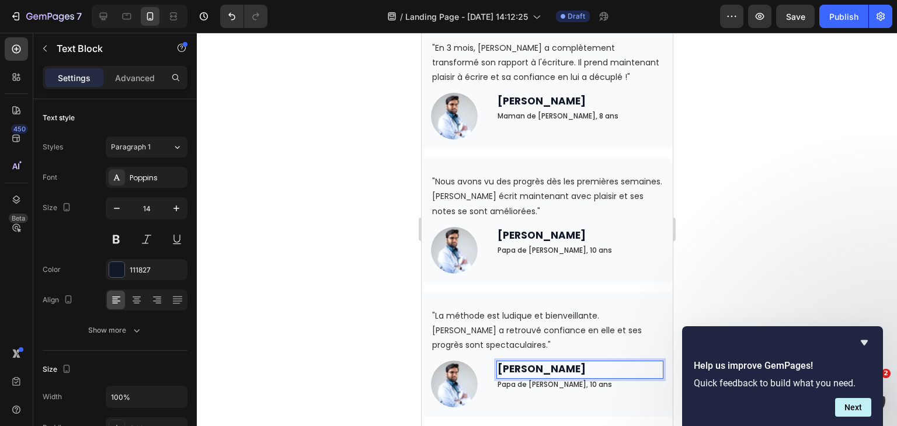
click at [531, 370] on strong "Marie P." at bounding box center [541, 369] width 88 height 14
click at [533, 380] on p "Papa de Thomas, 10 ans" at bounding box center [579, 384] width 165 height 9
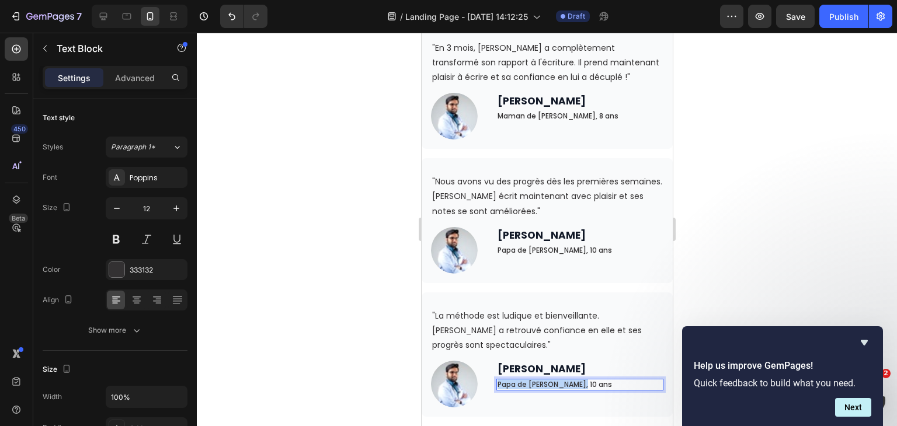
click at [533, 380] on p "Papa de Thomas, 10 ans" at bounding box center [579, 384] width 165 height 9
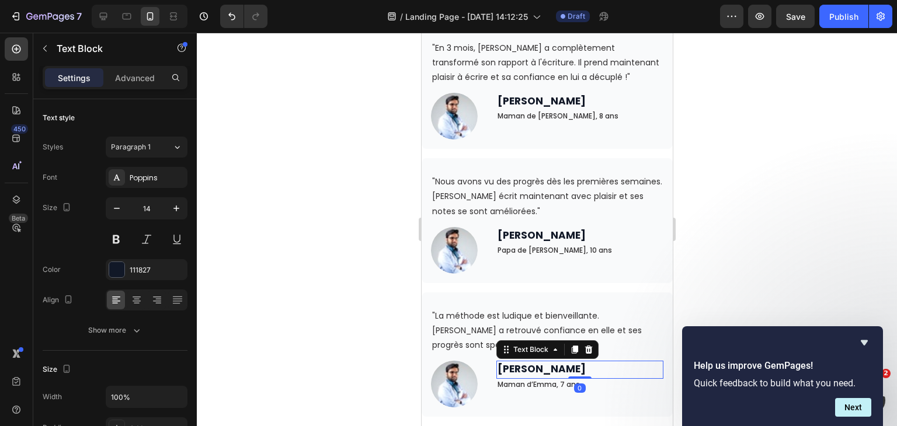
click at [552, 366] on p "Marie P." at bounding box center [579, 369] width 165 height 15
click at [787, 171] on div at bounding box center [547, 230] width 700 height 394
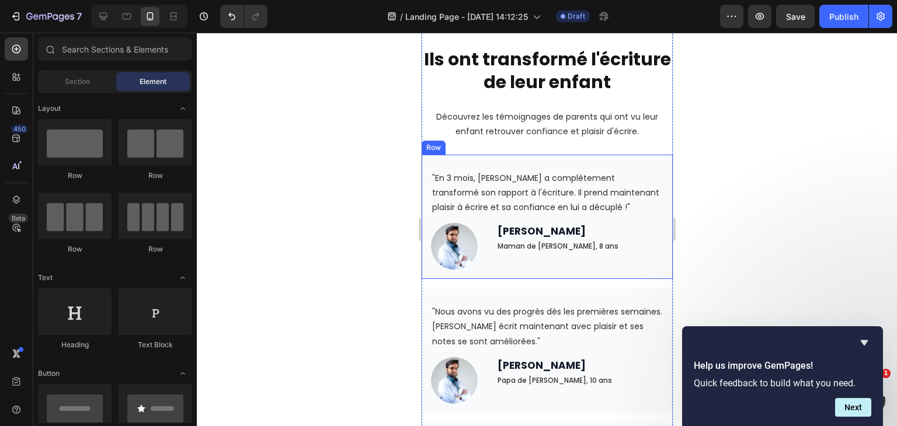
scroll to position [3052, 0]
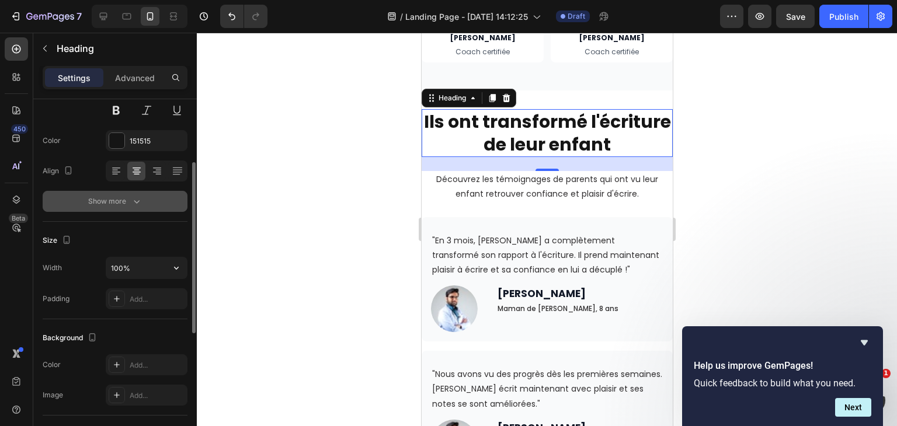
scroll to position [130, 0]
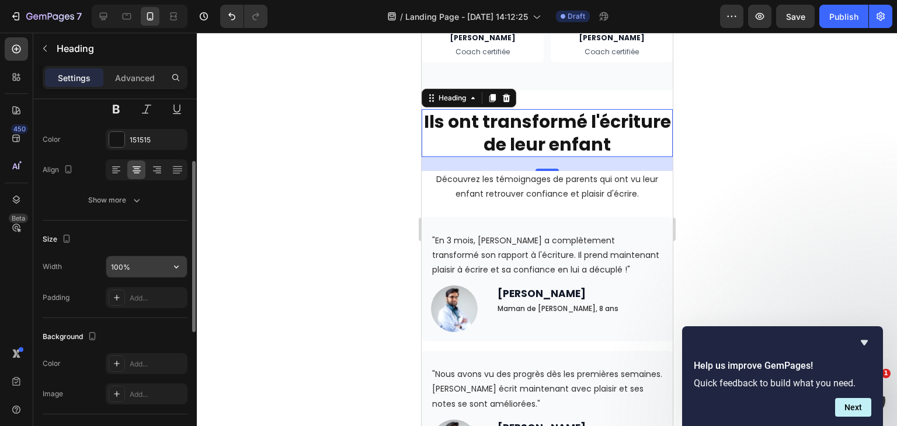
click at [154, 269] on input "100%" at bounding box center [146, 266] width 81 height 21
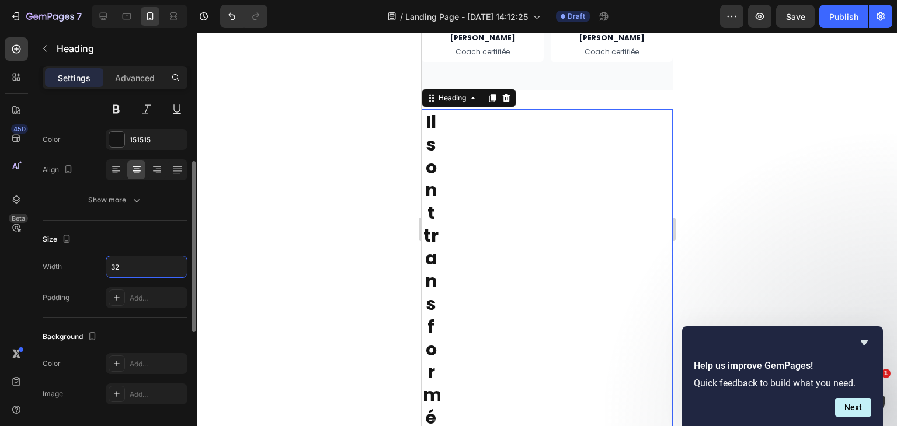
type input "3"
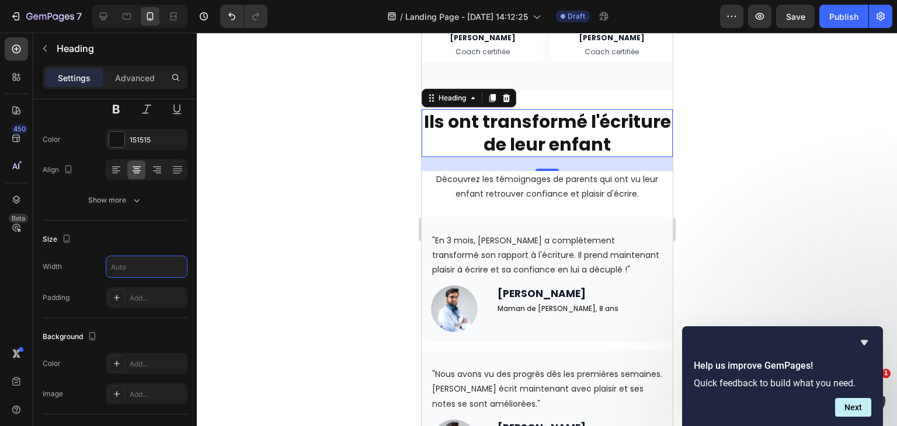
type input "100%"
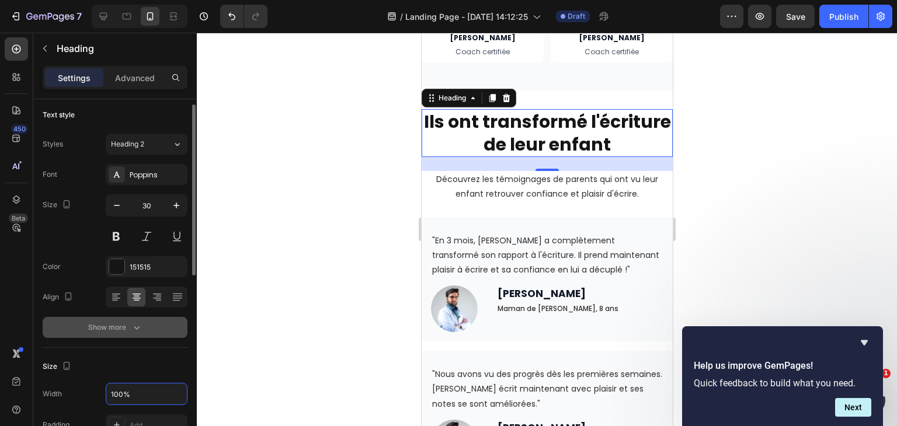
scroll to position [0, 0]
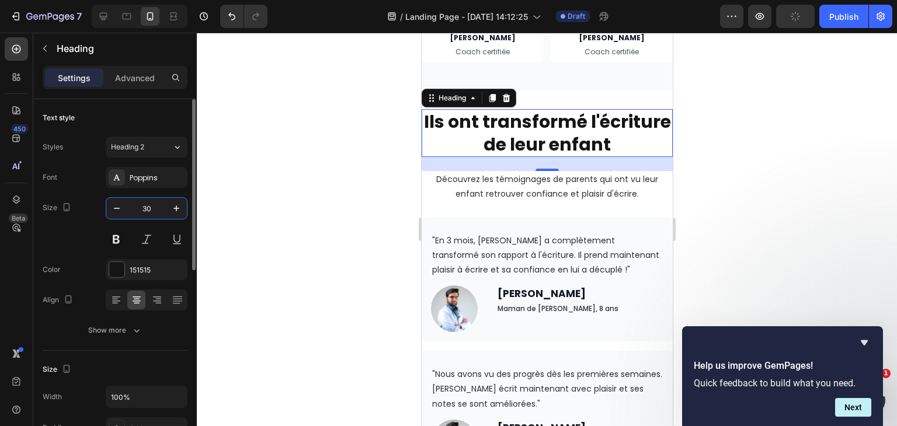
click at [151, 200] on input "30" at bounding box center [146, 208] width 39 height 21
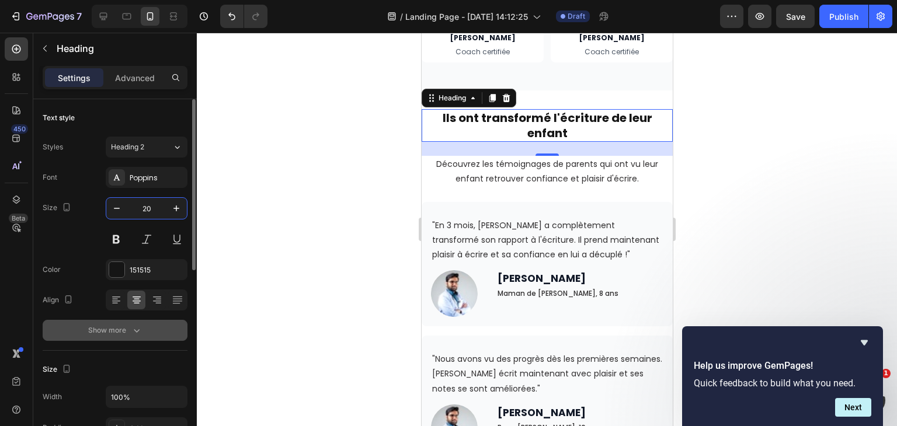
type input "20"
click at [128, 325] on div "Show more" at bounding box center [115, 331] width 54 height 12
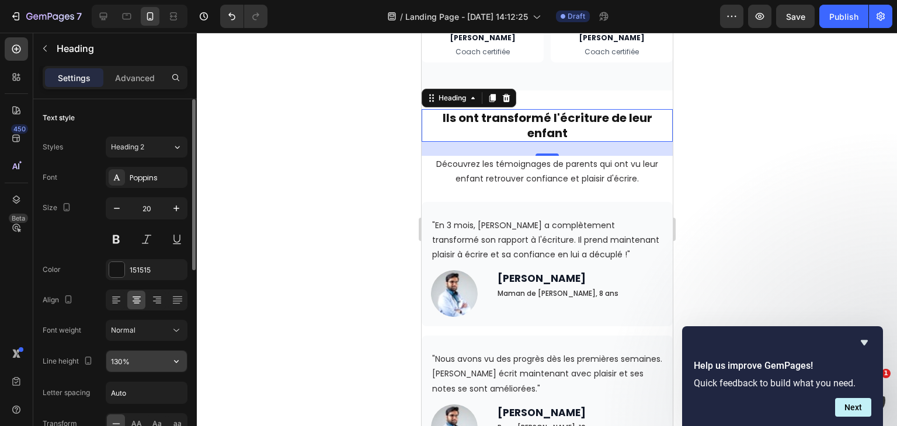
click at [130, 358] on input "130%" at bounding box center [146, 361] width 81 height 21
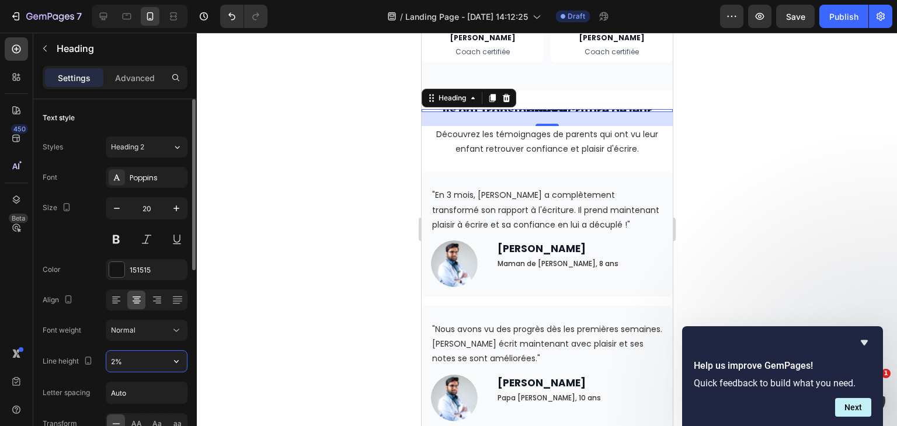
type input "28%"
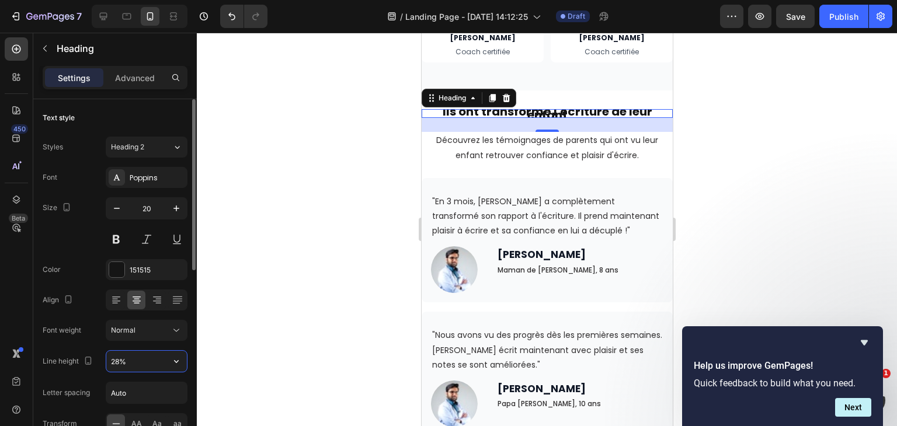
click at [140, 358] on input "28%" at bounding box center [146, 361] width 81 height 21
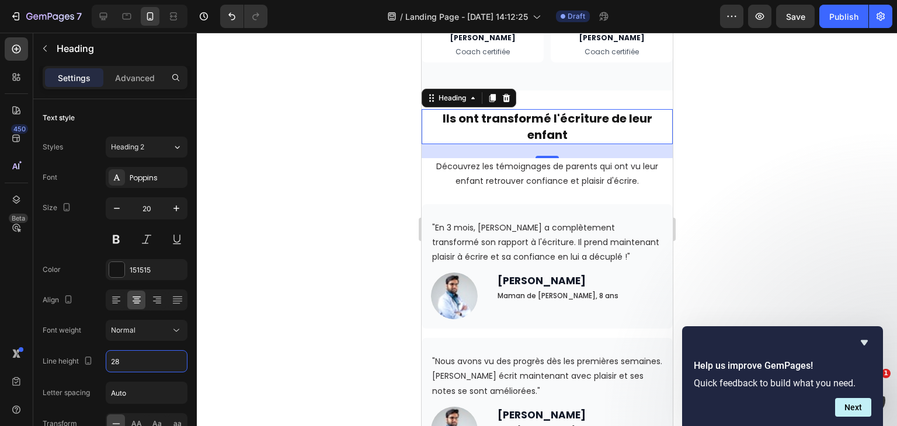
type input "28"
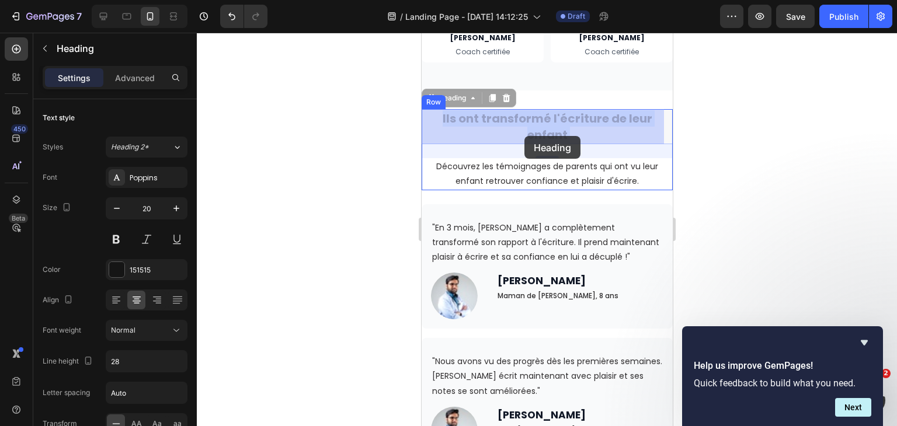
drag, startPoint x: 568, startPoint y: 136, endPoint x: 524, endPoint y: 136, distance: 44.4
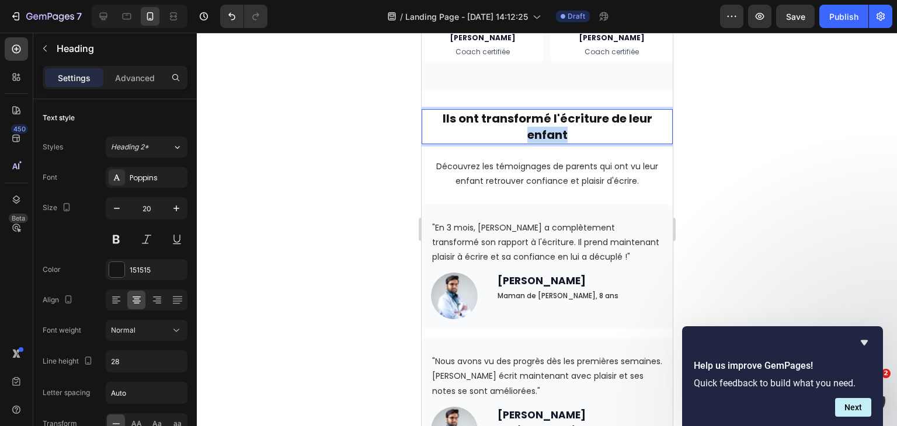
drag, startPoint x: 568, startPoint y: 134, endPoint x: 519, endPoint y: 136, distance: 49.7
click at [519, 136] on p "Ils ont transformé l'écriture de leur enfant" at bounding box center [546, 126] width 249 height 33
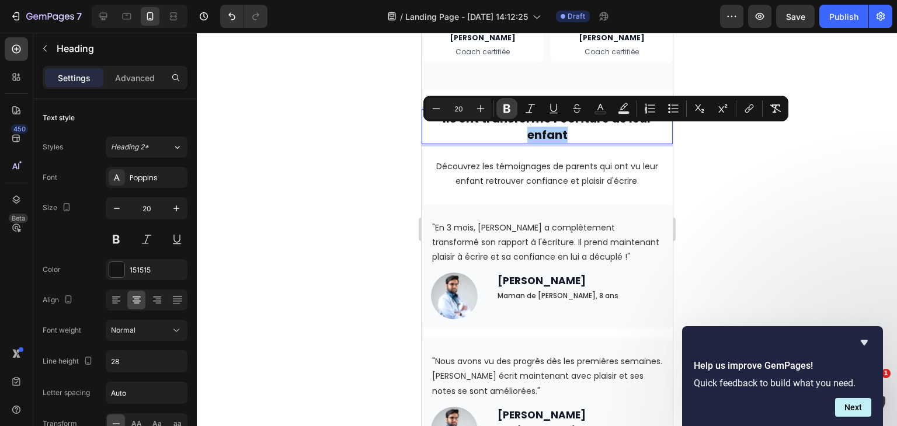
click at [508, 113] on icon "Editor contextual toolbar" at bounding box center [507, 109] width 12 height 12
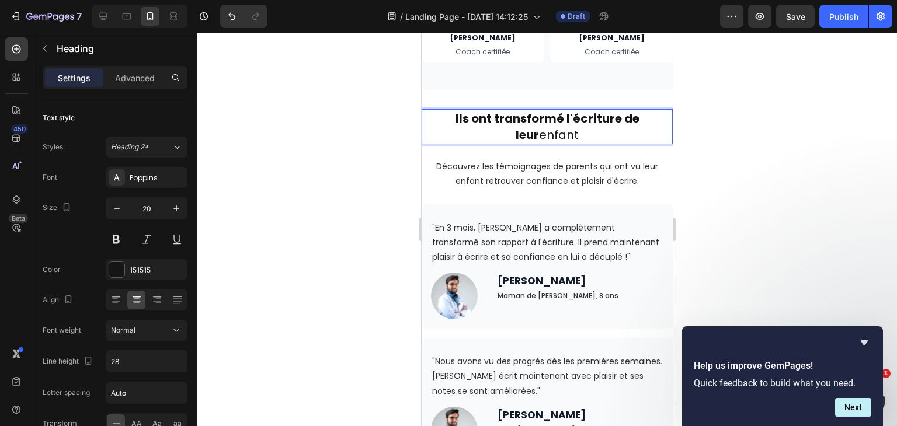
click at [712, 155] on div at bounding box center [547, 230] width 700 height 394
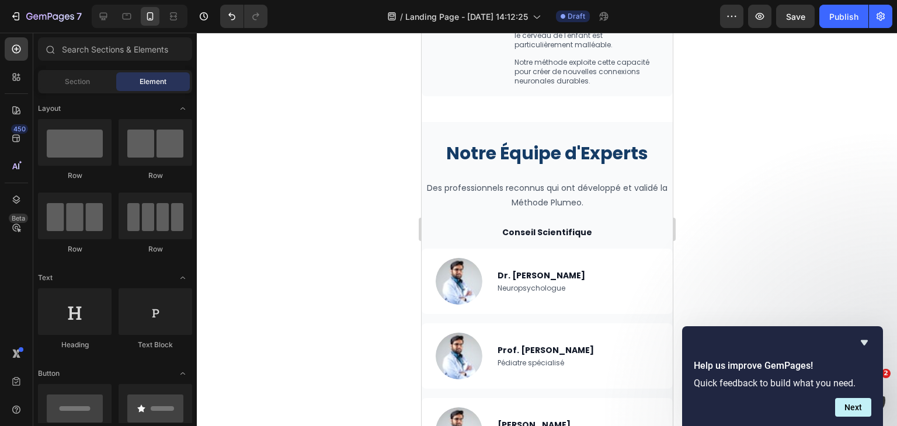
scroll to position [2437, 0]
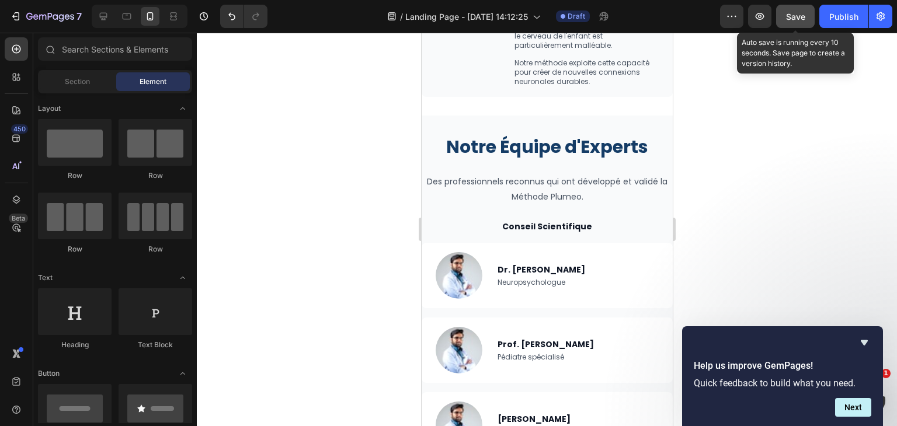
click at [793, 16] on span "Save" at bounding box center [795, 17] width 19 height 10
click at [776, 5] on button "Save" at bounding box center [795, 16] width 39 height 23
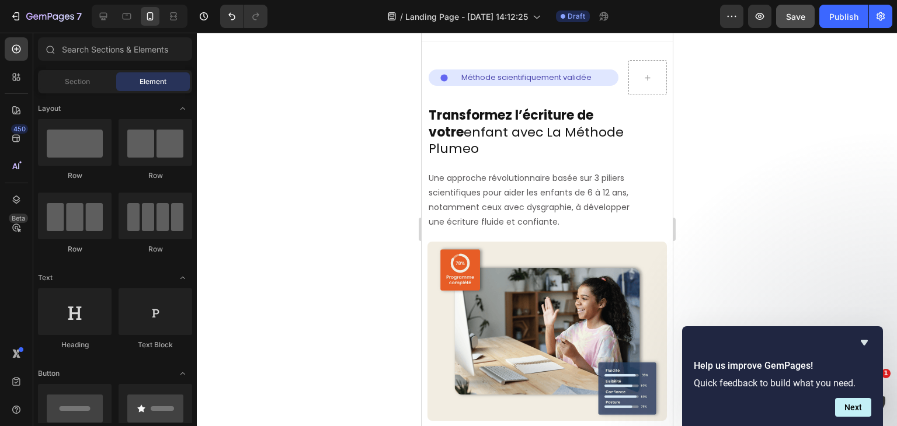
scroll to position [0, 0]
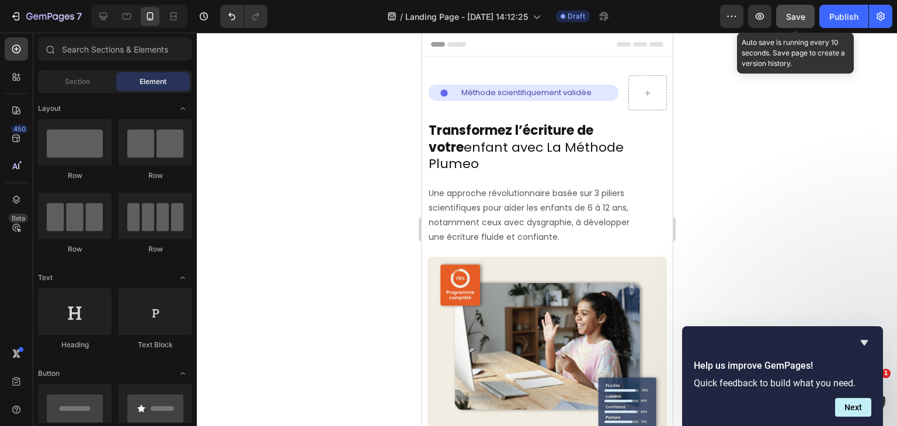
click at [797, 27] on button "Save" at bounding box center [795, 16] width 39 height 23
